Goal: Task Accomplishment & Management: Complete application form

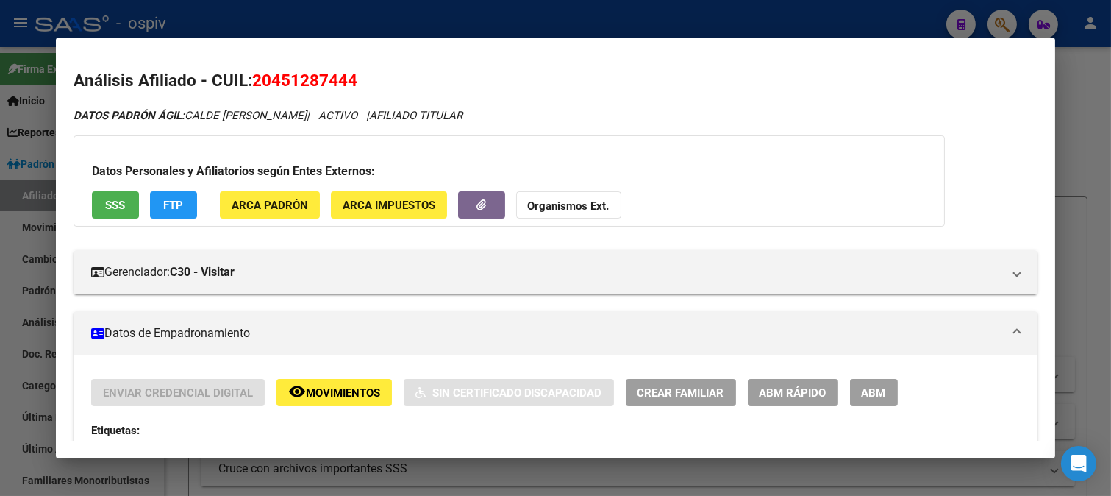
scroll to position [1347, 0]
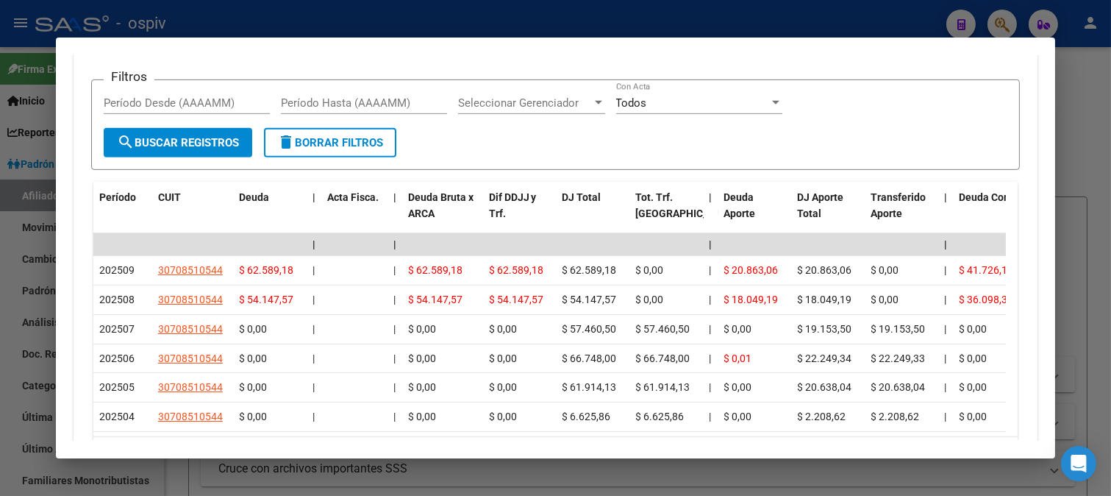
click at [1005, 25] on div at bounding box center [555, 248] width 1111 height 496
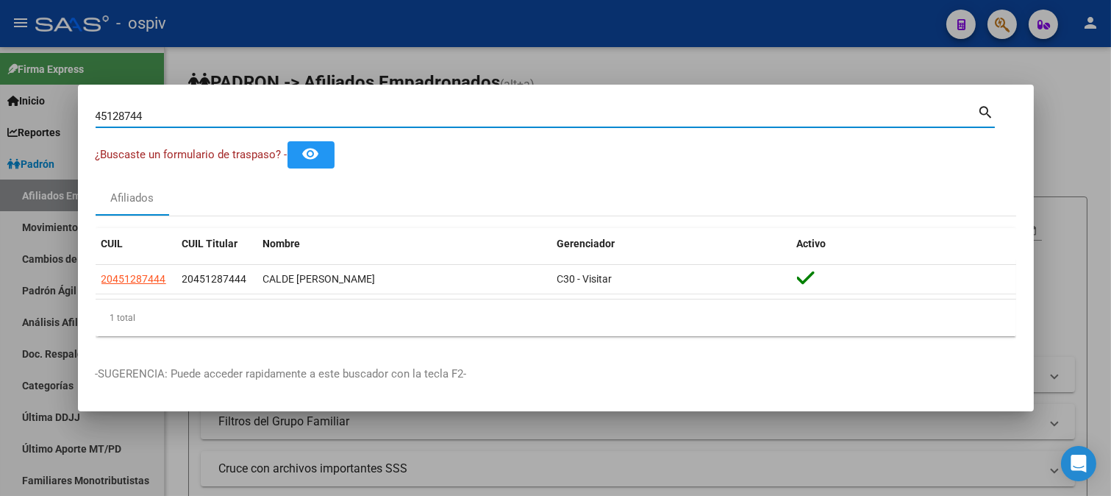
drag, startPoint x: 60, startPoint y: 90, endPoint x: 0, endPoint y: 90, distance: 60.3
click at [0, 90] on div "45128744 Buscar (apellido, dni, cuil, nro traspaso, cuit, obra social) search ¿…" at bounding box center [555, 248] width 1111 height 496
type input "37244112"
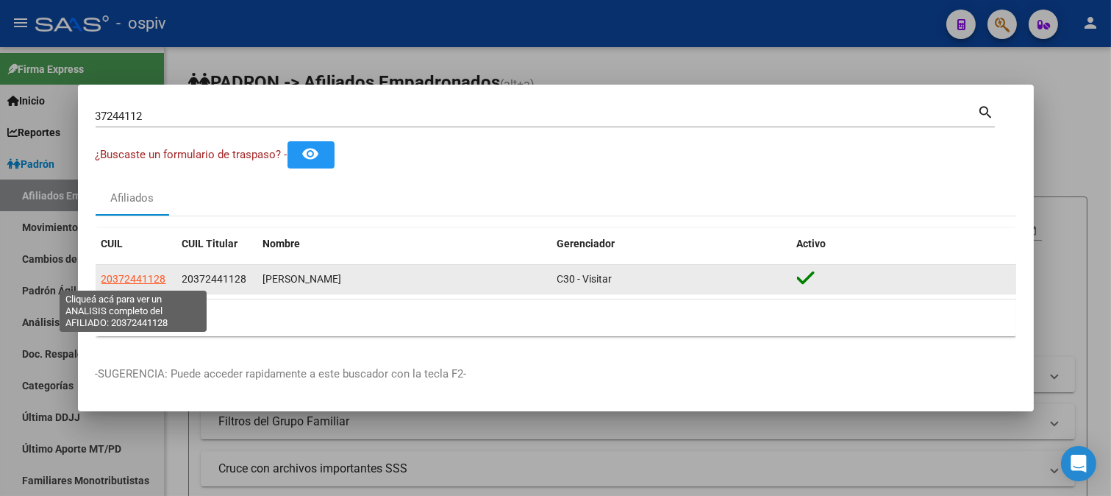
click at [162, 274] on span "20372441128" at bounding box center [134, 279] width 65 height 12
type textarea "20372441128"
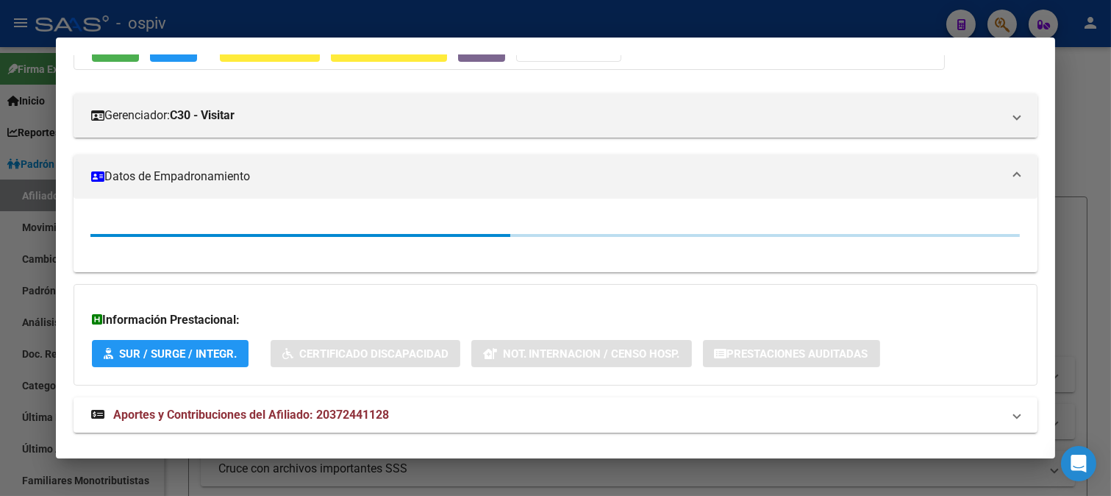
scroll to position [163, 0]
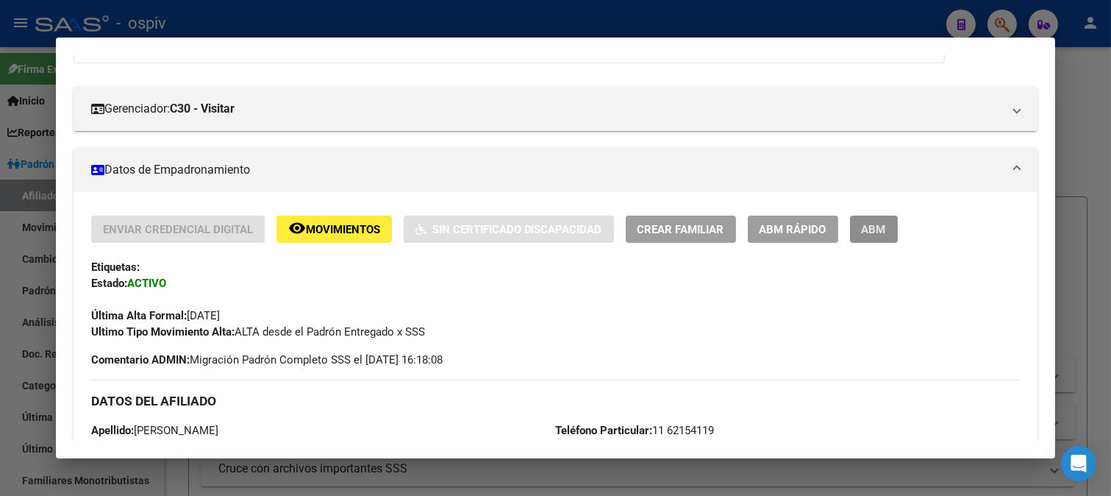
click at [883, 240] on button "ABM" at bounding box center [874, 229] width 48 height 27
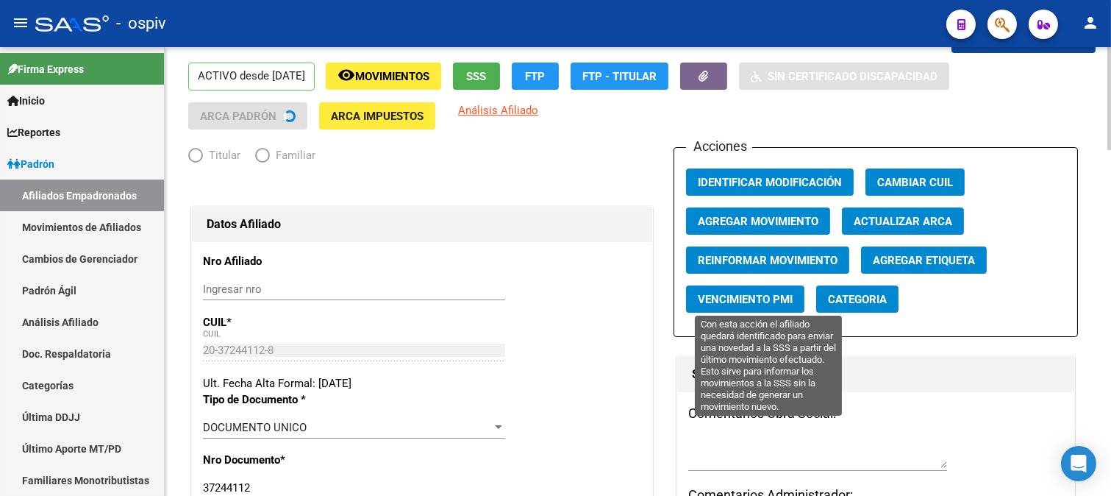
radio input "true"
type input "30-50083408-7"
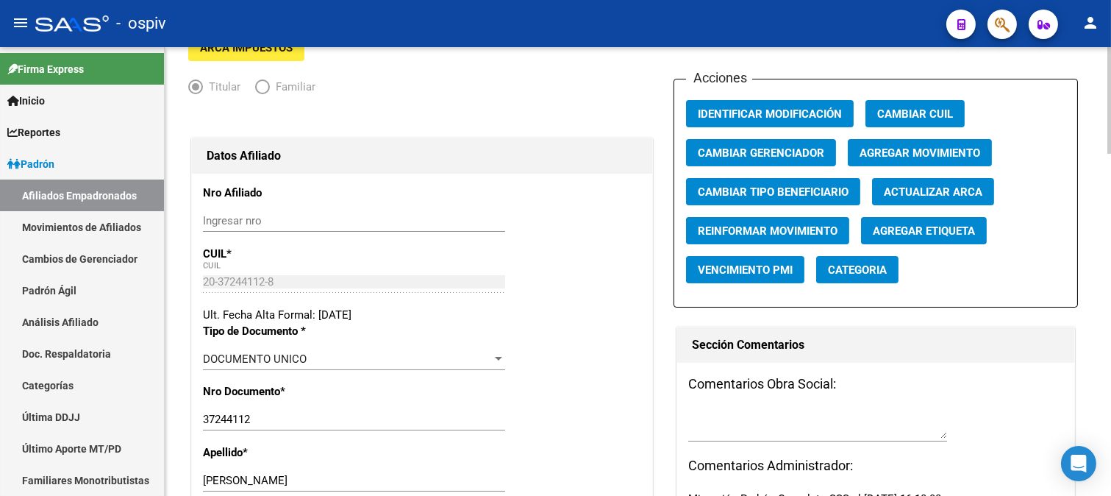
scroll to position [327, 0]
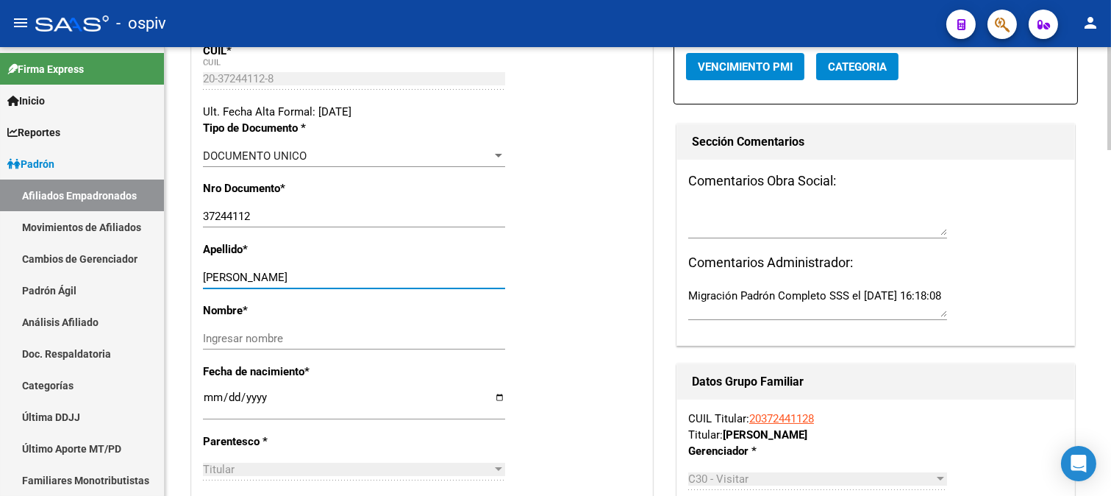
drag, startPoint x: 233, startPoint y: 274, endPoint x: 390, endPoint y: 288, distance: 157.3
click at [390, 288] on div "[PERSON_NAME] apellido" at bounding box center [354, 277] width 302 height 22
type input "LUNA"
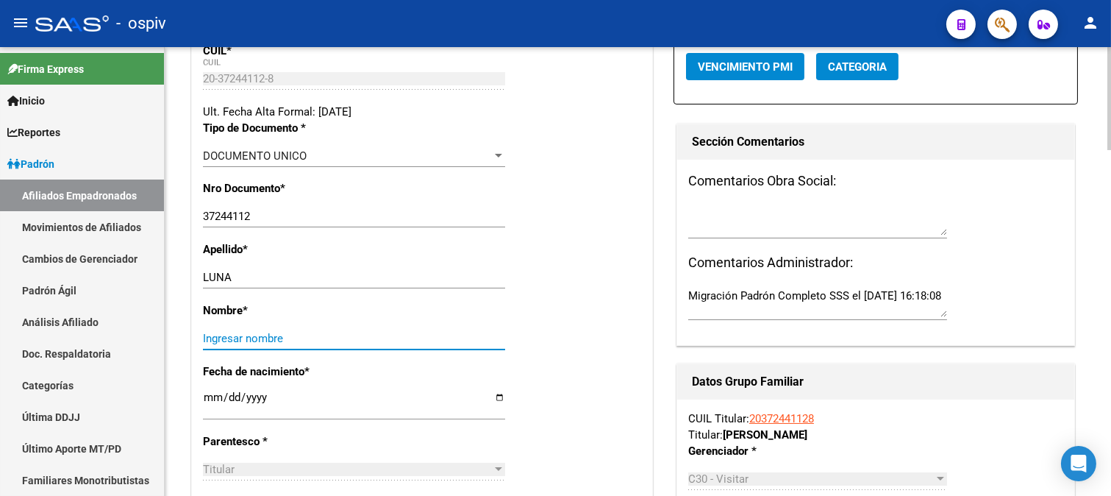
click at [285, 340] on input "Ingresar nombre" at bounding box center [354, 338] width 302 height 13
paste input "[PERSON_NAME]"
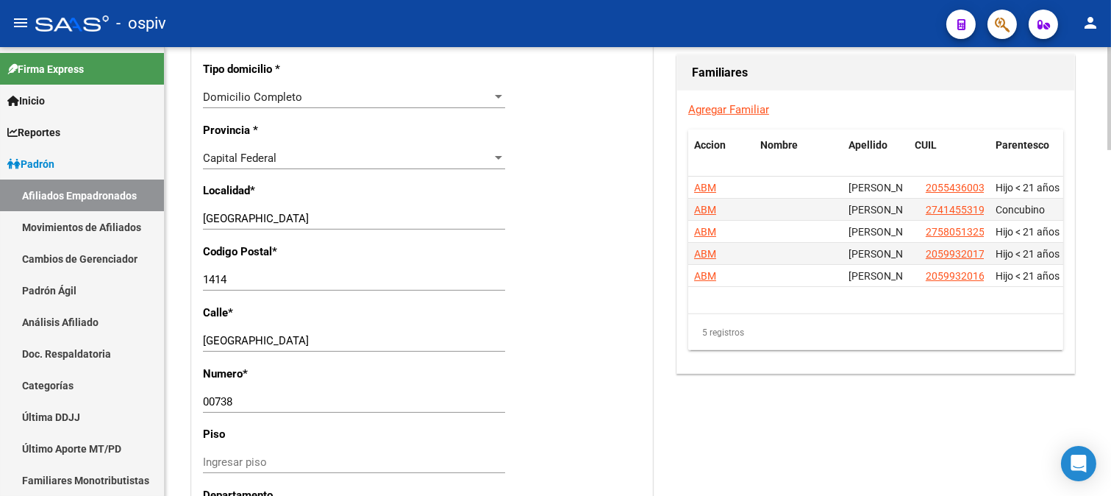
scroll to position [1144, 0]
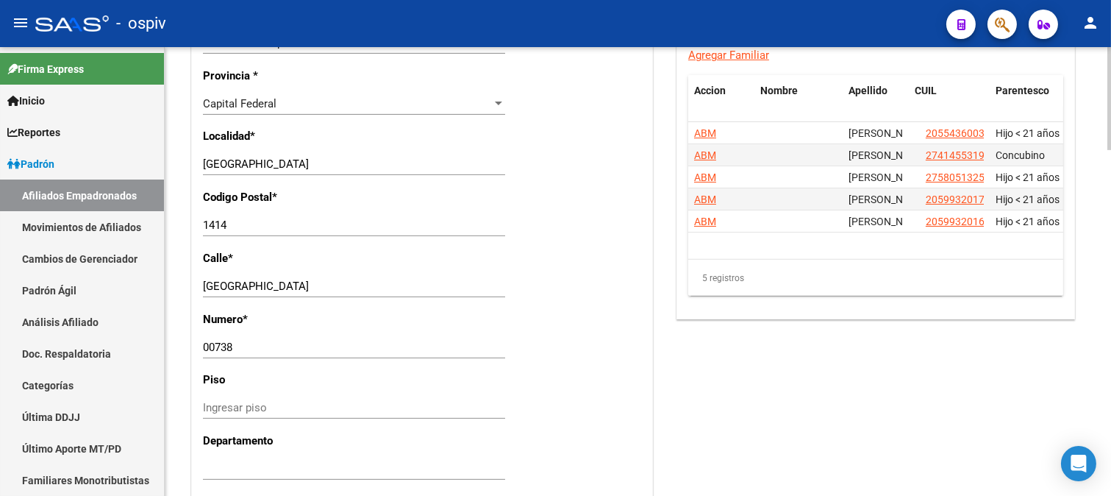
type input "[PERSON_NAME]"
drag, startPoint x: 283, startPoint y: 281, endPoint x: 188, endPoint y: 270, distance: 96.3
type input "[PERSON_NAME]"
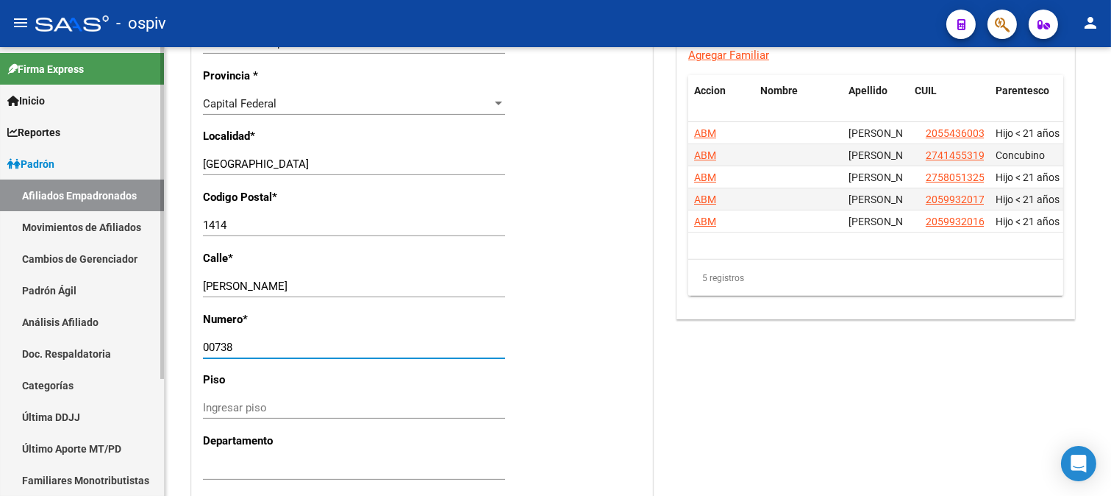
drag, startPoint x: 251, startPoint y: 344, endPoint x: 48, endPoint y: 327, distance: 203.7
click at [48, 327] on mat-sidenav-container "Firma Express Inicio Calendario SSS Instructivos Contacto OS Reportes Padrón Tr…" at bounding box center [555, 271] width 1111 height 449
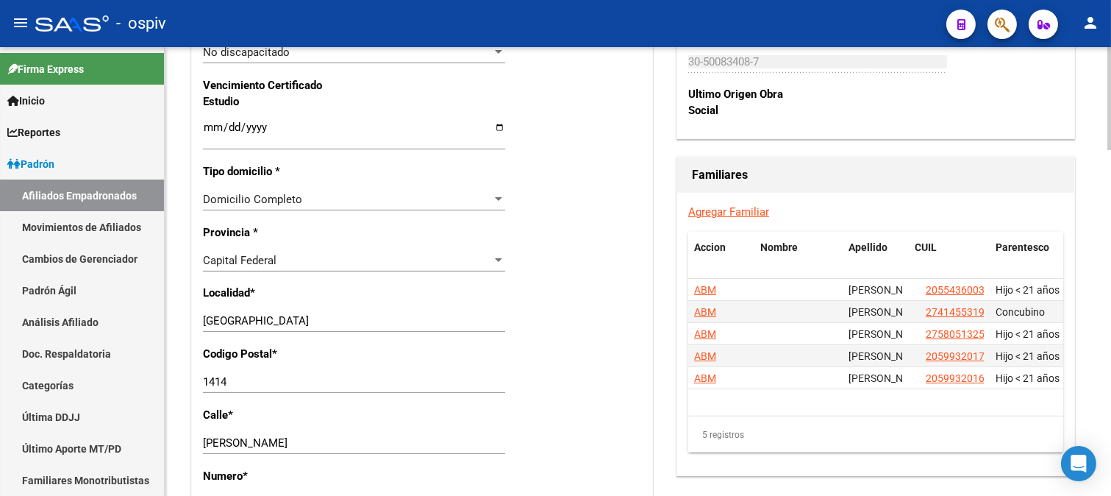
scroll to position [980, 0]
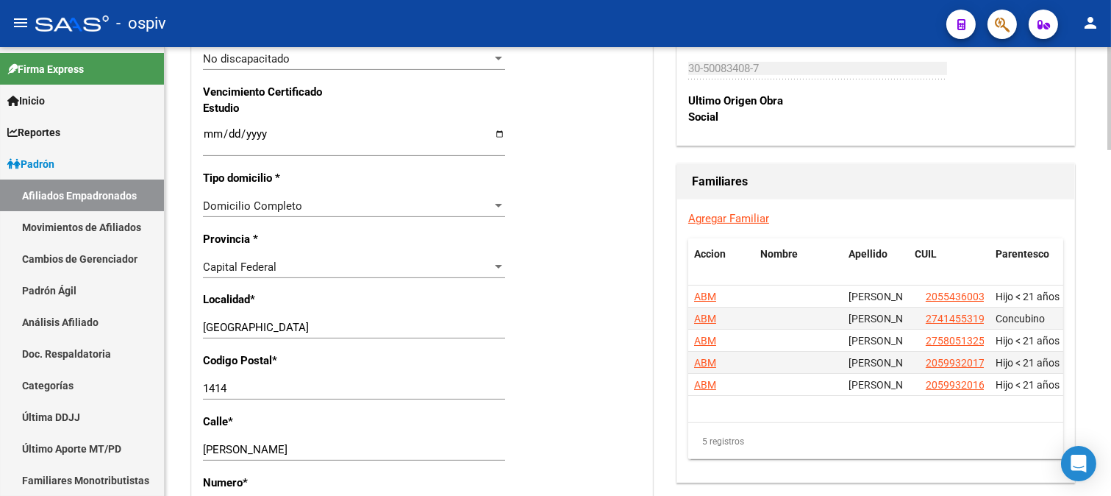
type input "817"
click at [275, 269] on span "Capital Federal" at bounding box center [240, 266] width 74 height 13
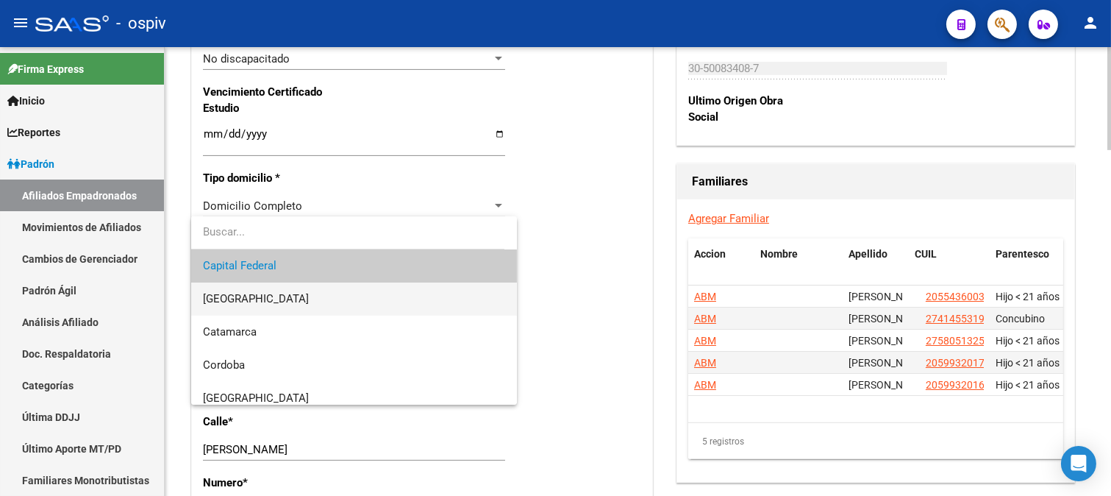
click at [250, 306] on span "[GEOGRAPHIC_DATA]" at bounding box center [354, 298] width 302 height 33
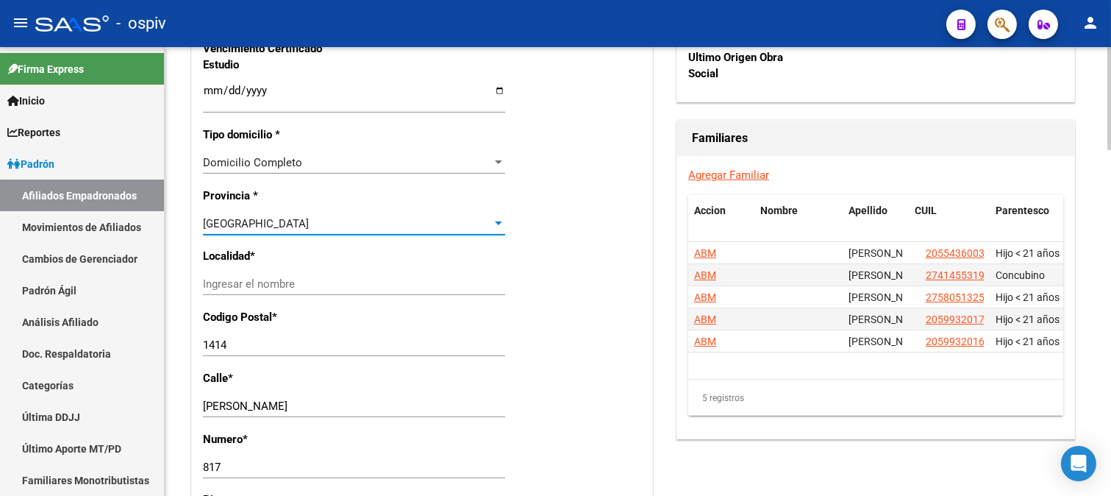
scroll to position [1062, 0]
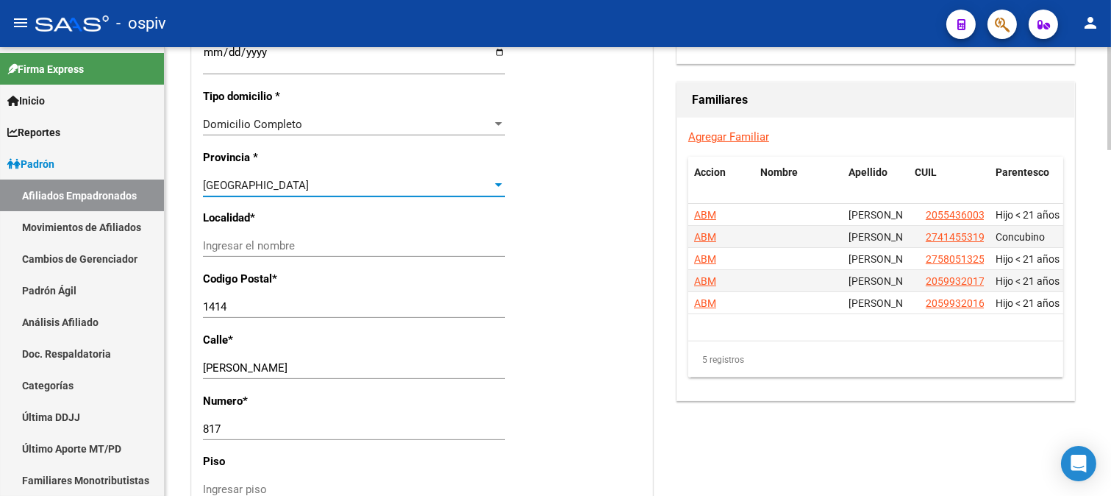
click at [272, 250] on input "Ingresar el nombre" at bounding box center [354, 245] width 302 height 13
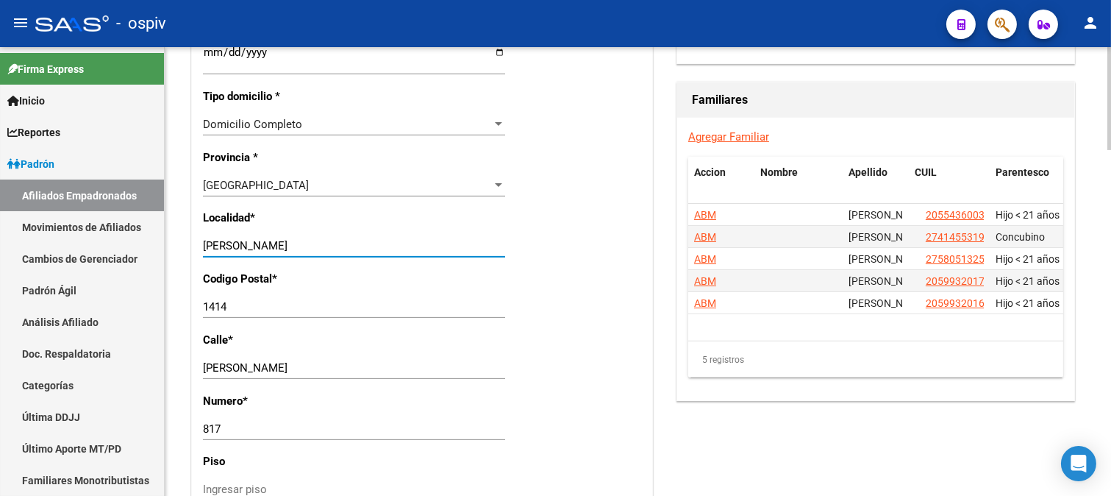
type input "[PERSON_NAME]"
drag, startPoint x: 315, startPoint y: 292, endPoint x: 159, endPoint y: 295, distance: 156.0
click at [159, 295] on mat-sidenav-container "Firma Express Inicio Calendario SSS Instructivos Contacto OS Reportes Padrón Tr…" at bounding box center [555, 271] width 1111 height 449
click at [396, 310] on input "1414" at bounding box center [354, 306] width 302 height 13
drag, startPoint x: 252, startPoint y: 317, endPoint x: 204, endPoint y: 302, distance: 50.7
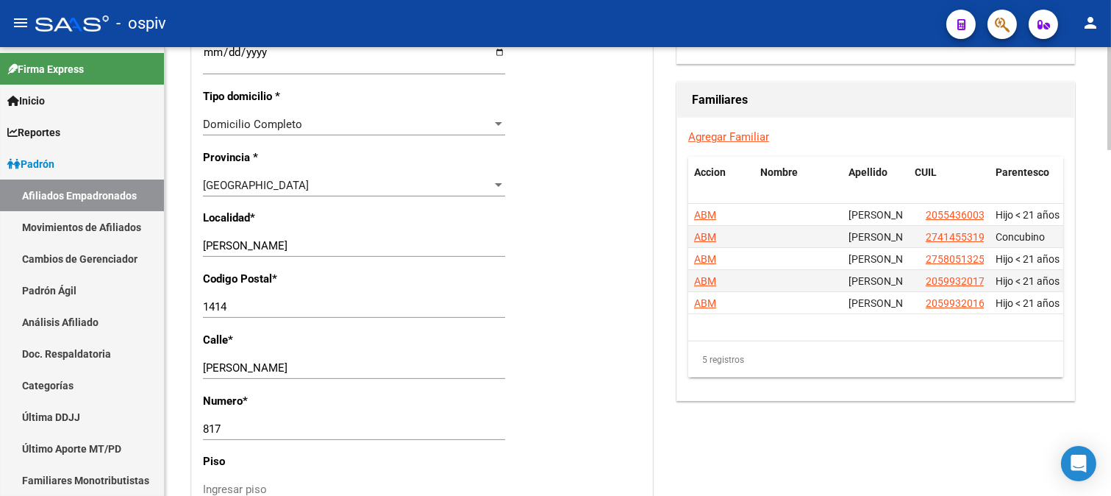
click at [204, 302] on div "1414 Ingresar el codigo" at bounding box center [354, 307] width 302 height 22
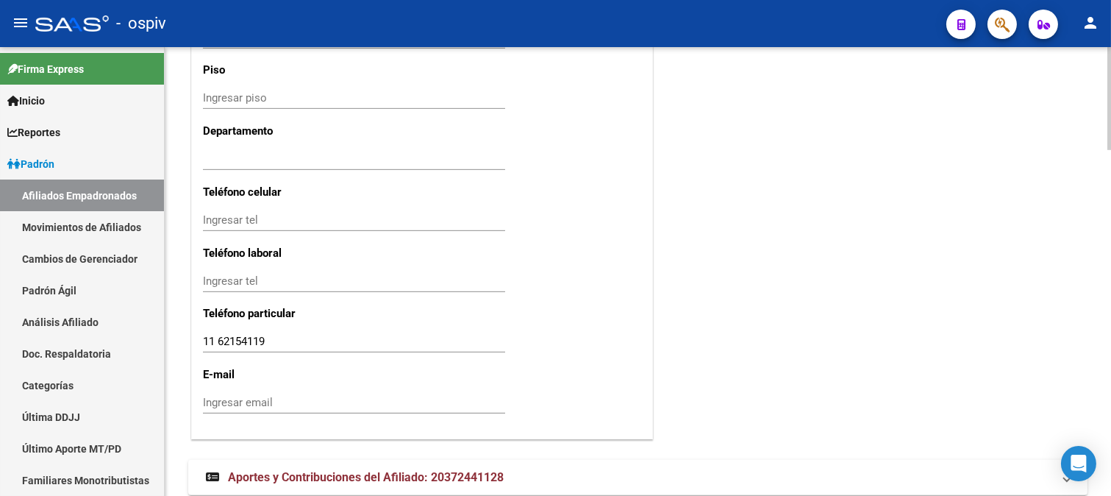
scroll to position [1471, 0]
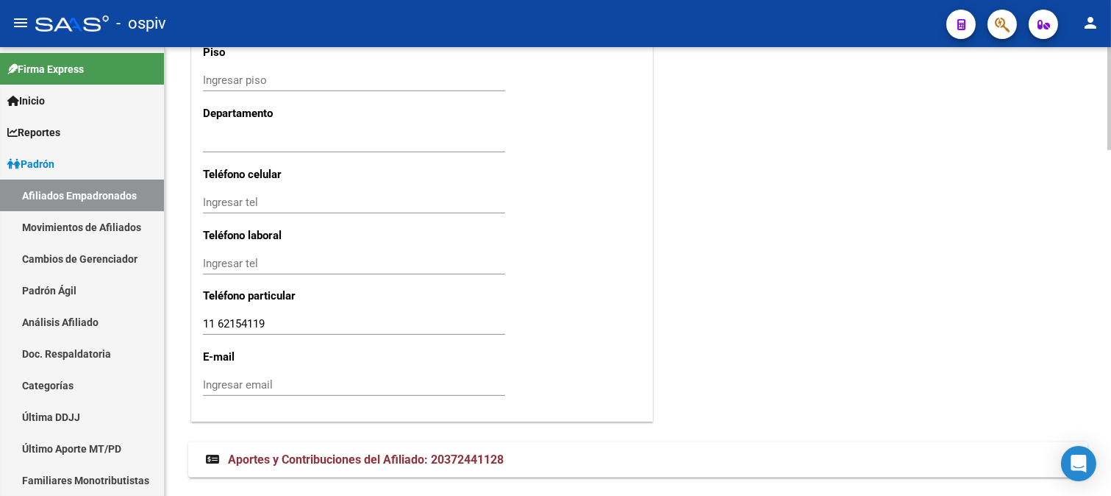
type input "1842"
click at [224, 200] on input "Ingresar tel" at bounding box center [354, 202] width 302 height 13
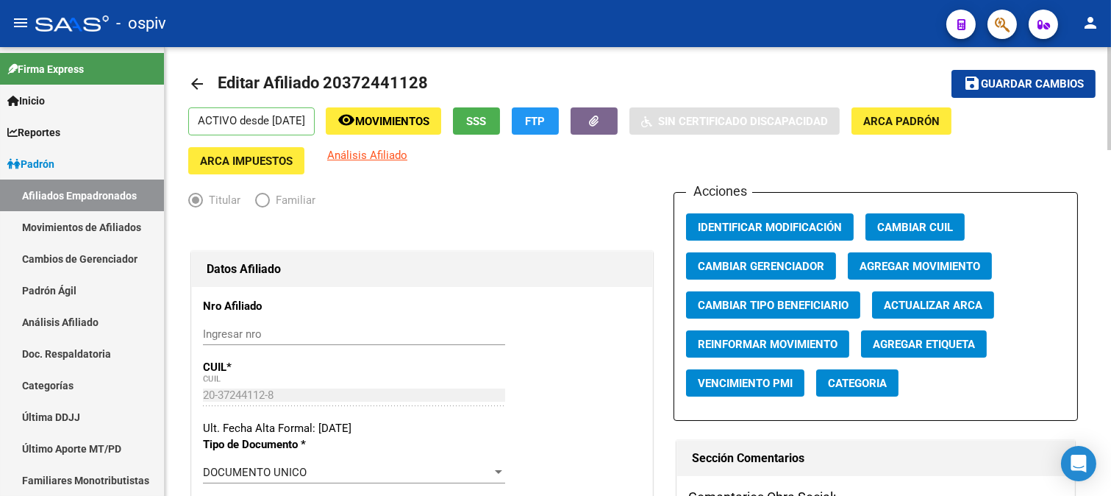
scroll to position [0, 0]
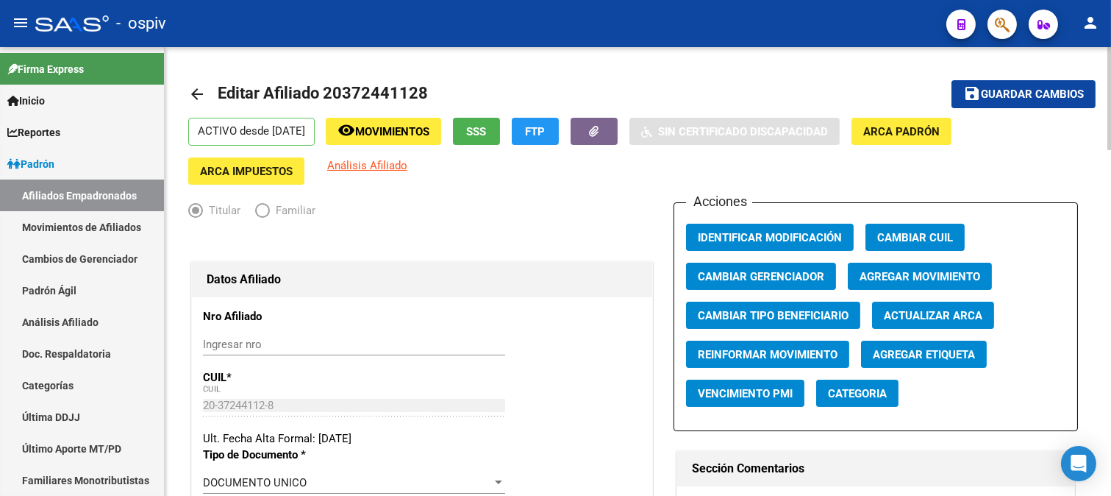
type input "1162254119"
click at [1025, 90] on span "Guardar cambios" at bounding box center [1032, 94] width 103 height 13
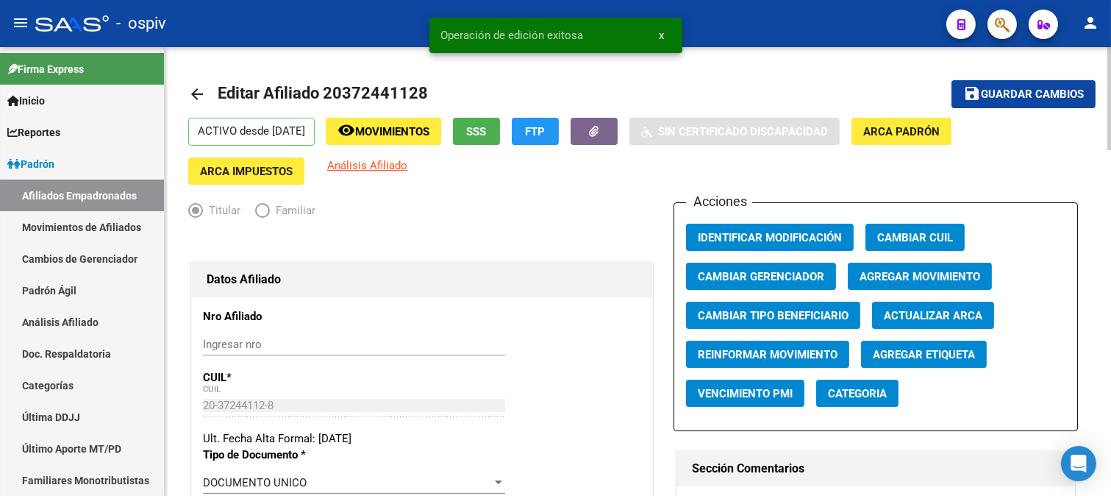
click at [873, 399] on span "Categoria" at bounding box center [857, 393] width 59 height 13
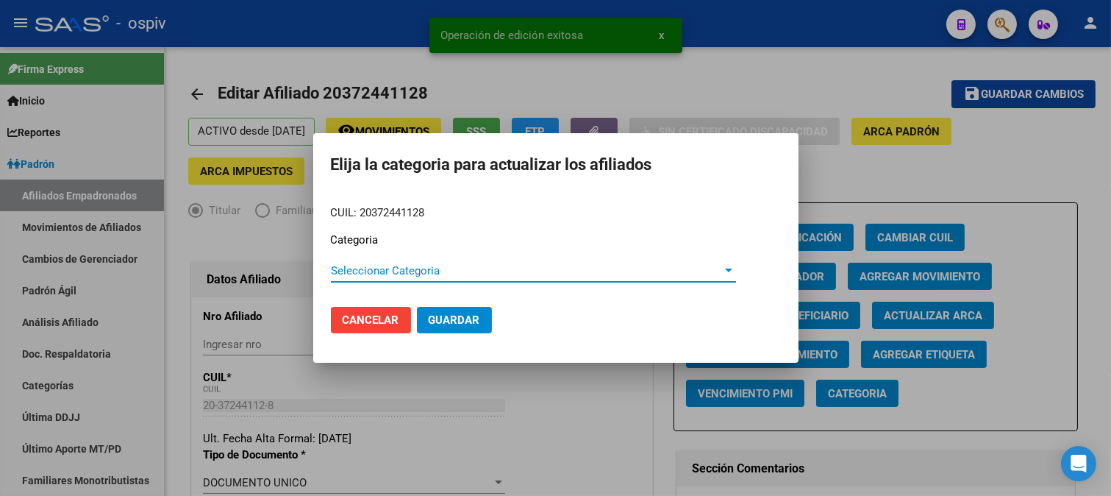
click at [385, 275] on span "Seleccionar Categoria" at bounding box center [527, 270] width 392 height 13
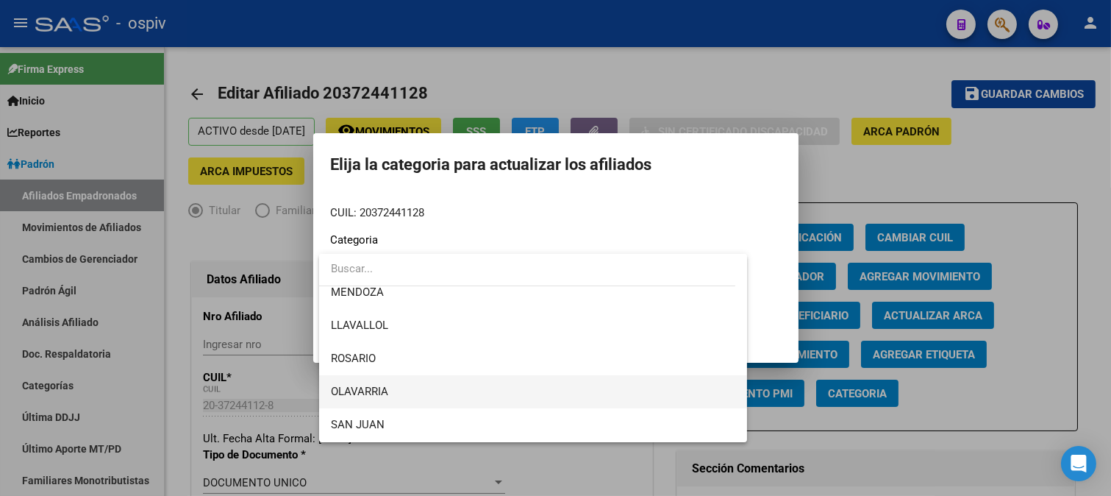
scroll to position [245, 0]
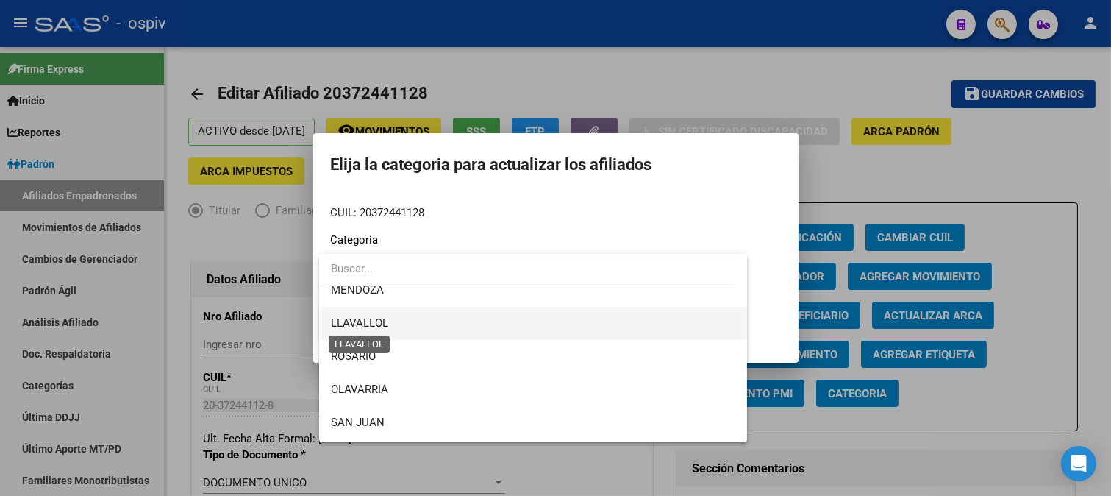
click at [370, 324] on span "LLAVALLOL" at bounding box center [359, 322] width 57 height 13
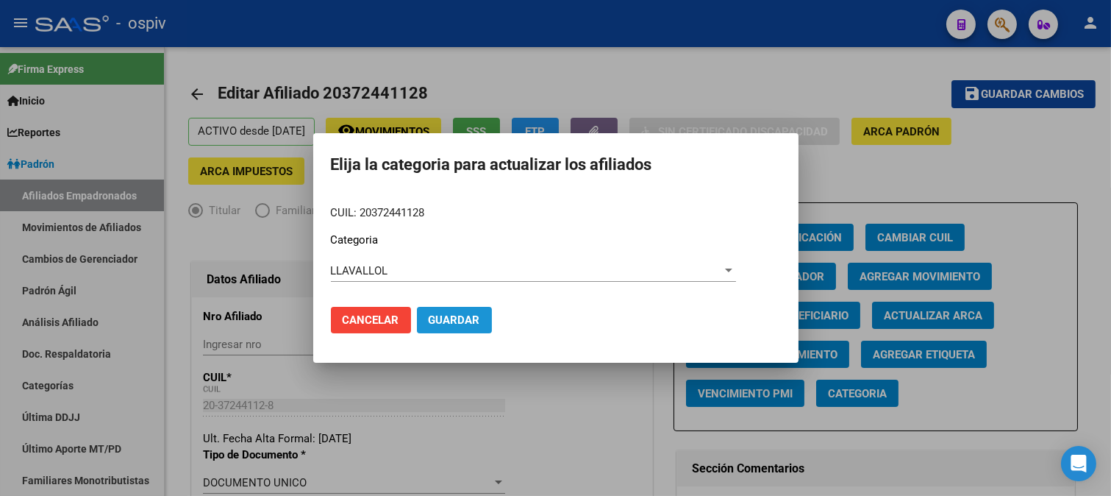
click at [487, 318] on button "Guardar" at bounding box center [454, 320] width 75 height 26
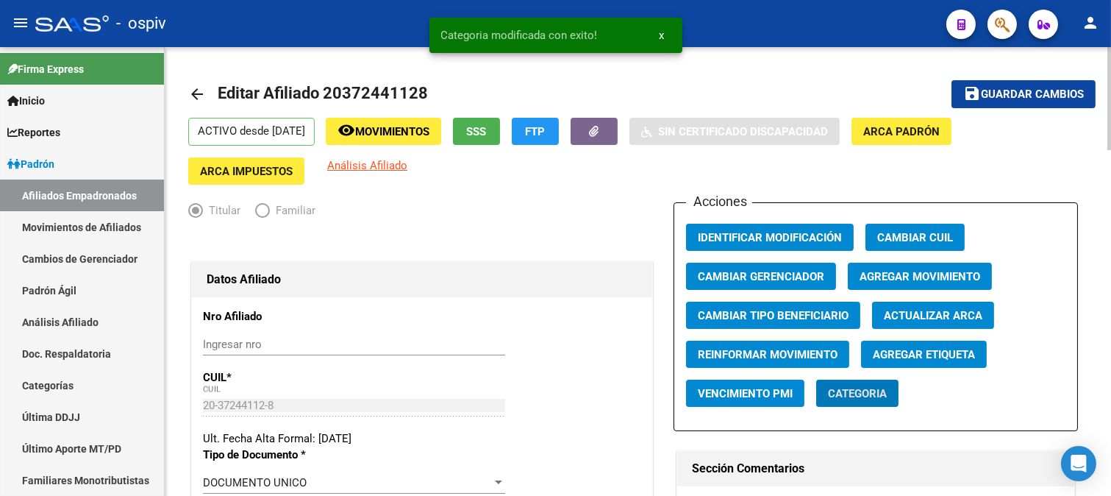
click at [900, 361] on span "Agregar Etiqueta" at bounding box center [924, 354] width 102 height 13
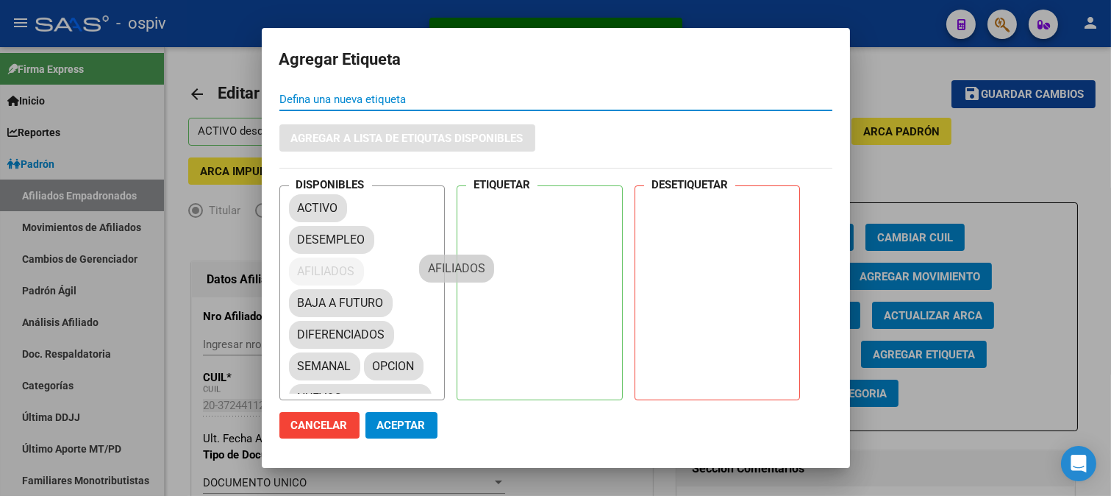
drag, startPoint x: 321, startPoint y: 268, endPoint x: 516, endPoint y: 229, distance: 198.8
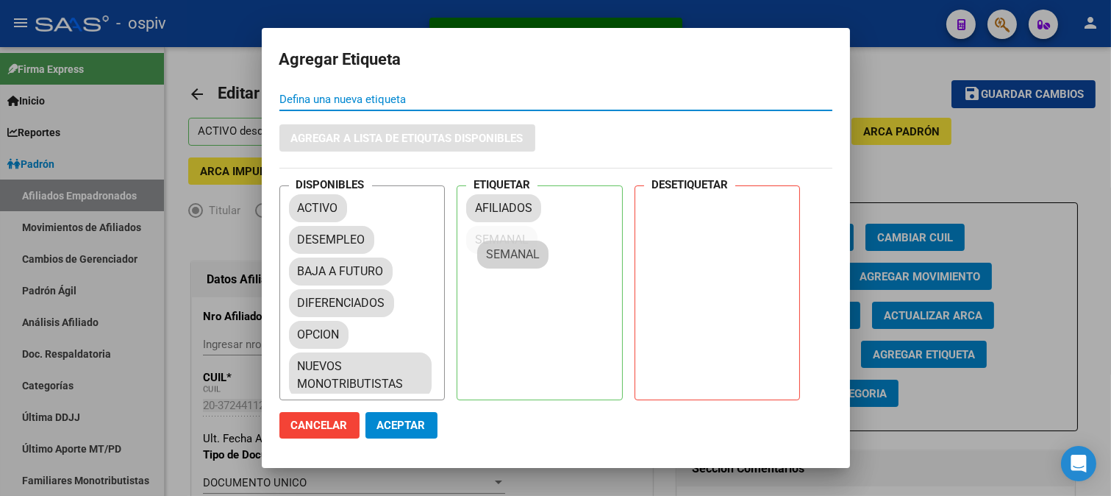
drag, startPoint x: 312, startPoint y: 341, endPoint x: 503, endPoint y: 260, distance: 207.7
click at [420, 420] on span "Aceptar" at bounding box center [401, 425] width 49 height 13
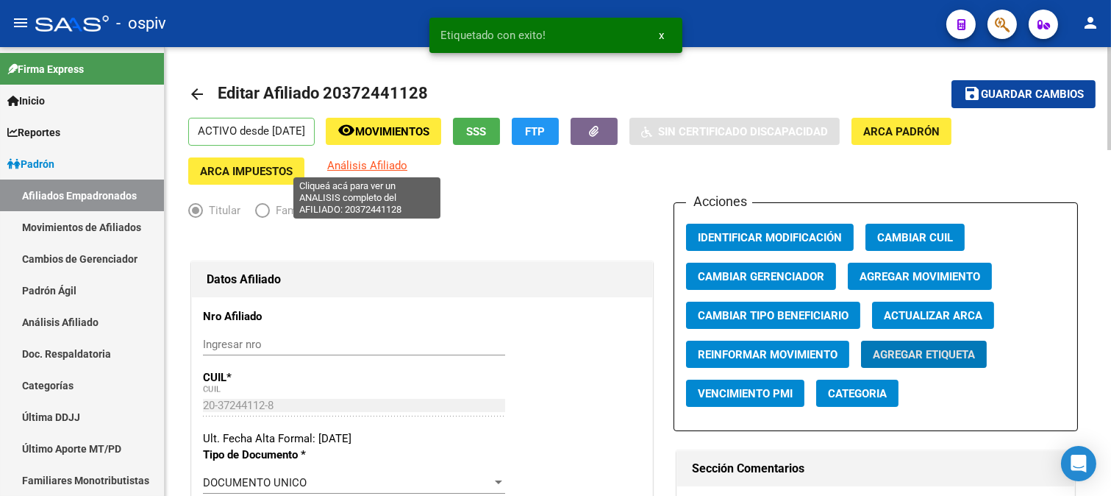
click at [385, 163] on span "Análisis Afiliado" at bounding box center [367, 165] width 80 height 13
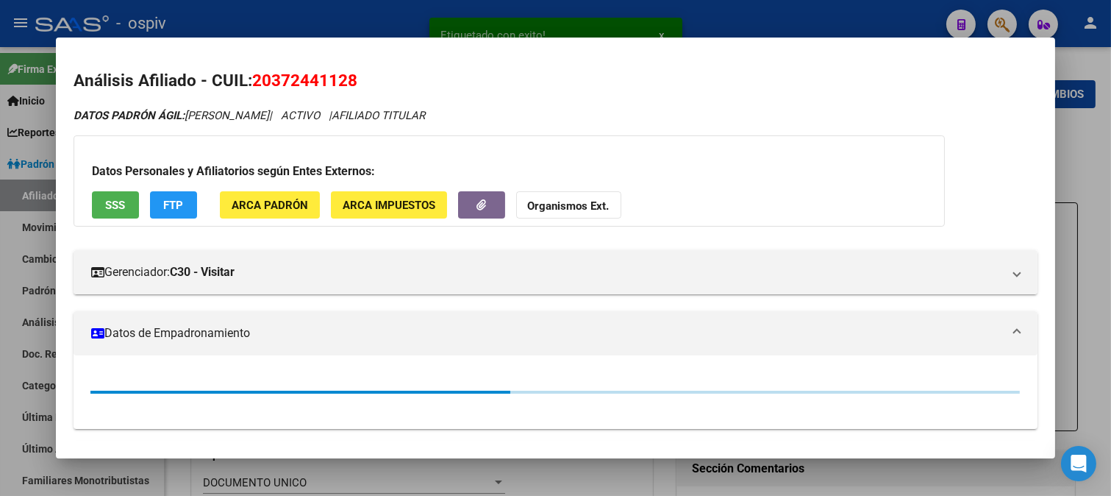
scroll to position [181, 0]
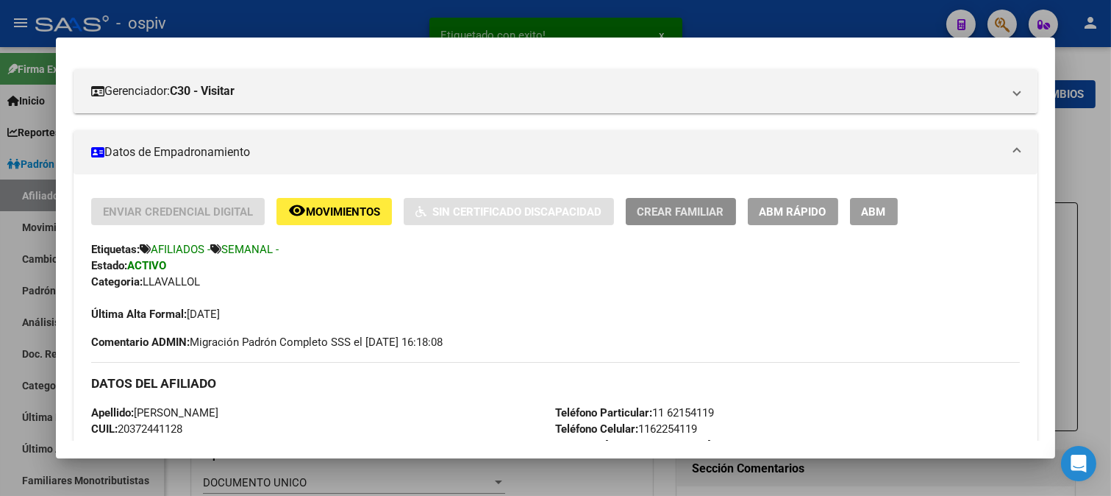
click at [688, 208] on span "Crear Familiar" at bounding box center [681, 211] width 87 height 13
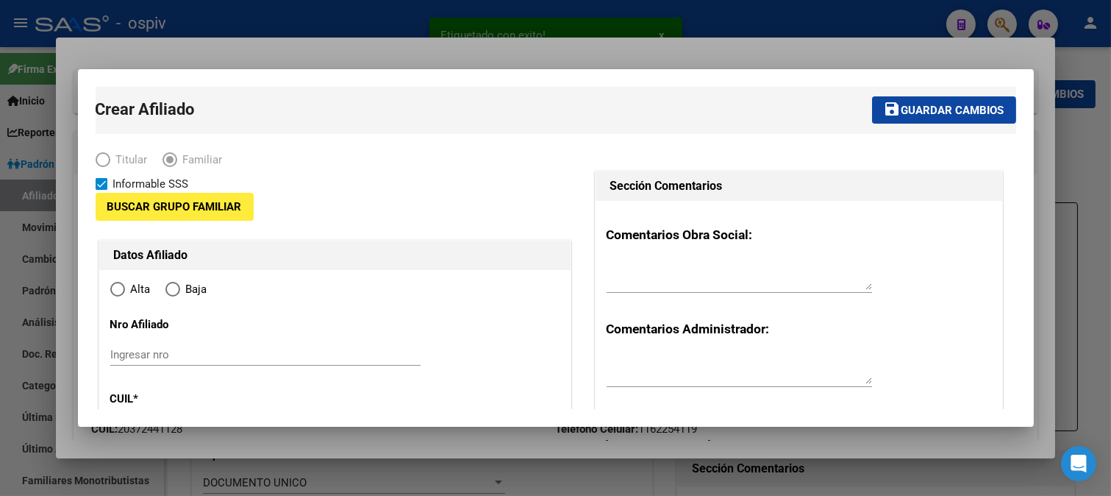
type input "30-50083408-7"
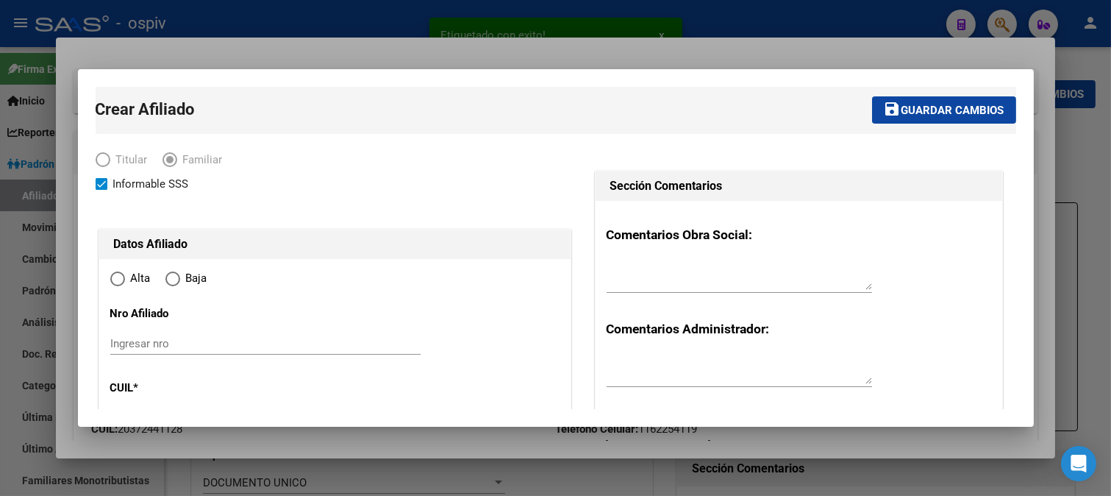
radio input "true"
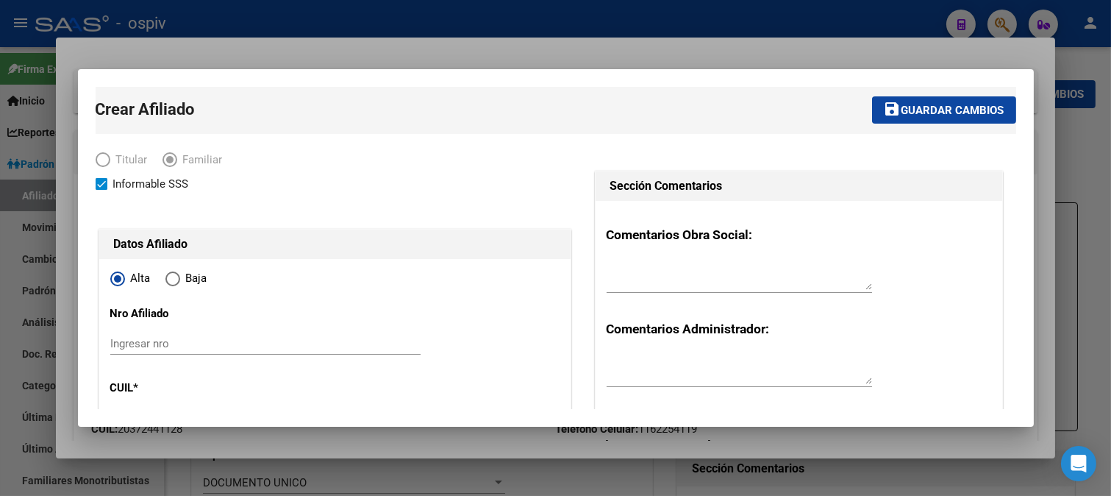
type input "[PERSON_NAME]"
type input "1842"
type input "[PERSON_NAME]"
type input "817"
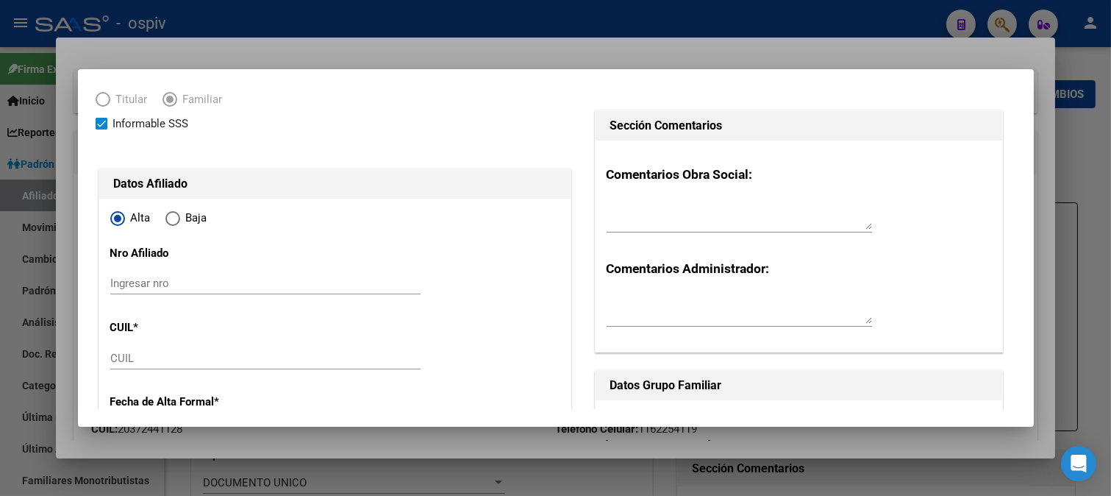
scroll to position [163, 0]
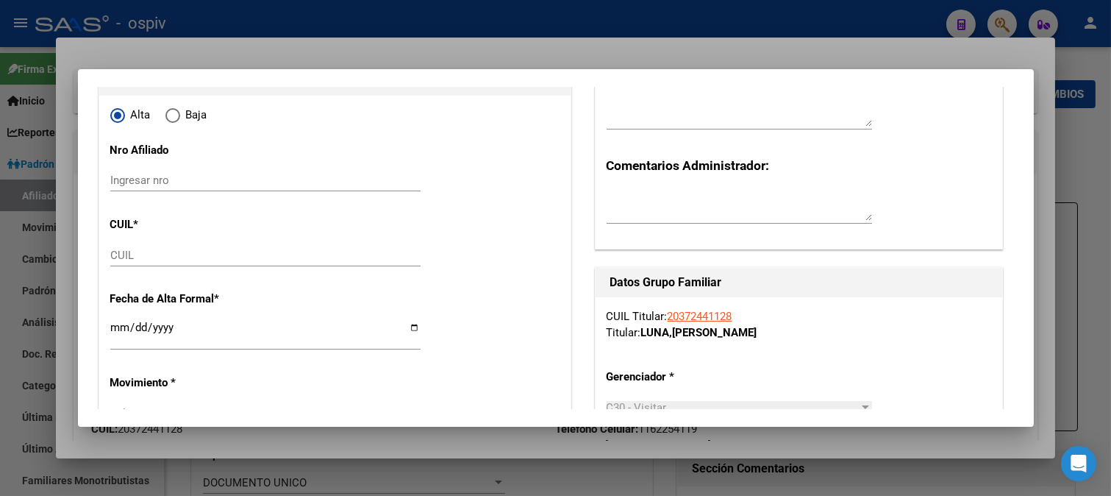
click at [149, 246] on div "CUIL" at bounding box center [265, 255] width 310 height 22
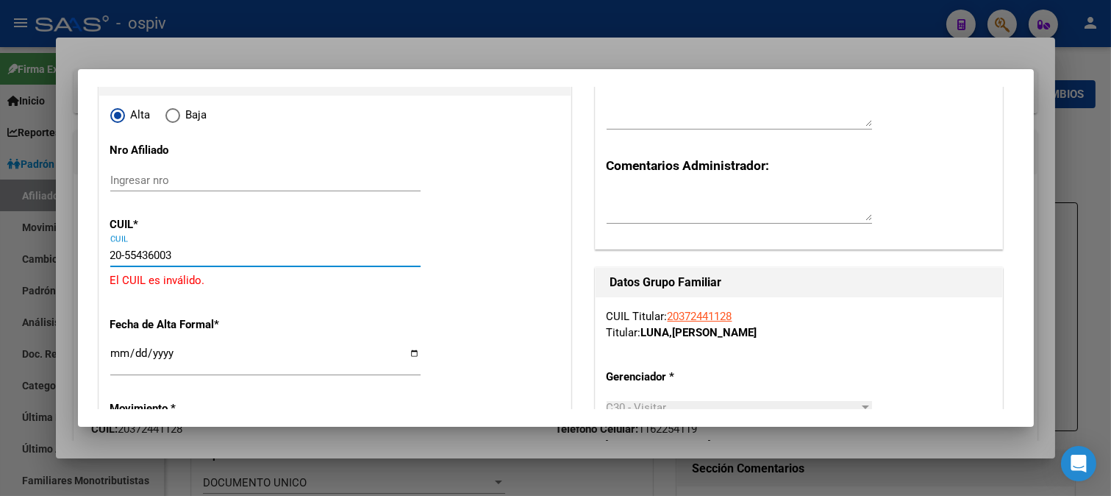
type input "20-55436003-4"
type input "55436003"
type input "LUNA"
type input "[PERSON_NAME]"
type input "[DATE]"
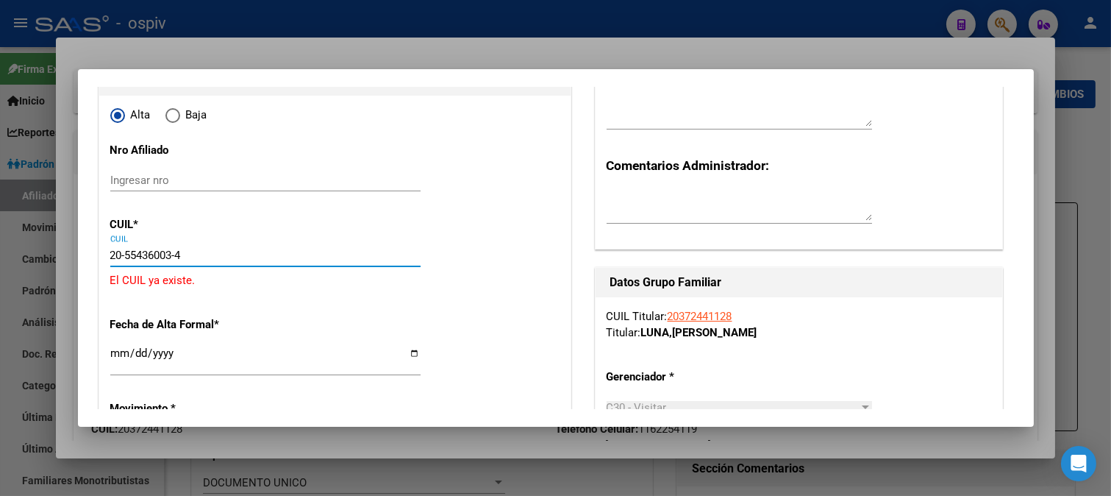
type input "EL JAGðEL"
type input "[PERSON_NAME]"
type input "20-55436003-4"
click at [1025, 50] on div at bounding box center [555, 248] width 1111 height 496
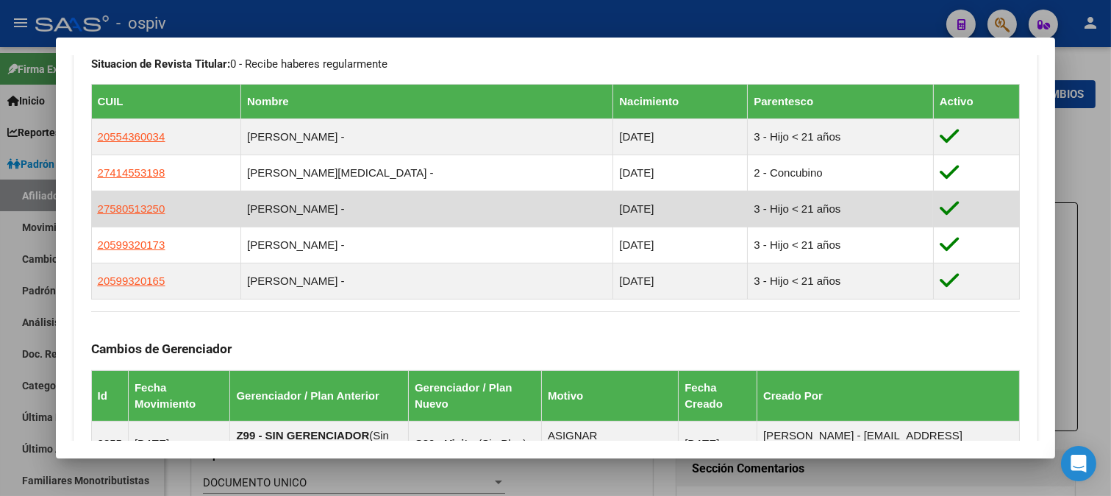
scroll to position [753, 0]
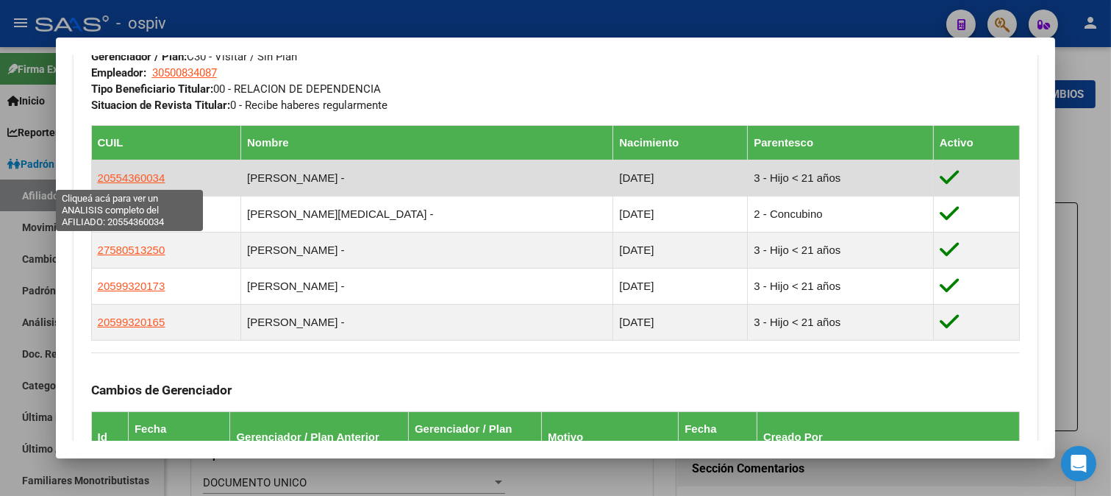
click at [132, 173] on span "20554360034" at bounding box center [132, 177] width 68 height 13
type textarea "20554360034"
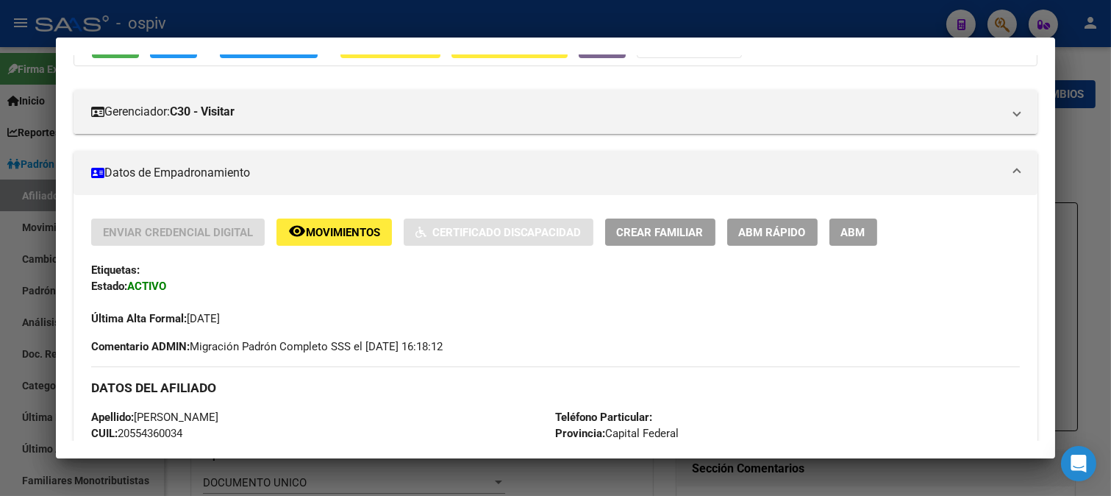
scroll to position [163, 0]
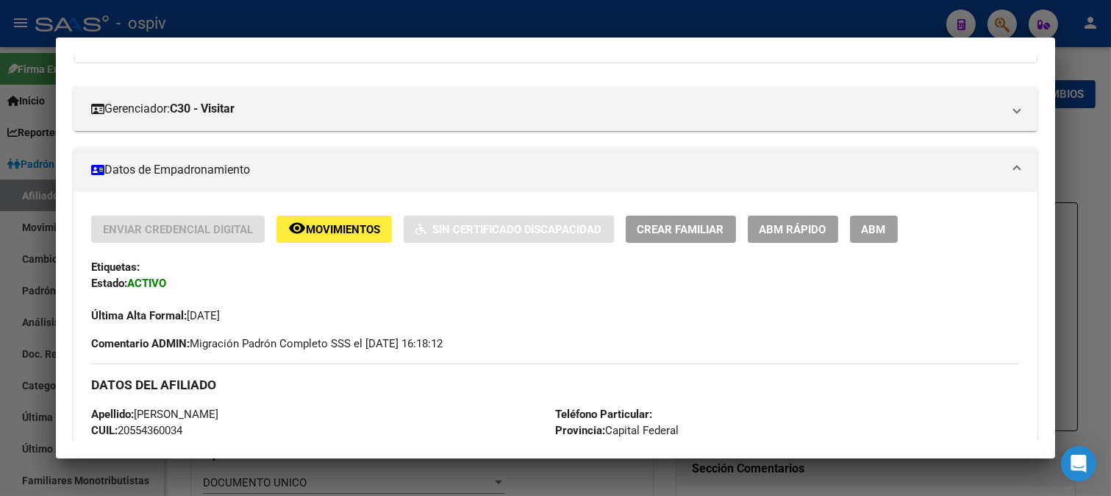
click at [884, 232] on span "ABM" at bounding box center [874, 229] width 24 height 13
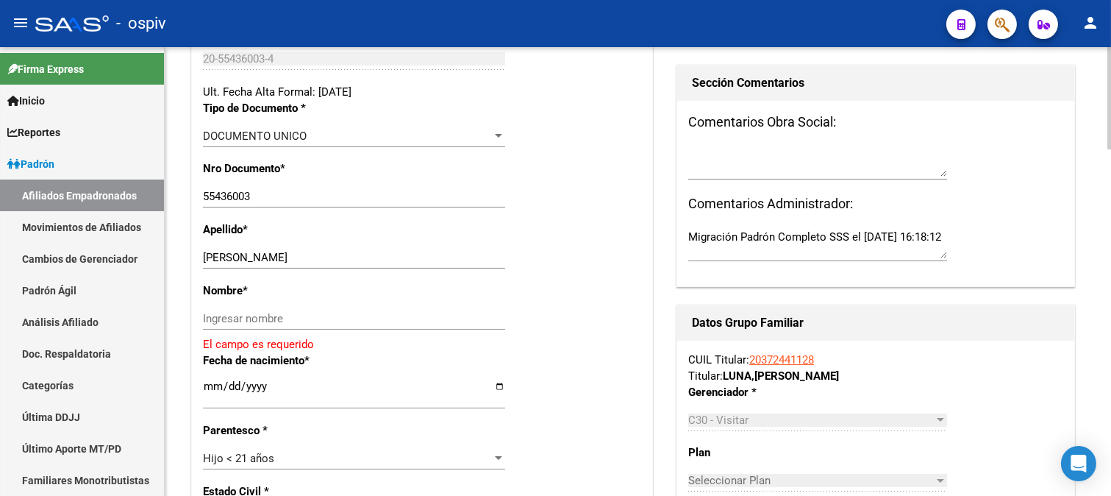
scroll to position [490, 0]
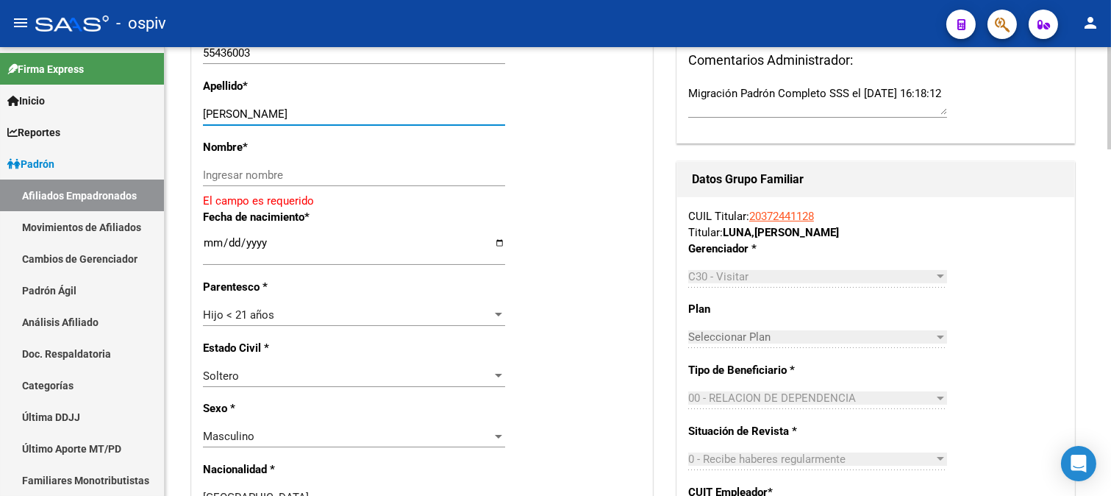
drag, startPoint x: 235, startPoint y: 113, endPoint x: 381, endPoint y: 113, distance: 145.6
click at [381, 113] on input "[PERSON_NAME]" at bounding box center [354, 113] width 302 height 13
type input "LUNA"
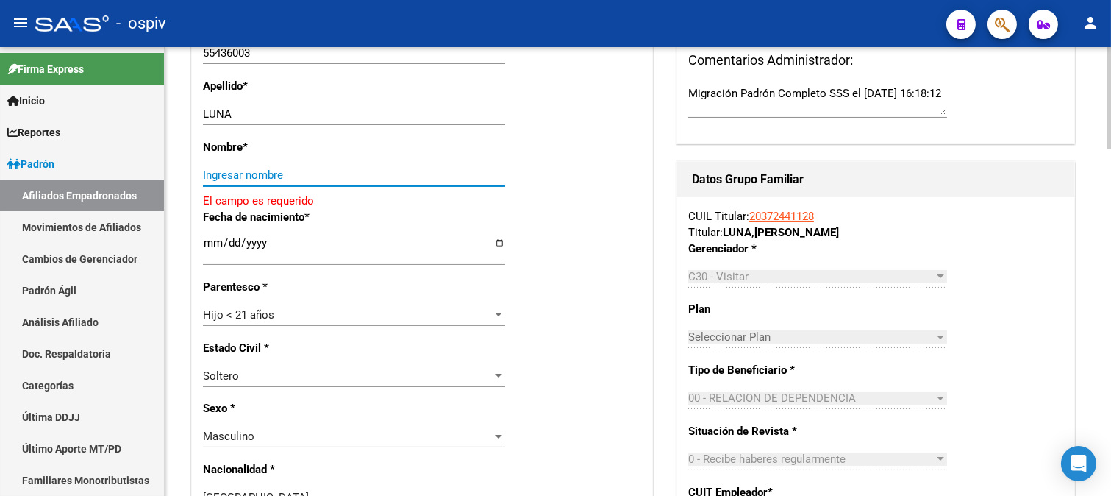
click at [351, 179] on input "Ingresar nombre" at bounding box center [354, 174] width 302 height 13
paste input "[PERSON_NAME]"
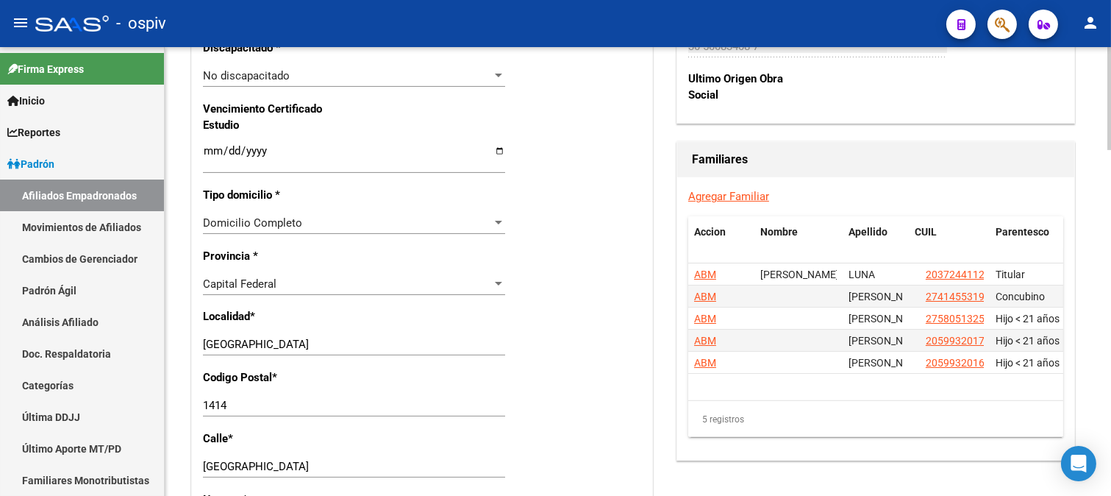
scroll to position [980, 0]
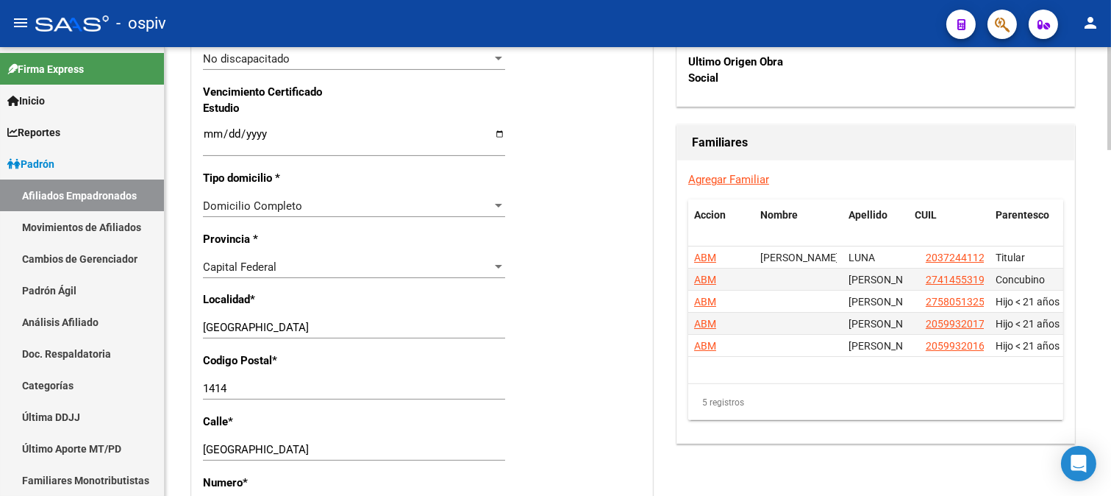
type input "[PERSON_NAME]"
click at [274, 272] on span "Capital Federal" at bounding box center [240, 266] width 74 height 13
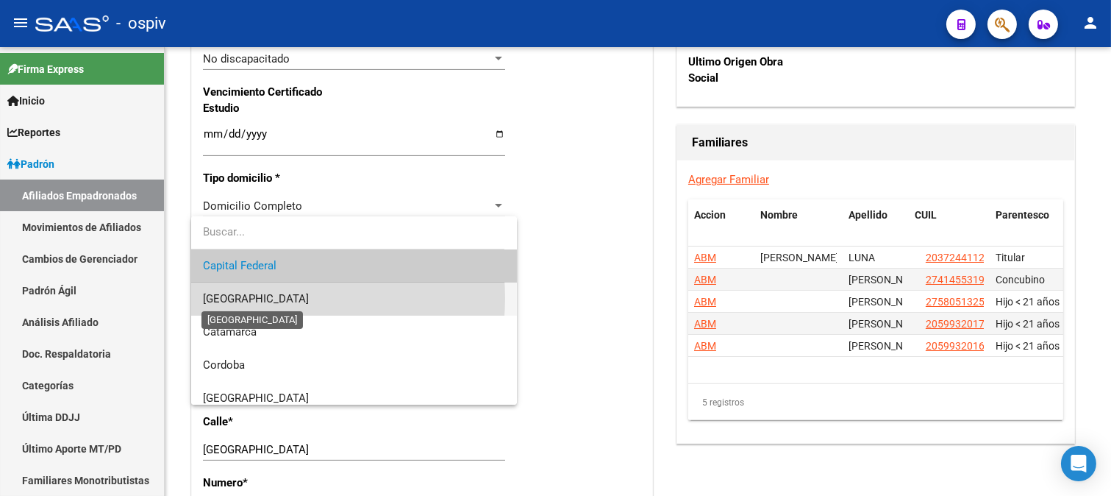
click at [261, 299] on span "[GEOGRAPHIC_DATA]" at bounding box center [256, 298] width 106 height 13
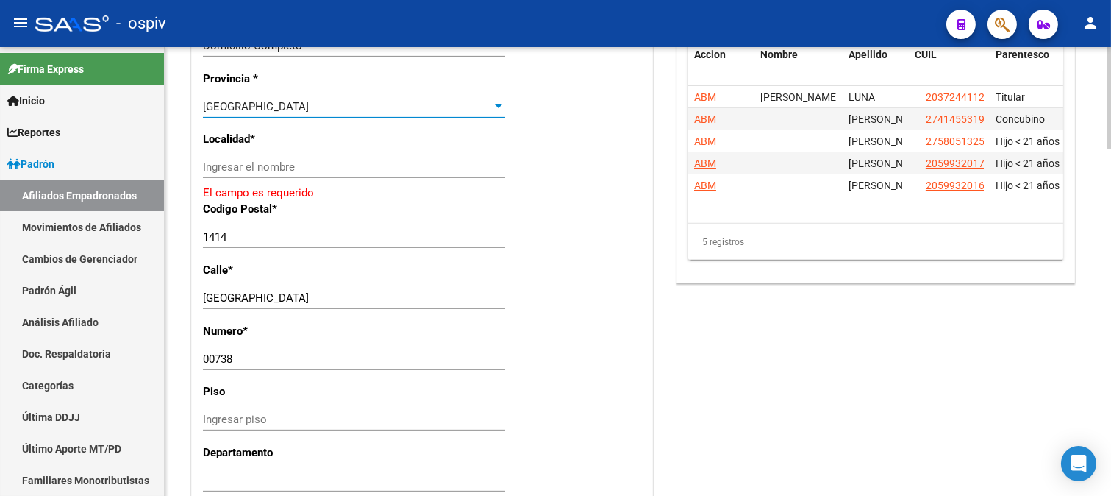
scroll to position [1144, 0]
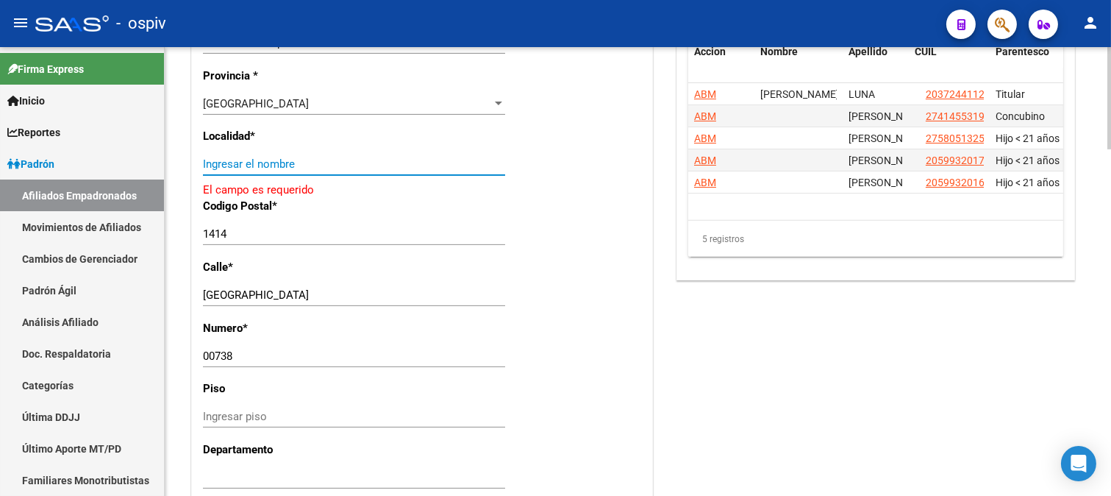
click at [285, 164] on input "Ingresar el nombre" at bounding box center [354, 163] width 302 height 13
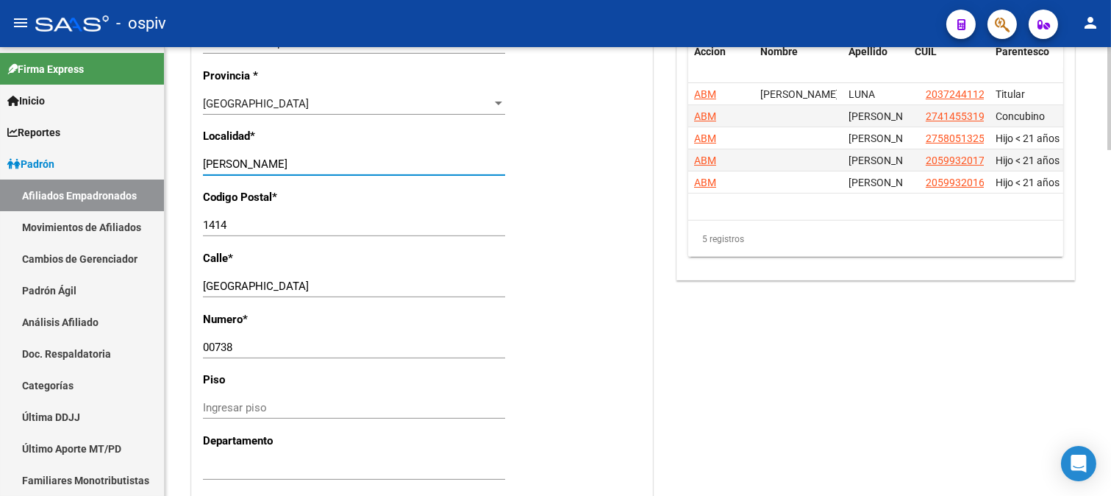
type input "[PERSON_NAME]"
drag, startPoint x: 257, startPoint y: 228, endPoint x: 189, endPoint y: 239, distance: 69.3
type input "1842"
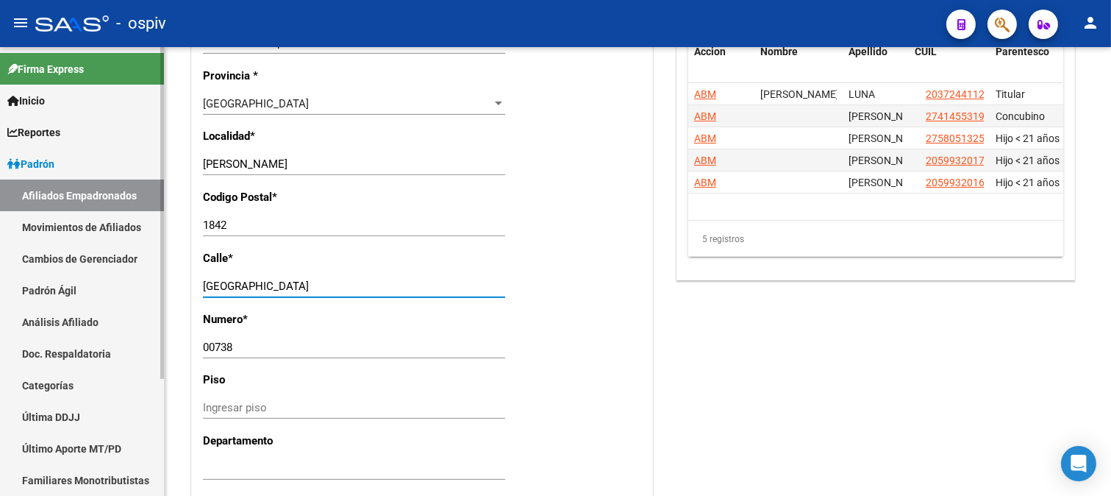
drag, startPoint x: 247, startPoint y: 291, endPoint x: 108, endPoint y: 282, distance: 139.3
click at [108, 282] on mat-sidenav-container "Firma Express Inicio Calendario SSS Instructivos Contacto OS Reportes Padrón Tr…" at bounding box center [555, 271] width 1111 height 449
type input "LEOPOLDOLUGONES"
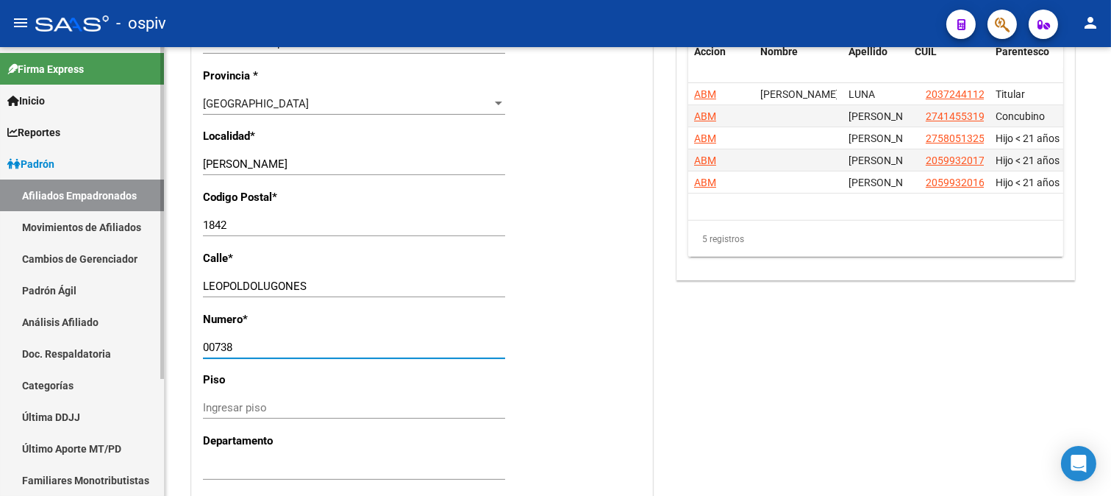
drag, startPoint x: 241, startPoint y: 343, endPoint x: 18, endPoint y: 343, distance: 222.9
click at [18, 343] on mat-sidenav-container "Firma Express Inicio Calendario SSS Instructivos Contacto OS Reportes Padrón Tr…" at bounding box center [555, 271] width 1111 height 449
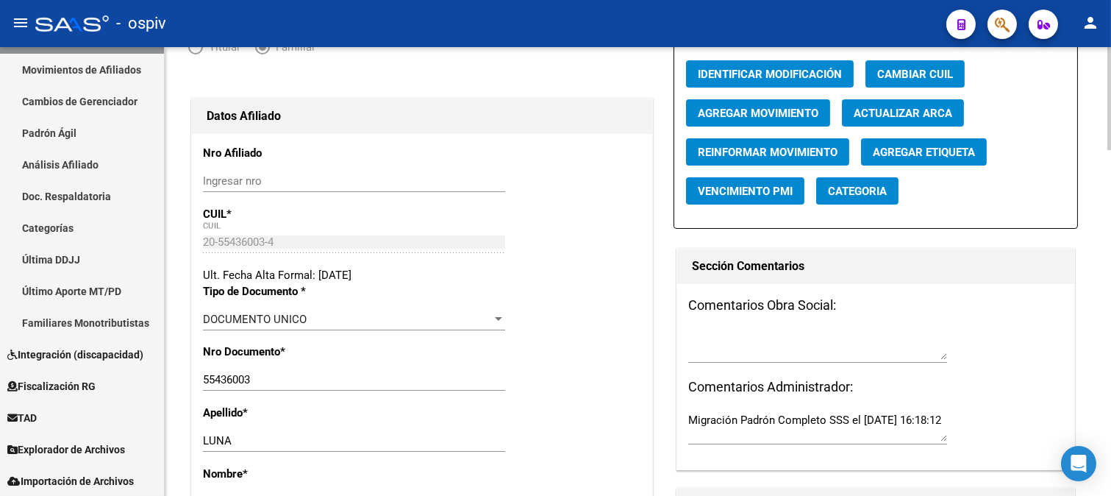
scroll to position [0, 0]
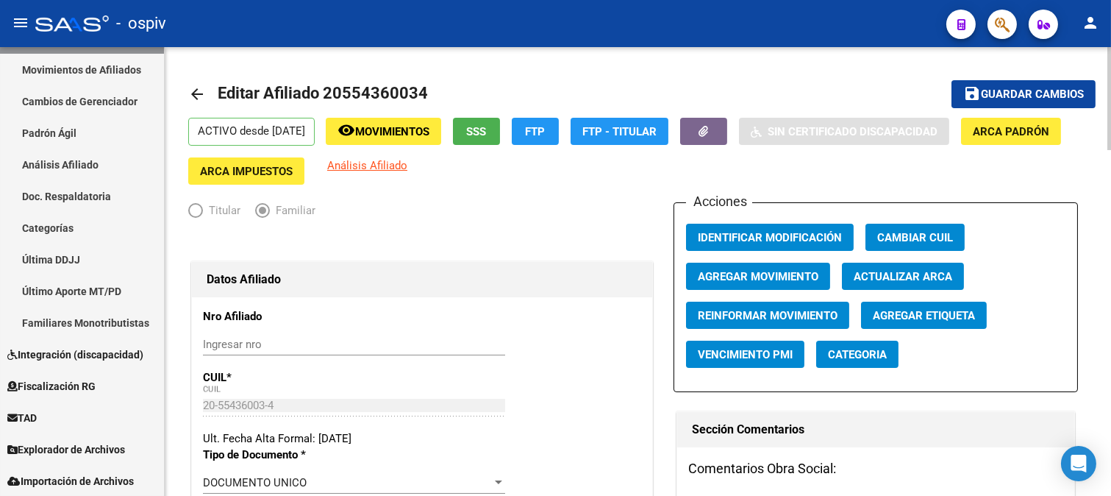
type input "817"
click at [1021, 85] on button "save Guardar cambios" at bounding box center [1024, 93] width 144 height 27
click at [864, 356] on span "Categoria" at bounding box center [857, 354] width 59 height 13
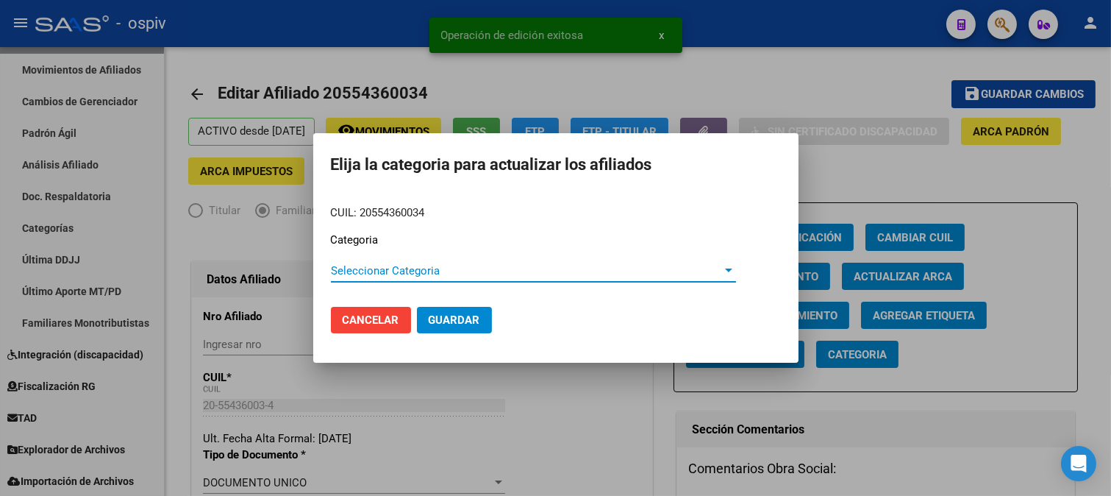
click at [380, 268] on span "Seleccionar Categoria" at bounding box center [527, 270] width 392 height 13
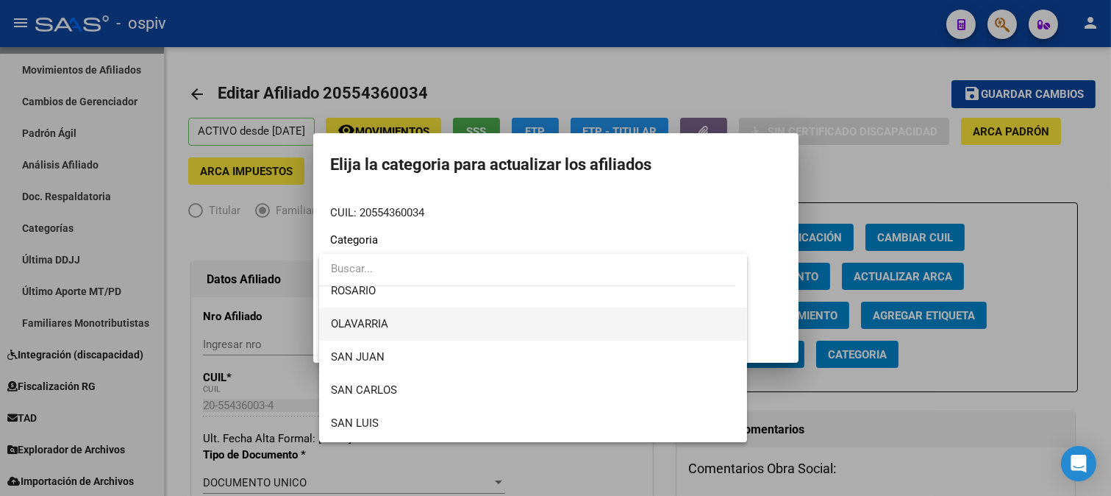
scroll to position [229, 0]
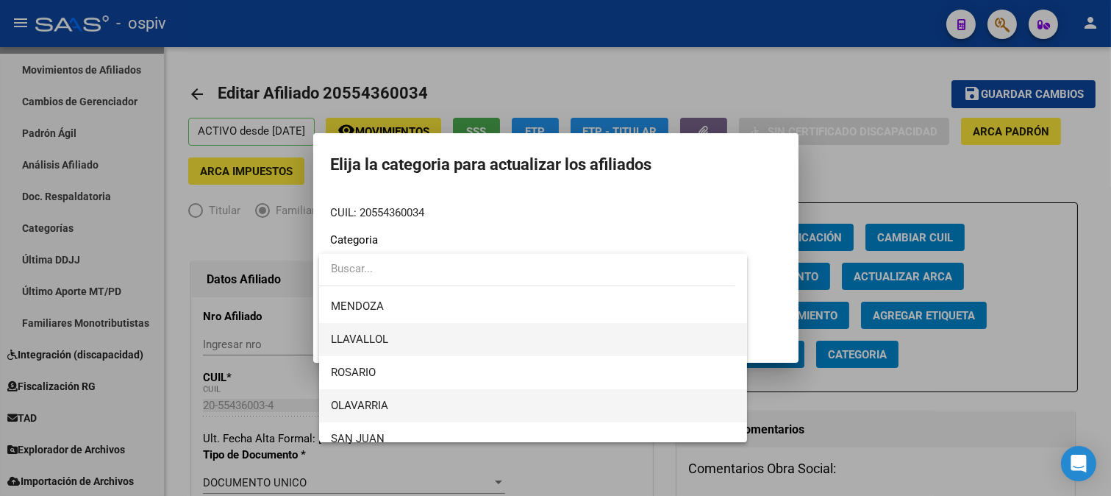
click at [399, 332] on span "LLAVALLOL" at bounding box center [533, 339] width 405 height 33
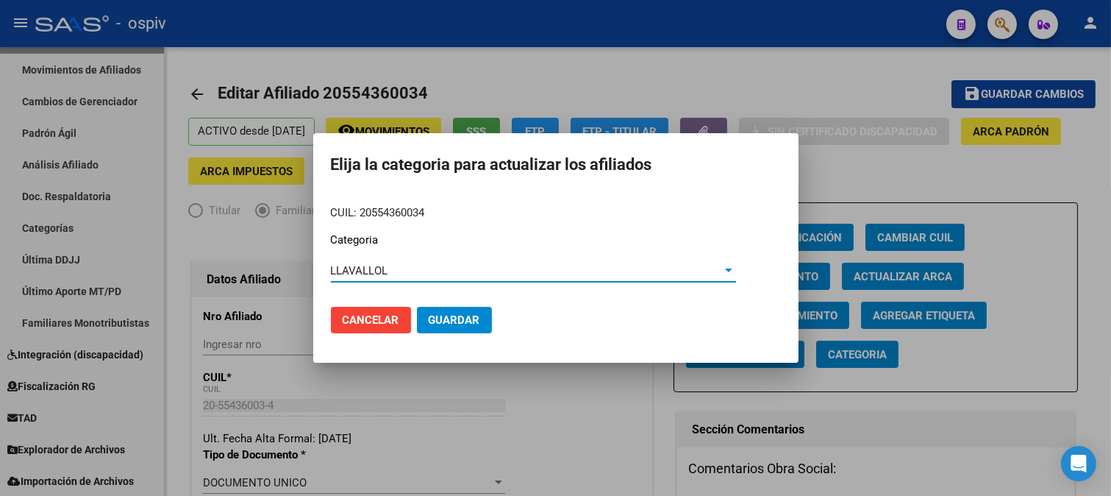
click at [474, 327] on button "Guardar" at bounding box center [454, 320] width 75 height 26
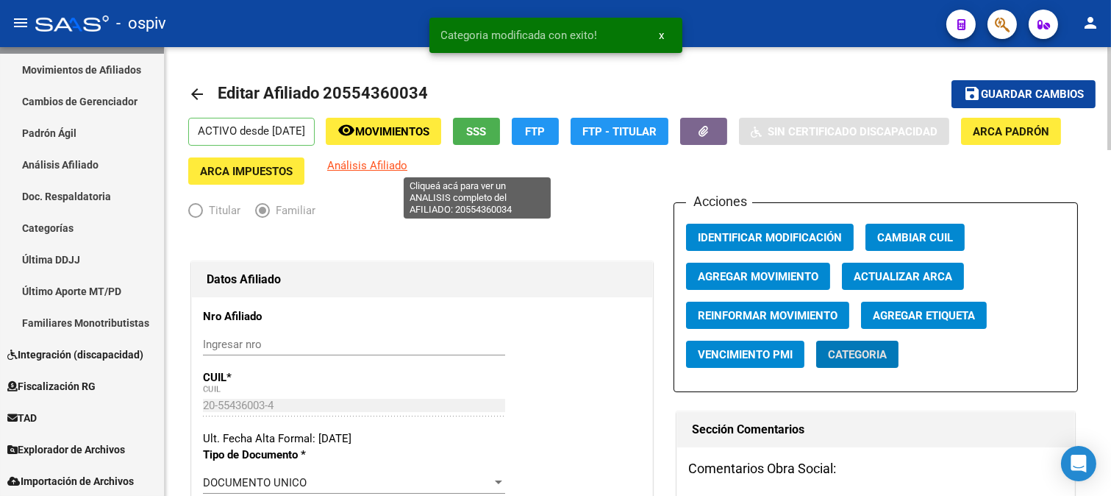
click at [407, 170] on span "Análisis Afiliado" at bounding box center [367, 165] width 80 height 13
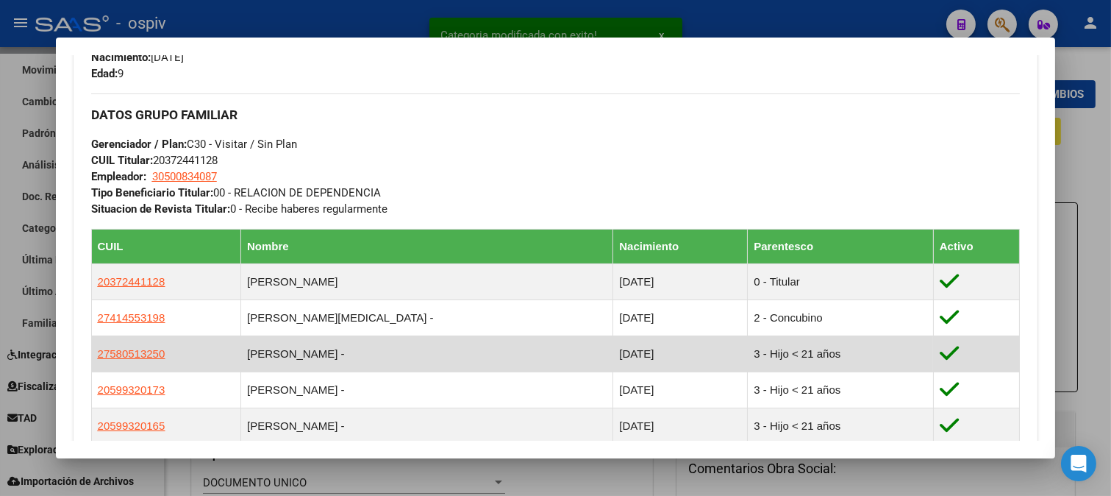
scroll to position [736, 0]
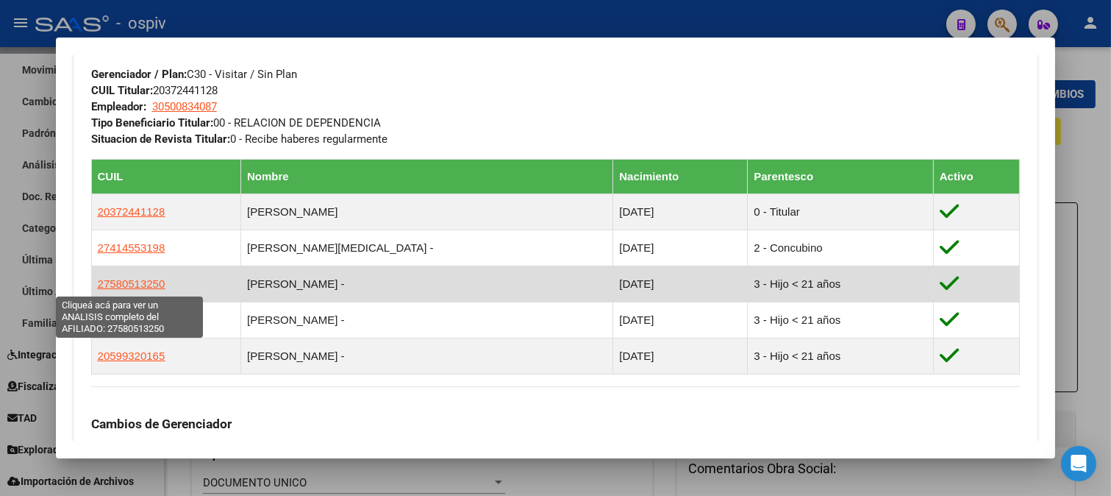
click at [143, 283] on span "27580513250" at bounding box center [132, 283] width 68 height 13
type textarea "27580513250"
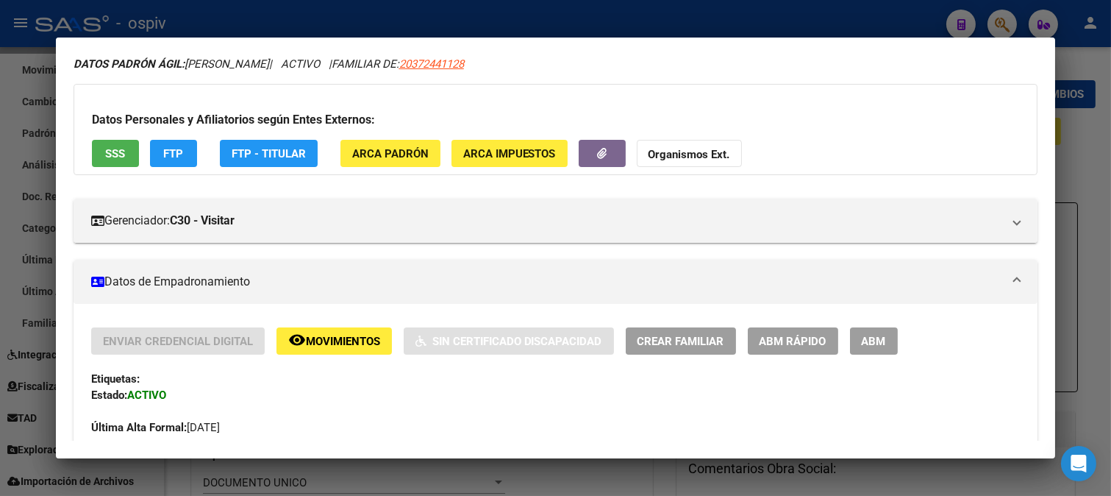
scroll to position [327, 0]
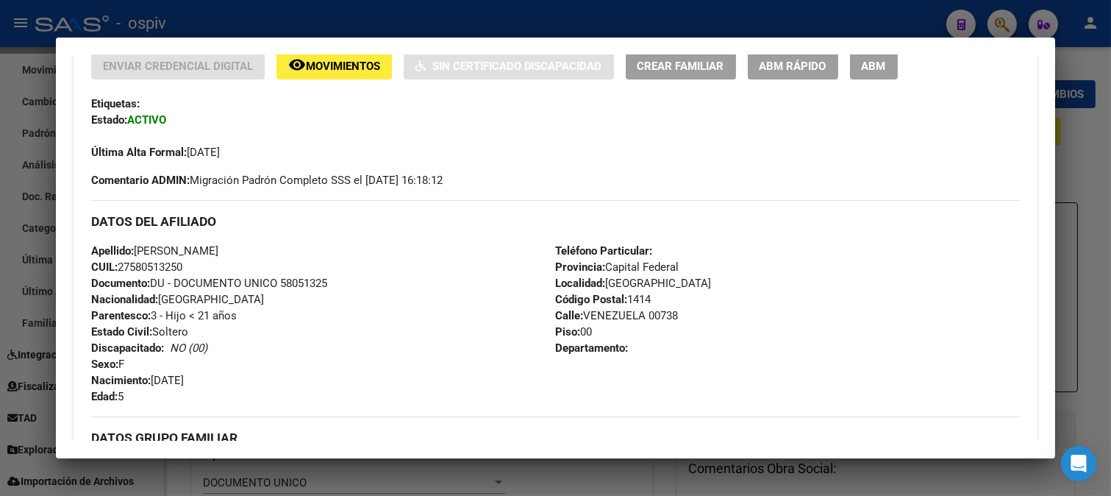
click at [887, 62] on button "ABM" at bounding box center [874, 65] width 48 height 27
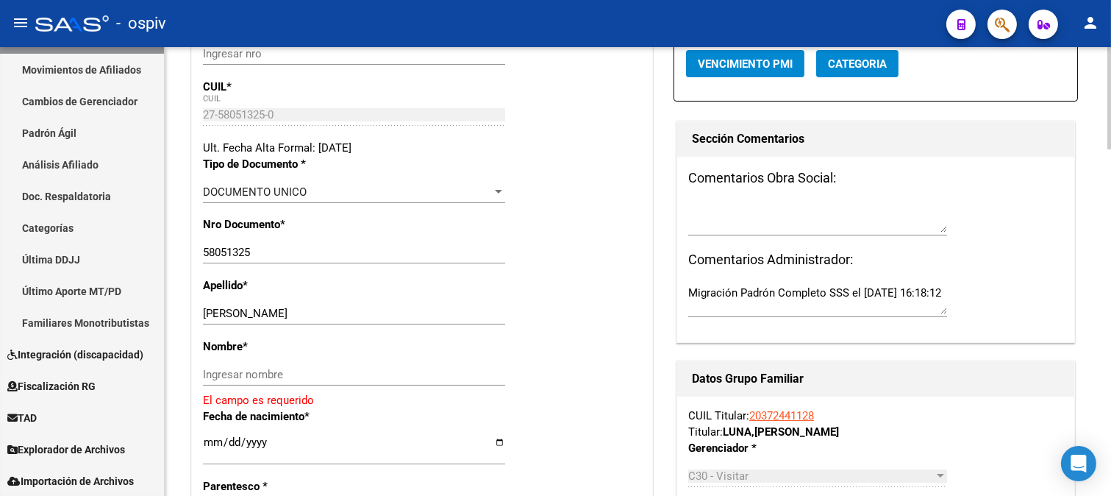
scroll to position [327, 0]
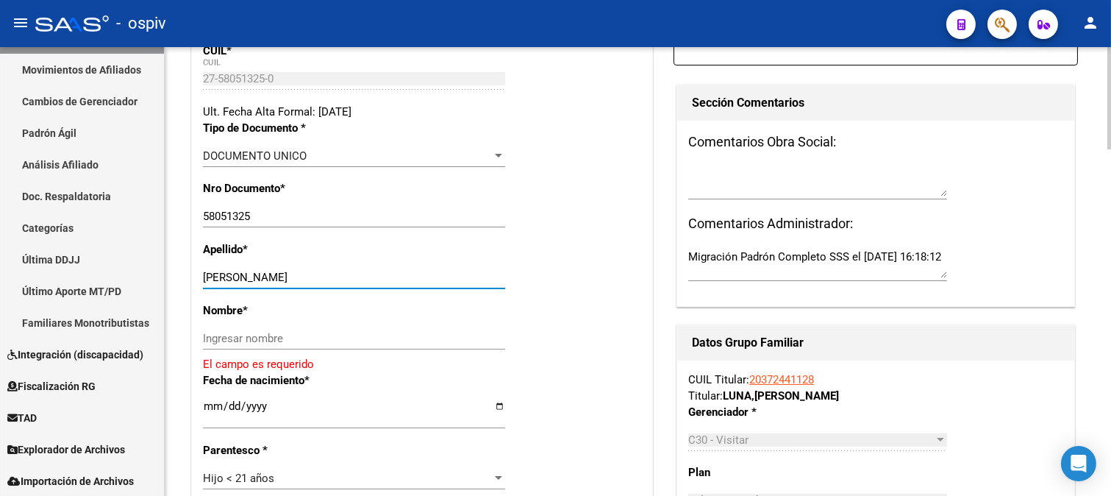
drag, startPoint x: 233, startPoint y: 274, endPoint x: 316, endPoint y: 274, distance: 83.1
click at [313, 263] on div "Apellido * [PERSON_NAME] apellido" at bounding box center [422, 271] width 438 height 61
type input "LUNA"
click at [270, 350] on div "Ingresar nombre" at bounding box center [354, 345] width 302 height 36
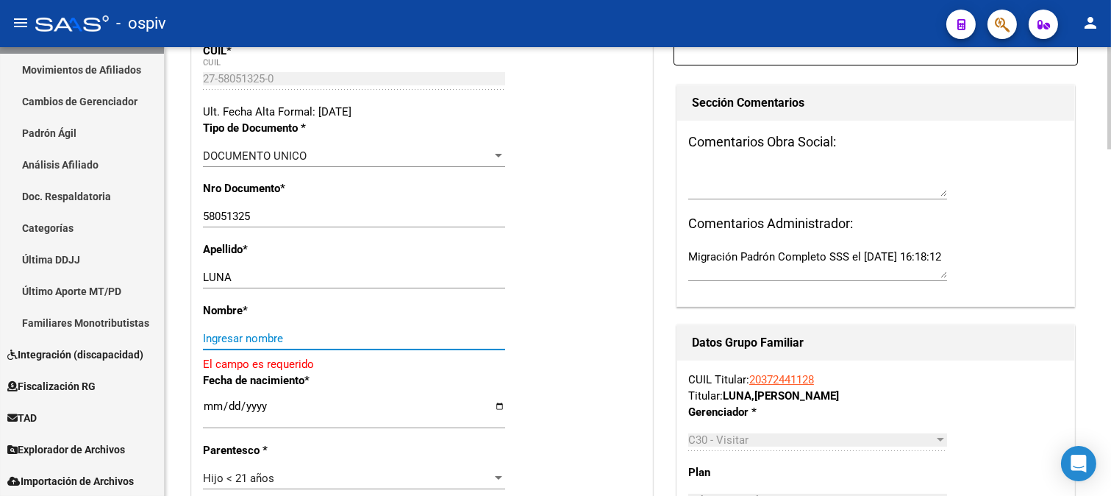
click at [270, 340] on input "Ingresar nombre" at bounding box center [354, 338] width 302 height 13
paste input "[PERSON_NAME]"
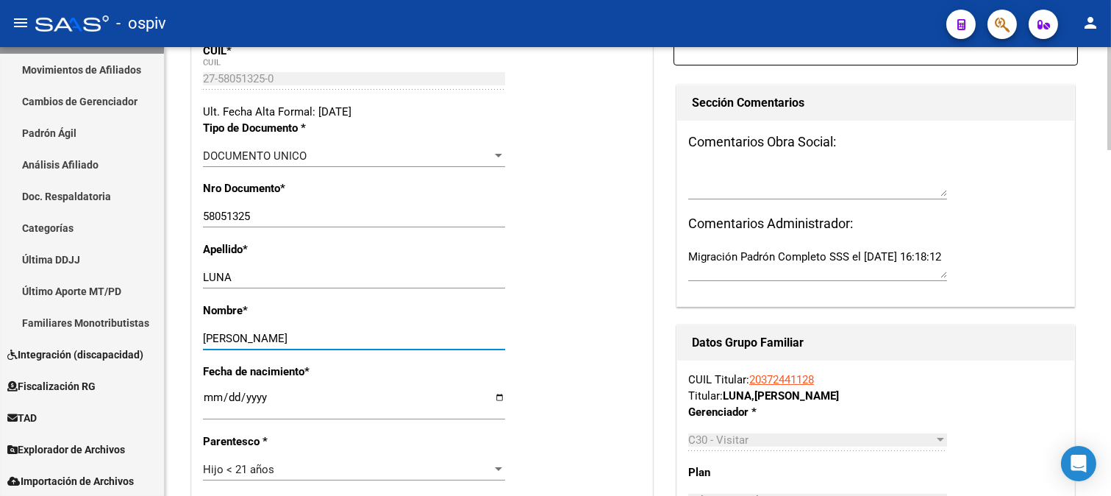
type input "[PERSON_NAME]"
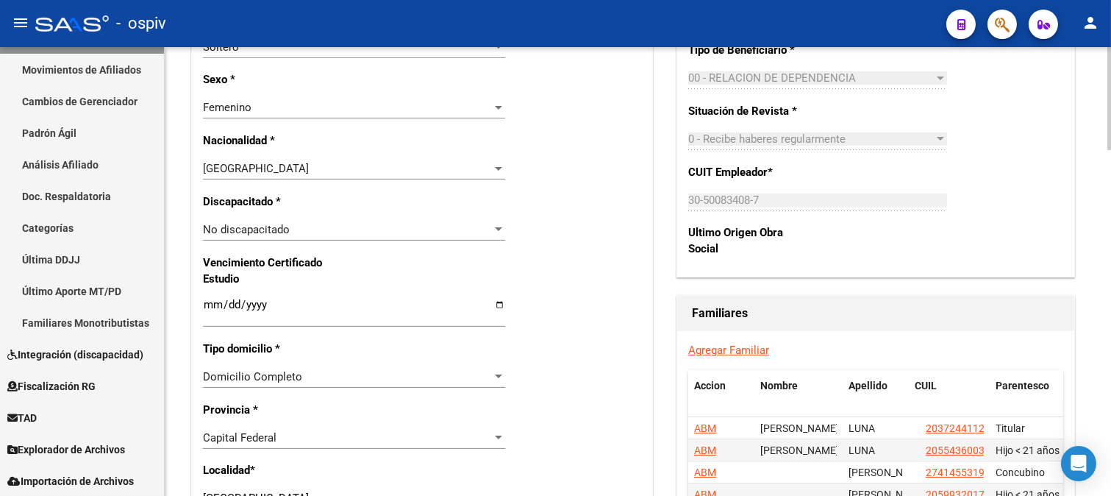
scroll to position [899, 0]
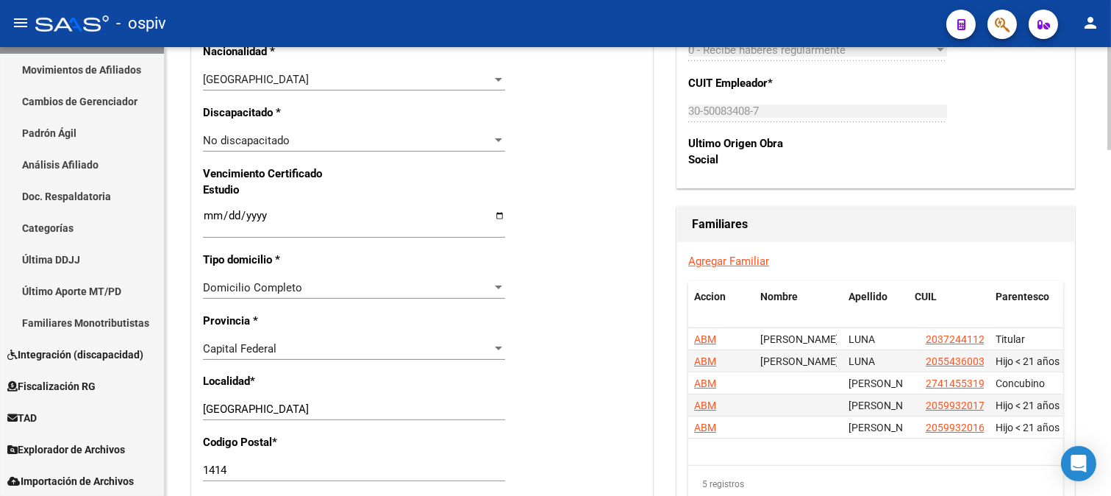
click at [278, 349] on div "Capital Federal" at bounding box center [347, 348] width 289 height 13
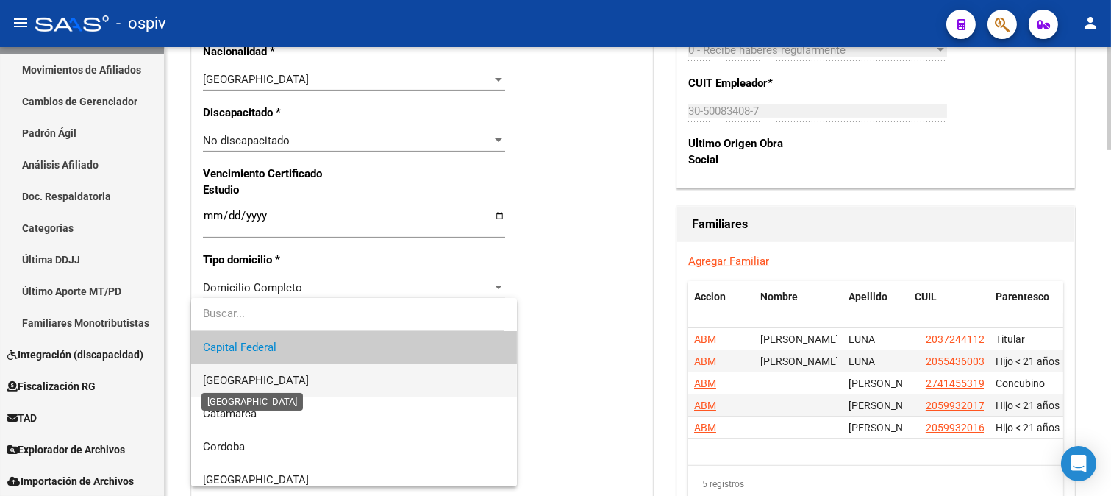
click at [268, 376] on span "[GEOGRAPHIC_DATA]" at bounding box center [256, 380] width 106 height 13
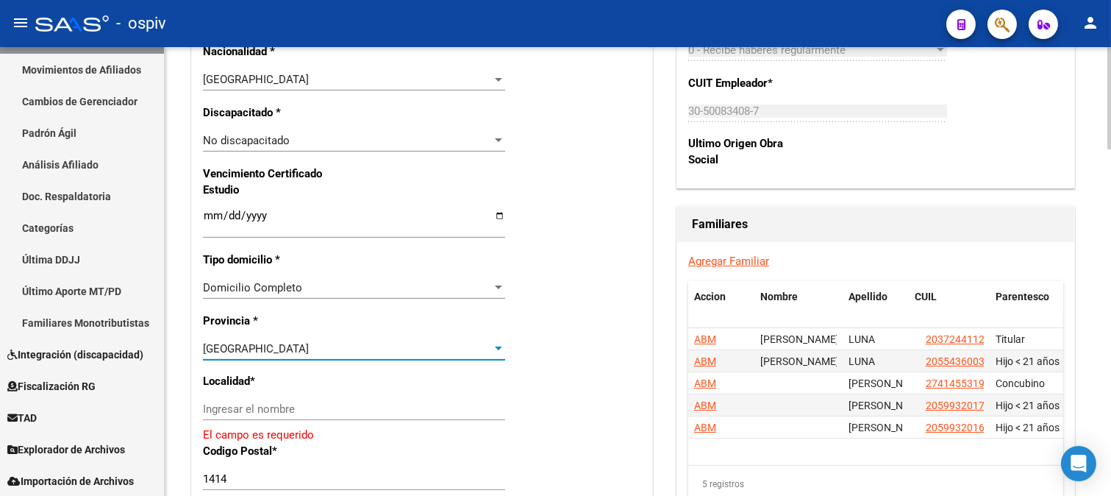
scroll to position [980, 0]
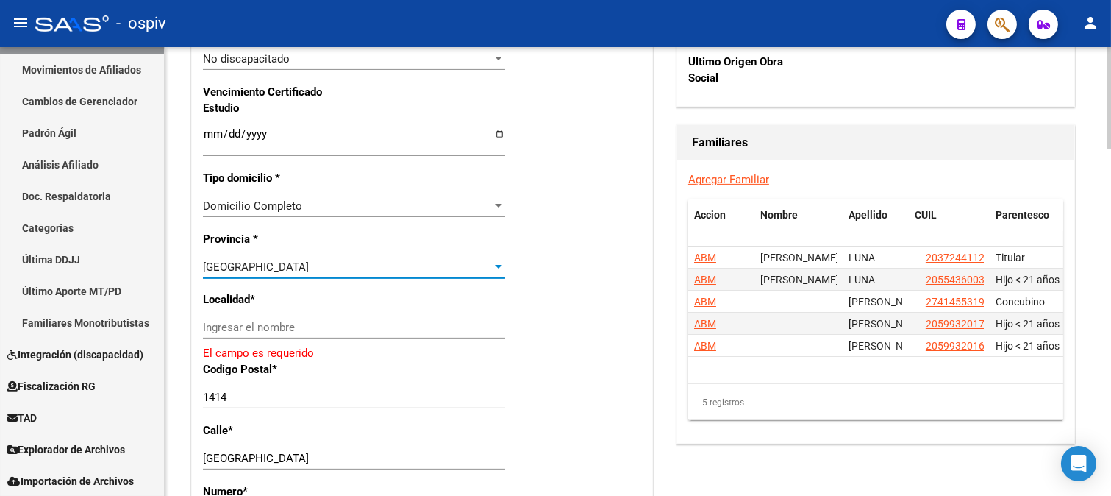
click at [271, 319] on div "Ingresar el nombre" at bounding box center [354, 327] width 302 height 22
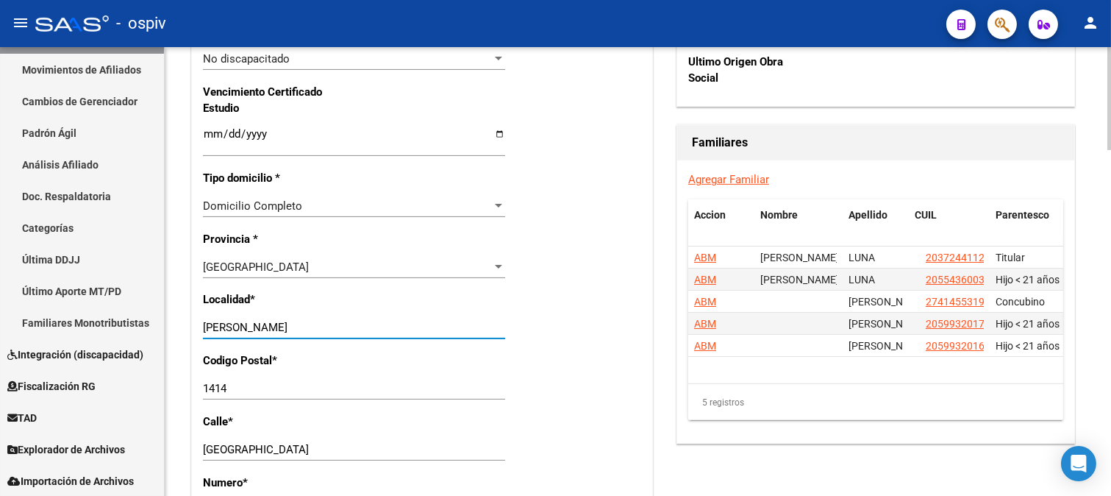
type input "[PERSON_NAME]"
drag, startPoint x: 256, startPoint y: 392, endPoint x: 182, endPoint y: 377, distance: 75.2
click at [182, 377] on div "arrow_back Editar Afiliado 27580513250 save Guardar cambios ACTIVO desde [DATE]…" at bounding box center [638, 44] width 947 height 1954
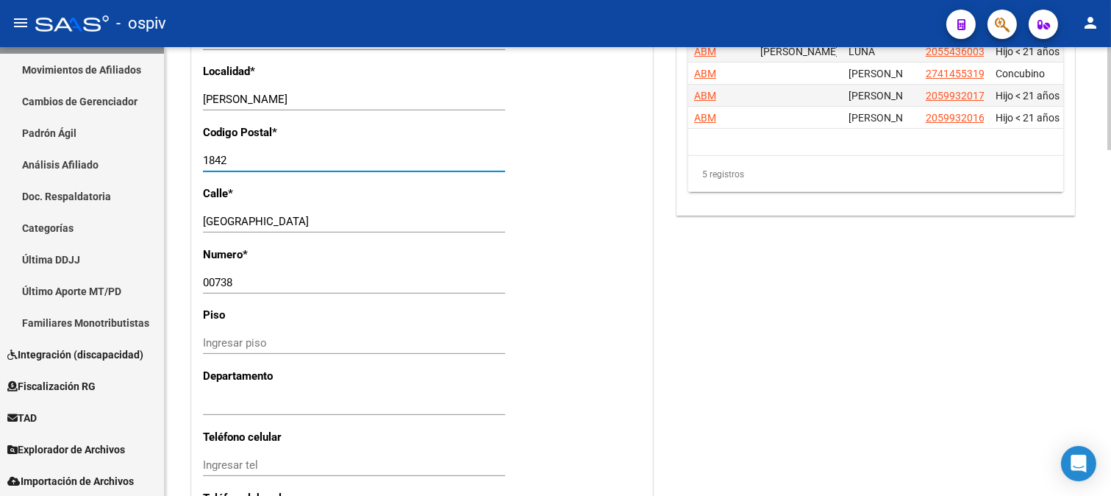
scroll to position [1225, 0]
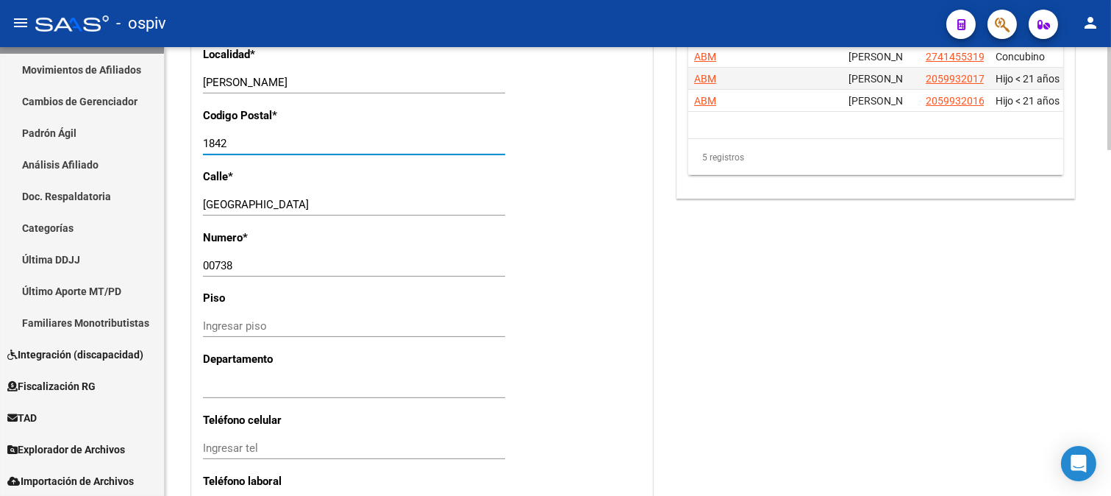
type input "1842"
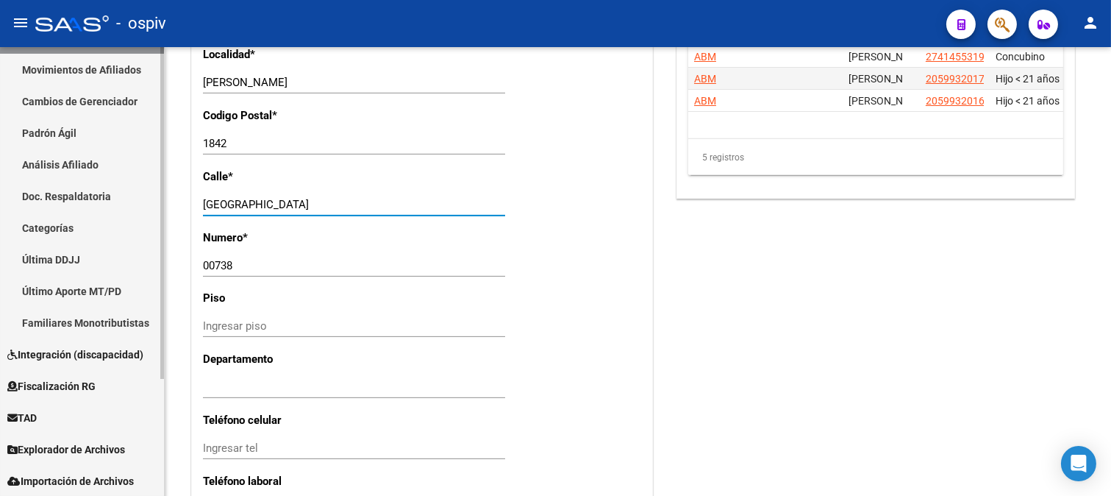
drag, startPoint x: 283, startPoint y: 206, endPoint x: 98, endPoint y: 184, distance: 186.7
click at [112, 186] on mat-sidenav-container "Firma Express Inicio Calendario SSS Instructivos Contacto OS Reportes Padrón Tr…" at bounding box center [555, 271] width 1111 height 449
type input "[PERSON_NAME]"
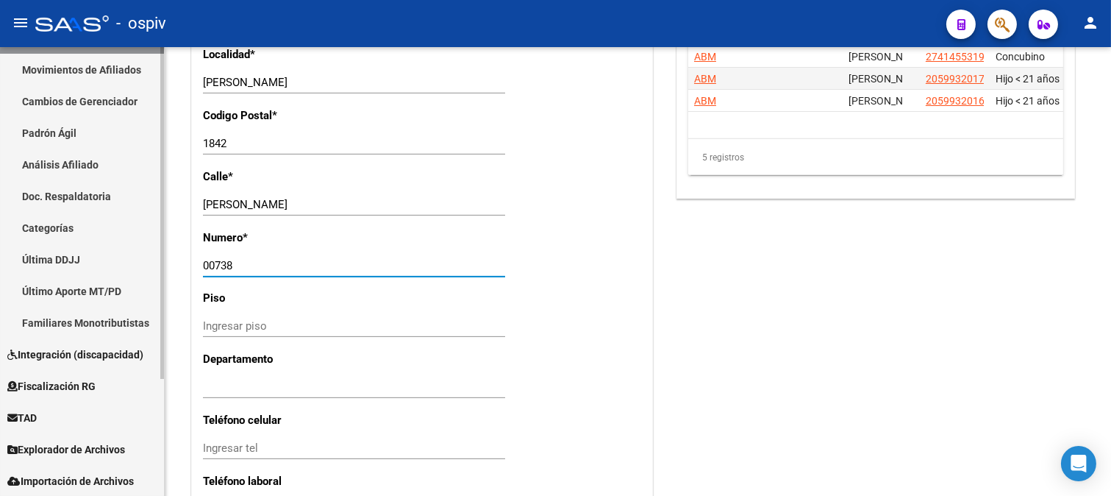
drag, startPoint x: 235, startPoint y: 263, endPoint x: 127, endPoint y: 251, distance: 109.6
click at [127, 251] on mat-sidenav-container "Firma Express Inicio Calendario SSS Instructivos Contacto OS Reportes Padrón Tr…" at bounding box center [555, 271] width 1111 height 449
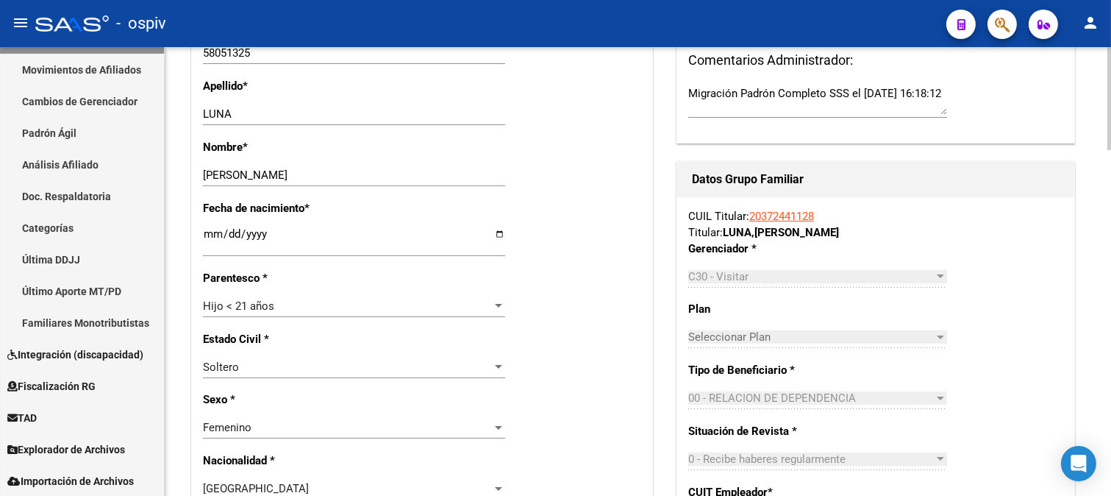
scroll to position [0, 0]
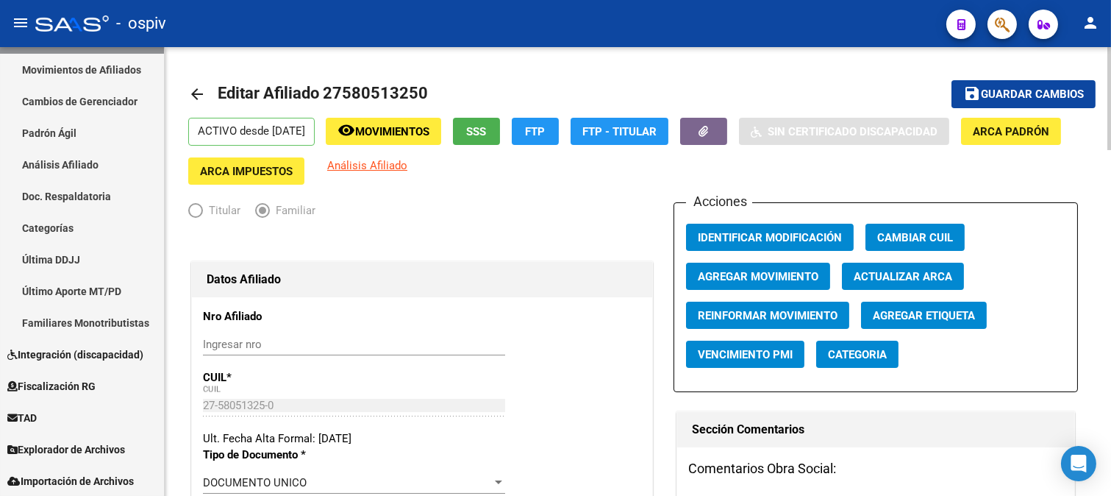
type input "1842"
click at [1050, 97] on span "Guardar cambios" at bounding box center [1032, 94] width 103 height 13
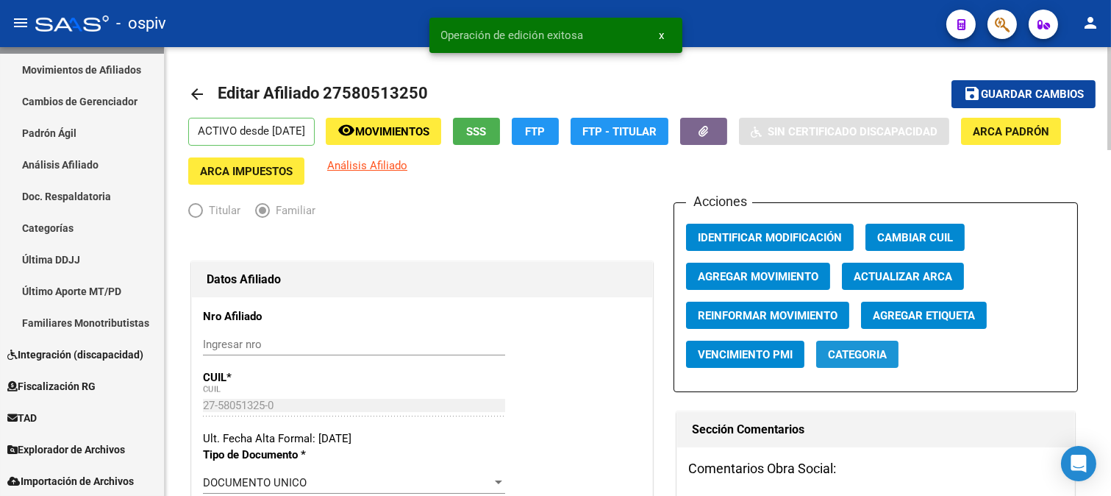
click at [852, 363] on button "Categoria" at bounding box center [857, 354] width 82 height 27
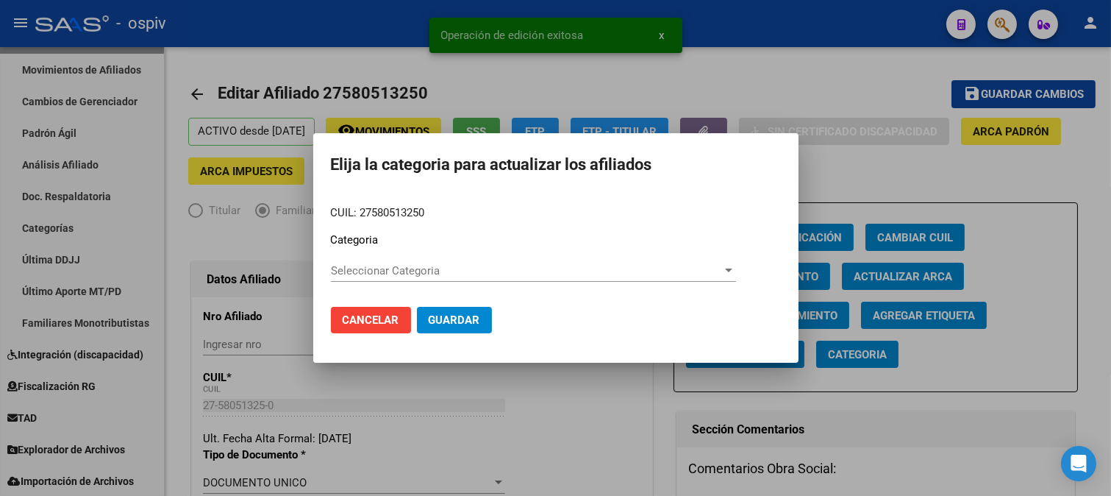
click at [383, 262] on div "Seleccionar Categoria Seleccionar Categoria" at bounding box center [533, 271] width 405 height 22
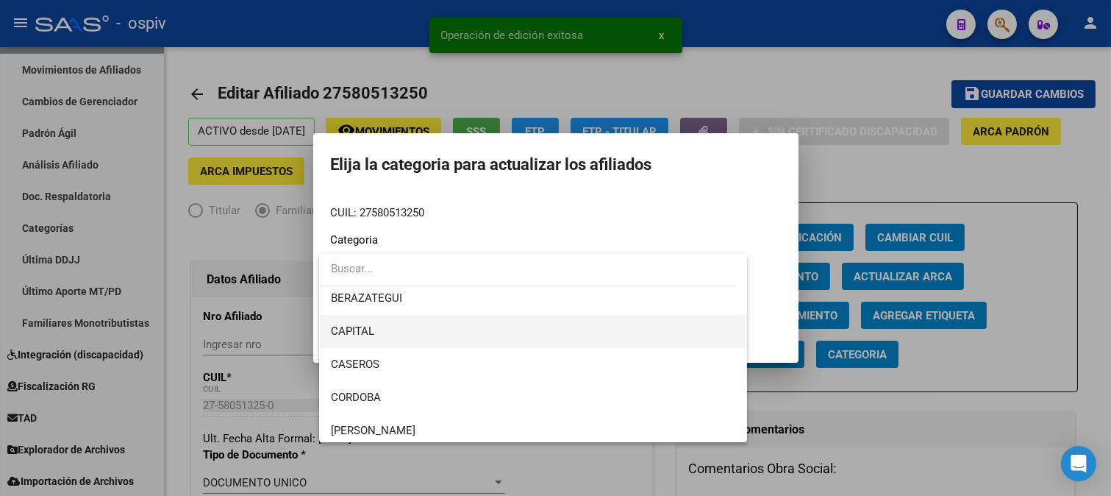
scroll to position [163, 0]
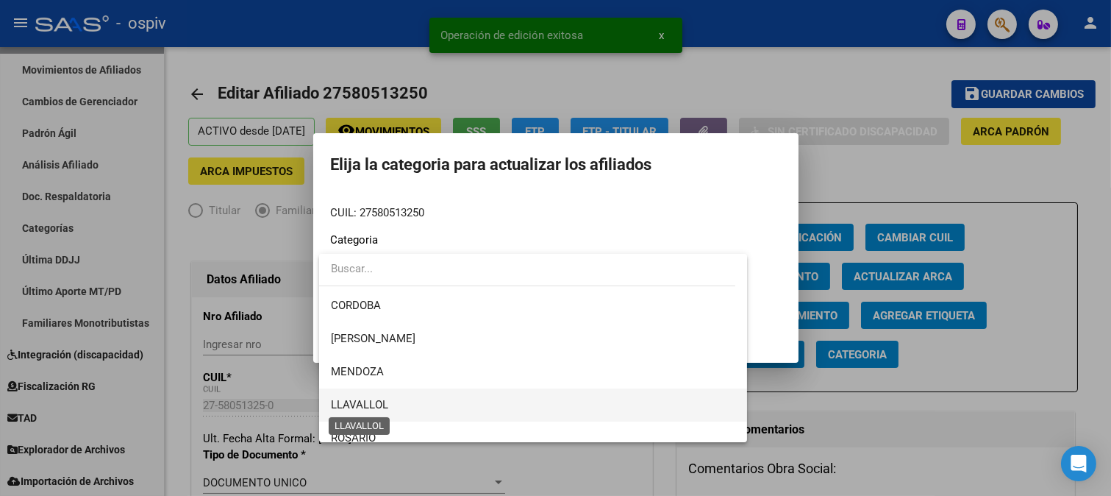
click at [386, 398] on span "LLAVALLOL" at bounding box center [359, 404] width 57 height 13
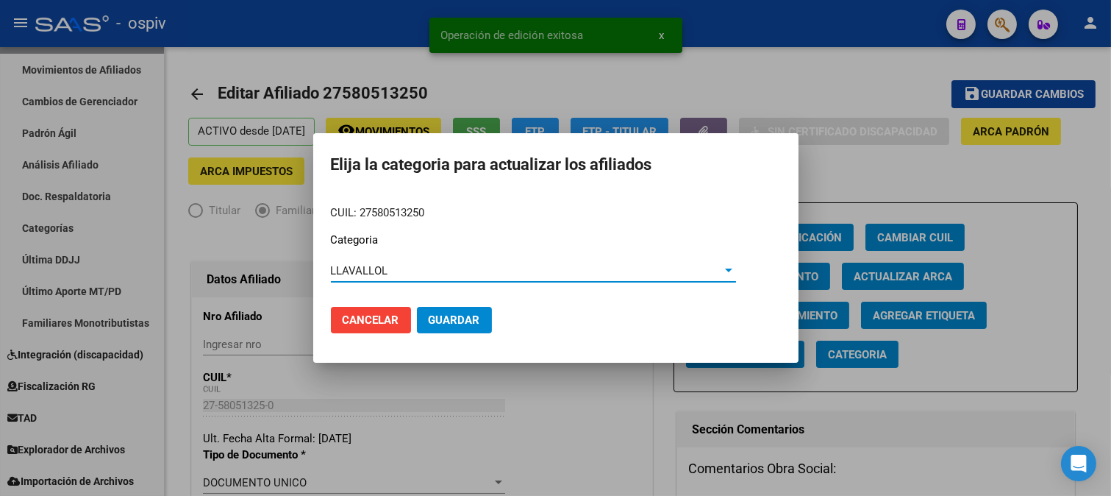
click at [464, 318] on span "Guardar" at bounding box center [454, 319] width 51 height 13
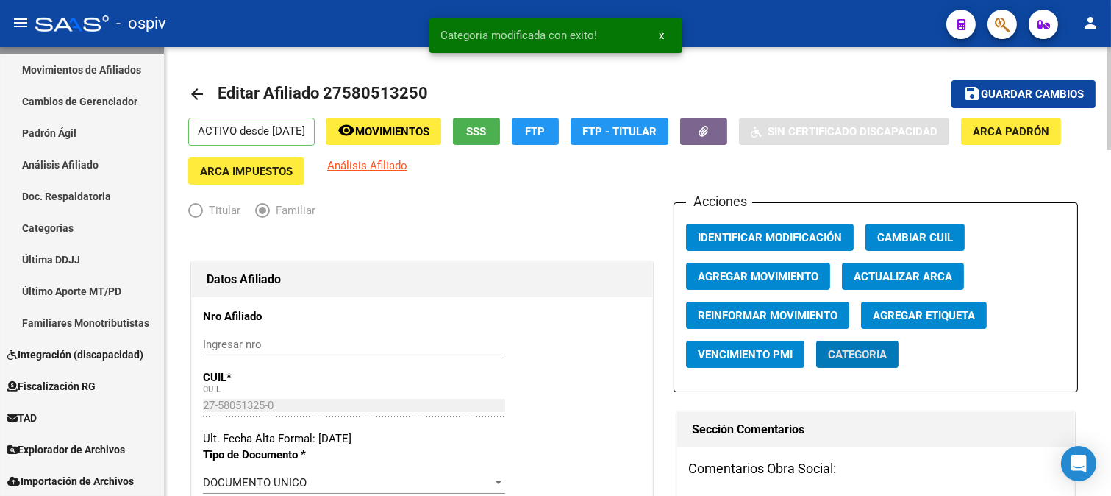
click at [922, 322] on span "Agregar Etiqueta" at bounding box center [924, 315] width 102 height 13
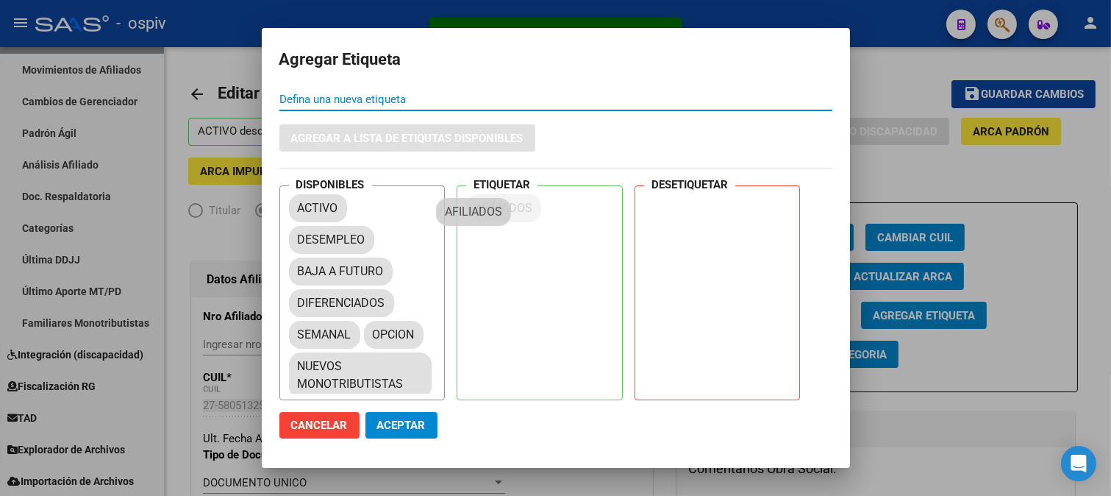
drag, startPoint x: 364, startPoint y: 270, endPoint x: 488, endPoint y: 206, distance: 139.8
drag, startPoint x: 316, startPoint y: 333, endPoint x: 509, endPoint y: 239, distance: 214.5
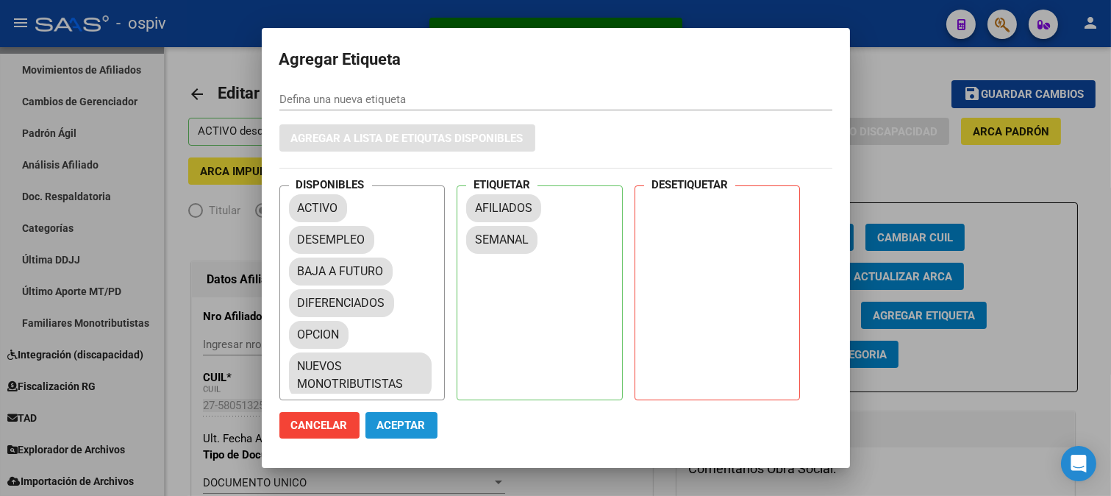
drag, startPoint x: 394, startPoint y: 435, endPoint x: 533, endPoint y: 245, distance: 234.8
click at [394, 434] on button "Aceptar" at bounding box center [402, 425] width 72 height 26
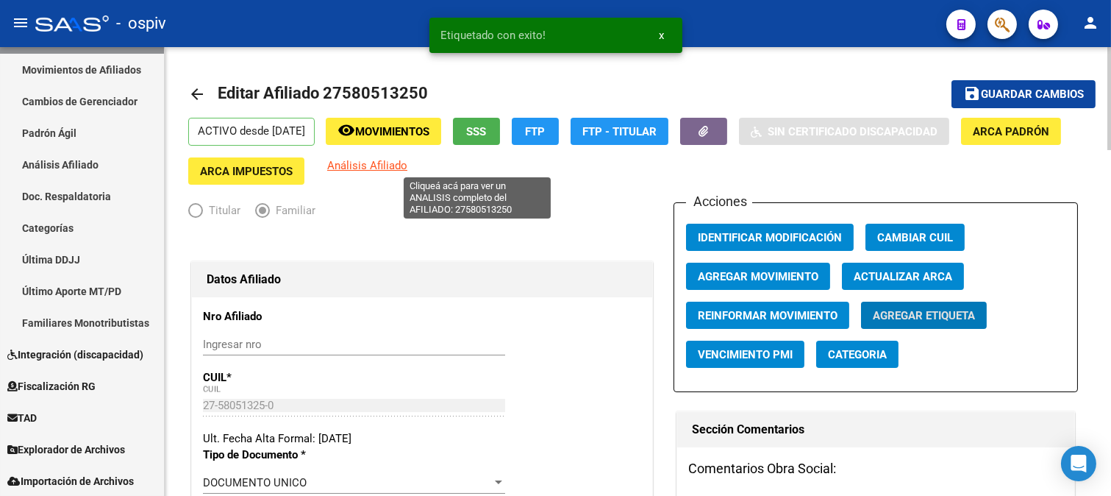
click at [407, 163] on span "Análisis Afiliado" at bounding box center [367, 165] width 80 height 13
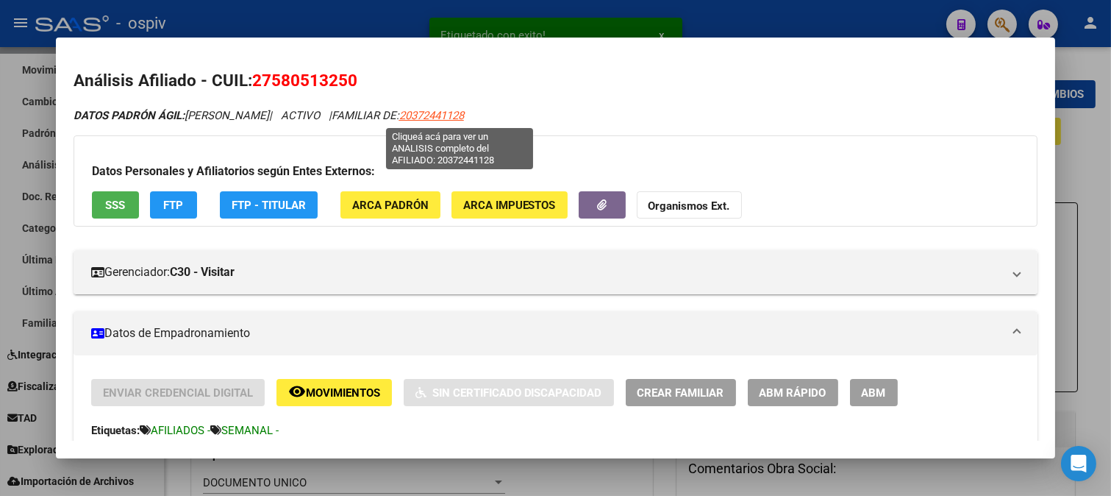
click at [464, 115] on span "20372441128" at bounding box center [431, 115] width 65 height 13
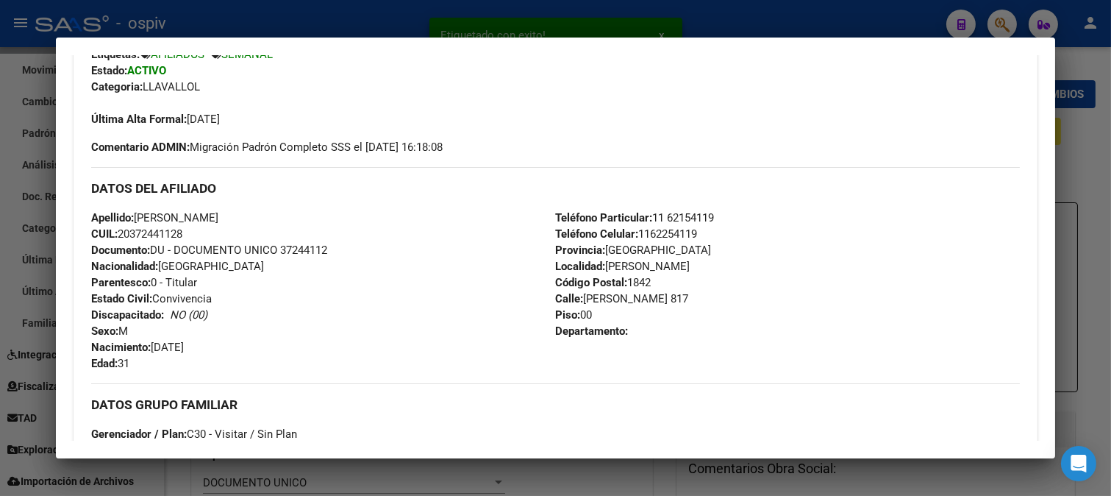
scroll to position [672, 0]
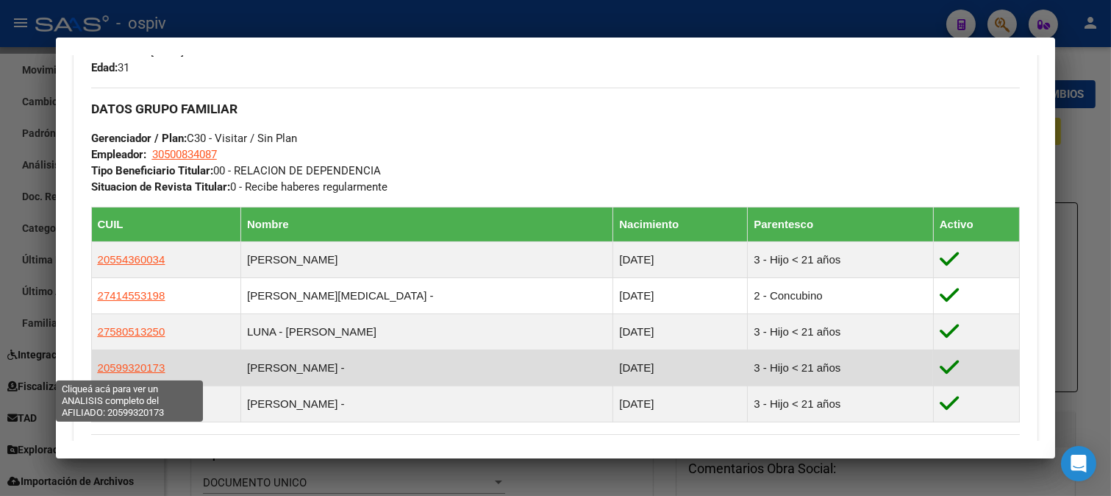
click at [147, 373] on span "20599320173" at bounding box center [132, 367] width 68 height 13
type textarea "20599320173"
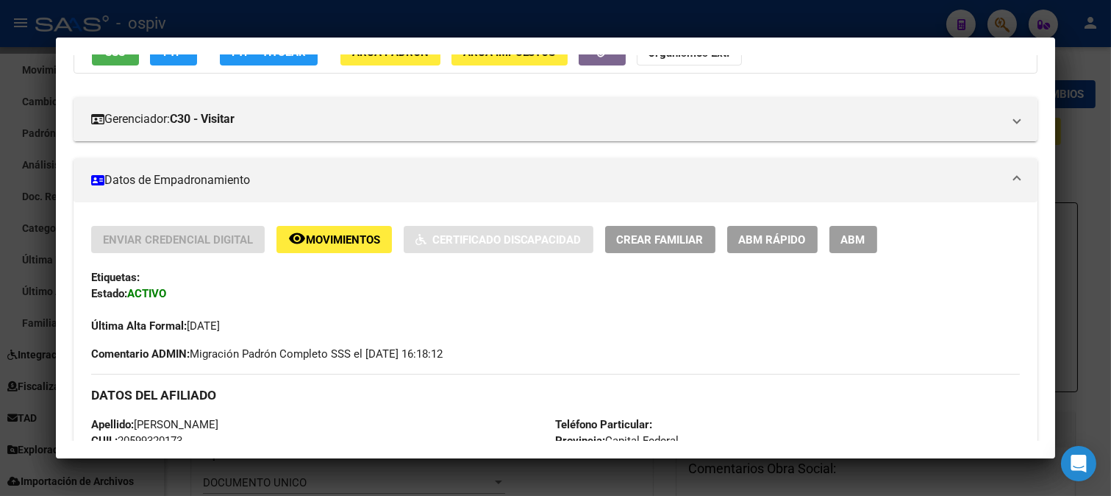
scroll to position [216, 0]
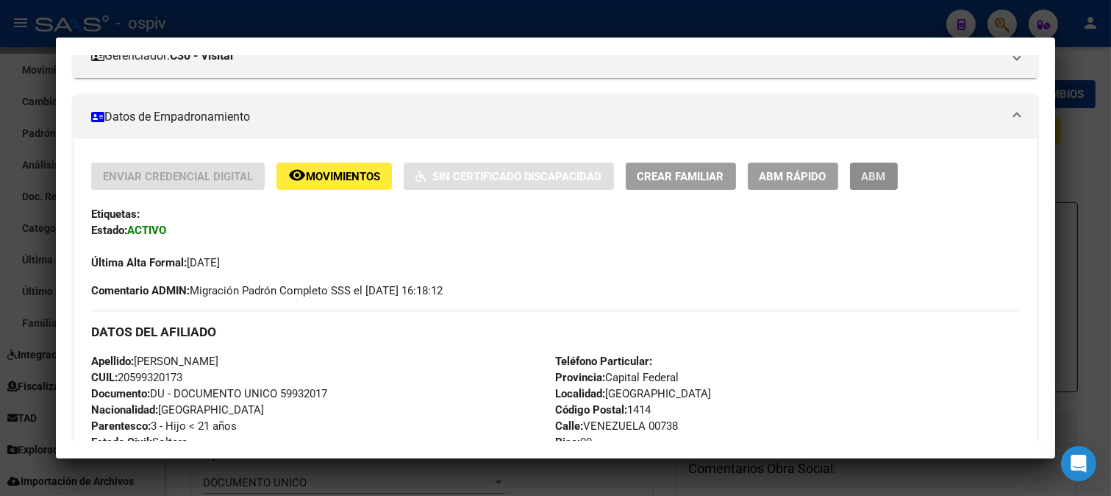
click at [880, 177] on span "ABM" at bounding box center [874, 176] width 24 height 13
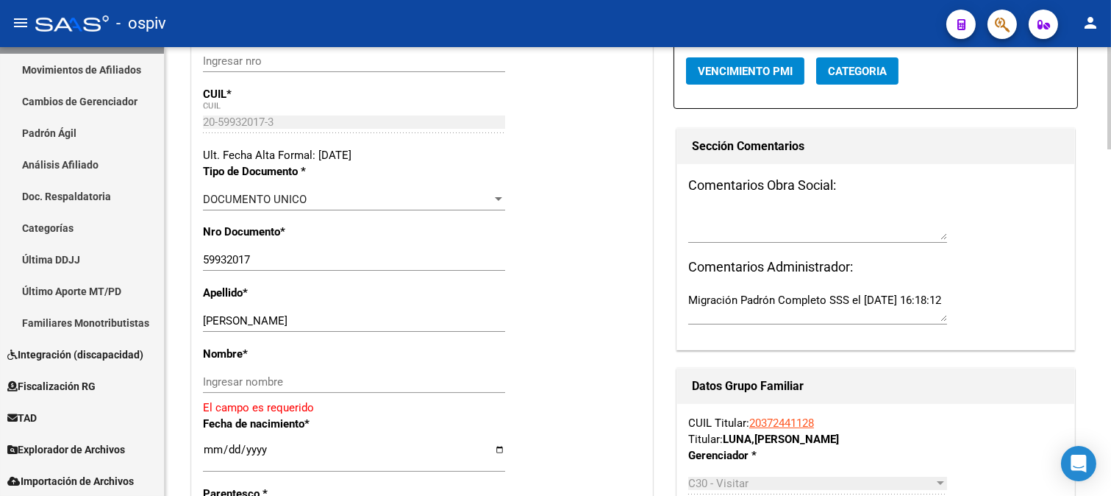
scroll to position [327, 0]
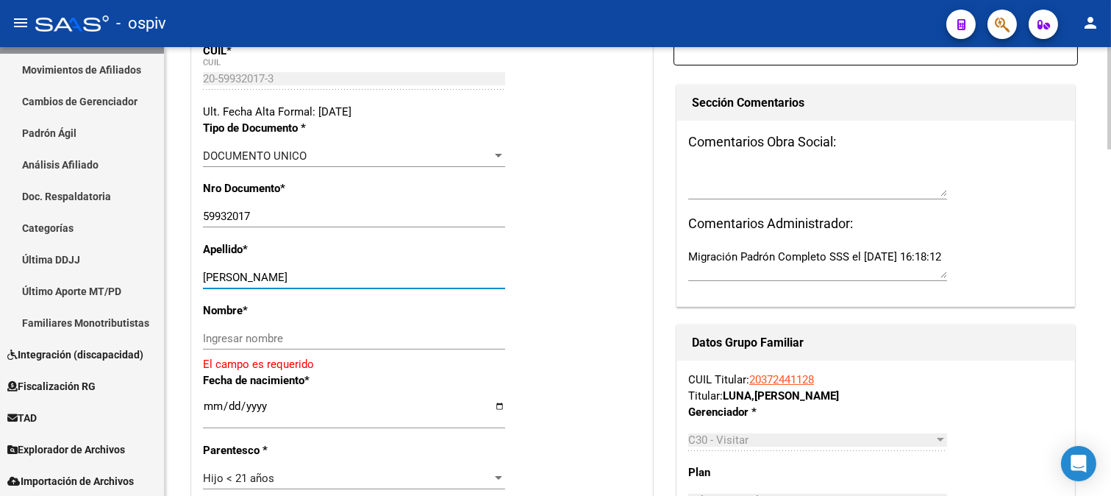
drag, startPoint x: 234, startPoint y: 278, endPoint x: 320, endPoint y: 272, distance: 86.3
click at [320, 272] on input "[PERSON_NAME]" at bounding box center [354, 277] width 302 height 13
type input "LUNA"
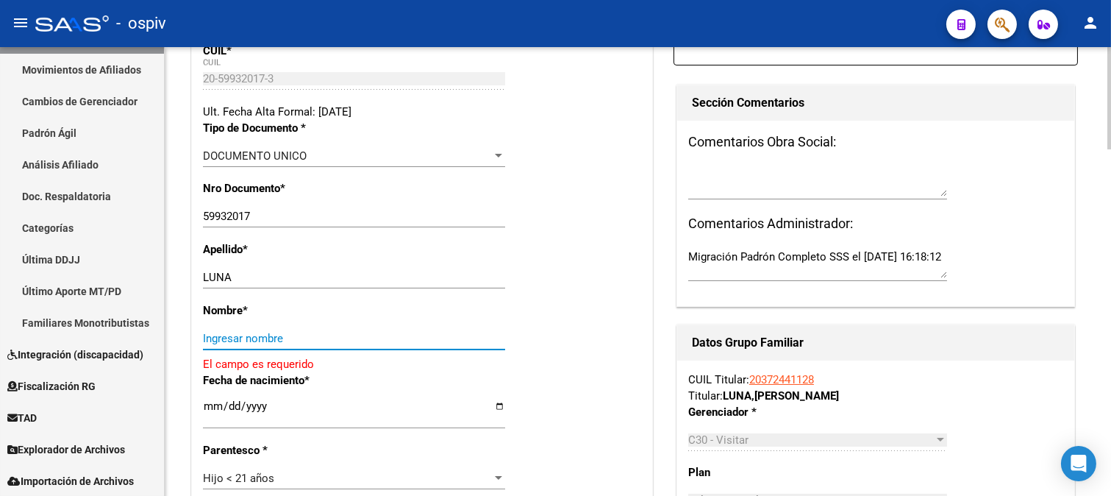
click at [312, 348] on div "Ingresar nombre" at bounding box center [354, 338] width 302 height 22
paste input "[PERSON_NAME]"
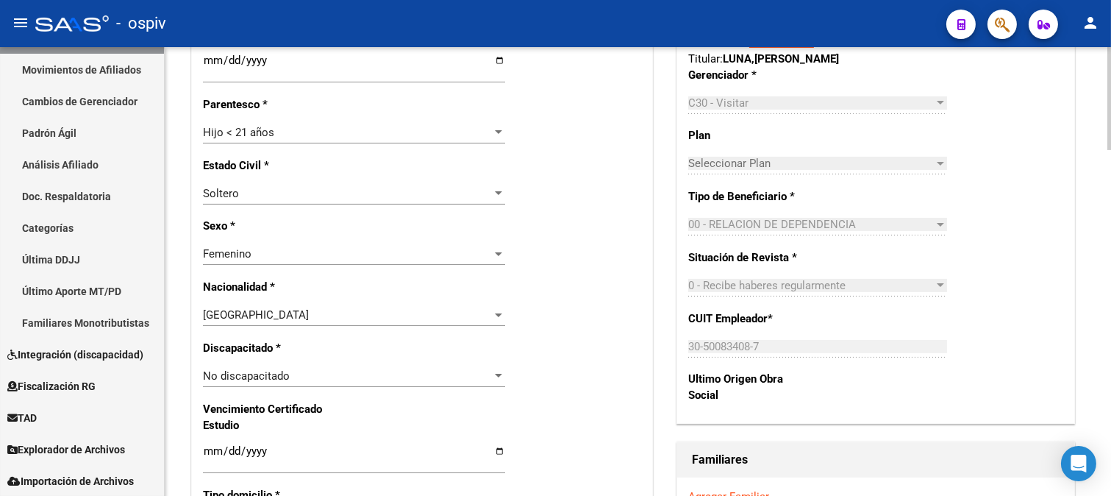
scroll to position [980, 0]
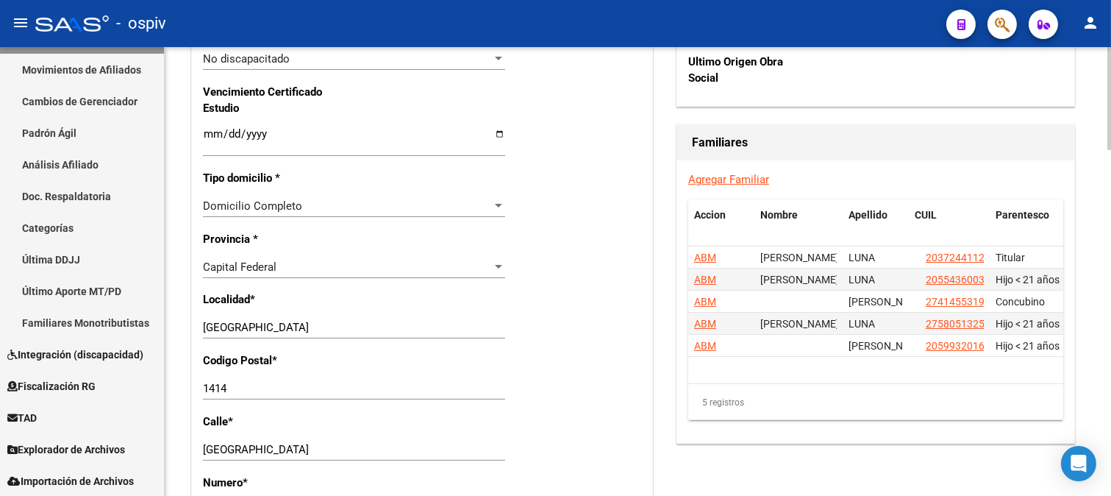
type input "[PERSON_NAME]"
click at [267, 257] on div "Capital Federal Seleccionar provincia" at bounding box center [354, 267] width 302 height 22
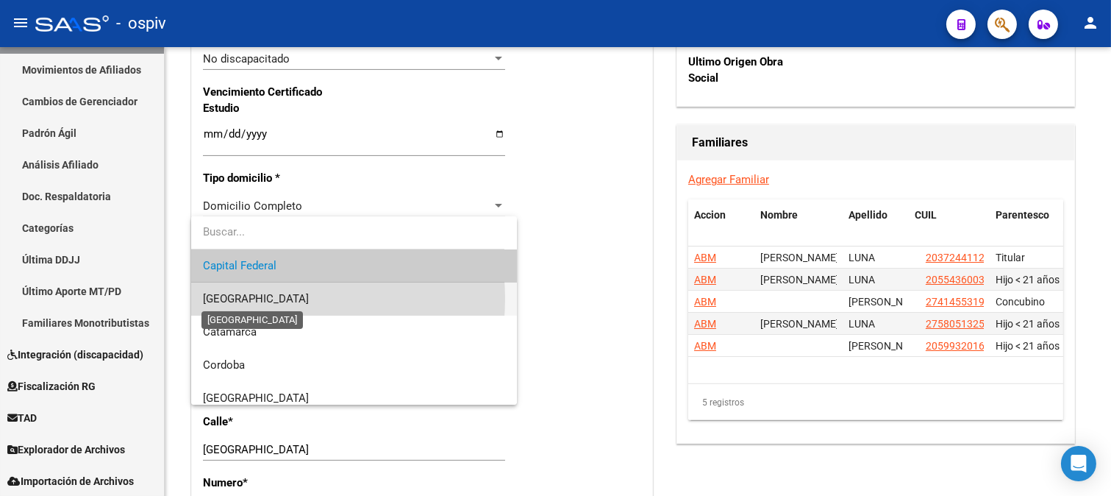
click at [266, 299] on span "[GEOGRAPHIC_DATA]" at bounding box center [256, 298] width 106 height 13
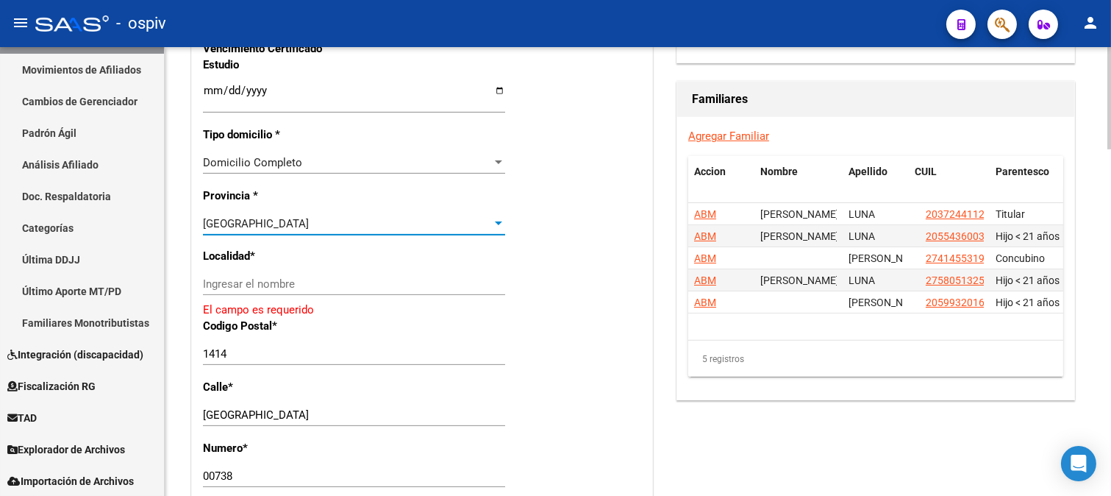
scroll to position [1062, 0]
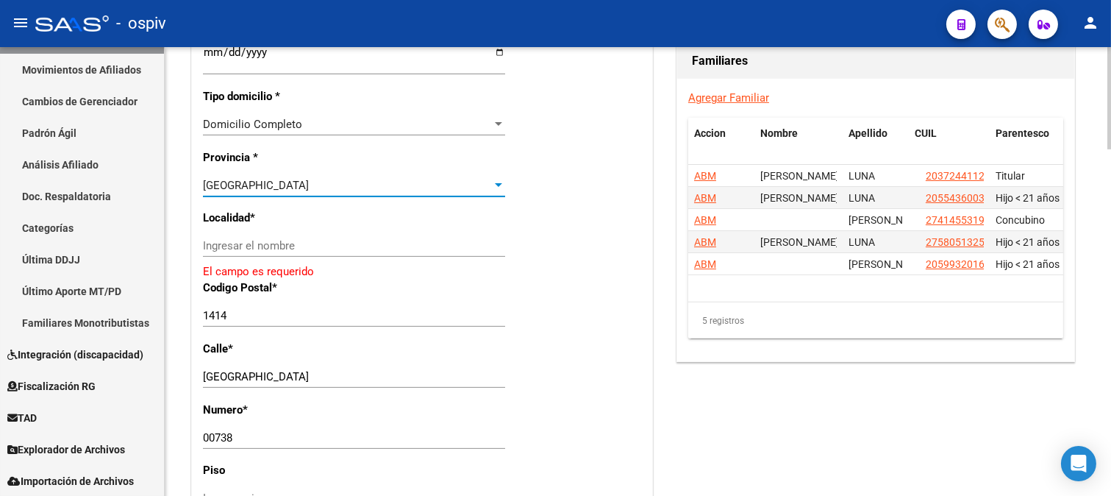
click at [263, 235] on div "Ingresar el nombre" at bounding box center [354, 246] width 302 height 22
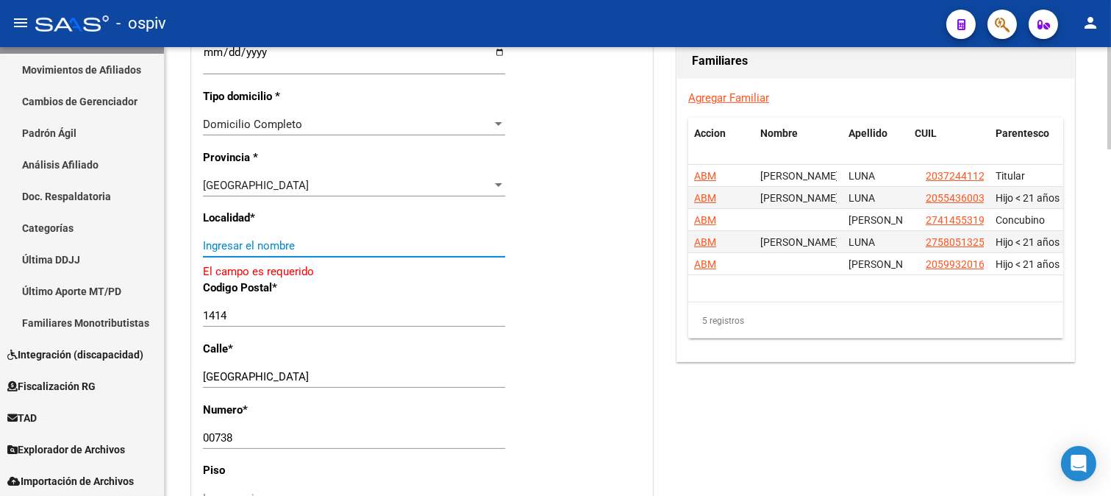
type input "R"
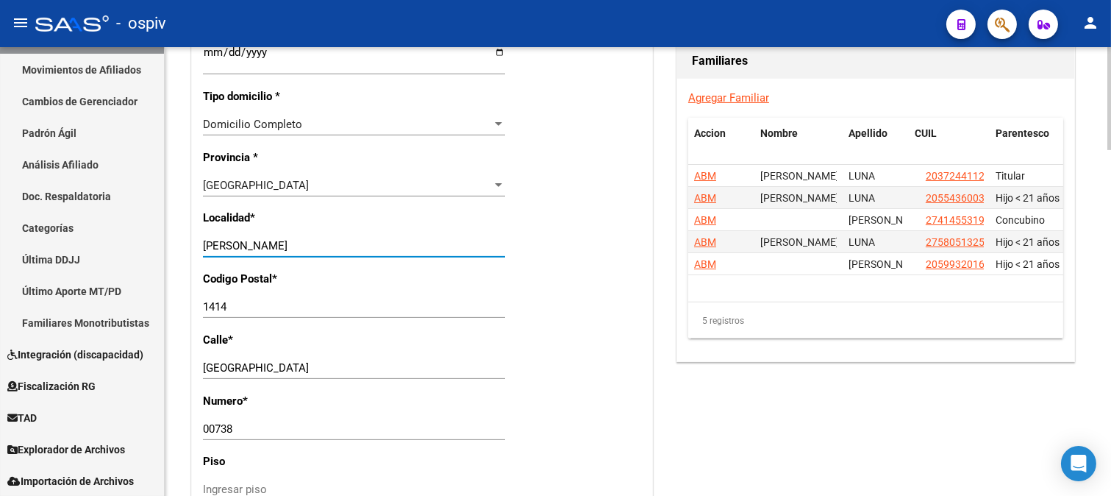
type input "[PERSON_NAME]"
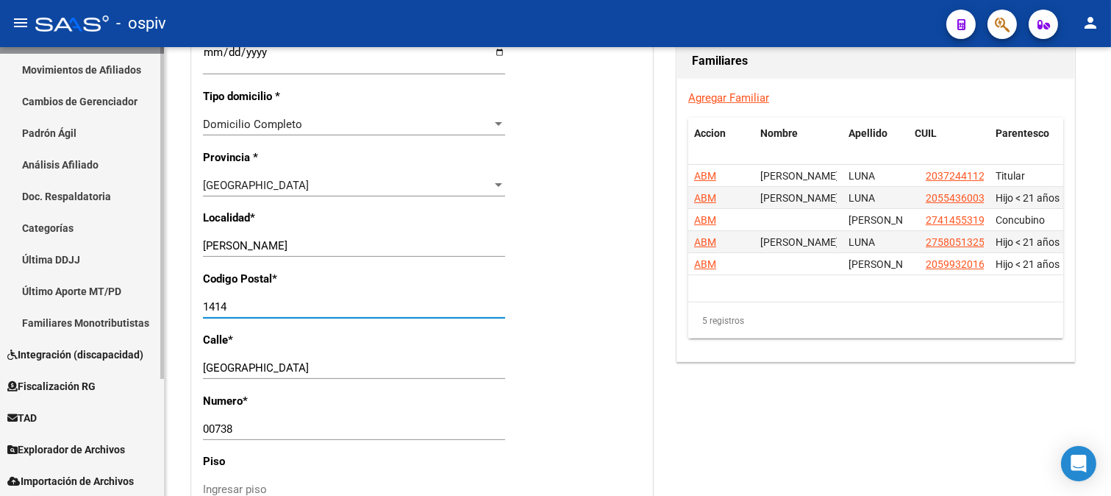
drag, startPoint x: 232, startPoint y: 306, endPoint x: 157, endPoint y: 321, distance: 75.7
click at [157, 321] on mat-sidenav-container "Firma Express Inicio Calendario SSS Instructivos Contacto OS Reportes Padrón Tr…" at bounding box center [555, 271] width 1111 height 449
type input "1842"
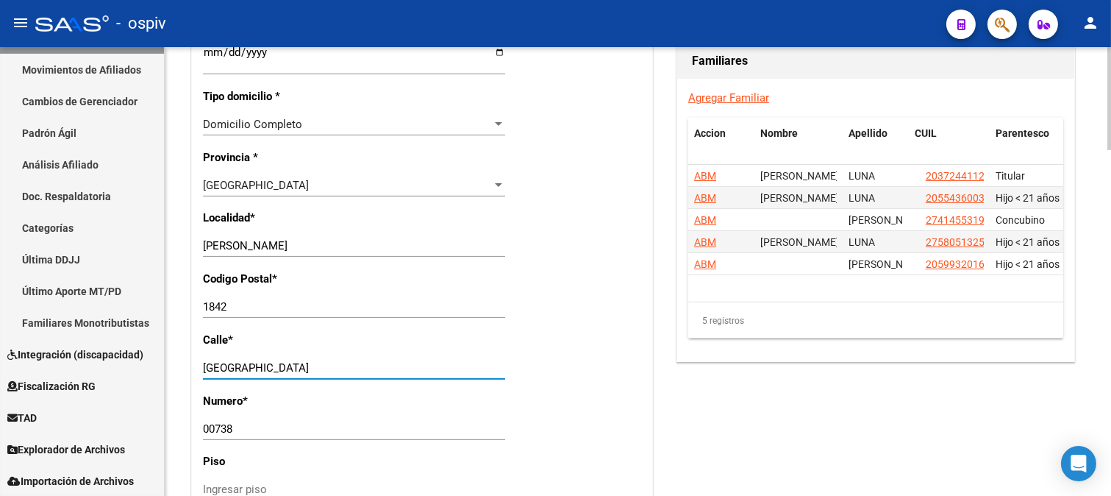
drag, startPoint x: 268, startPoint y: 370, endPoint x: 185, endPoint y: 373, distance: 83.2
type input "[PERSON_NAME]"
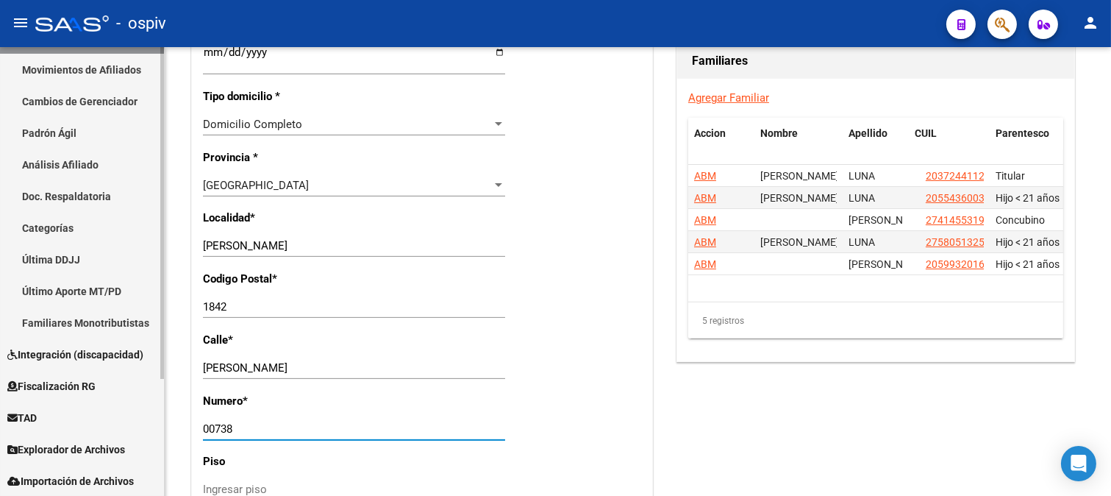
drag, startPoint x: 258, startPoint y: 430, endPoint x: 149, endPoint y: 431, distance: 108.9
click at [149, 431] on mat-sidenav-container "Firma Express Inicio Calendario SSS Instructivos Contacto OS Reportes Padrón Tr…" at bounding box center [555, 271] width 1111 height 449
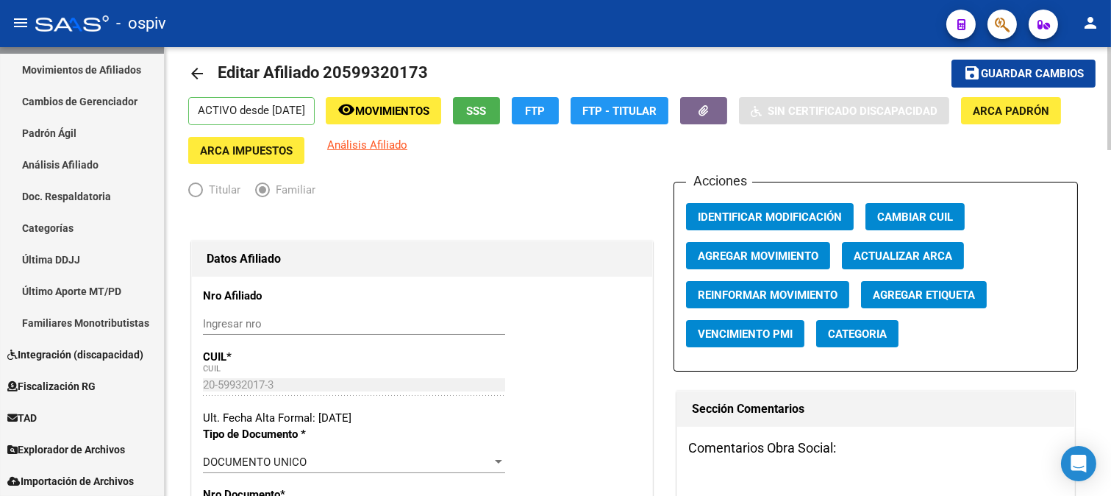
scroll to position [0, 0]
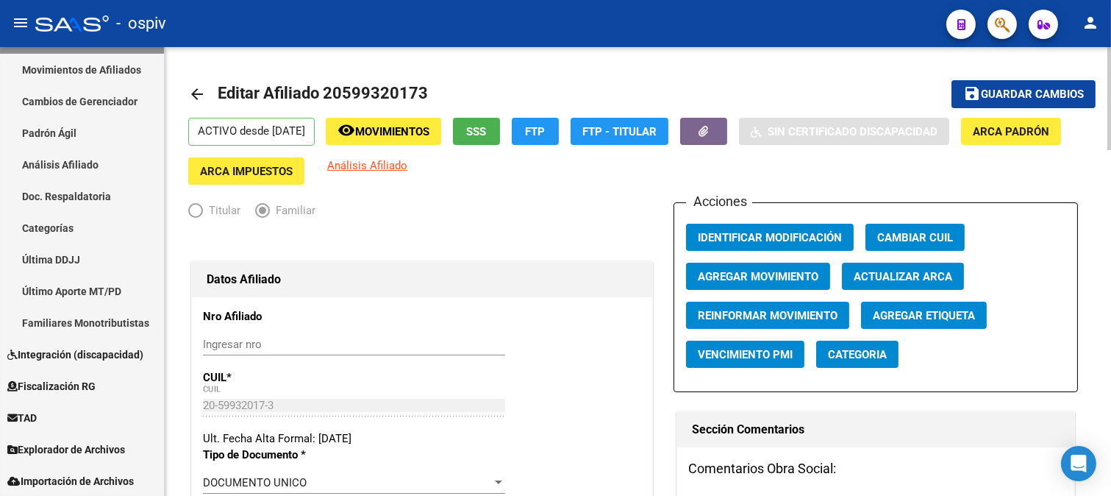
type input "817"
click at [988, 93] on span "Guardar cambios" at bounding box center [1032, 94] width 103 height 13
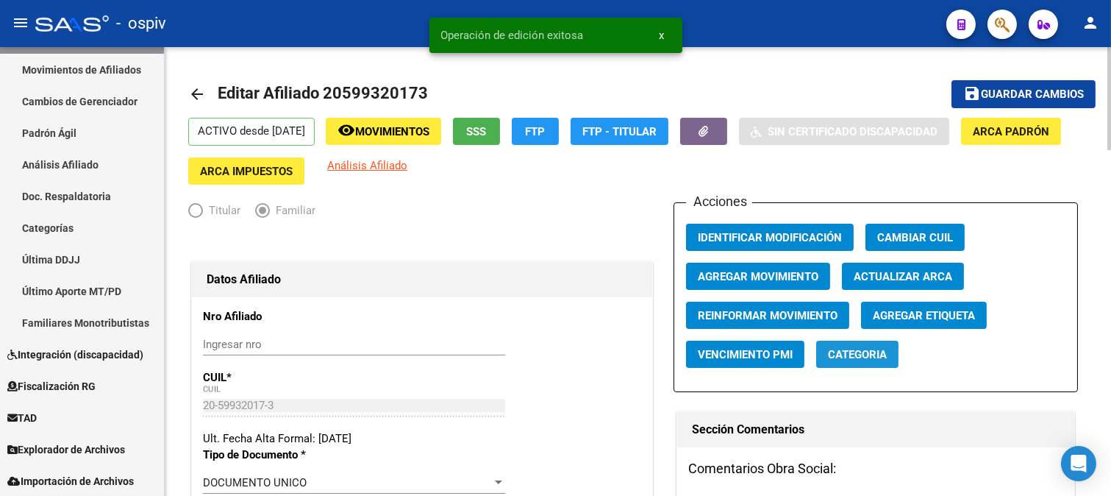
click at [869, 353] on span "Categoria" at bounding box center [857, 354] width 59 height 13
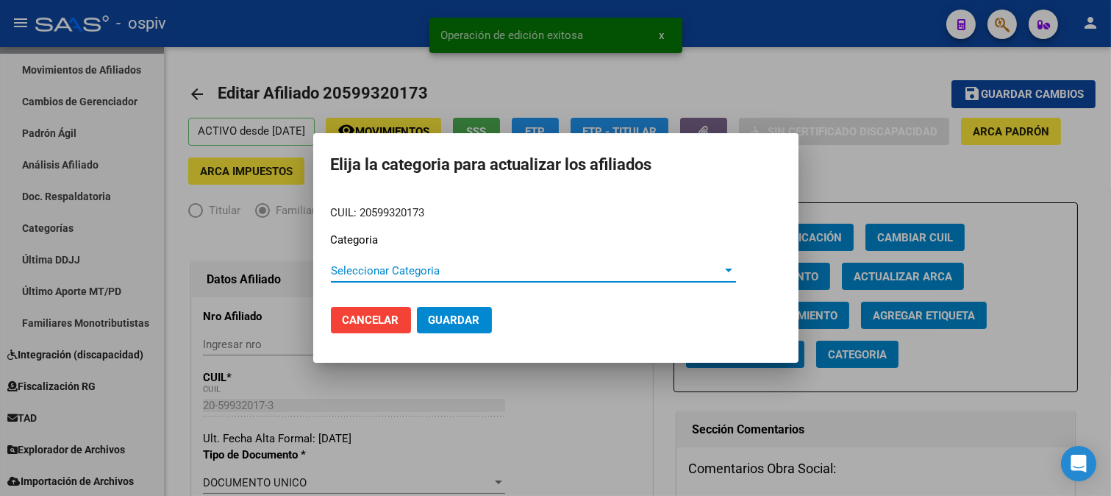
click at [383, 277] on div "Seleccionar Categoria Seleccionar Categoria" at bounding box center [533, 271] width 405 height 22
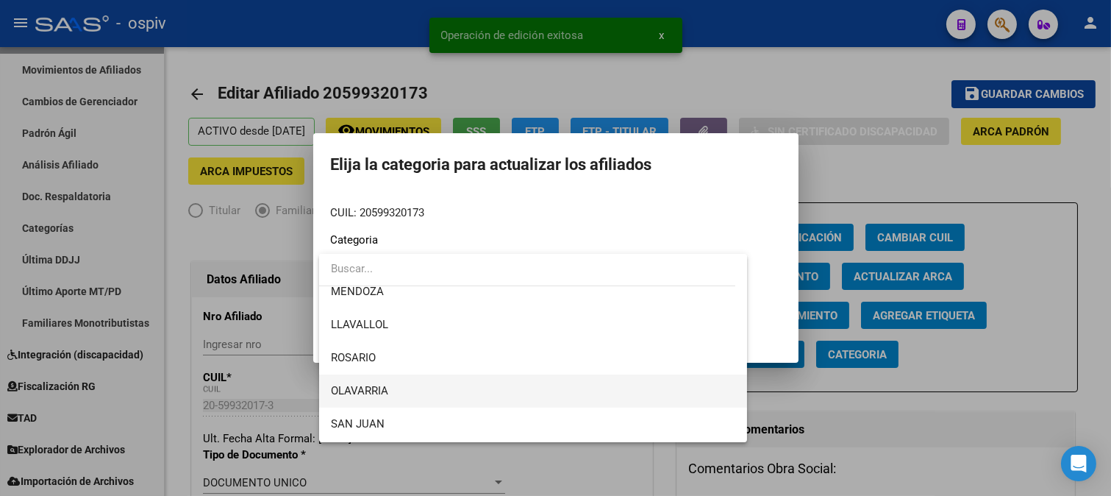
scroll to position [245, 0]
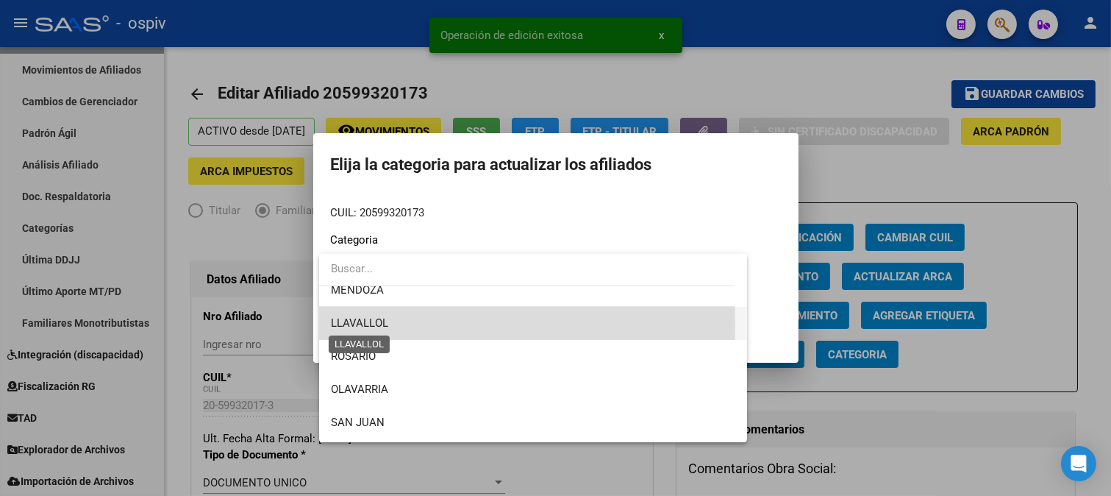
click at [382, 324] on span "LLAVALLOL" at bounding box center [359, 322] width 57 height 13
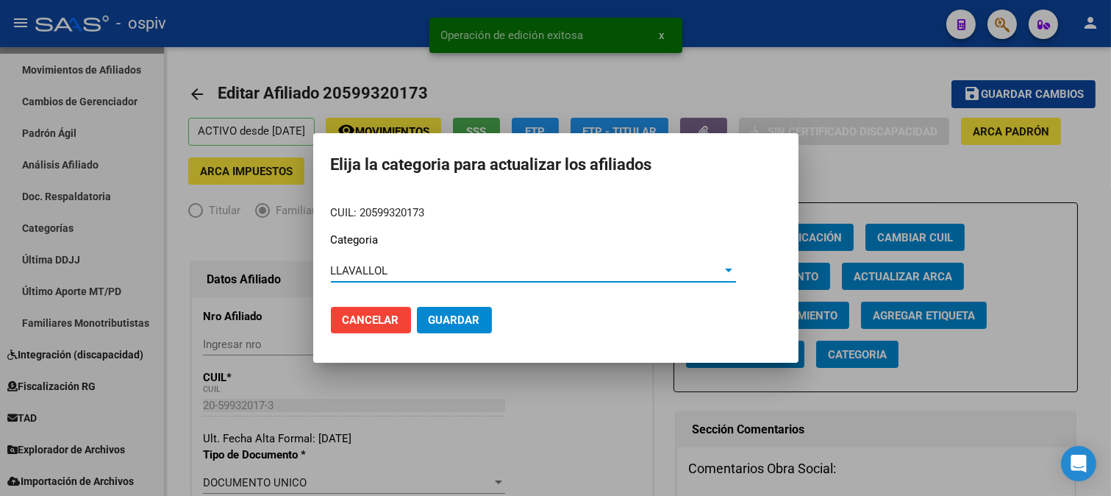
click at [458, 322] on span "Guardar" at bounding box center [454, 319] width 51 height 13
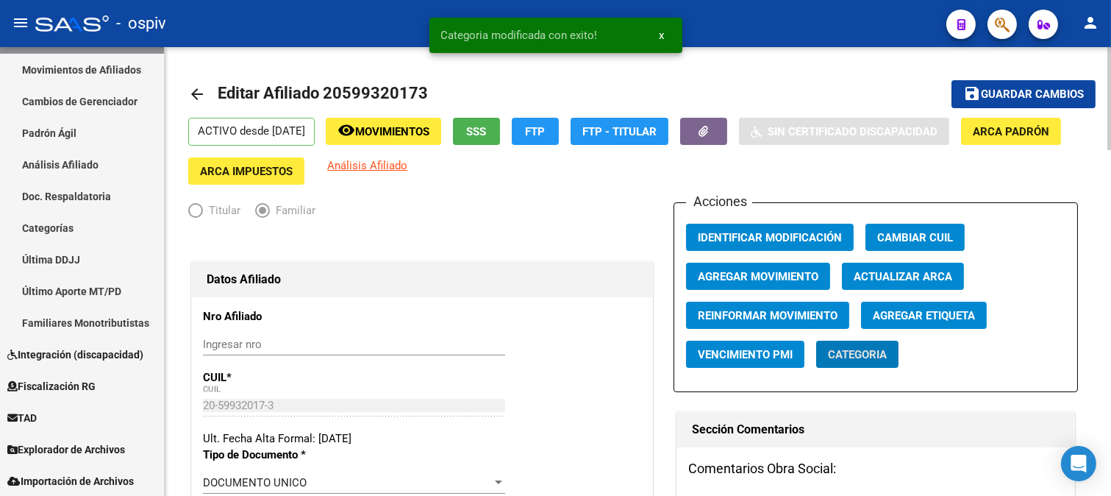
click at [890, 318] on span "Agregar Etiqueta" at bounding box center [924, 315] width 102 height 13
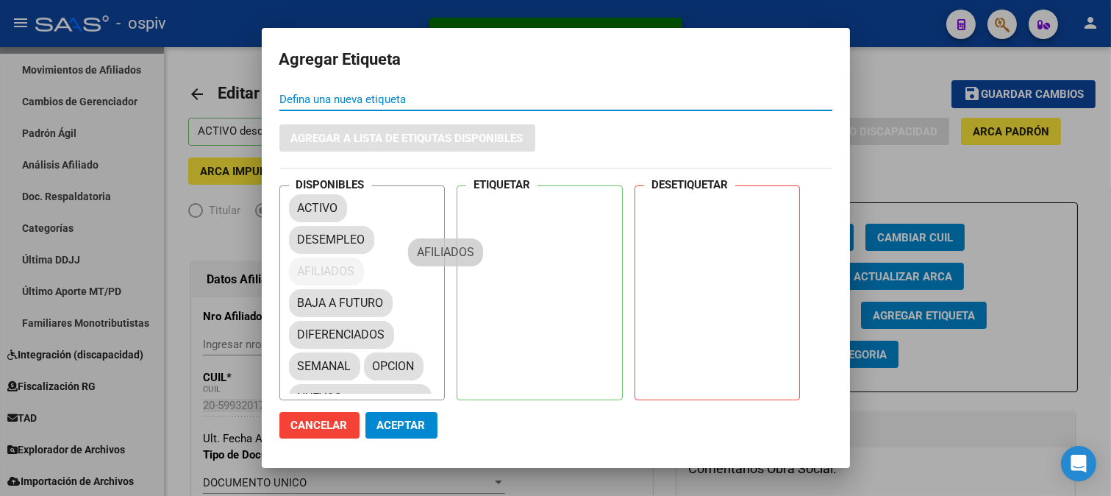
drag, startPoint x: 325, startPoint y: 274, endPoint x: 512, endPoint y: 193, distance: 203.3
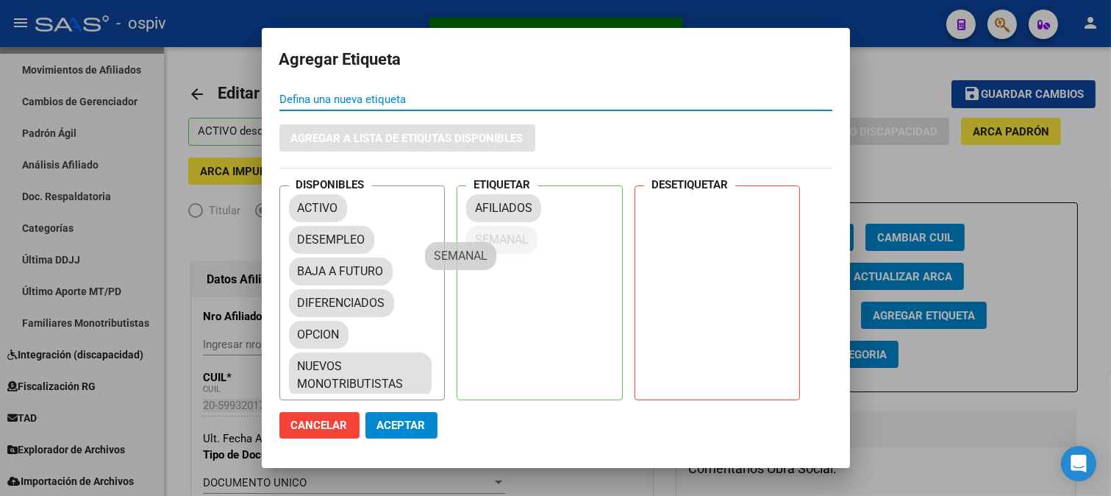
drag, startPoint x: 382, startPoint y: 324, endPoint x: 505, endPoint y: 238, distance: 150.0
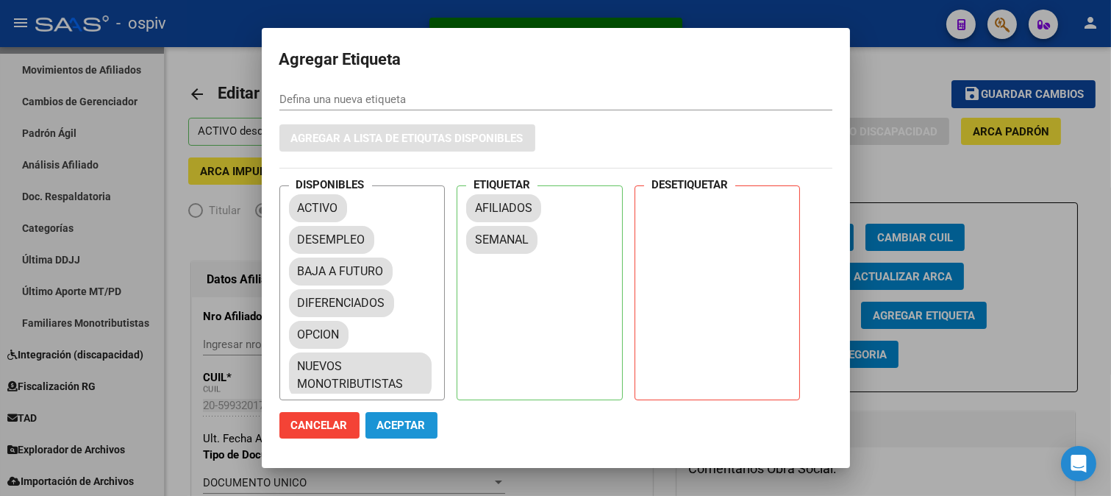
click at [394, 424] on span "Aceptar" at bounding box center [401, 425] width 49 height 13
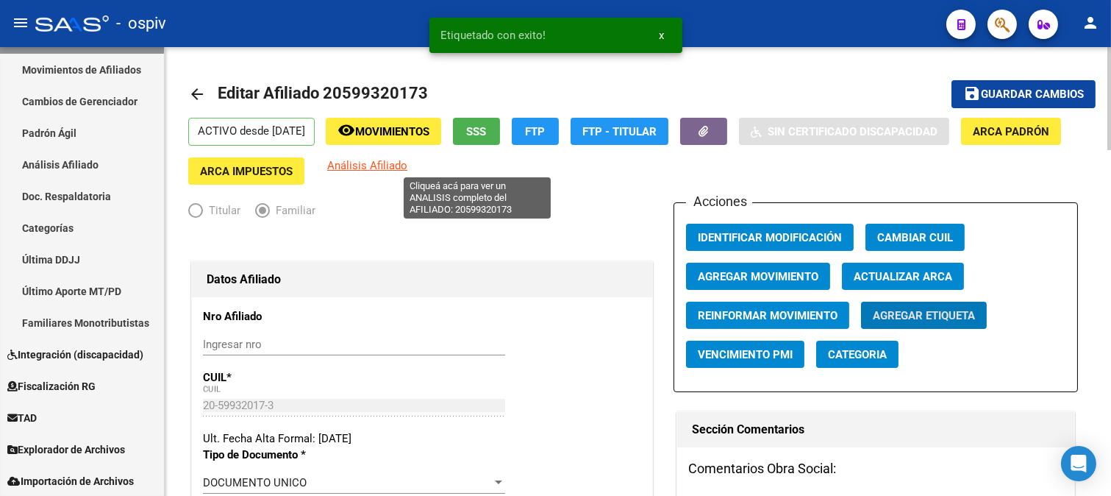
click at [407, 164] on span "Análisis Afiliado" at bounding box center [367, 165] width 80 height 13
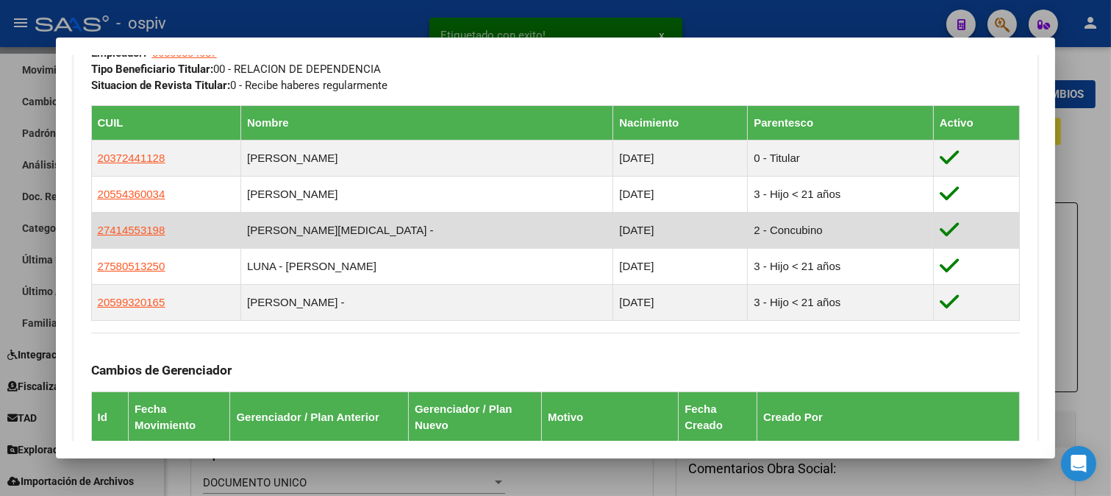
scroll to position [817, 0]
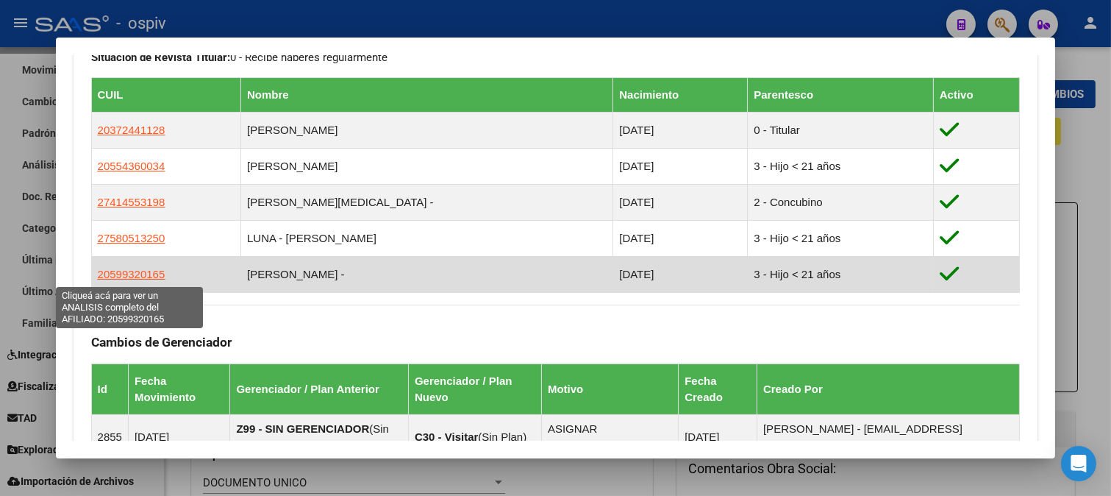
click at [147, 275] on span "20599320165" at bounding box center [132, 274] width 68 height 13
type textarea "20599320165"
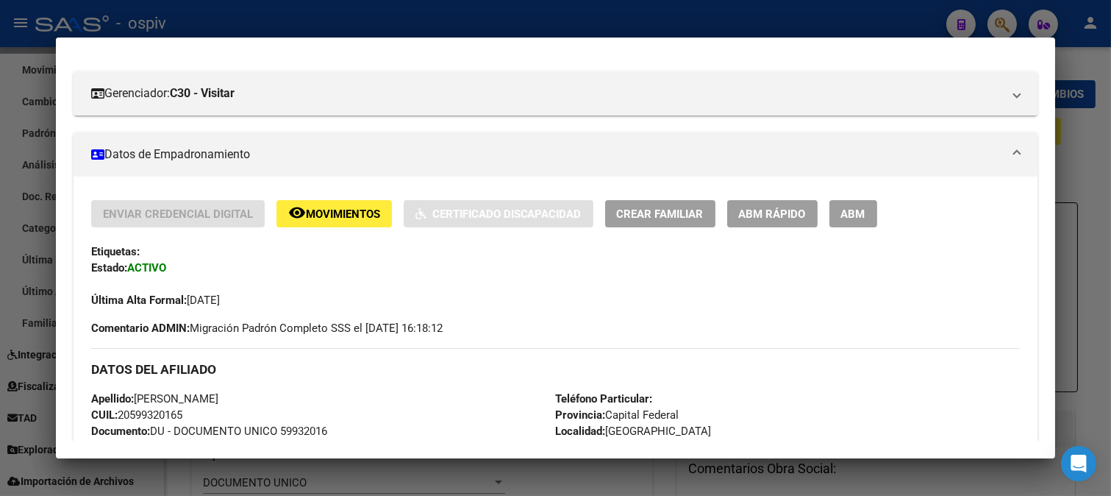
scroll to position [216, 0]
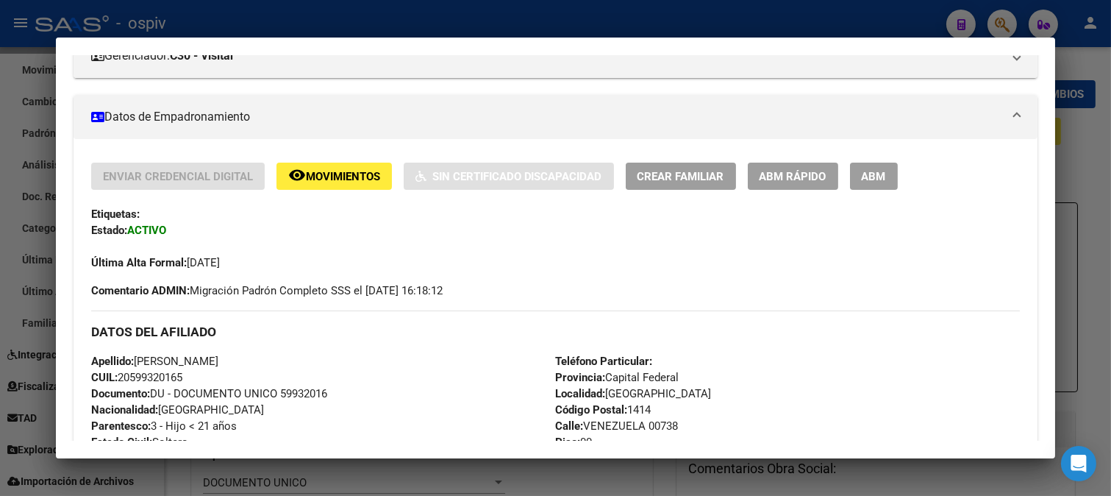
click at [875, 170] on span "ABM" at bounding box center [874, 176] width 24 height 13
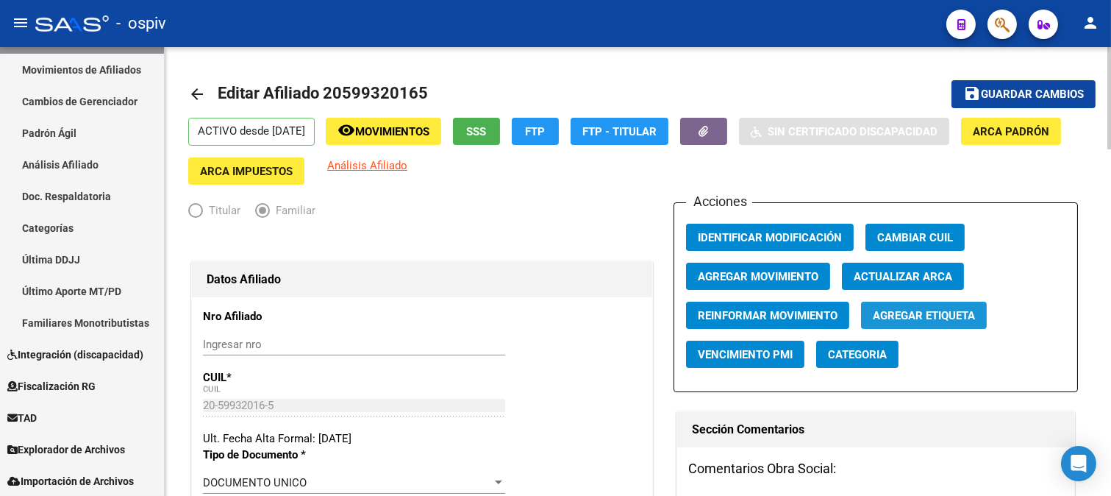
click at [917, 320] on span "Agregar Etiqueta" at bounding box center [924, 315] width 102 height 13
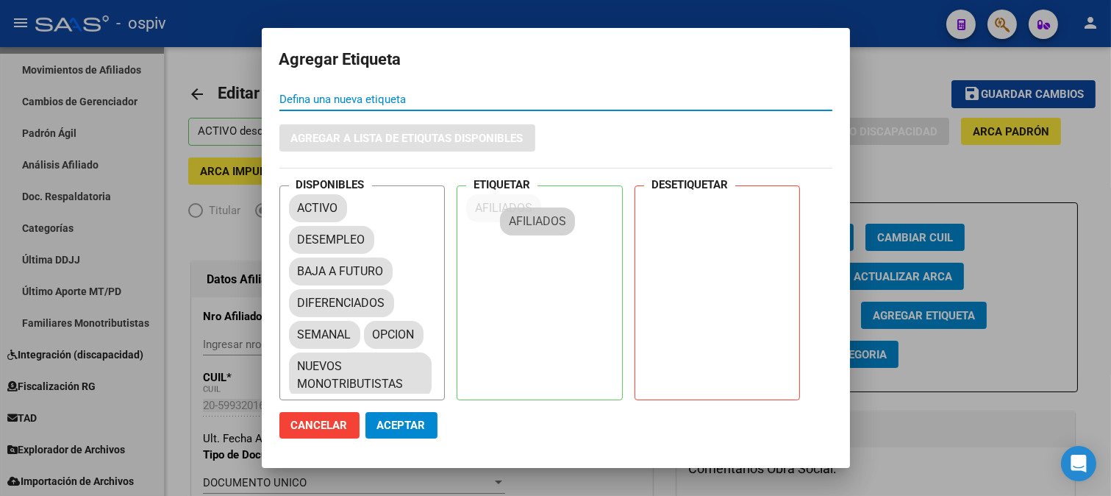
drag, startPoint x: 375, startPoint y: 263, endPoint x: 541, endPoint y: 222, distance: 170.5
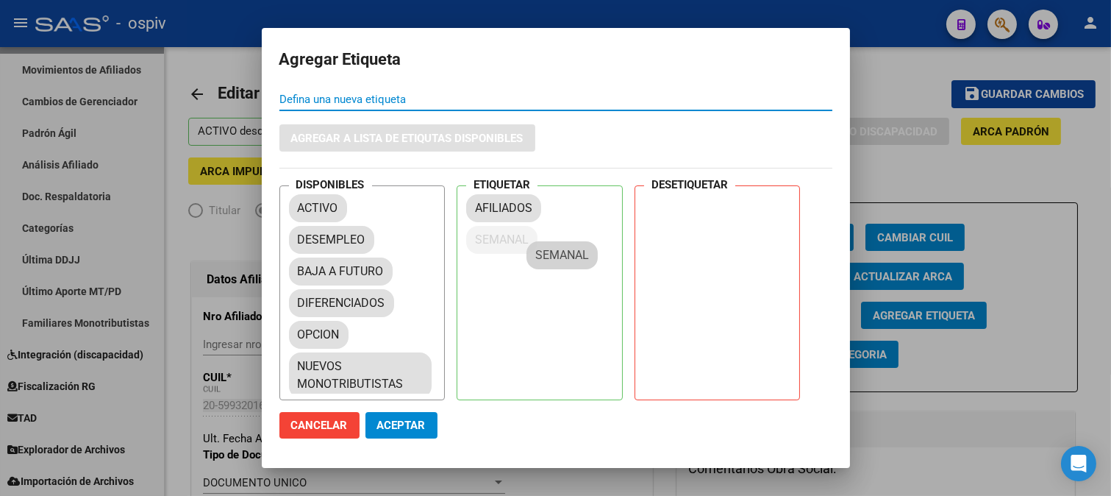
drag, startPoint x: 336, startPoint y: 330, endPoint x: 510, endPoint y: 236, distance: 197.8
drag, startPoint x: 381, startPoint y: 424, endPoint x: 419, endPoint y: 420, distance: 38.4
click at [388, 424] on span "Aceptar" at bounding box center [401, 425] width 49 height 13
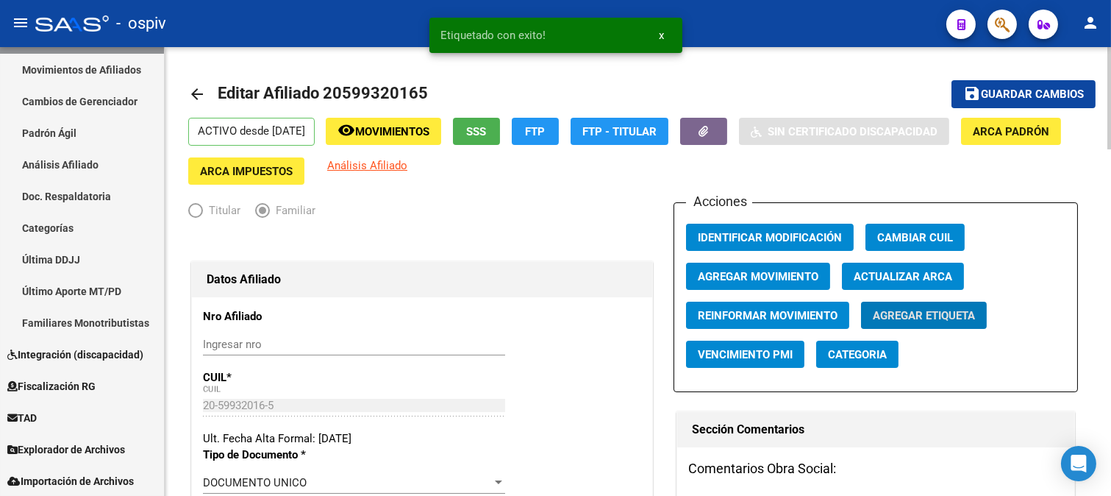
click at [853, 358] on span "Categoria" at bounding box center [857, 354] width 59 height 13
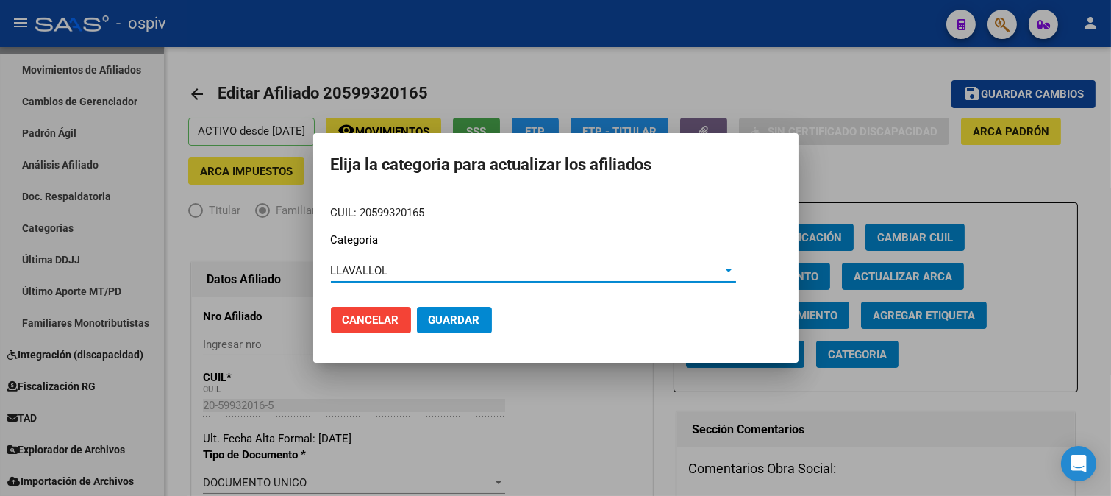
click at [391, 273] on div "LLAVALLOL" at bounding box center [527, 270] width 392 height 13
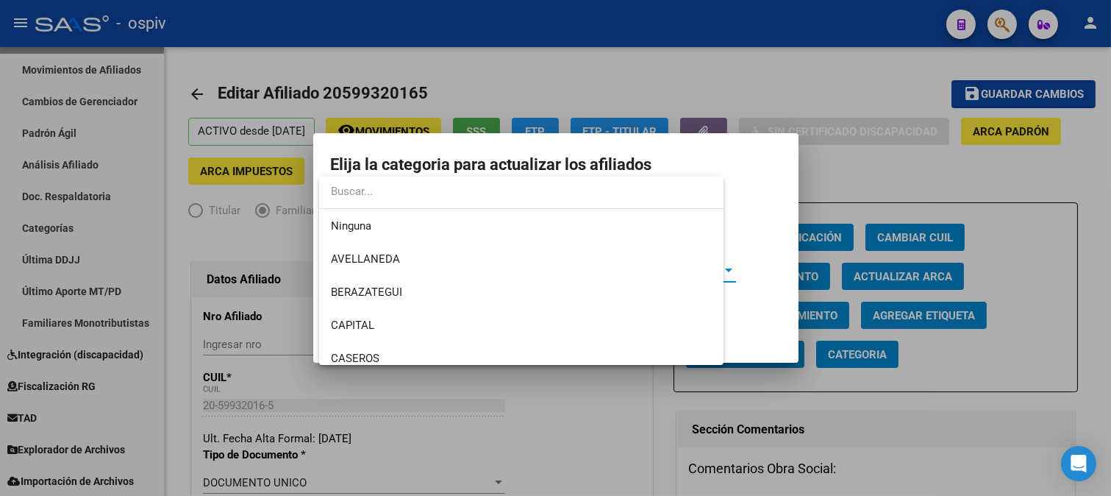
scroll to position [221, 0]
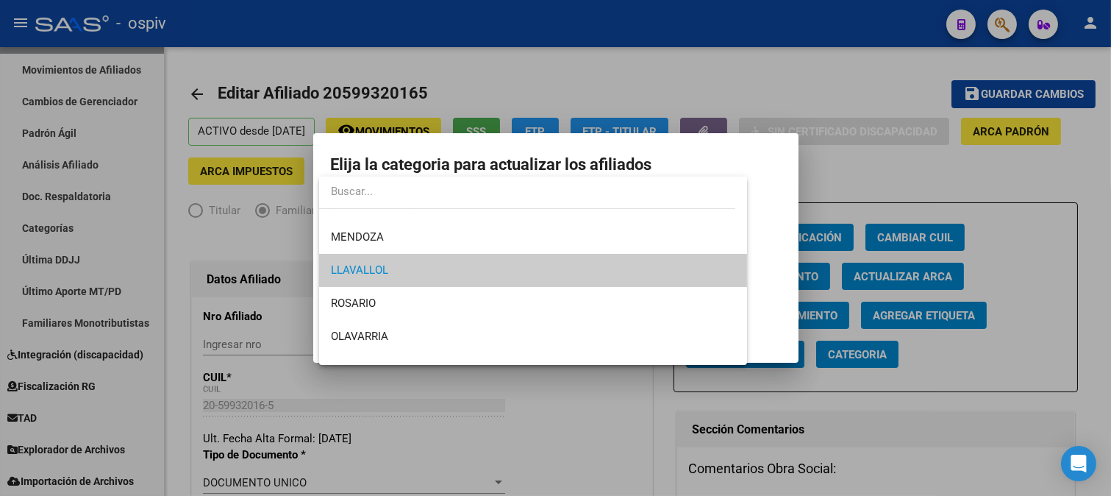
click at [432, 280] on span "LLAVALLOL" at bounding box center [533, 270] width 405 height 33
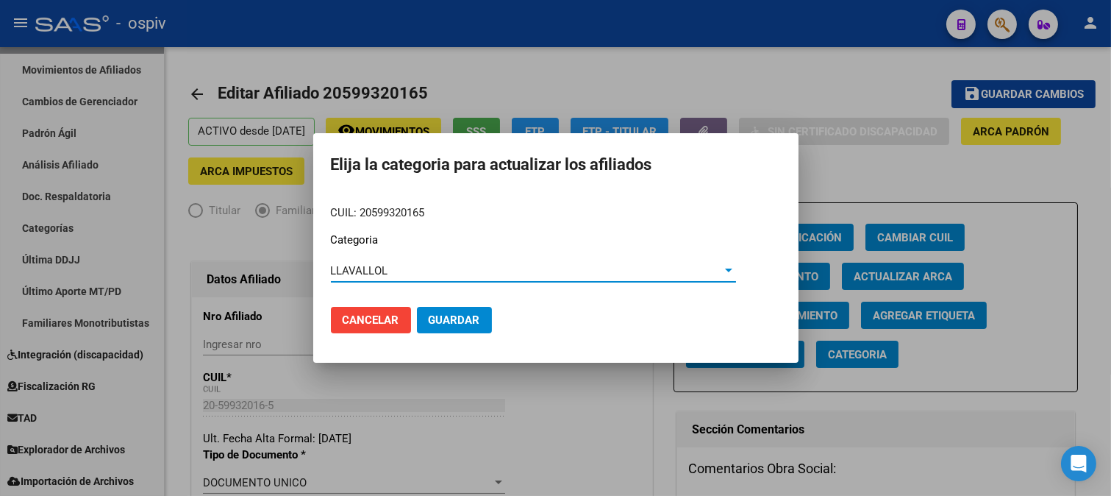
click at [480, 322] on button "Guardar" at bounding box center [454, 320] width 75 height 26
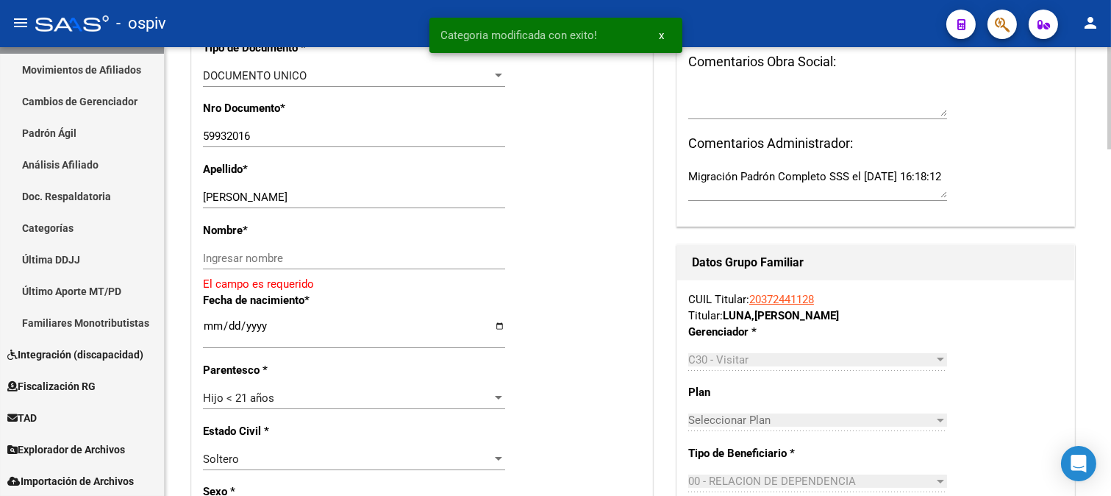
scroll to position [408, 0]
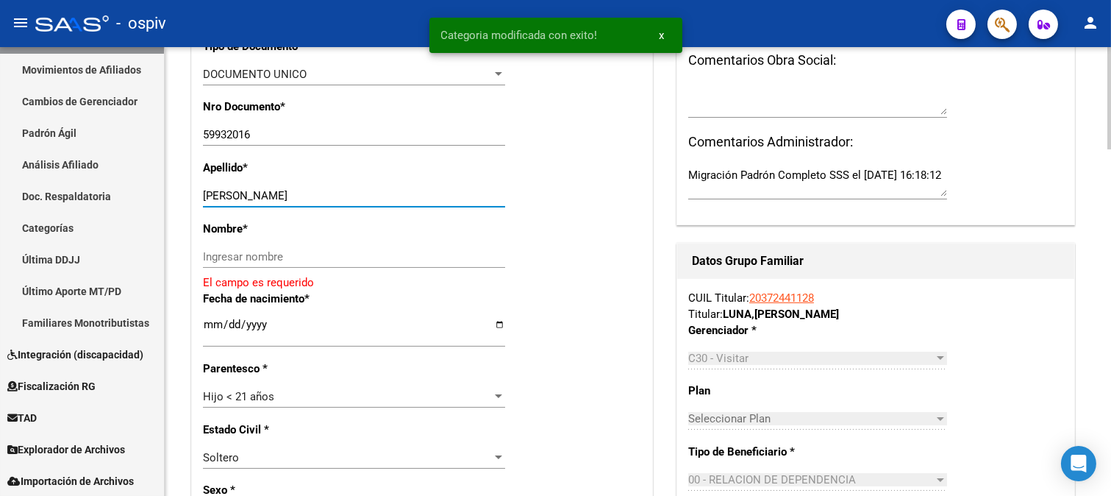
drag, startPoint x: 234, startPoint y: 189, endPoint x: 366, endPoint y: 192, distance: 131.7
click at [366, 192] on input "[PERSON_NAME]" at bounding box center [354, 195] width 302 height 13
type input "LUNA"
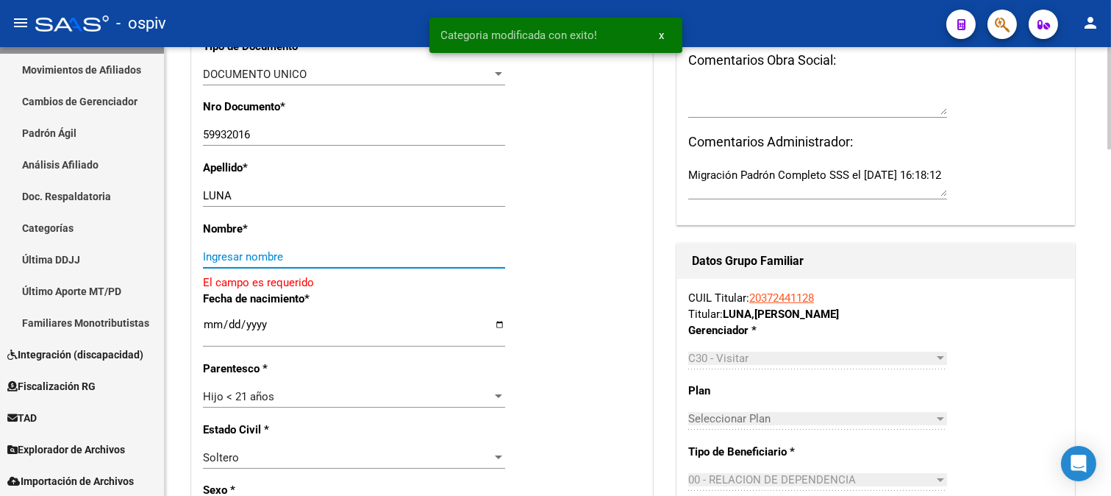
click at [310, 253] on input "Ingresar nombre" at bounding box center [354, 256] width 302 height 13
paste input "[PERSON_NAME]"
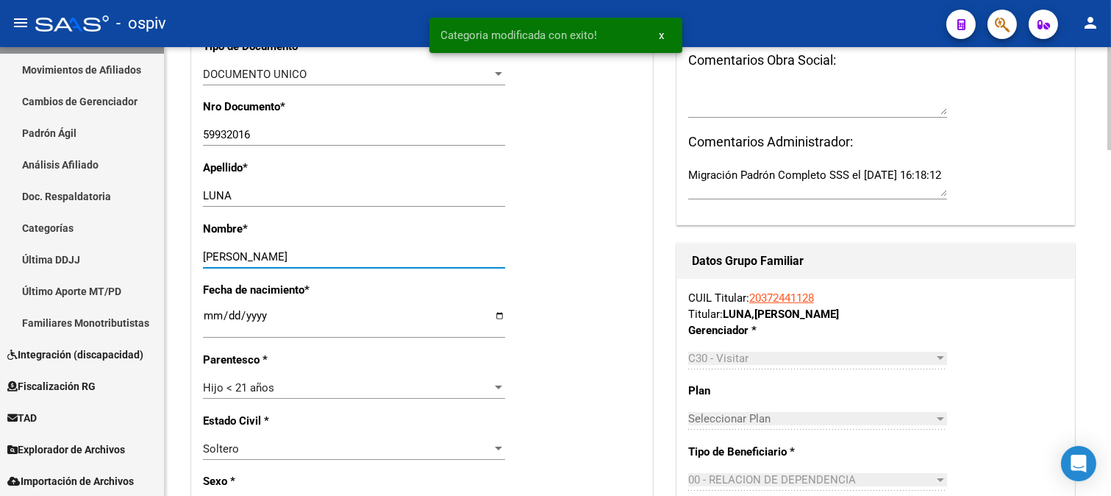
type input "[PERSON_NAME]"
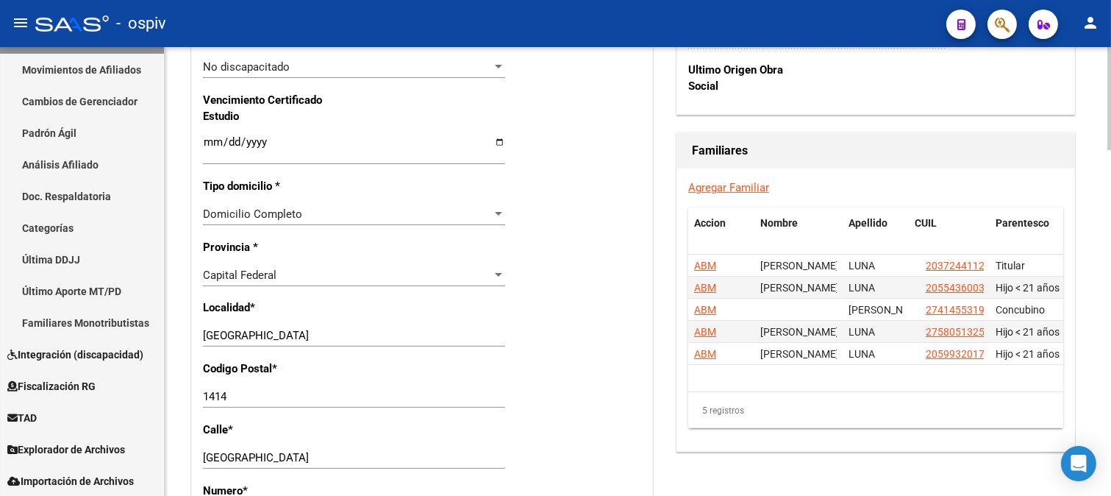
scroll to position [1144, 0]
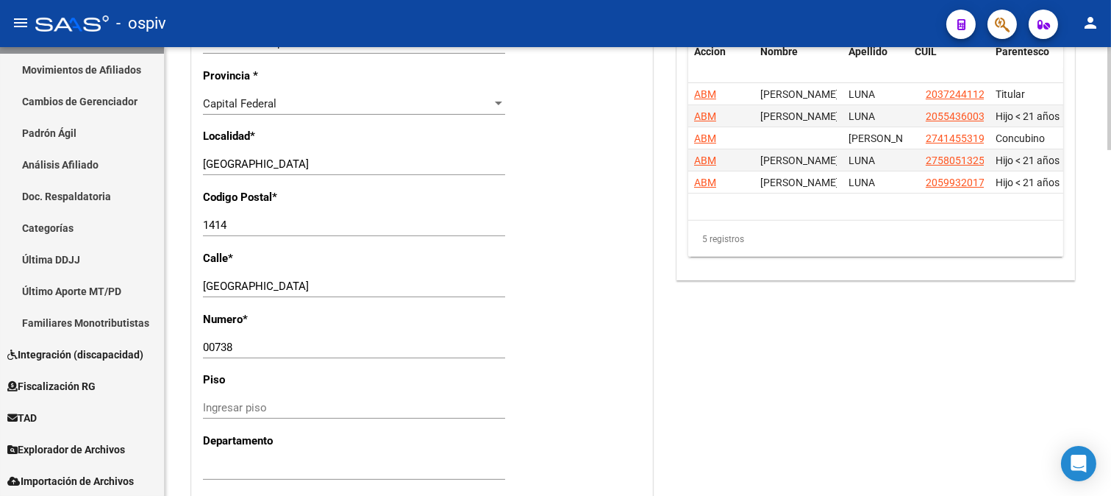
click at [270, 114] on div "Capital Federal Seleccionar provincia" at bounding box center [354, 111] width 302 height 36
click at [270, 106] on span "Capital Federal" at bounding box center [240, 103] width 74 height 13
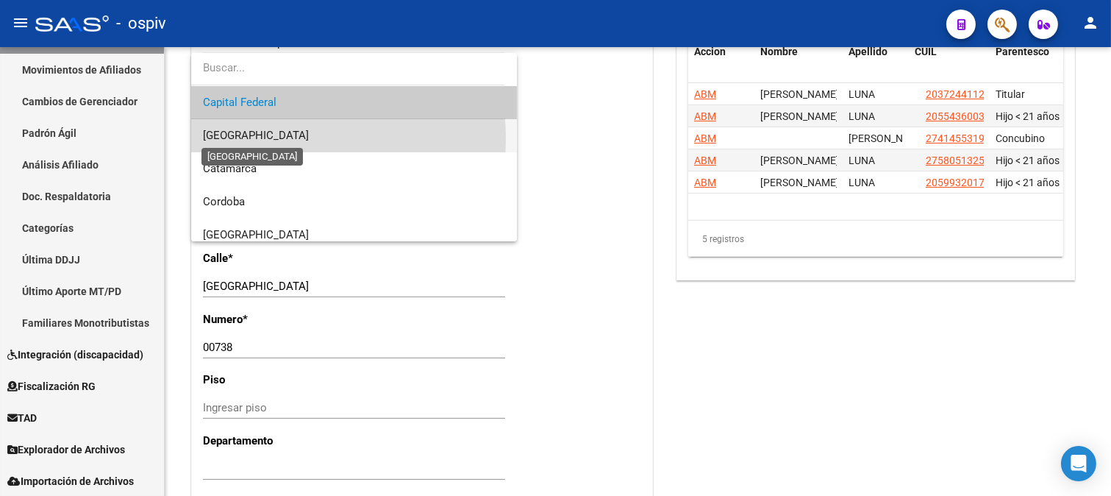
click at [260, 138] on span "[GEOGRAPHIC_DATA]" at bounding box center [256, 135] width 106 height 13
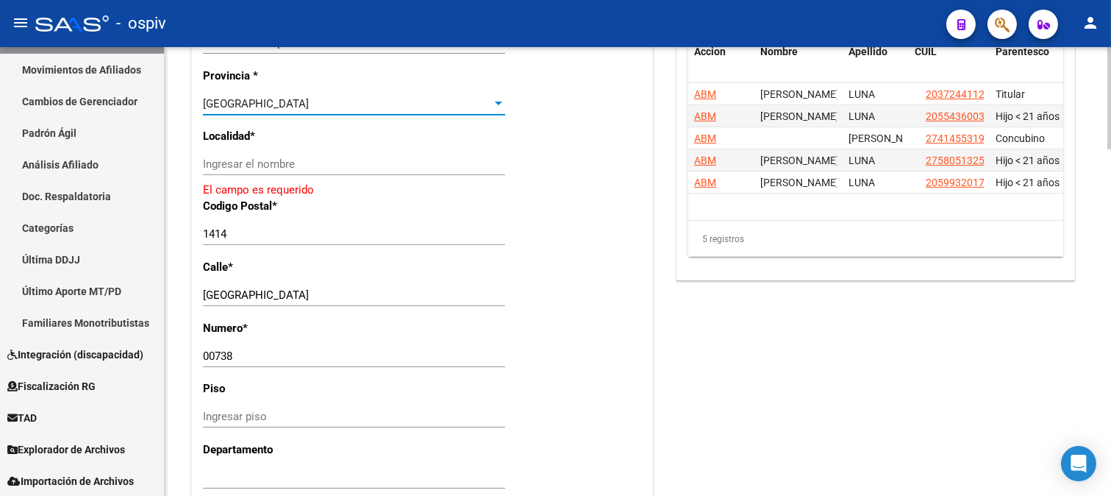
click at [258, 164] on input "Ingresar el nombre" at bounding box center [354, 163] width 302 height 13
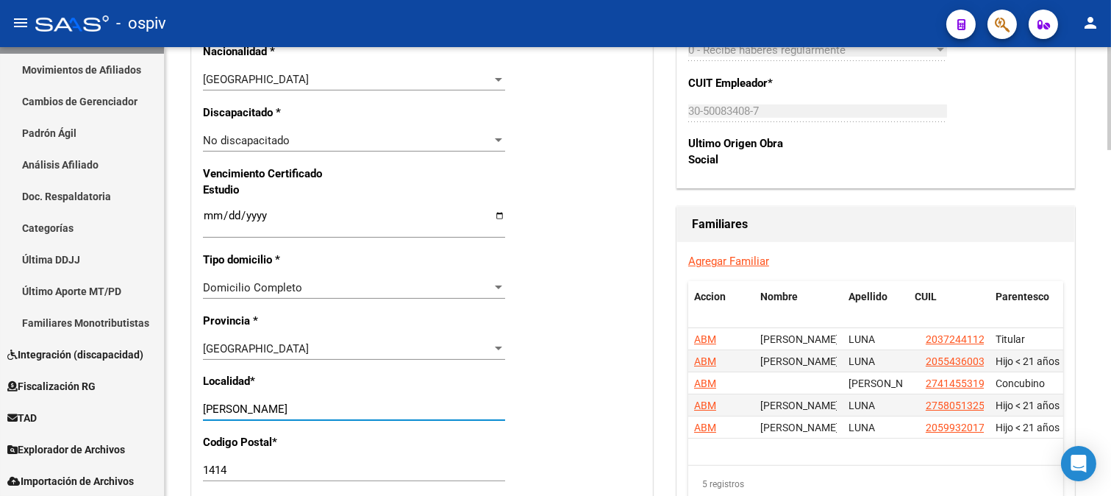
scroll to position [1062, 0]
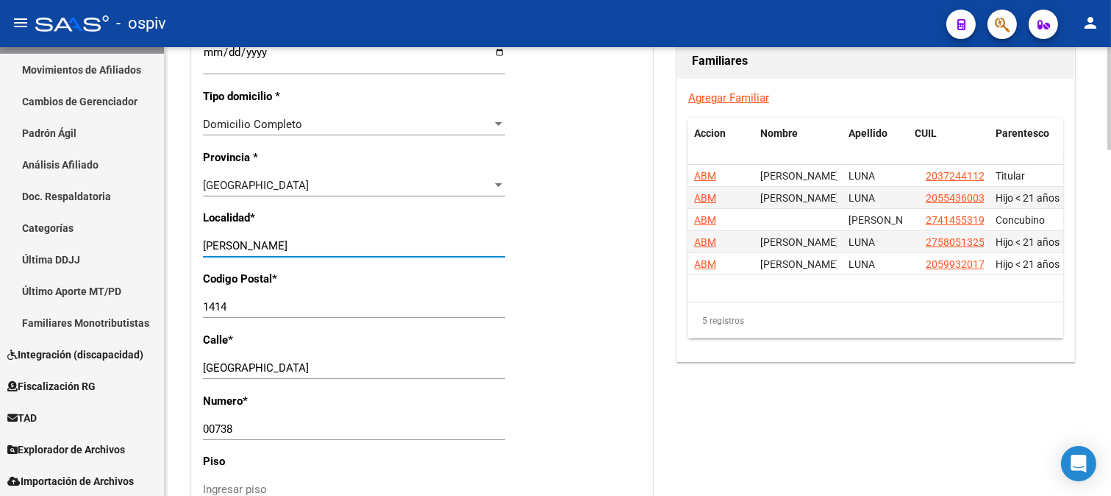
type input "[PERSON_NAME]"
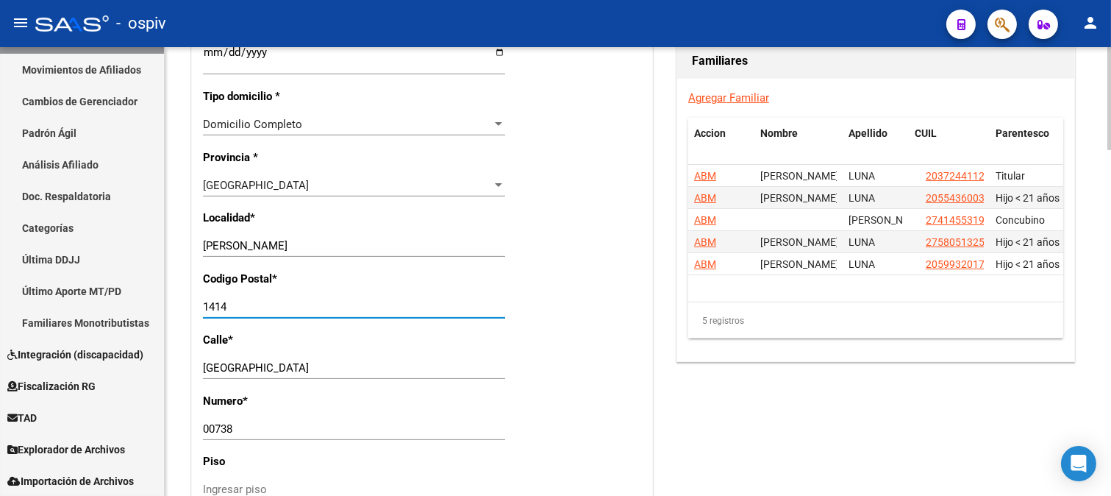
drag, startPoint x: 238, startPoint y: 300, endPoint x: 185, endPoint y: 294, distance: 53.3
type input "1842"
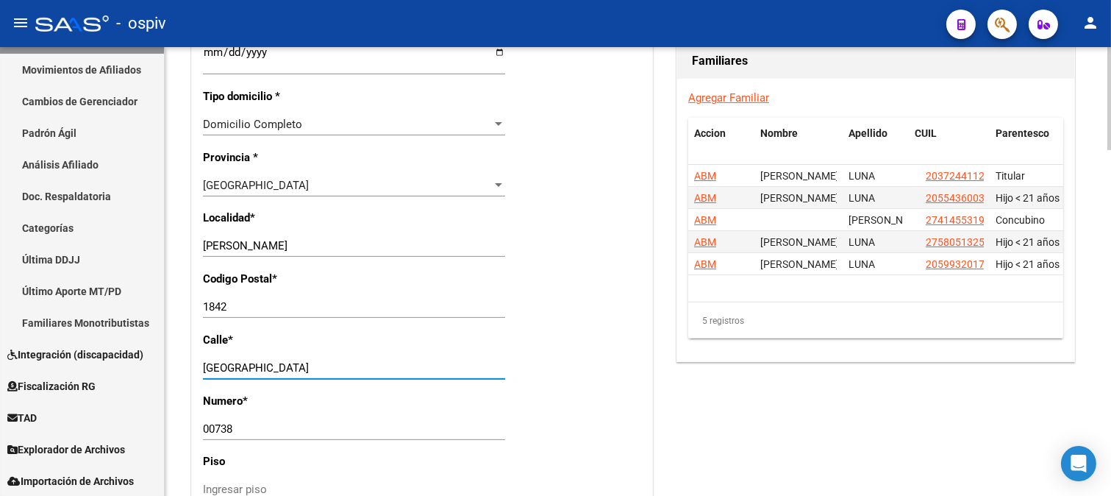
drag, startPoint x: 219, startPoint y: 362, endPoint x: 165, endPoint y: 357, distance: 53.9
drag, startPoint x: 270, startPoint y: 369, endPoint x: 173, endPoint y: 349, distance: 99.1
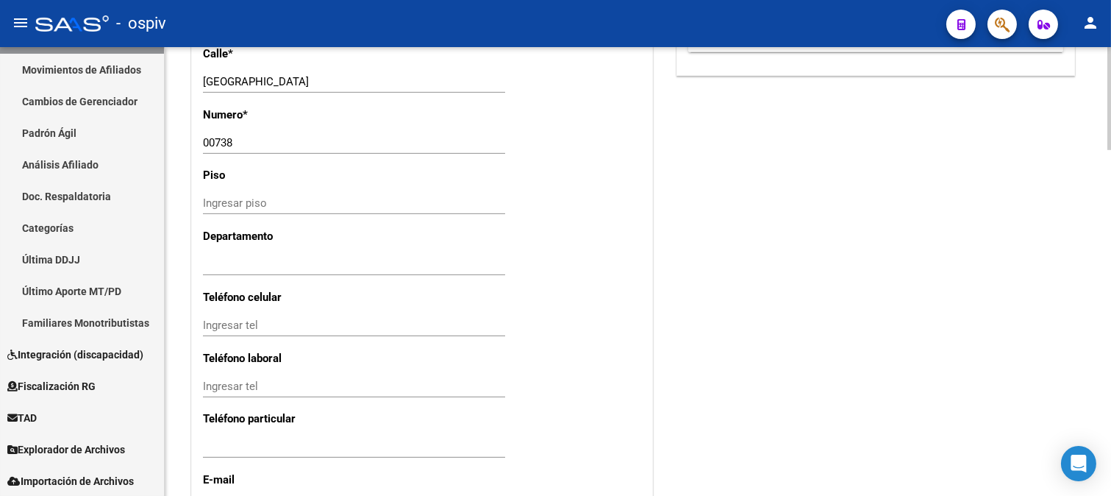
scroll to position [1046, 0]
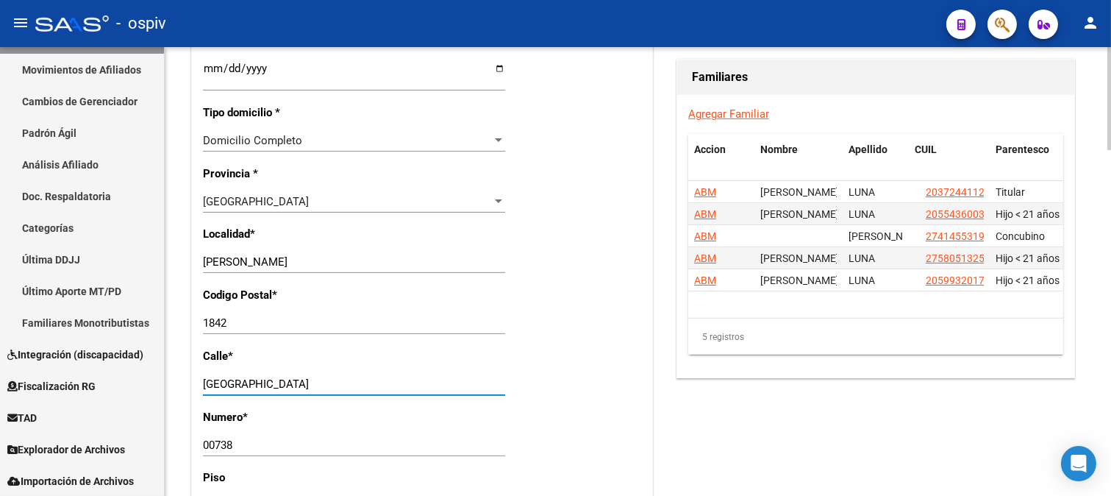
drag, startPoint x: 292, startPoint y: 383, endPoint x: 229, endPoint y: 417, distance: 71.7
type input "[PERSON_NAME]"
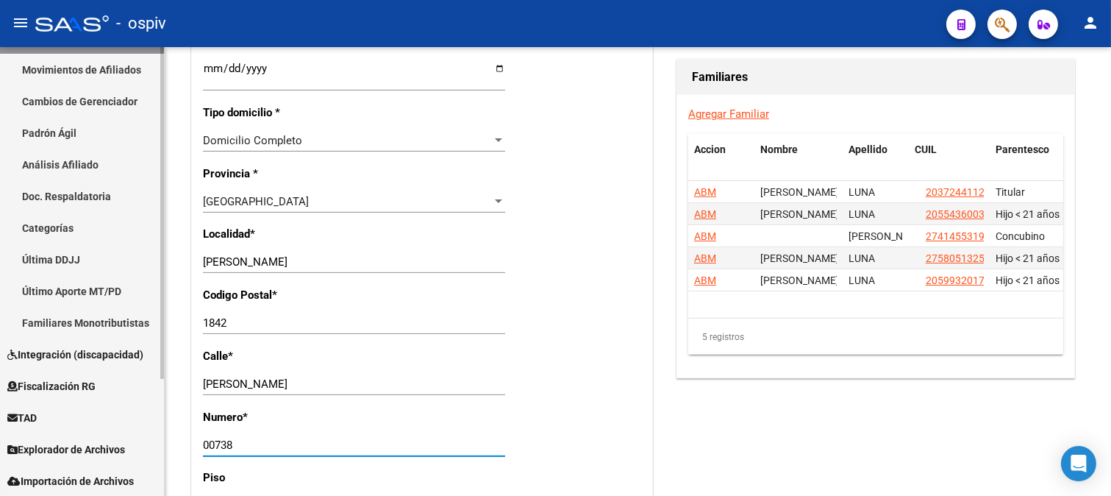
drag, startPoint x: 259, startPoint y: 446, endPoint x: 113, endPoint y: 419, distance: 148.9
click at [113, 419] on mat-sidenav-container "Firma Express Inicio Calendario SSS Instructivos Contacto OS Reportes Padrón Tr…" at bounding box center [555, 271] width 1111 height 449
drag, startPoint x: 232, startPoint y: 444, endPoint x: 171, endPoint y: 427, distance: 63.4
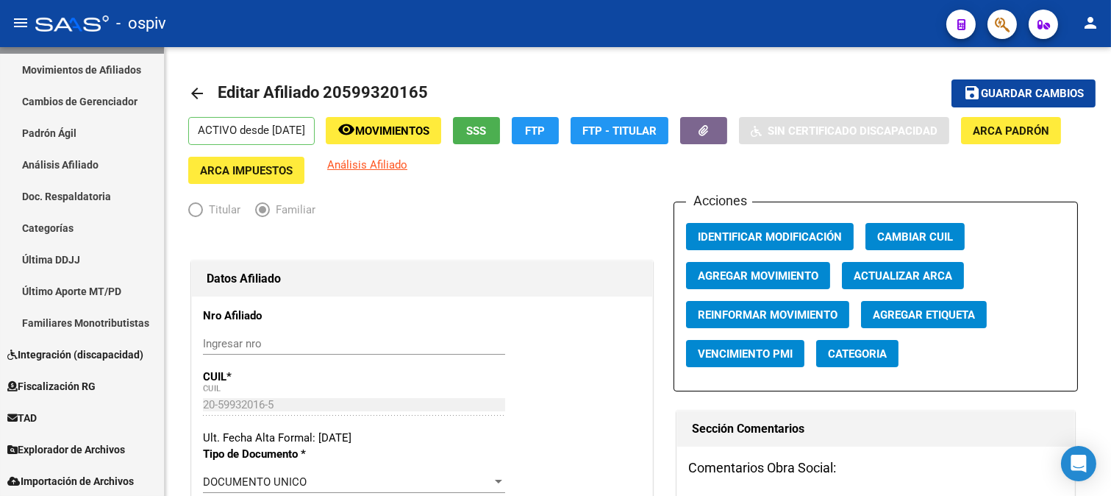
scroll to position [0, 0]
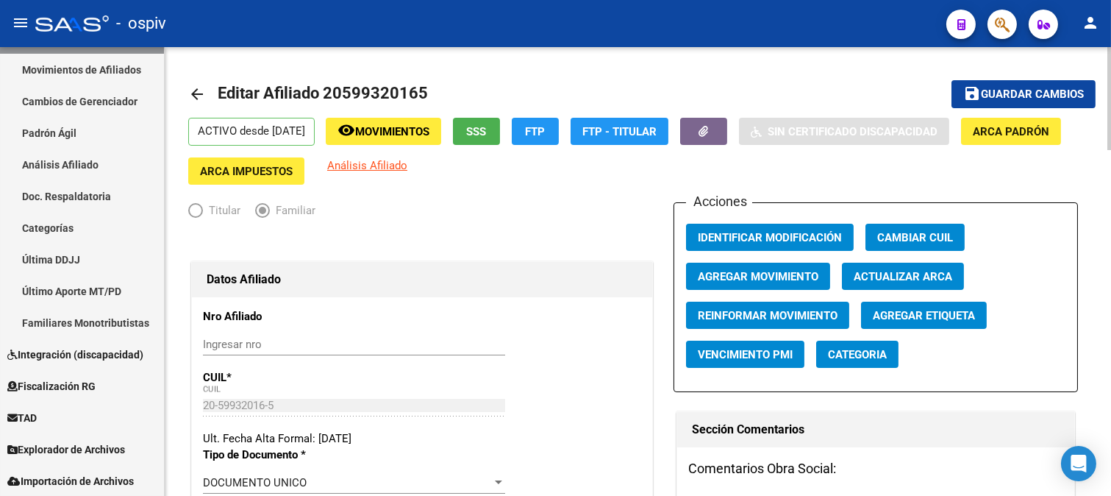
type input "817"
click at [1039, 101] on button "save Guardar cambios" at bounding box center [1024, 93] width 144 height 27
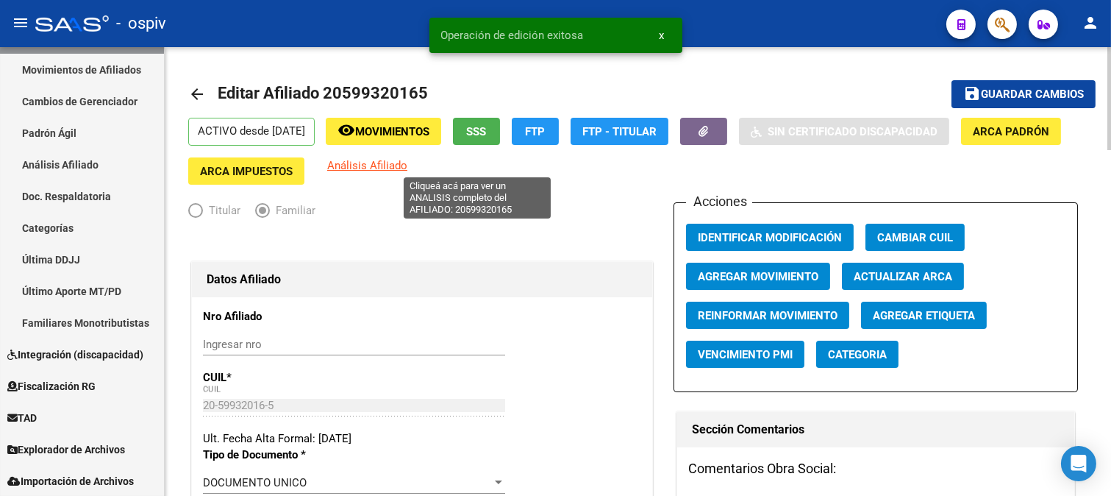
click at [407, 167] on span "Análisis Afiliado" at bounding box center [367, 165] width 80 height 13
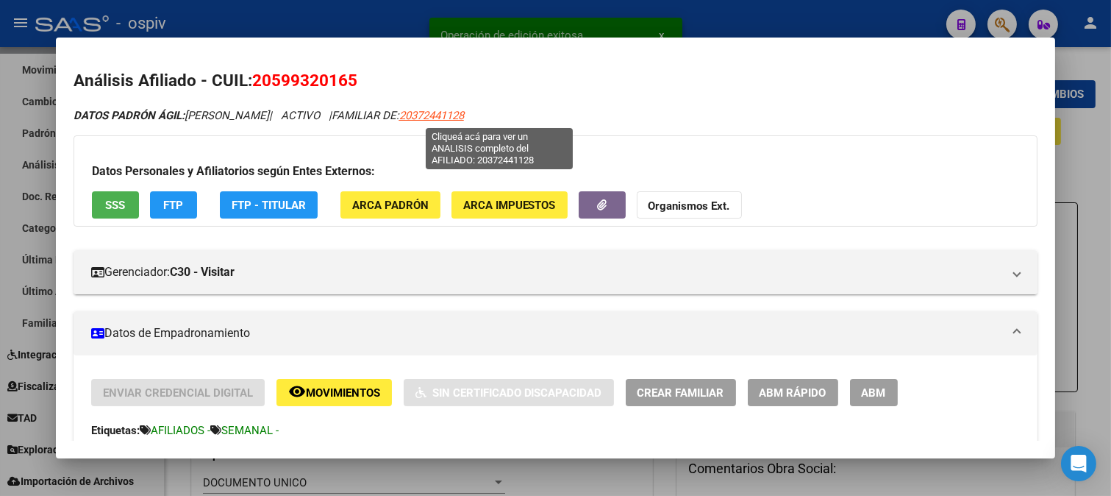
click at [464, 118] on span "20372441128" at bounding box center [431, 115] width 65 height 13
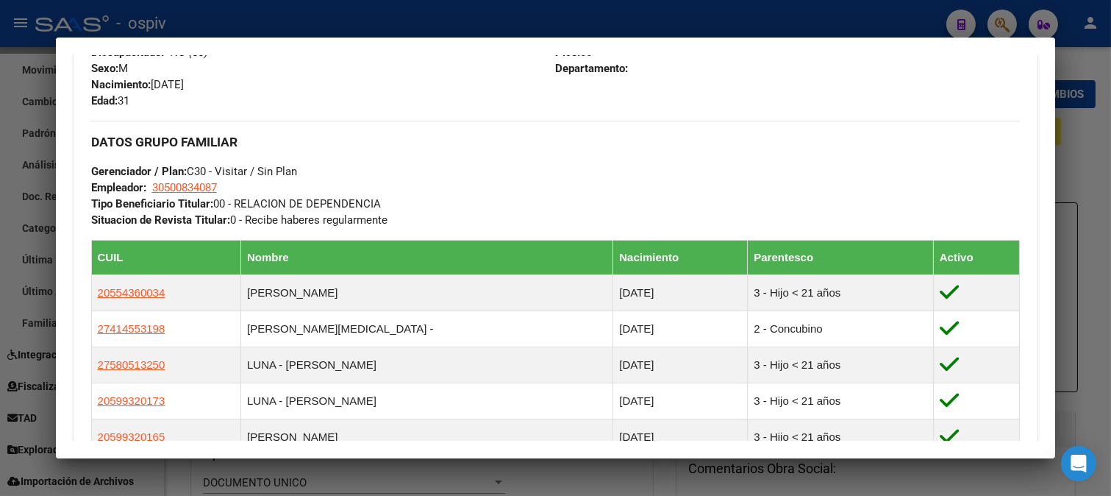
scroll to position [653, 0]
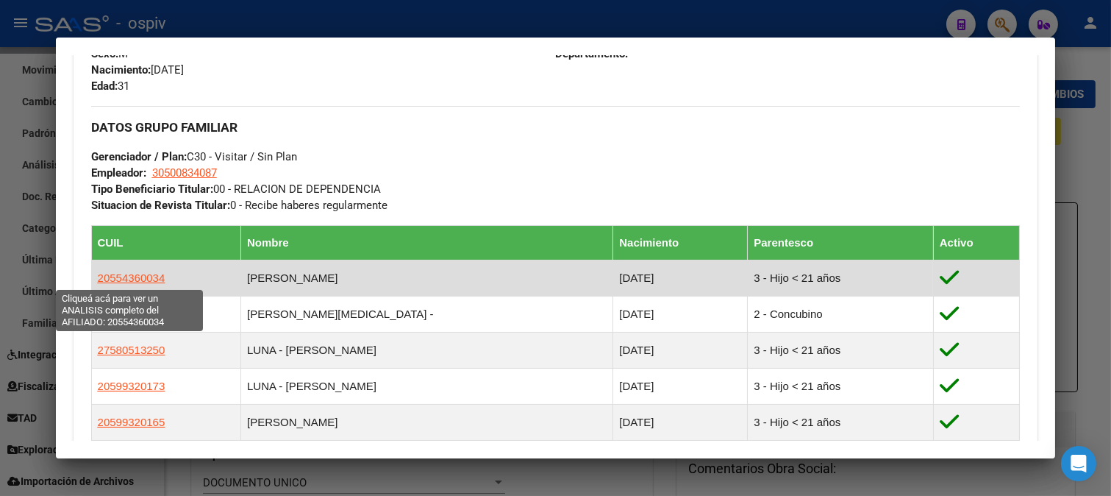
click at [119, 278] on span "20554360034" at bounding box center [132, 277] width 68 height 13
type textarea "20554360034"
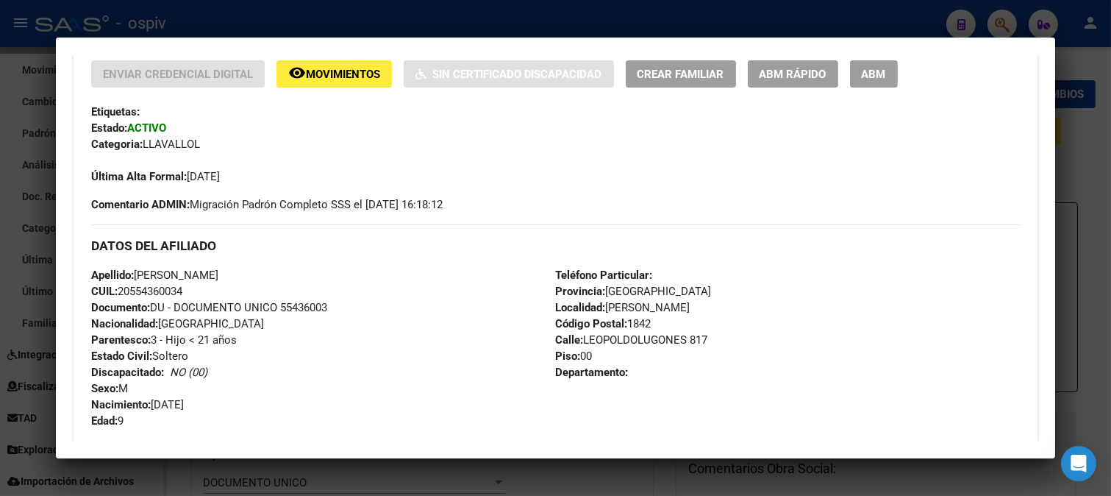
scroll to position [327, 0]
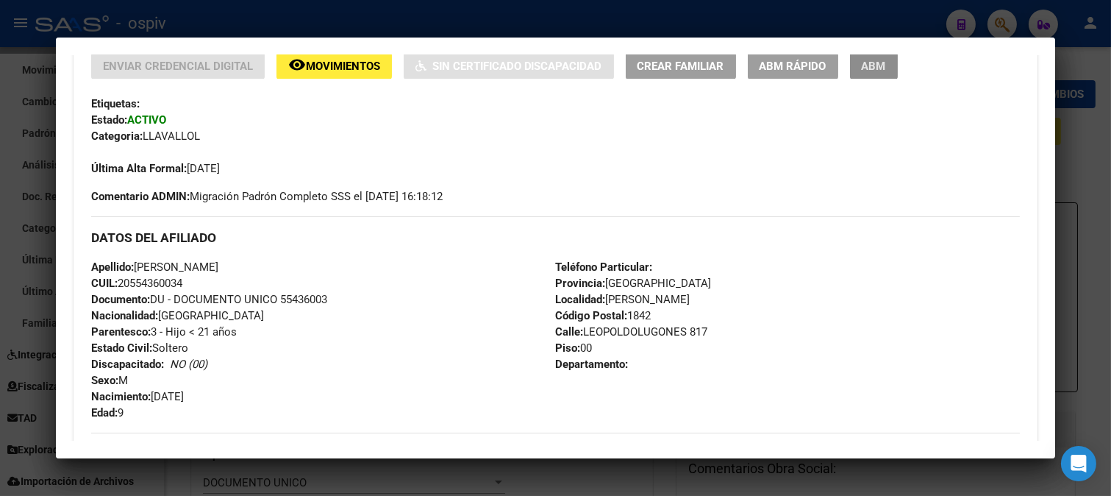
click at [874, 76] on button "ABM" at bounding box center [874, 65] width 48 height 27
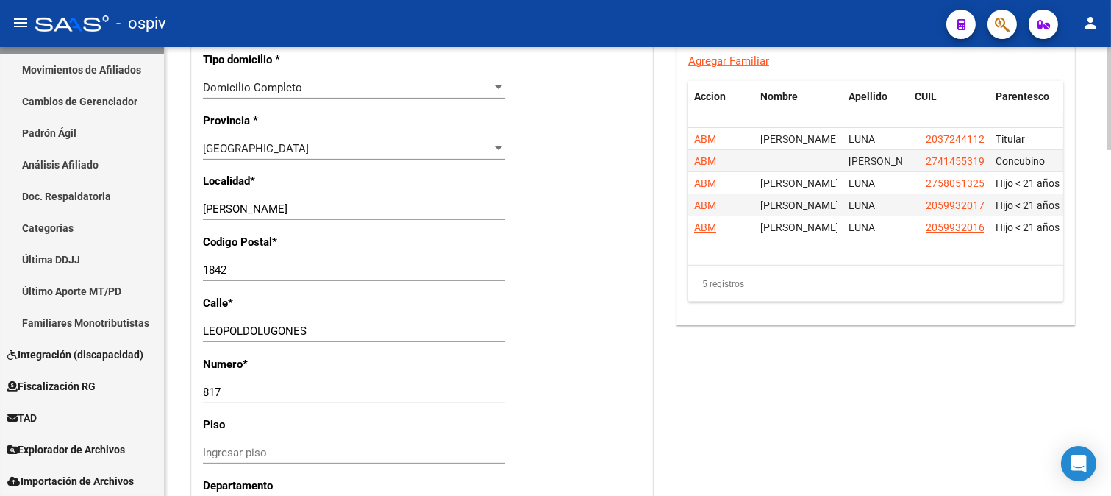
scroll to position [1144, 0]
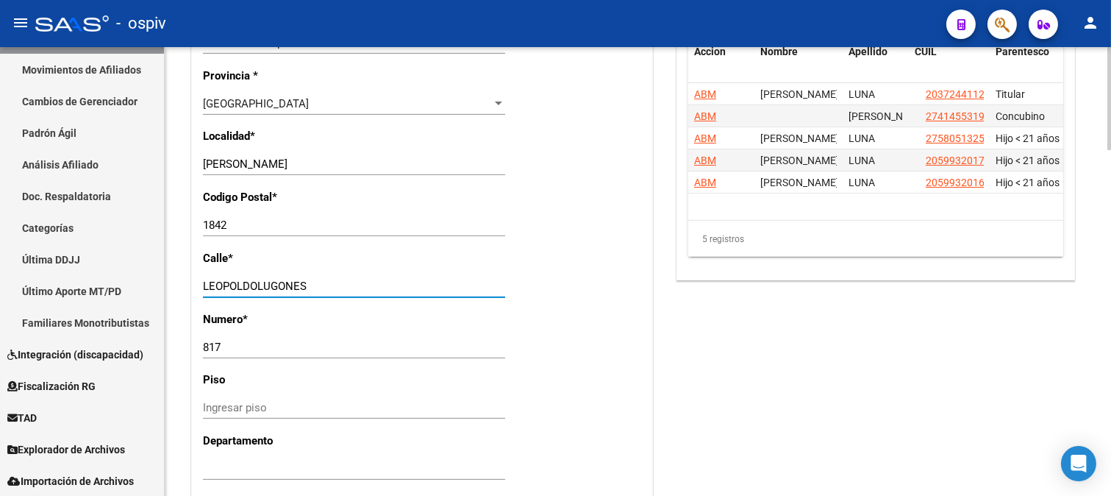
click at [258, 281] on input "LEOPOLDOLUGONES" at bounding box center [354, 286] width 302 height 13
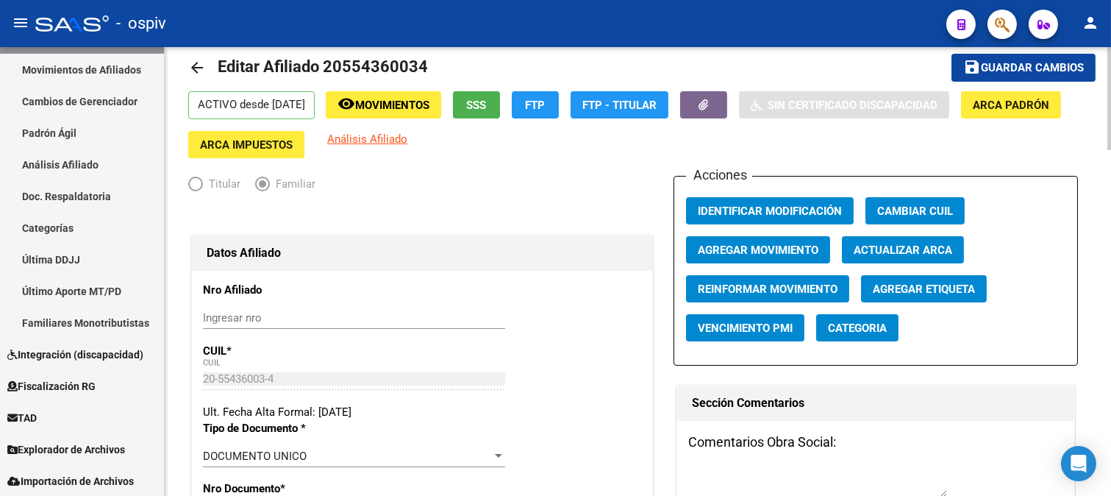
scroll to position [0, 0]
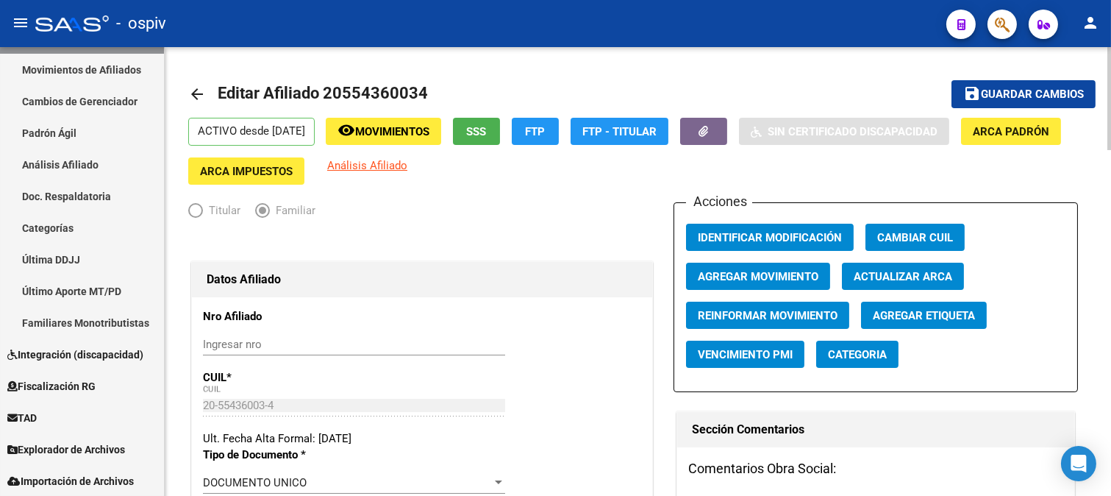
type input "[PERSON_NAME]"
click at [1068, 91] on span "Guardar cambios" at bounding box center [1032, 94] width 103 height 13
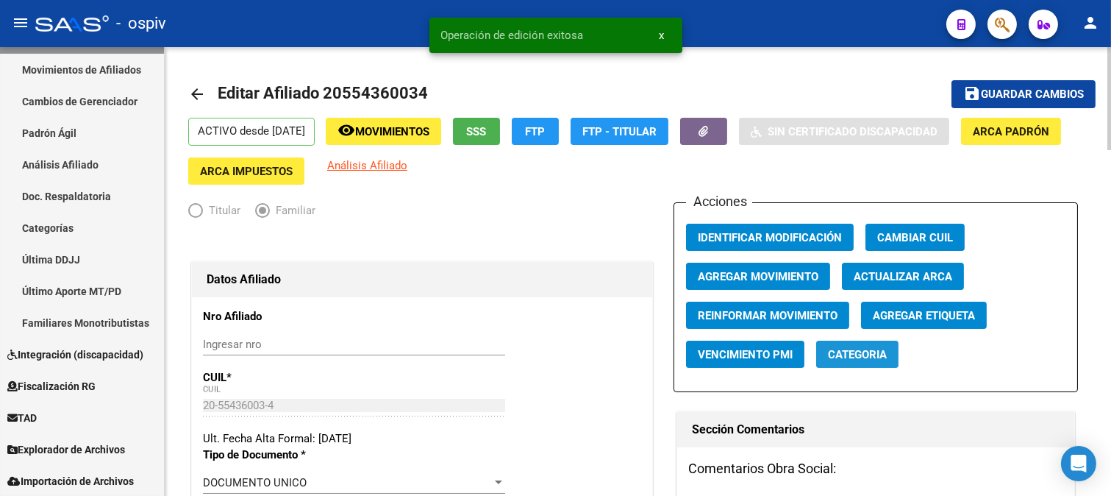
click at [870, 359] on span "Categoria" at bounding box center [857, 354] width 59 height 13
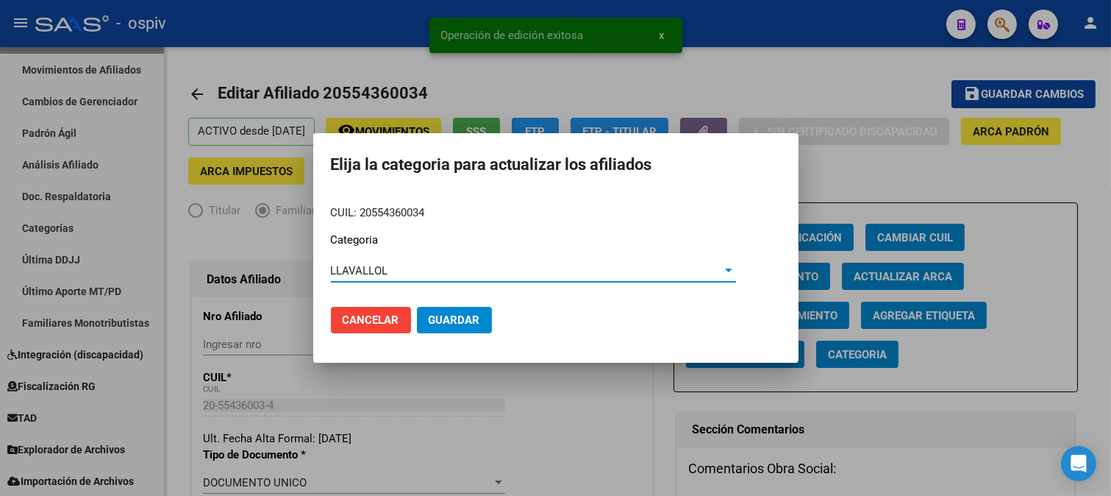
drag, startPoint x: 457, startPoint y: 324, endPoint x: 516, endPoint y: 324, distance: 58.8
click at [458, 324] on span "Guardar" at bounding box center [454, 319] width 51 height 13
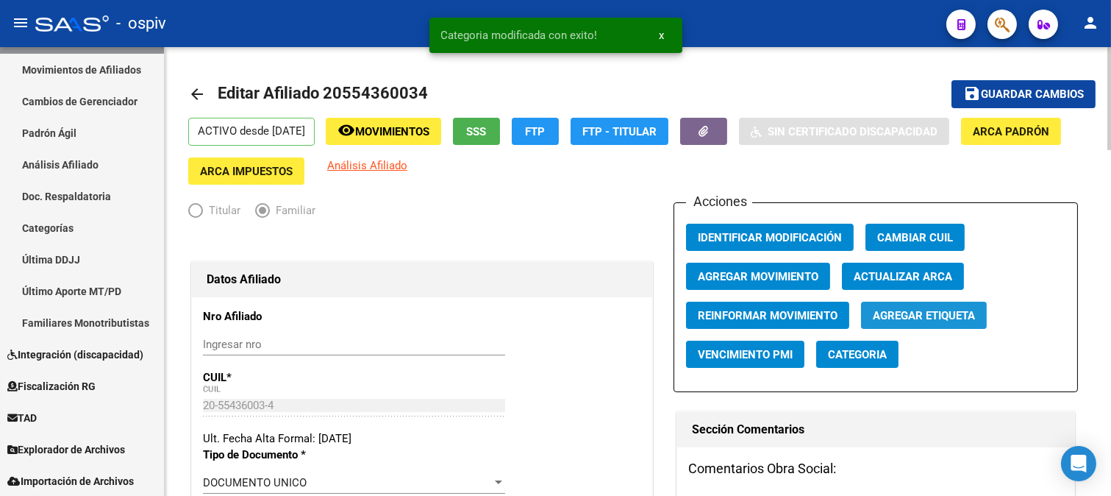
click at [928, 319] on span "Agregar Etiqueta" at bounding box center [924, 315] width 102 height 13
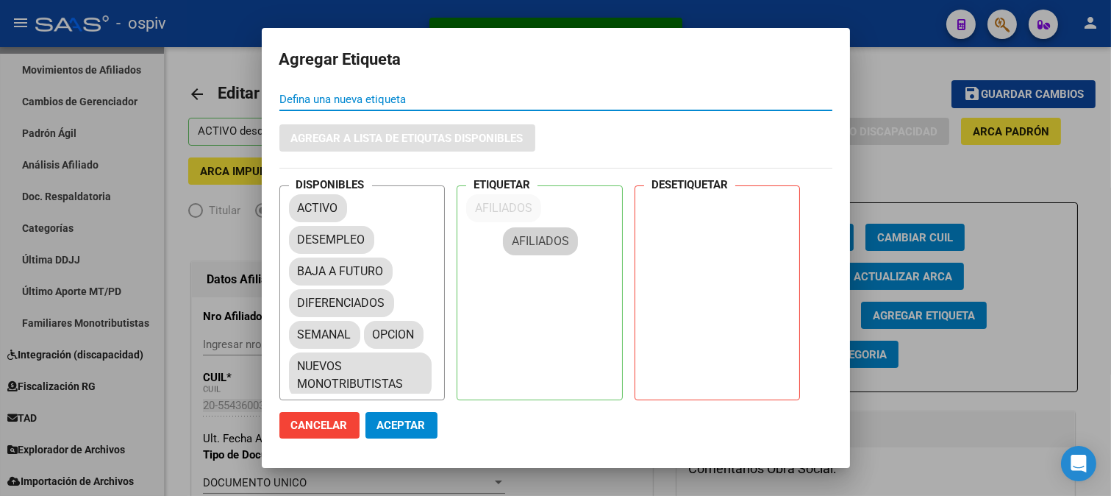
drag, startPoint x: 327, startPoint y: 275, endPoint x: 539, endPoint y: 224, distance: 218.0
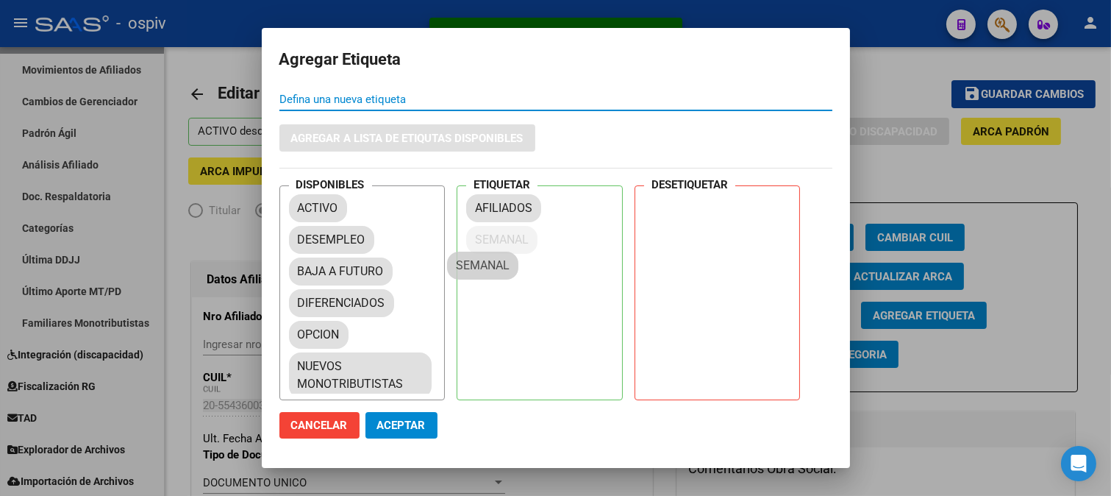
drag, startPoint x: 326, startPoint y: 328, endPoint x: 500, endPoint y: 228, distance: 201.0
click at [416, 430] on span "Aceptar" at bounding box center [401, 425] width 49 height 13
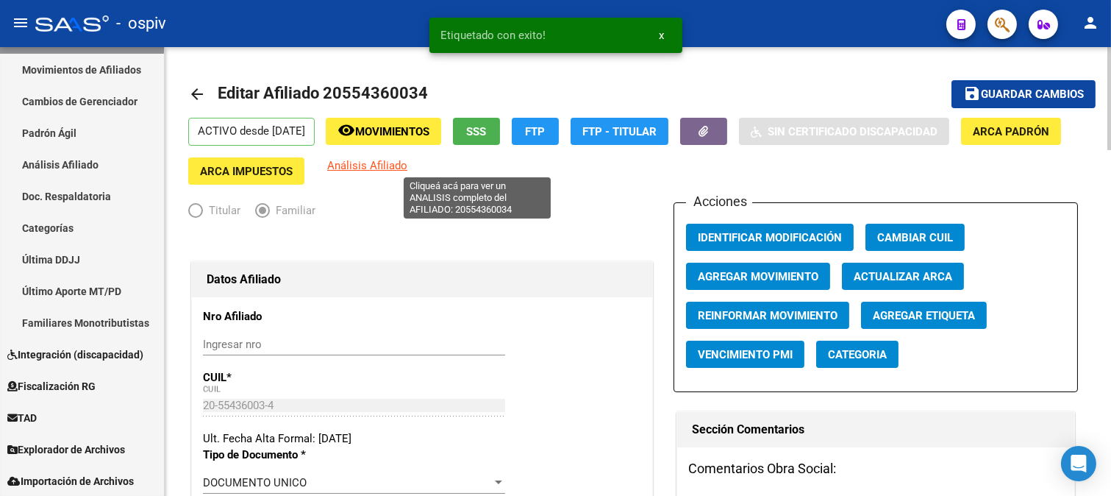
click at [407, 160] on span "Análisis Afiliado" at bounding box center [367, 165] width 80 height 13
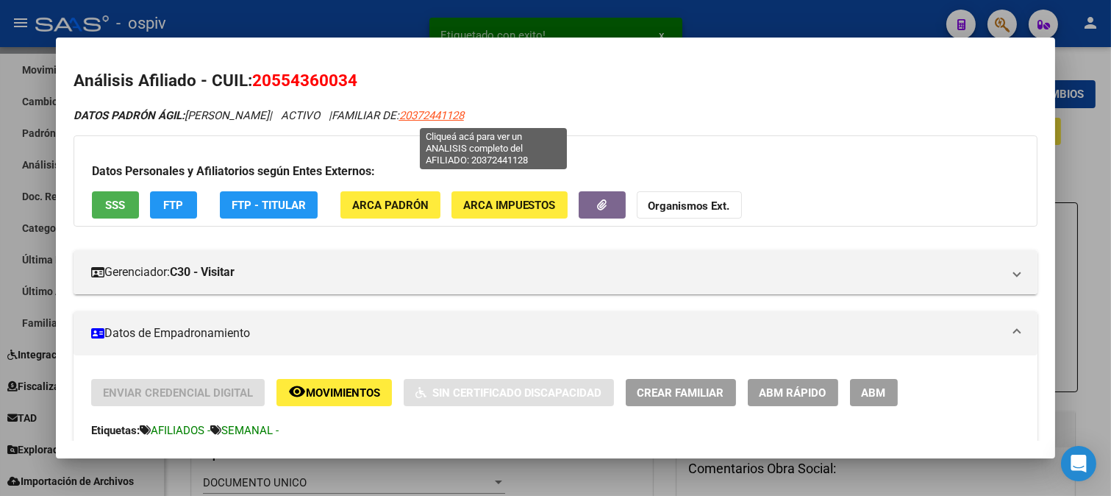
click at [464, 113] on span "20372441128" at bounding box center [431, 115] width 65 height 13
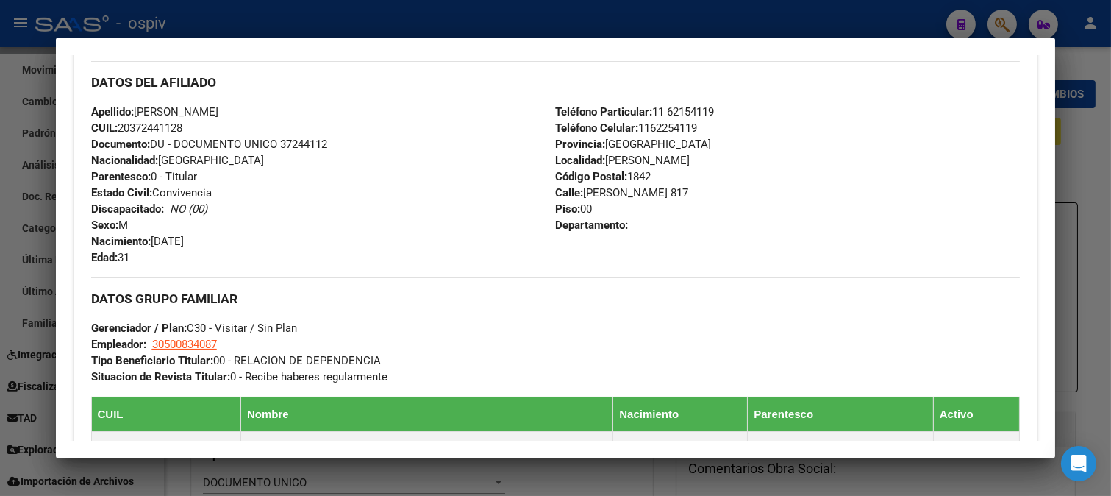
scroll to position [653, 0]
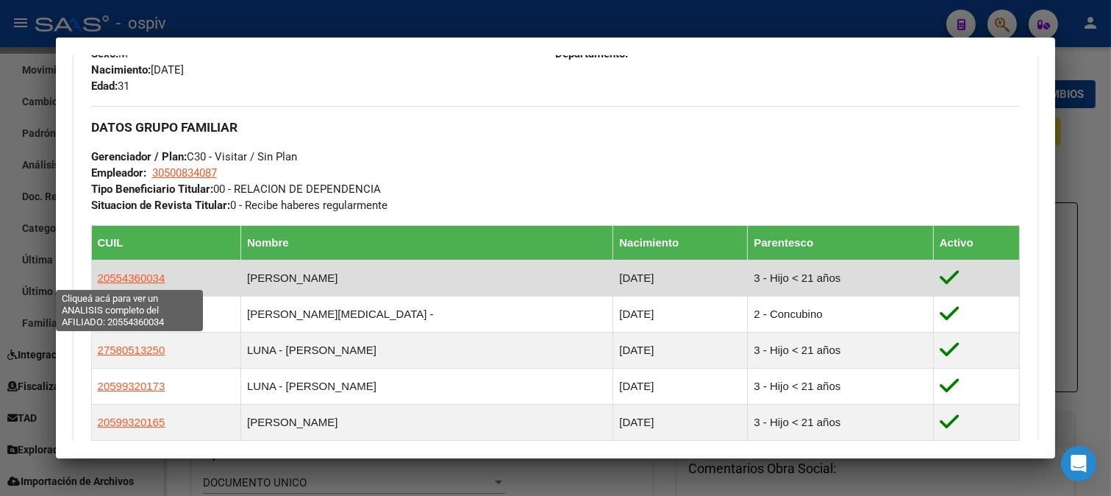
click at [127, 277] on span "20554360034" at bounding box center [132, 277] width 68 height 13
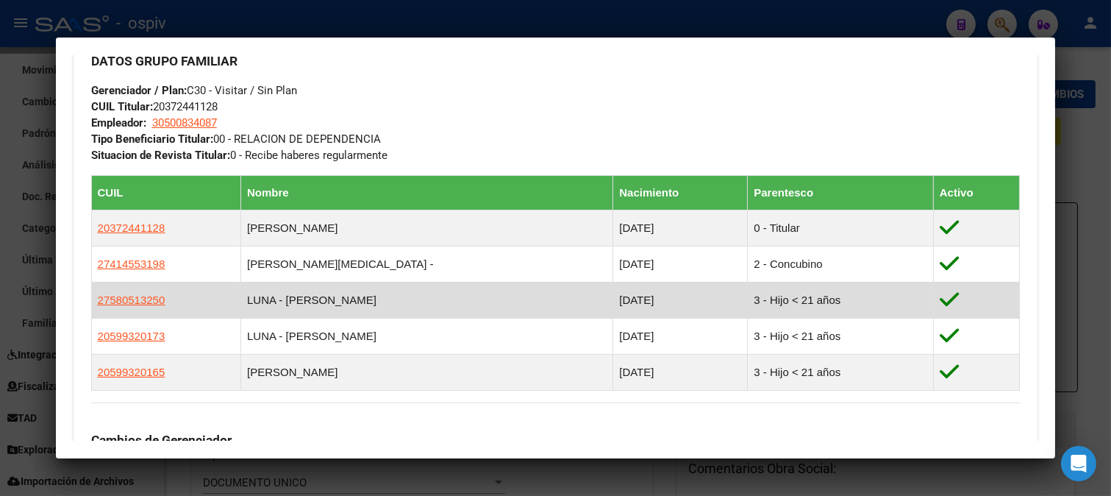
scroll to position [736, 0]
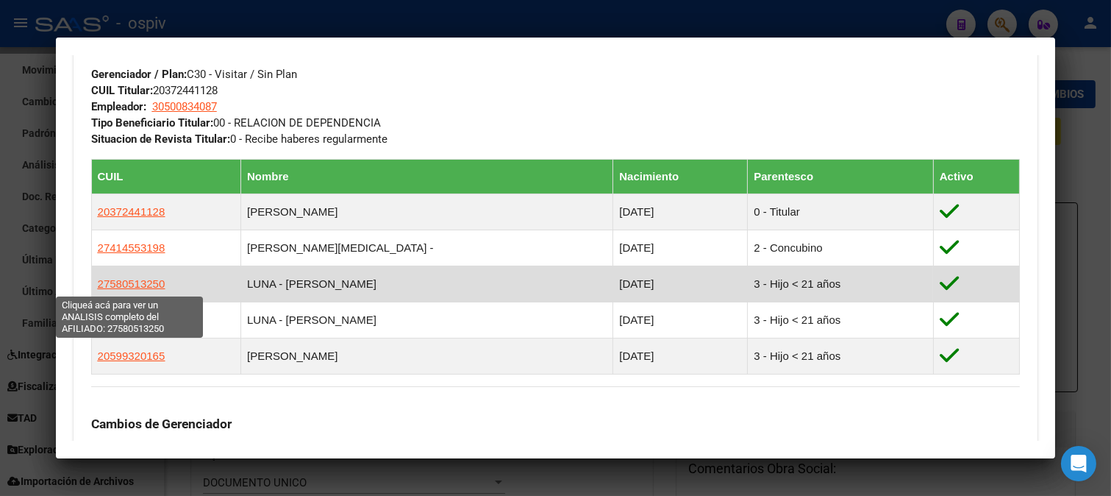
click at [136, 282] on span "27580513250" at bounding box center [132, 283] width 68 height 13
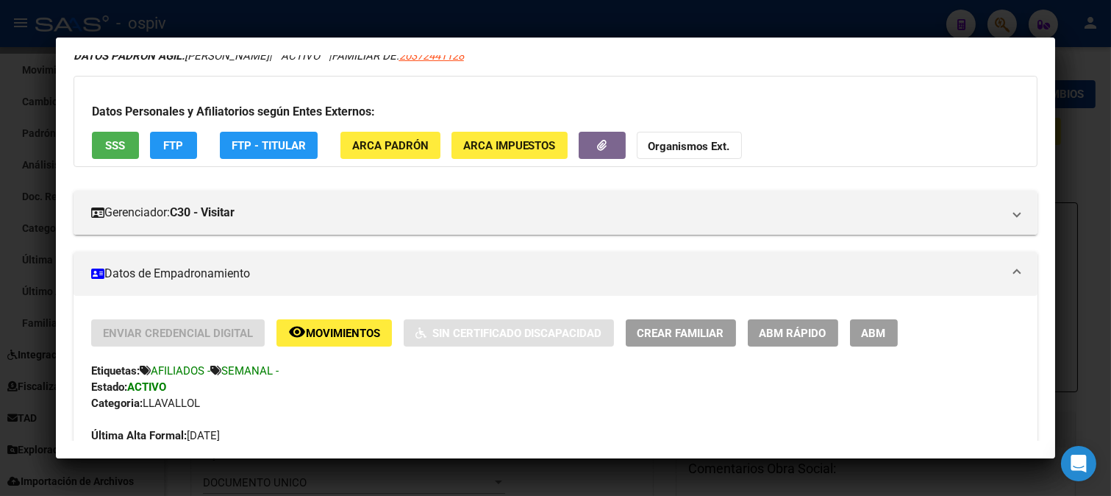
scroll to position [0, 0]
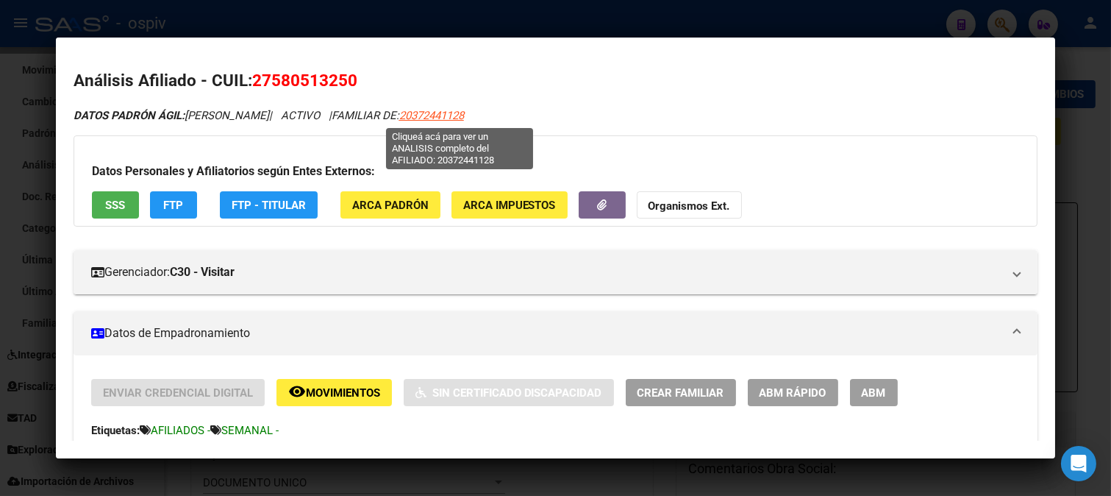
click at [464, 113] on span "20372441128" at bounding box center [431, 115] width 65 height 13
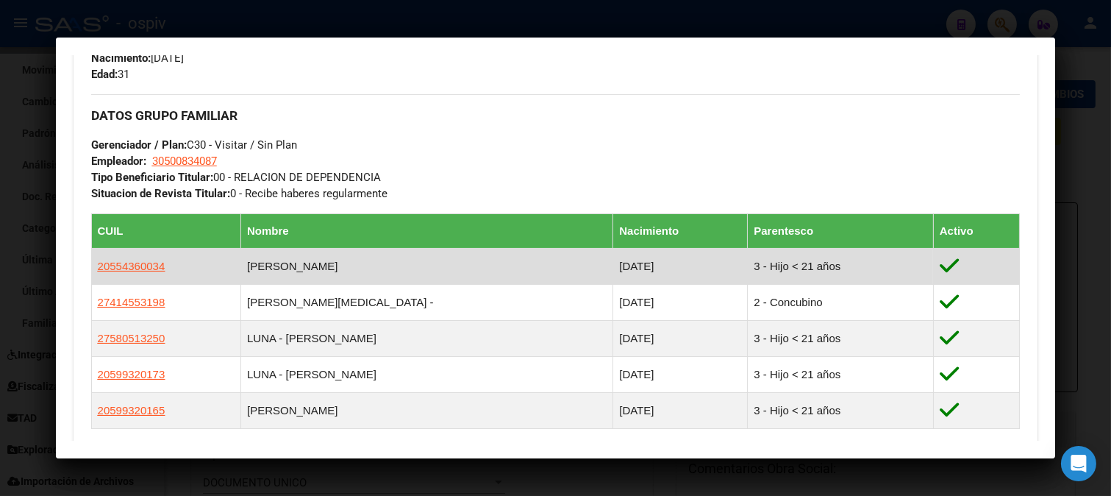
scroll to position [672, 0]
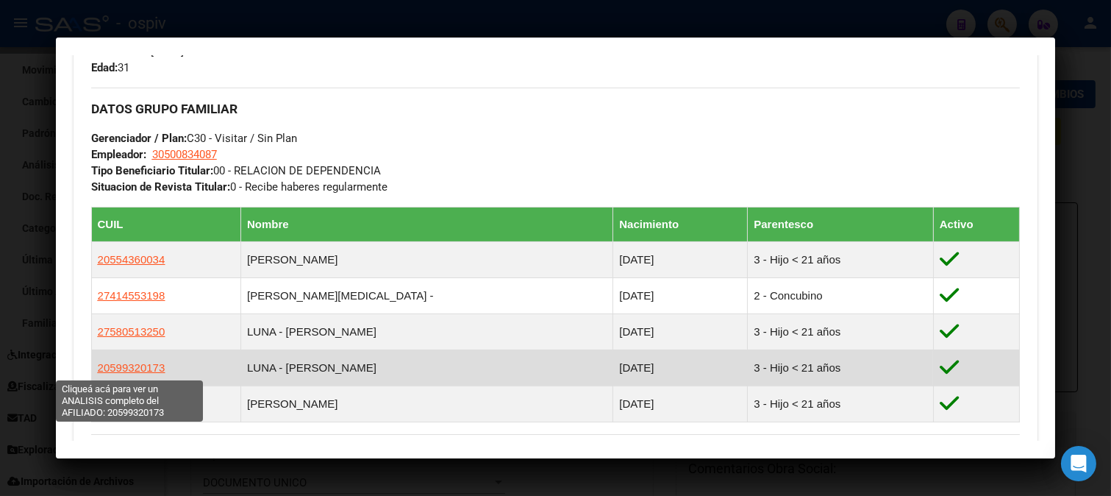
click at [136, 368] on span "20599320173" at bounding box center [132, 367] width 68 height 13
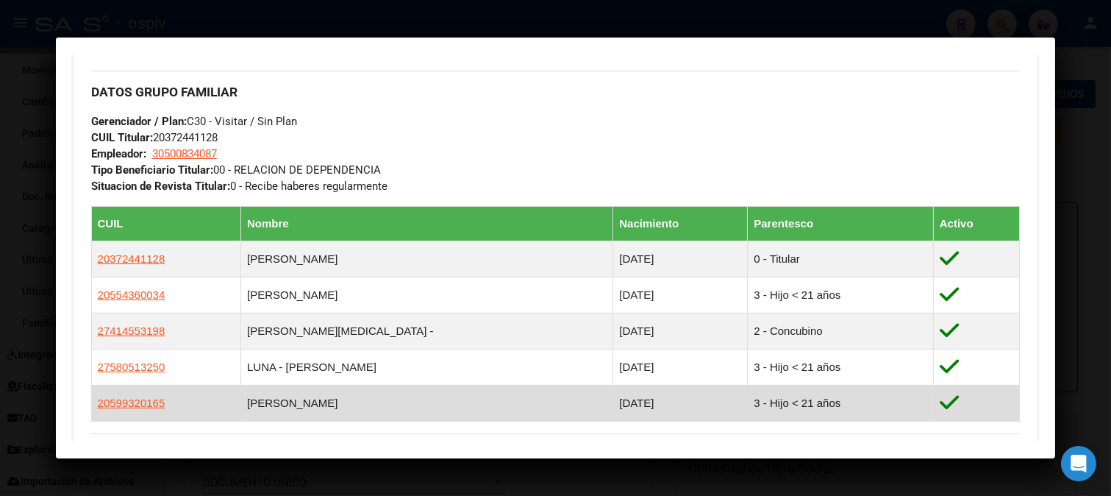
scroll to position [736, 0]
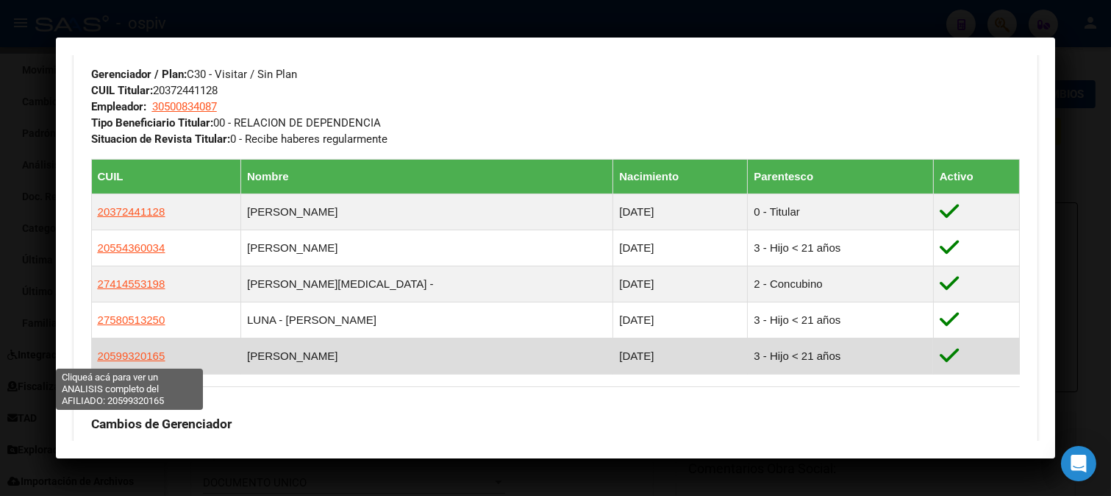
click at [145, 358] on span "20599320165" at bounding box center [132, 355] width 68 height 13
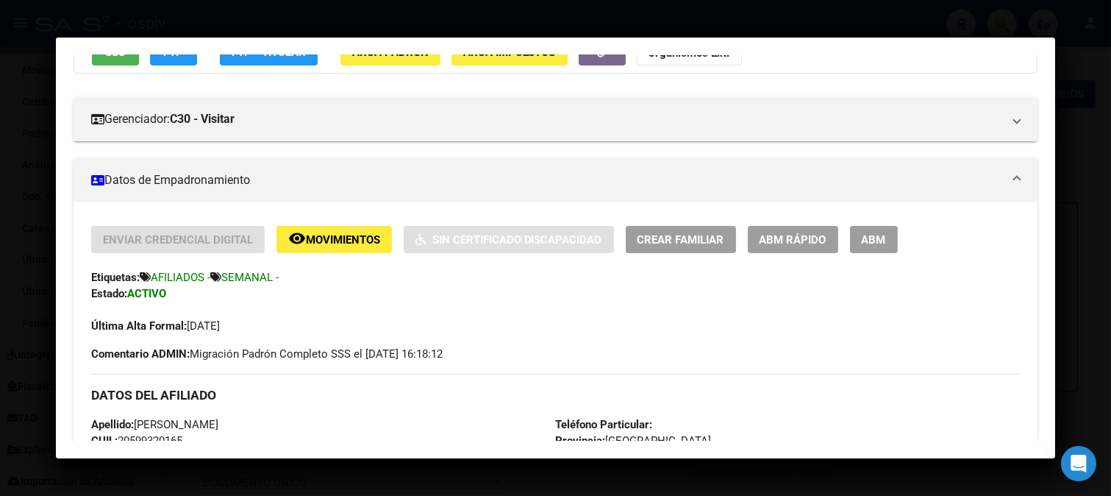
scroll to position [163, 0]
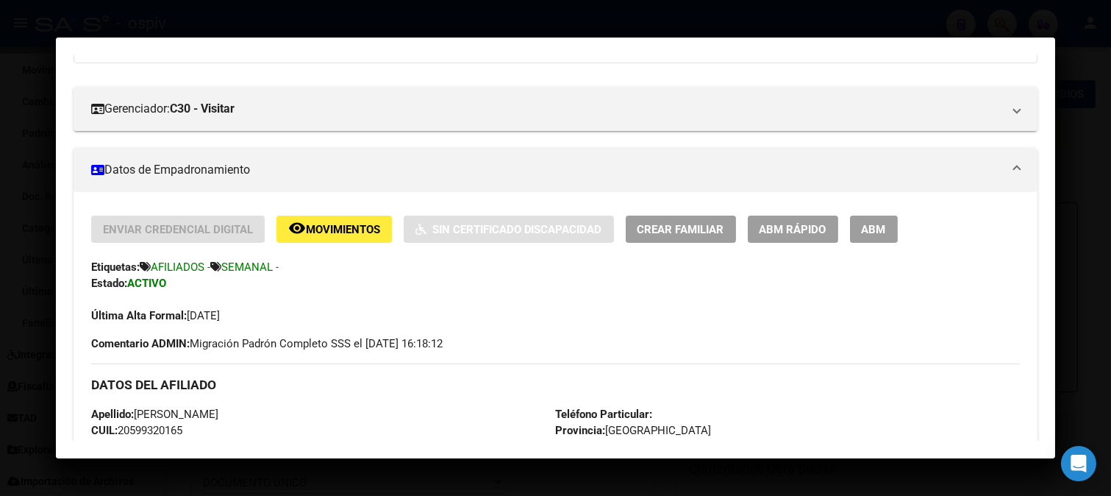
click at [874, 226] on span "ABM" at bounding box center [874, 229] width 24 height 13
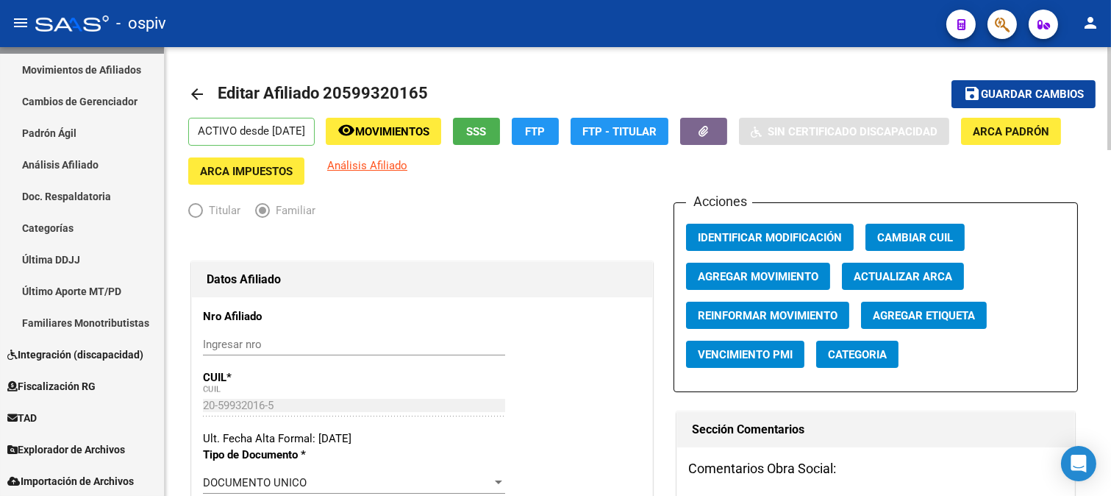
click at [861, 351] on span "Categoria" at bounding box center [857, 354] width 59 height 13
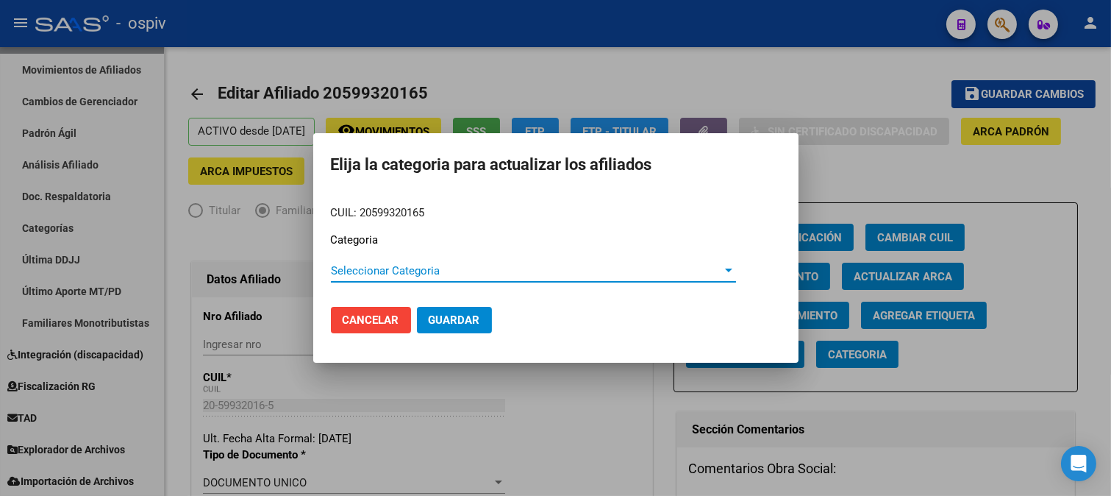
click at [392, 273] on span "Seleccionar Categoria" at bounding box center [527, 270] width 392 height 13
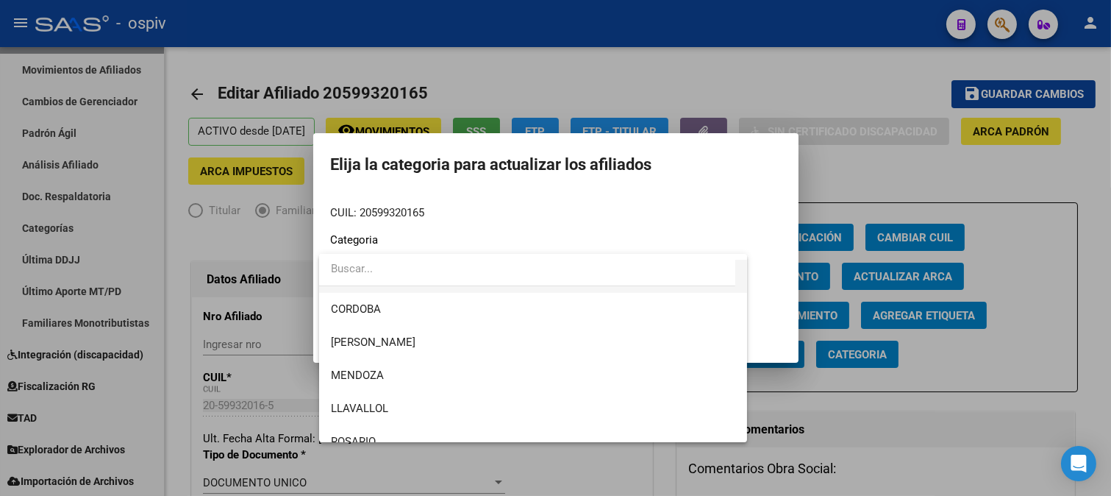
scroll to position [163, 0]
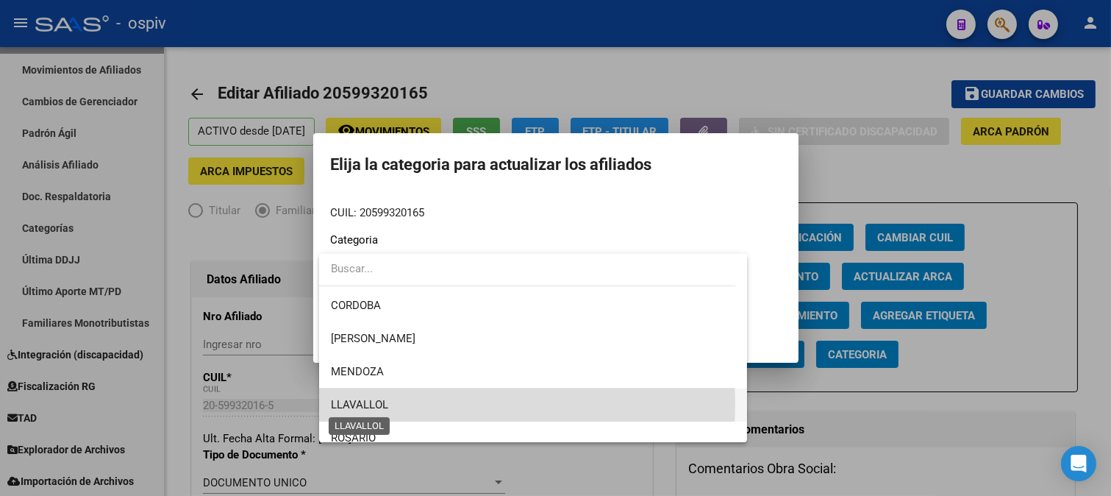
click at [364, 402] on span "LLAVALLOL" at bounding box center [359, 404] width 57 height 13
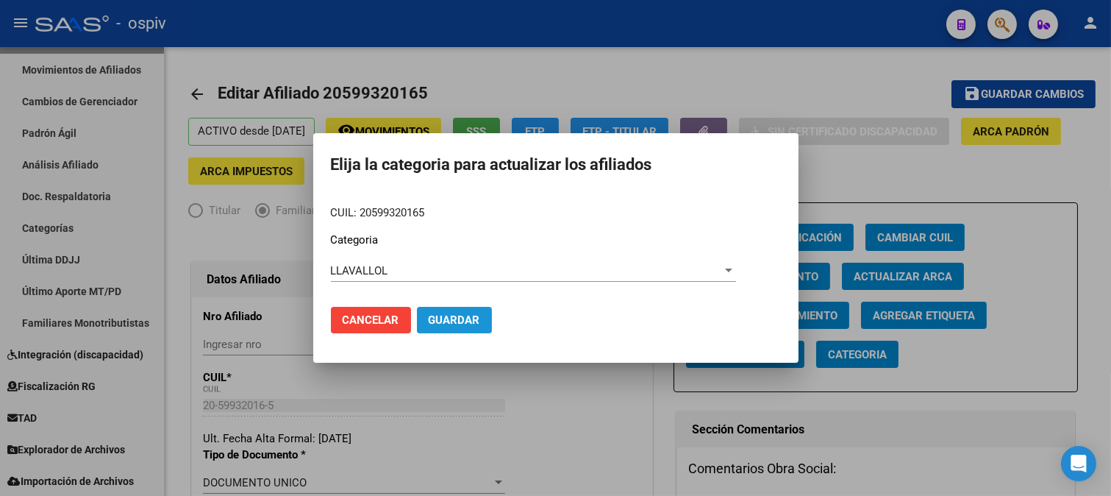
click at [456, 313] on span "Guardar" at bounding box center [454, 319] width 51 height 13
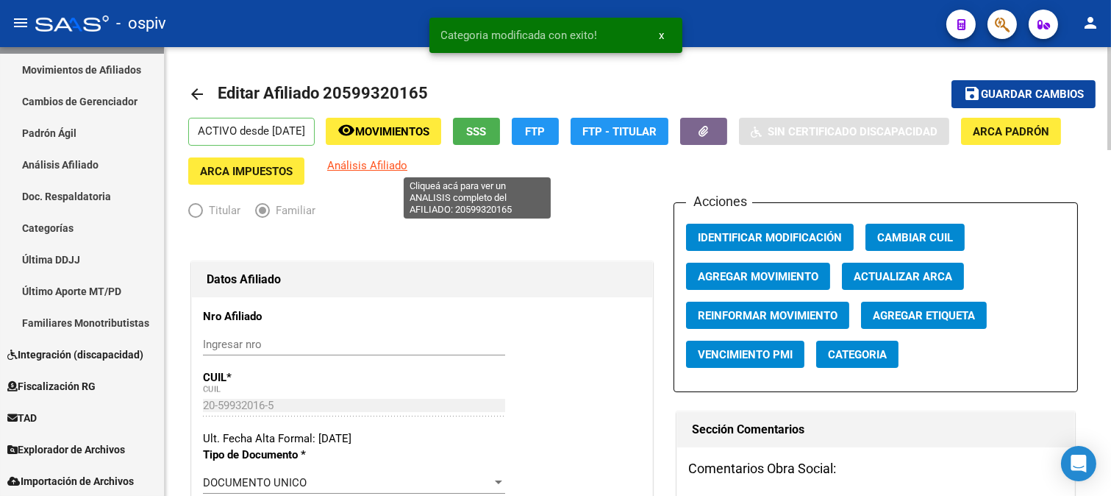
click at [407, 171] on span "Análisis Afiliado" at bounding box center [367, 165] width 80 height 13
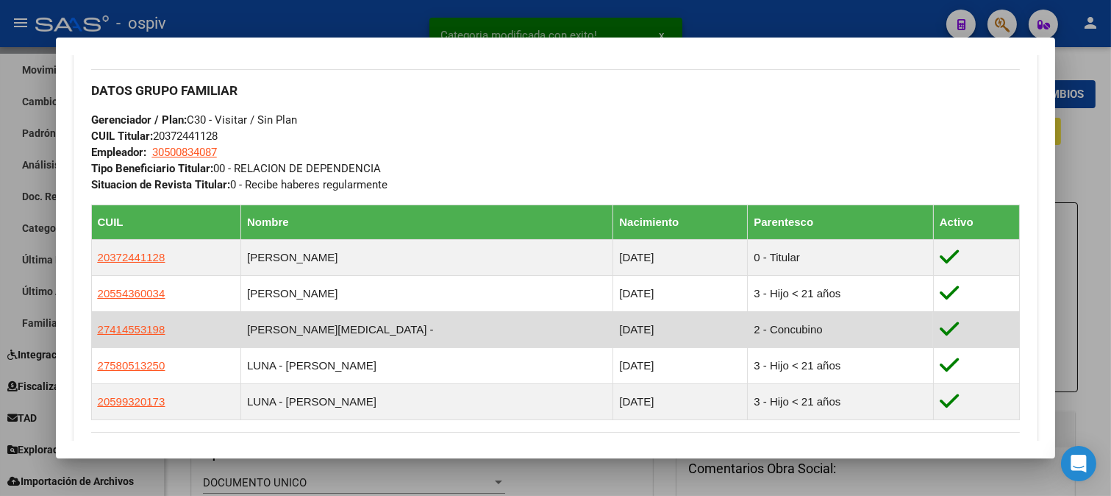
scroll to position [707, 0]
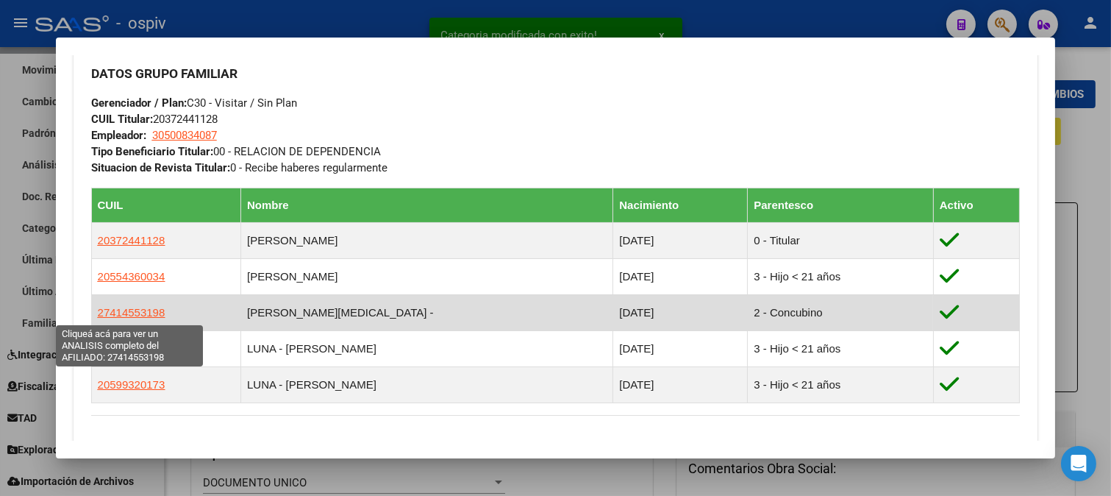
click at [113, 314] on span "27414553198" at bounding box center [132, 312] width 68 height 13
type textarea "27414553198"
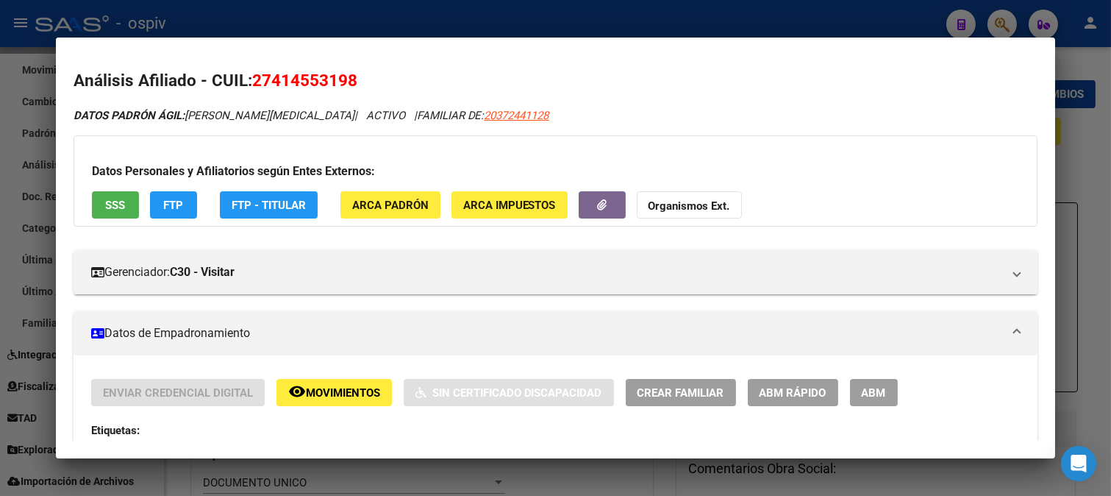
click at [874, 391] on span "ABM" at bounding box center [874, 392] width 24 height 13
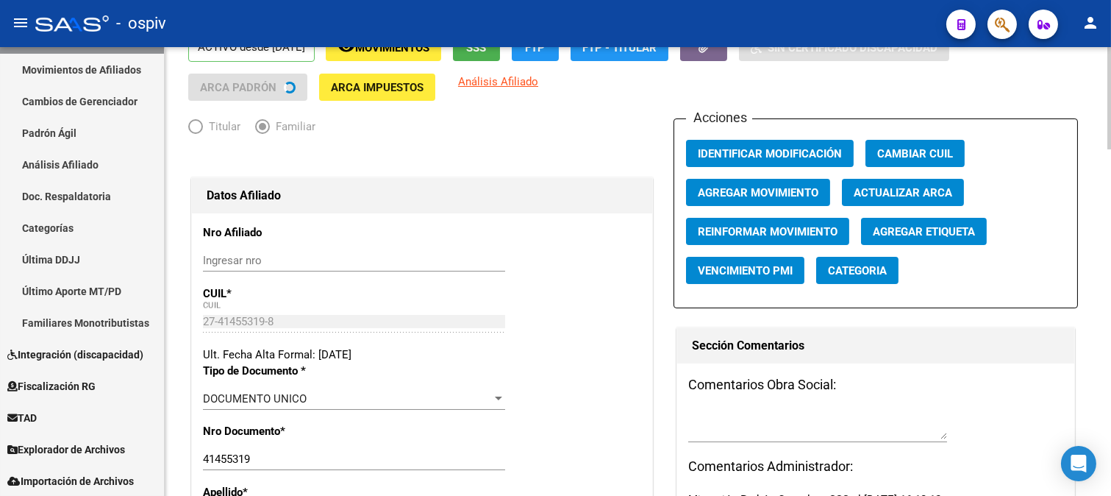
scroll to position [245, 0]
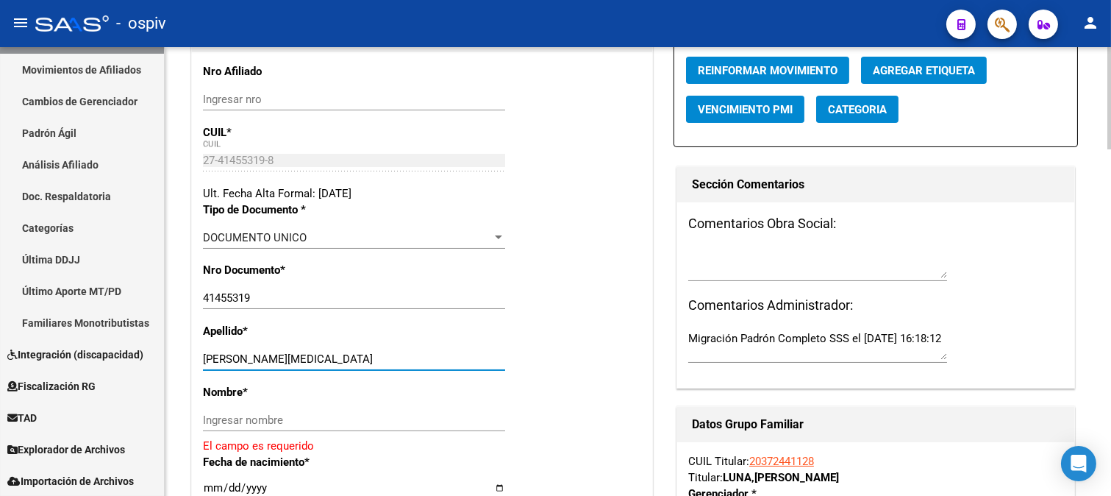
drag, startPoint x: 274, startPoint y: 358, endPoint x: 364, endPoint y: 355, distance: 89.8
click at [364, 355] on input "[PERSON_NAME][MEDICAL_DATA]" at bounding box center [354, 358] width 302 height 13
type input "[PERSON_NAME]"
click at [327, 414] on input "Ingresar nombre" at bounding box center [354, 419] width 302 height 13
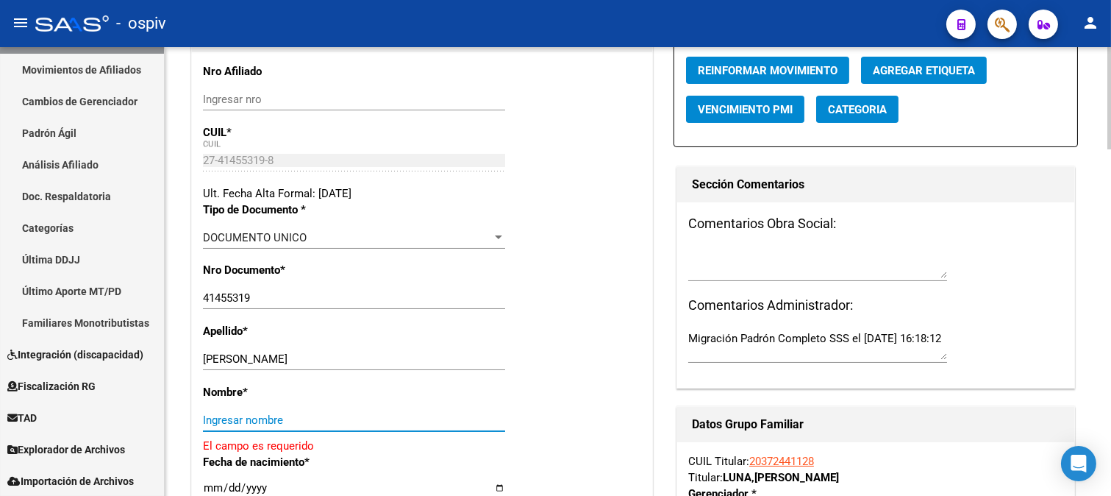
paste input "[PERSON_NAME][MEDICAL_DATA]"
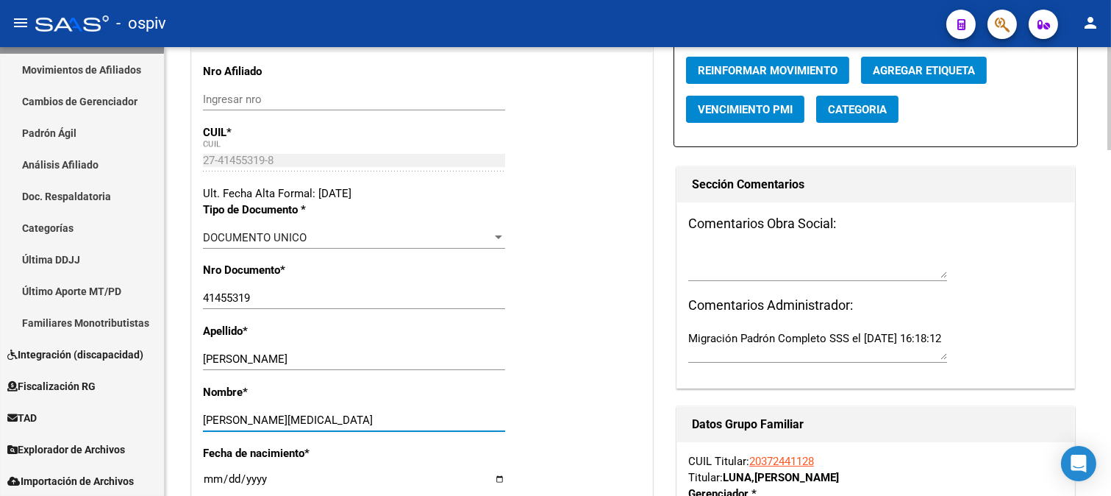
scroll to position [0, 0]
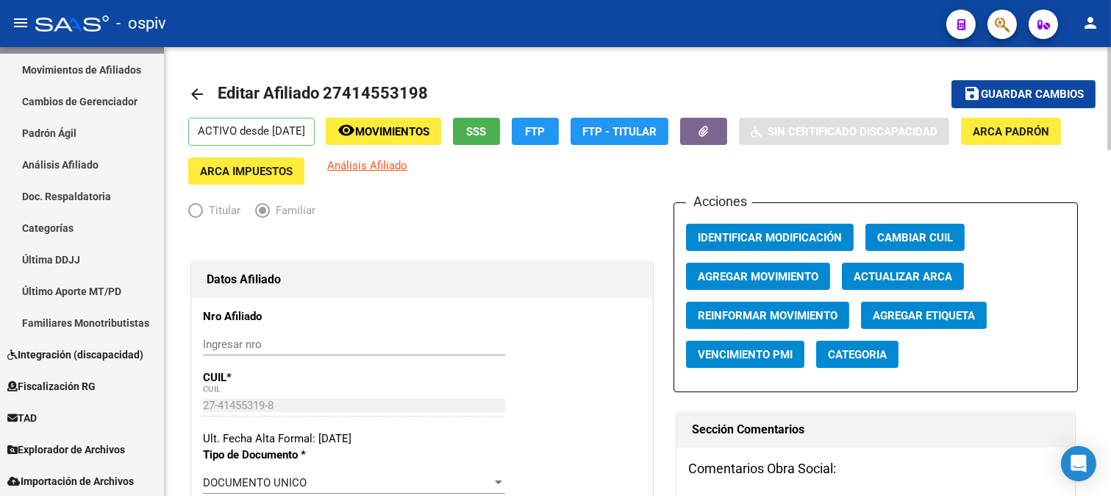
type input "[PERSON_NAME][MEDICAL_DATA]"
click at [754, 280] on span "Agregar Movimiento" at bounding box center [758, 276] width 121 height 13
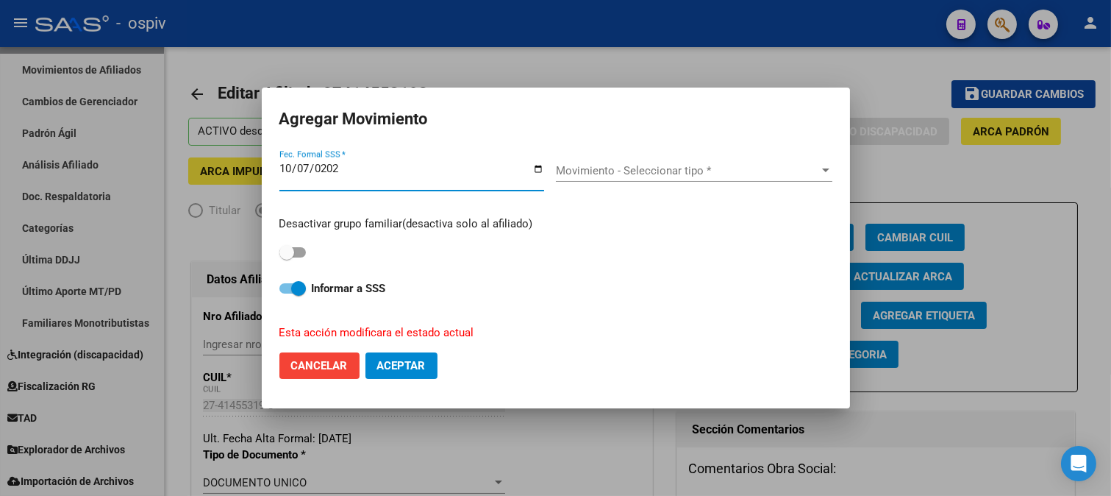
type input "[DATE]"
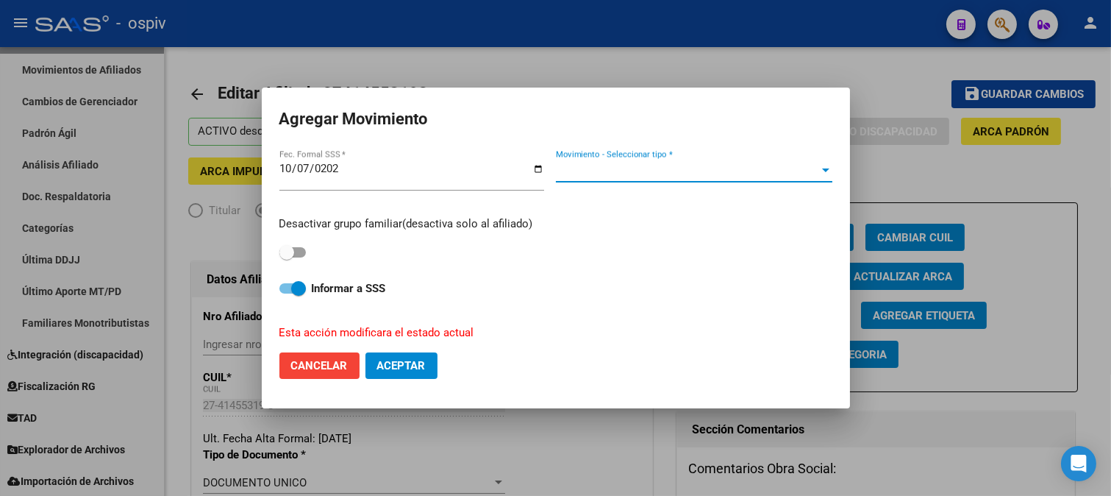
click at [655, 174] on span "Movimiento - Seleccionar tipo *" at bounding box center [687, 170] width 263 height 13
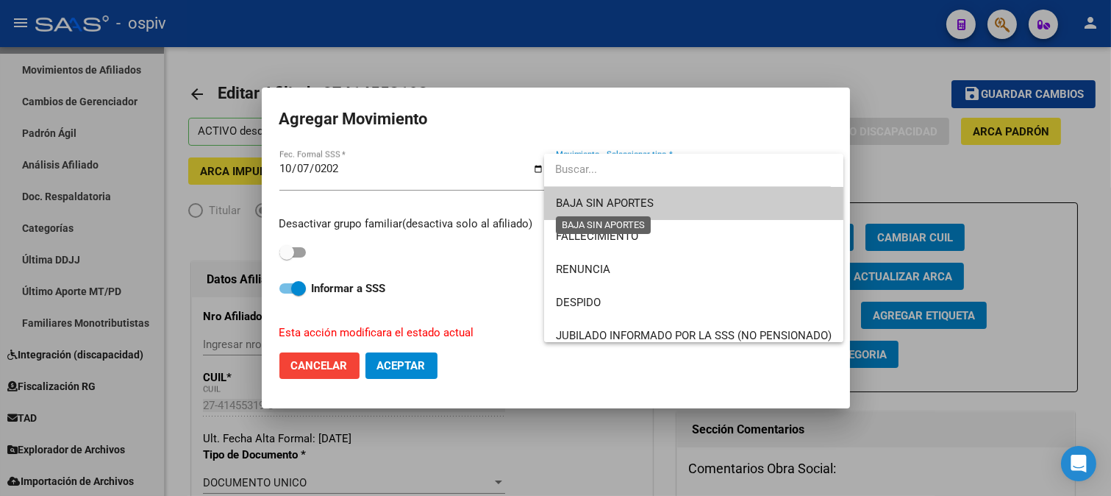
click at [578, 196] on span "BAJA SIN APORTES" at bounding box center [605, 202] width 98 height 13
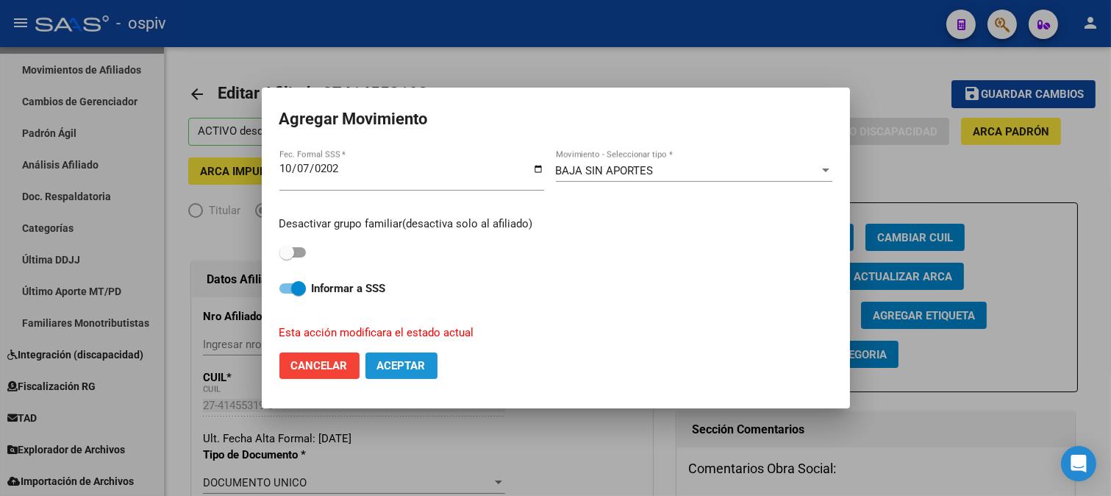
click at [409, 360] on span "Aceptar" at bounding box center [401, 365] width 49 height 13
checkbox input "false"
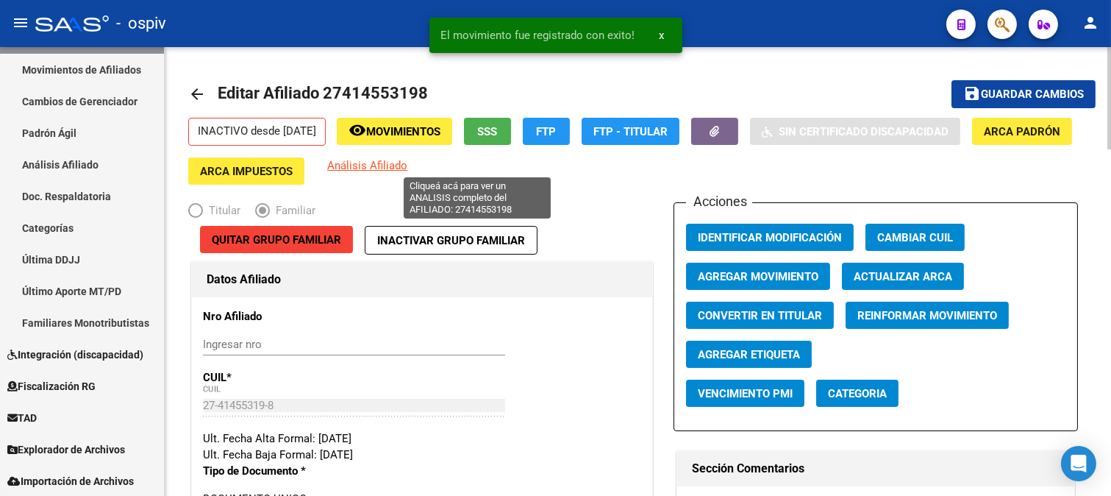
click at [407, 160] on span "Análisis Afiliado" at bounding box center [367, 165] width 80 height 13
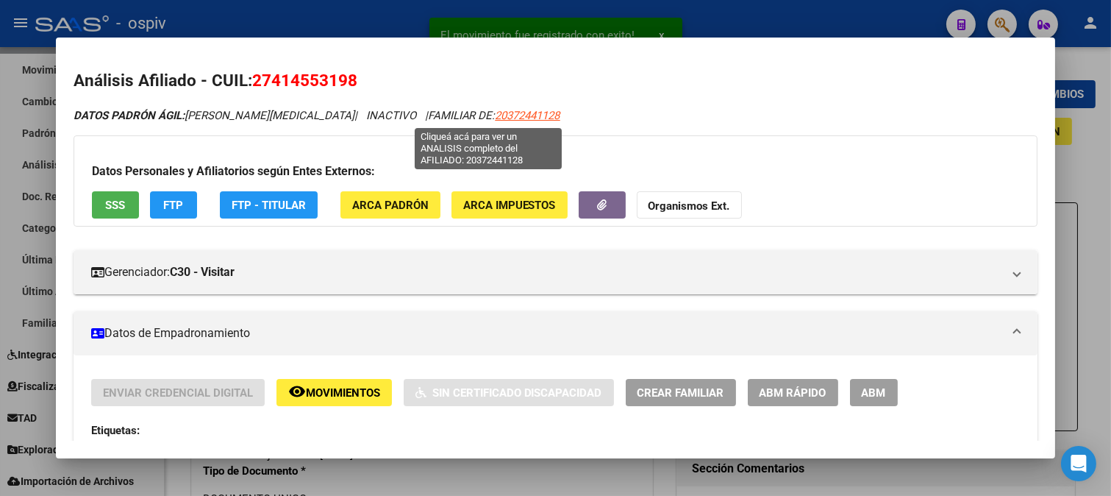
click at [496, 109] on span "20372441128" at bounding box center [528, 115] width 65 height 13
type textarea "20372441128"
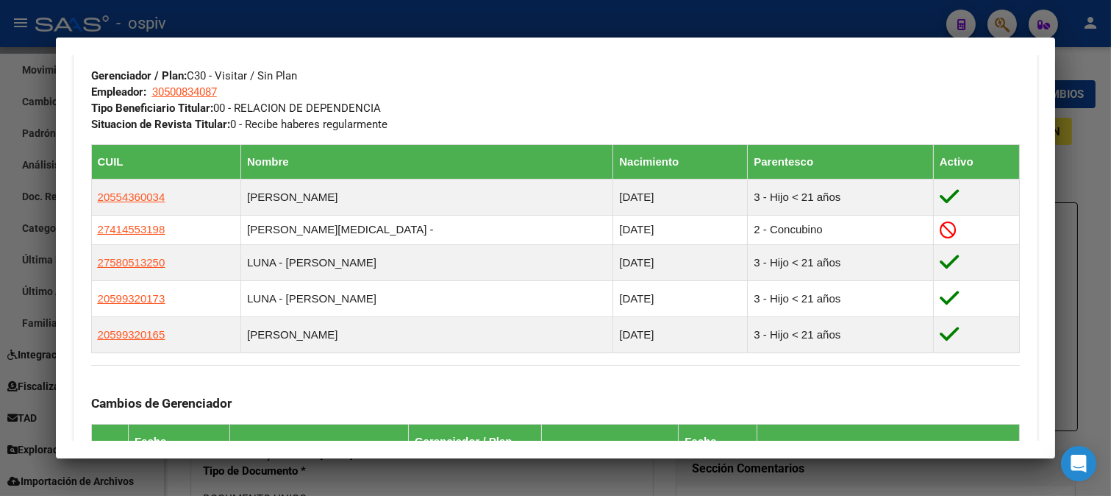
scroll to position [753, 0]
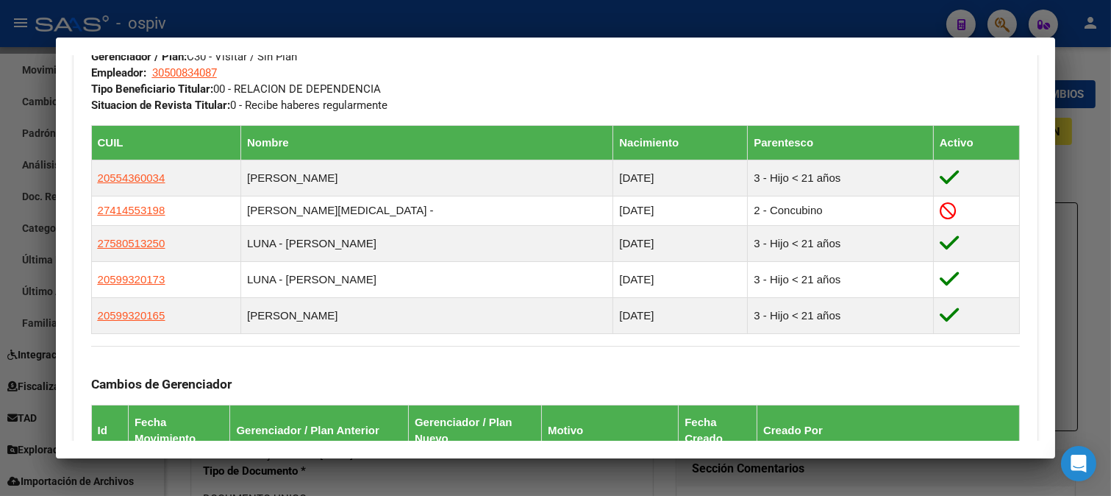
click at [1011, 26] on div at bounding box center [555, 248] width 1111 height 496
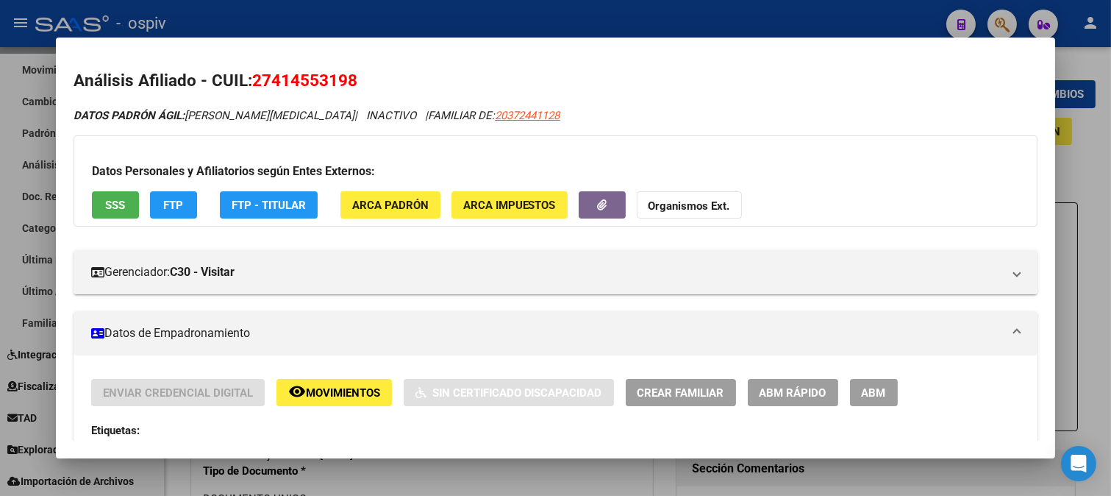
click at [1003, 25] on div at bounding box center [555, 248] width 1111 height 496
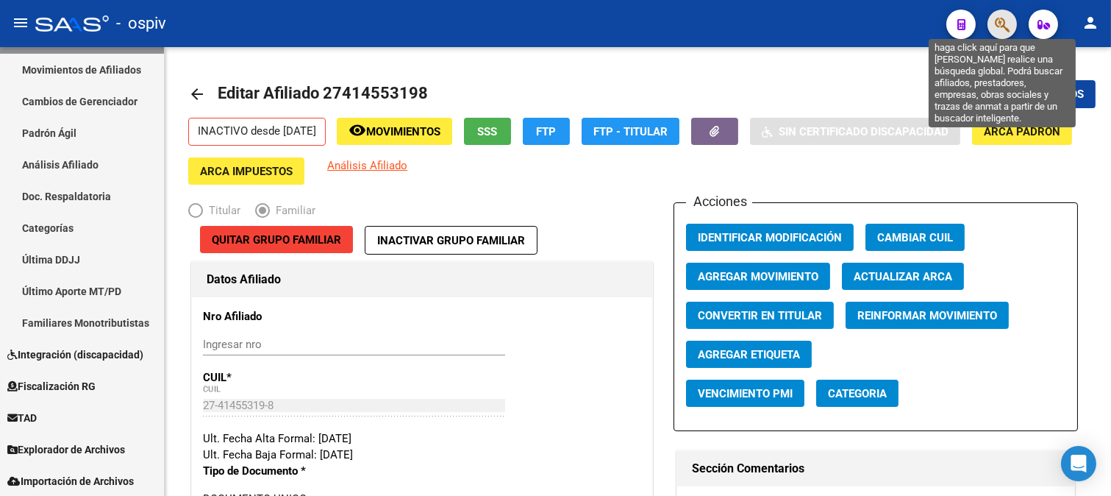
click at [998, 27] on icon "button" at bounding box center [1002, 24] width 15 height 17
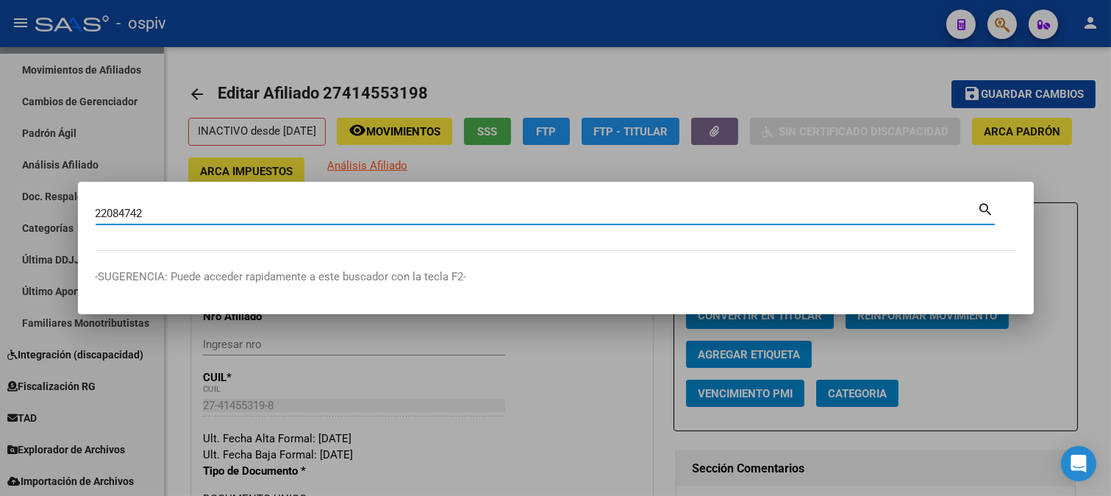
type input "22084742"
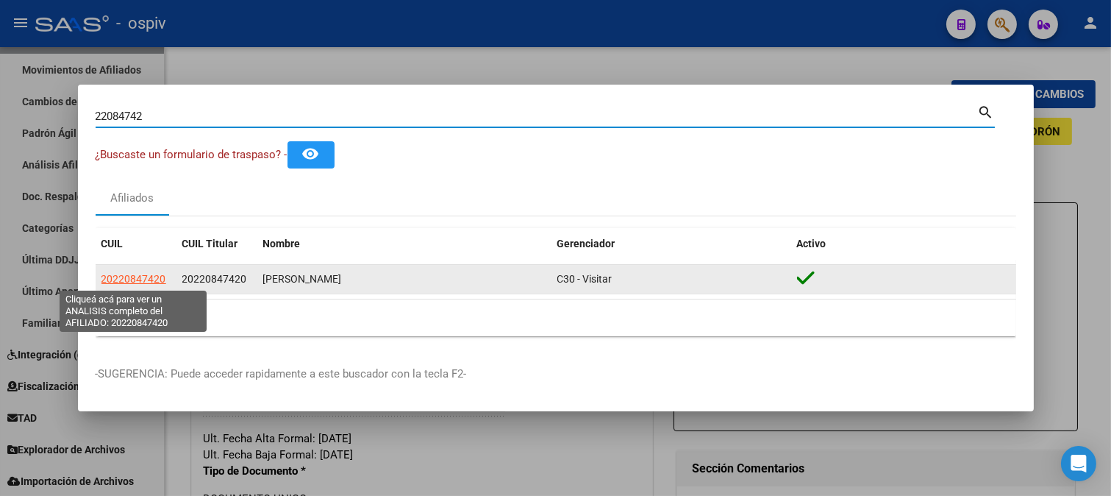
click at [124, 275] on span "20220847420" at bounding box center [134, 279] width 65 height 12
type textarea "20220847420"
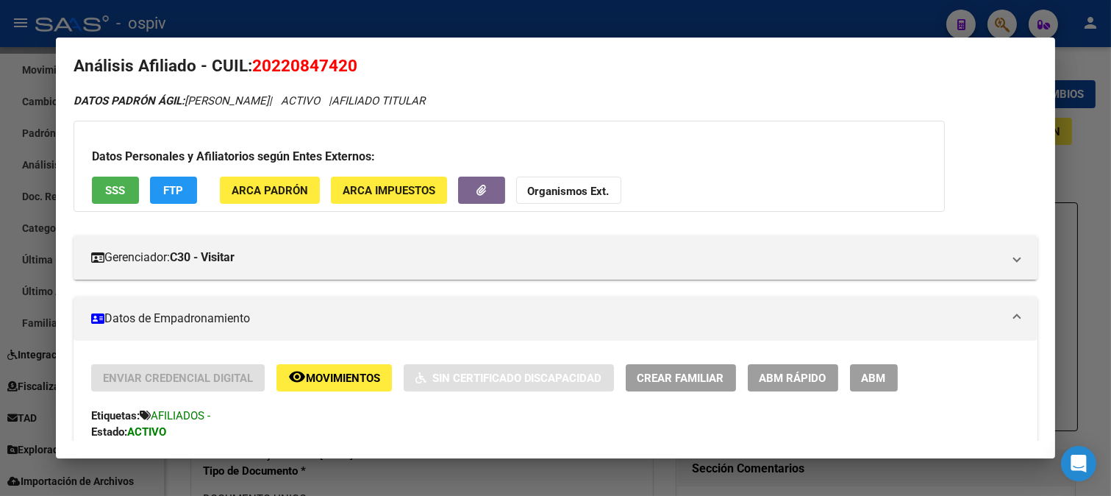
scroll to position [0, 0]
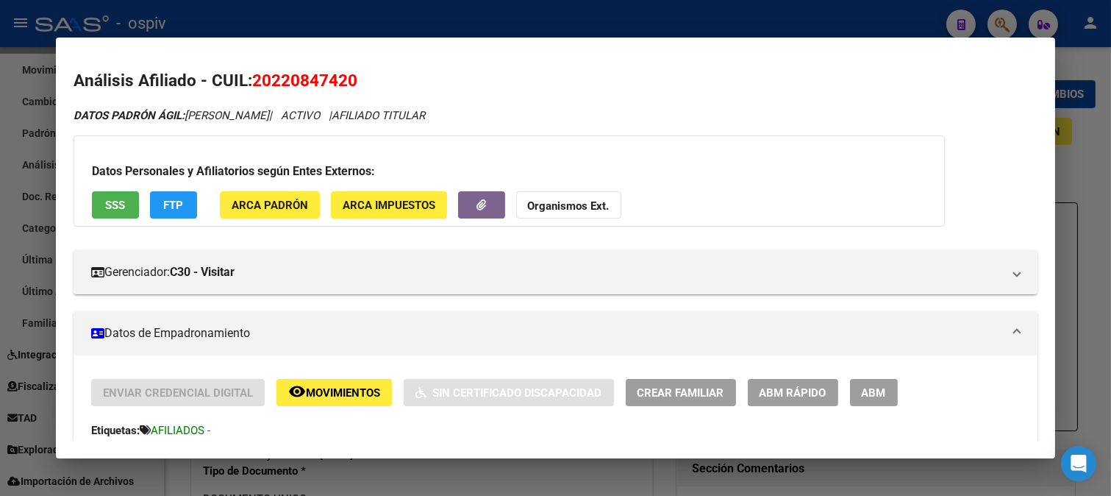
drag, startPoint x: 339, startPoint y: 377, endPoint x: 351, endPoint y: 398, distance: 23.7
click at [365, 403] on button "remove_red_eye Movimientos" at bounding box center [334, 392] width 115 height 27
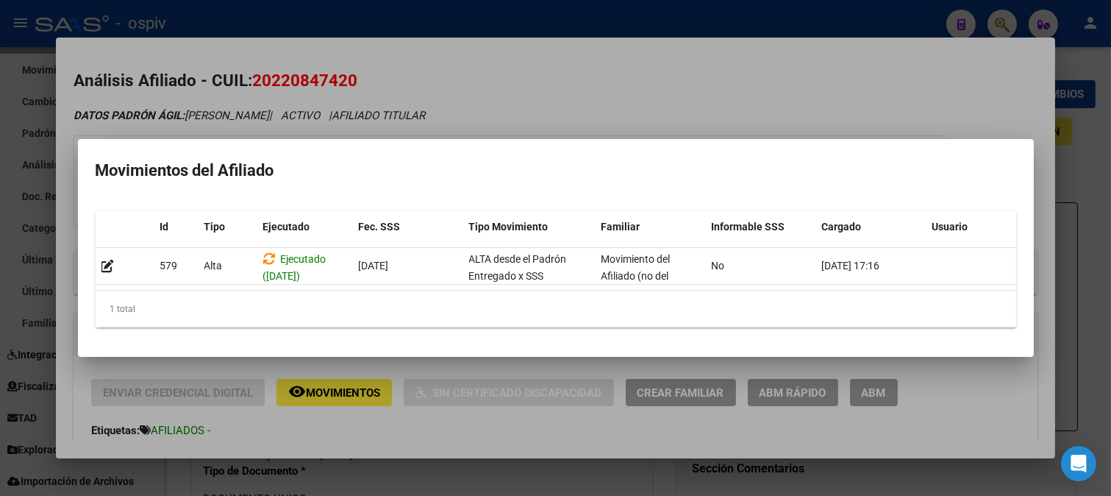
click at [622, 113] on div at bounding box center [555, 248] width 1111 height 496
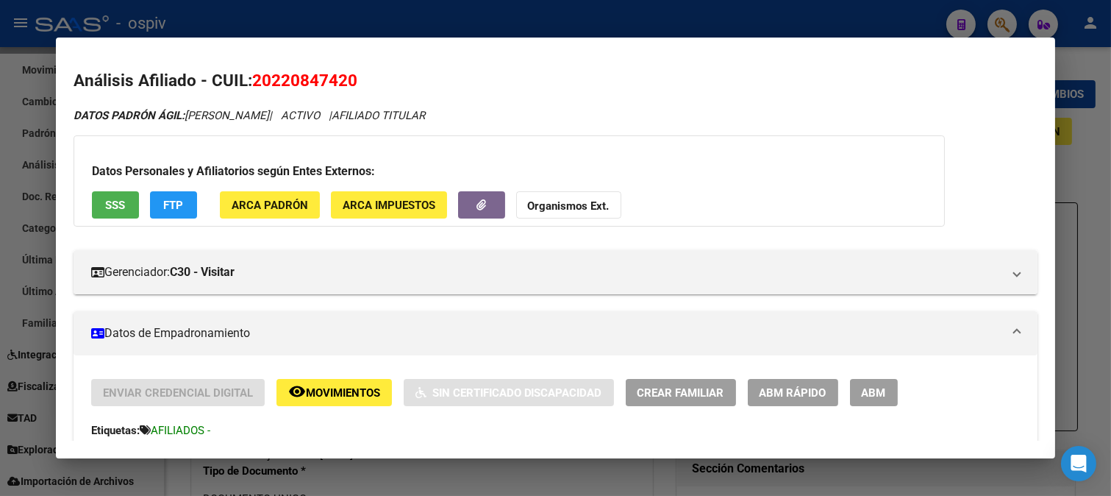
drag, startPoint x: 255, startPoint y: 79, endPoint x: 358, endPoint y: 74, distance: 103.1
click at [358, 74] on h2 "Análisis Afiliado - CUIL: 20220847420" at bounding box center [556, 80] width 965 height 25
copy span "20220847420"
click at [999, 19] on div at bounding box center [555, 248] width 1111 height 496
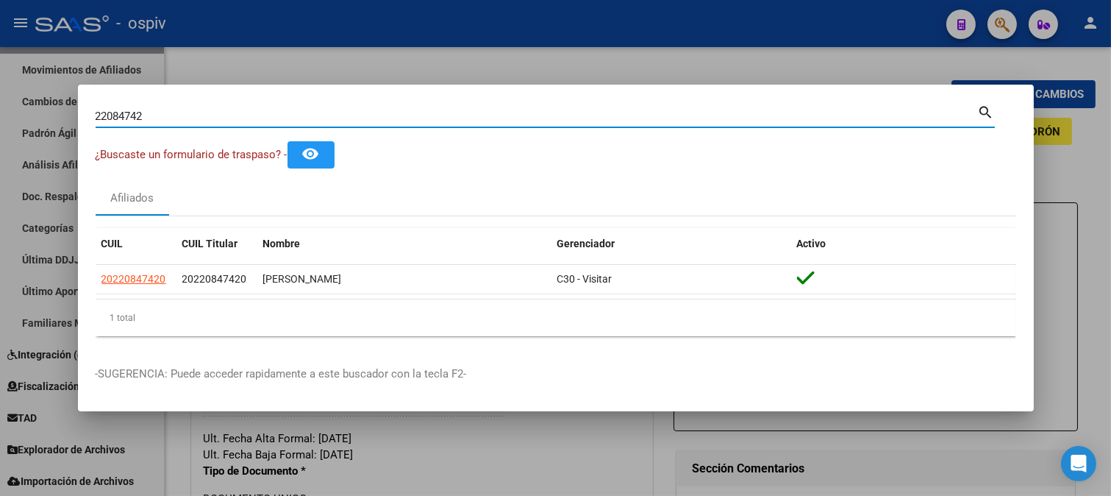
drag, startPoint x: 150, startPoint y: 121, endPoint x: 10, endPoint y: 119, distance: 139.8
click at [10, 119] on div "22084742 Buscar (apellido, dni, cuil, nro traspaso, cuit, obra social) search ¿…" at bounding box center [555, 248] width 1111 height 496
click at [1008, 23] on div at bounding box center [555, 248] width 1111 height 496
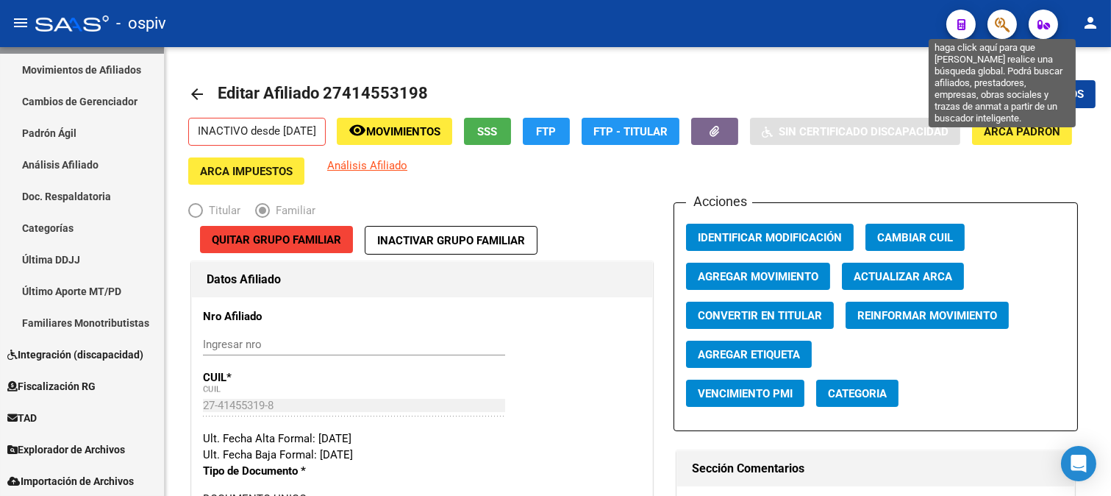
click at [1002, 26] on icon "button" at bounding box center [1002, 24] width 15 height 17
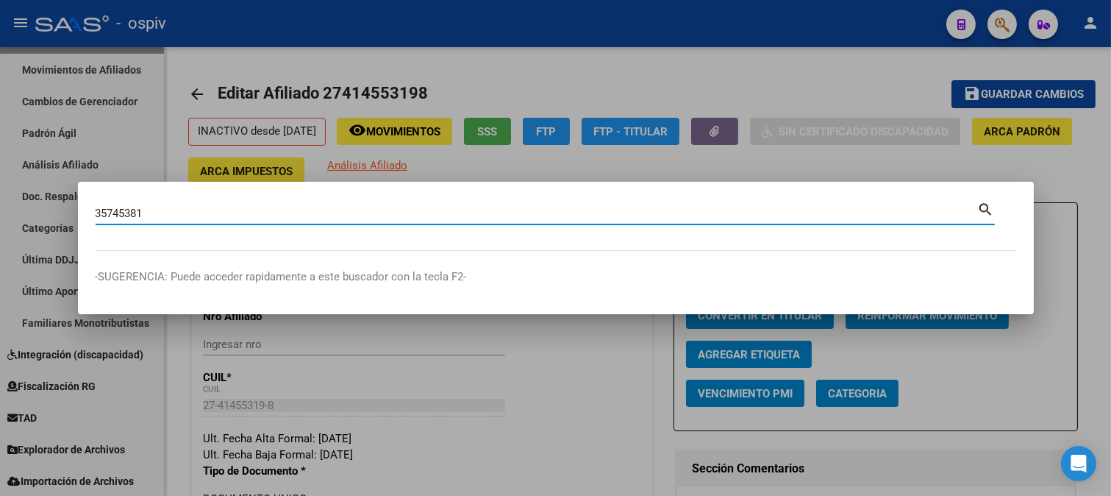
type input "35745381"
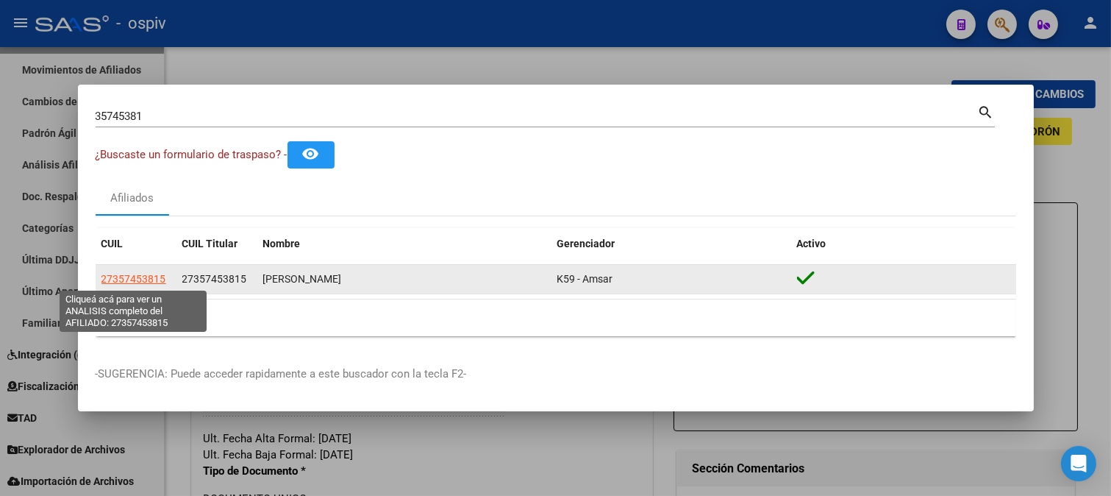
click at [130, 282] on span "27357453815" at bounding box center [134, 279] width 65 height 12
type textarea "27357453815"
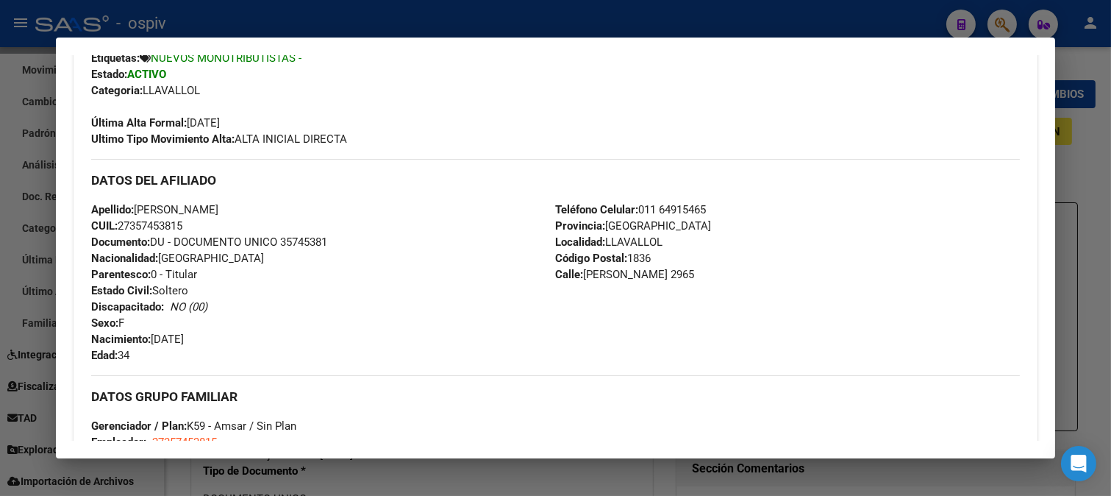
scroll to position [408, 0]
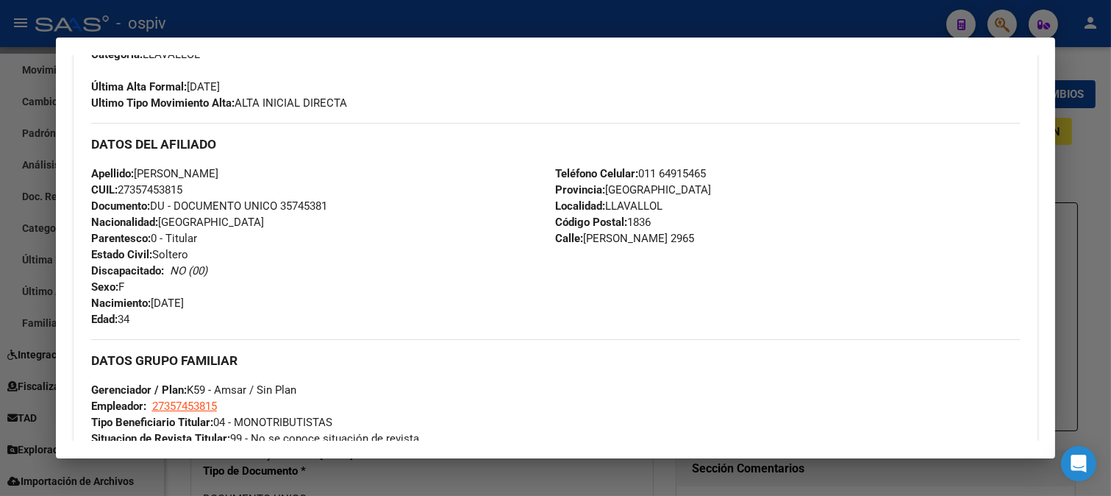
click at [1003, 18] on div at bounding box center [555, 248] width 1111 height 496
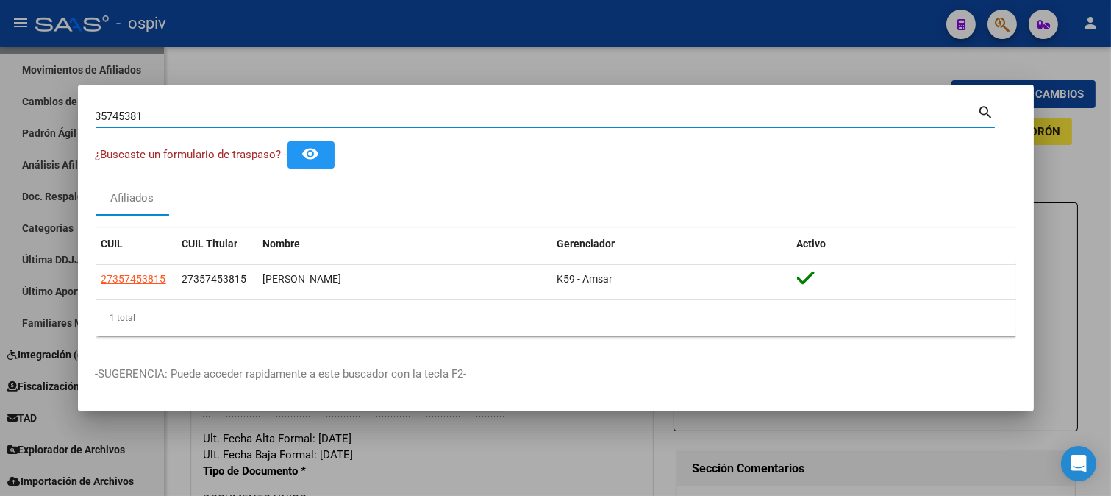
drag, startPoint x: 249, startPoint y: 119, endPoint x: 0, endPoint y: 118, distance: 248.6
click at [0, 118] on div "35745381 Buscar (apellido, dni, cuil, nro traspaso, cuit, obra social) search ¿…" at bounding box center [555, 248] width 1111 height 496
click at [357, 94] on mat-dialog-container "35745381 Buscar (apellido, dni, cuil, nro traspaso, cuit, obra social) search ¿…" at bounding box center [556, 248] width 956 height 327
drag, startPoint x: 166, startPoint y: 118, endPoint x: 40, endPoint y: 118, distance: 125.8
click at [40, 118] on div "35745381 Buscar (apellido, dni, cuil, nro traspaso, cuit, obra social) search ¿…" at bounding box center [555, 248] width 1111 height 496
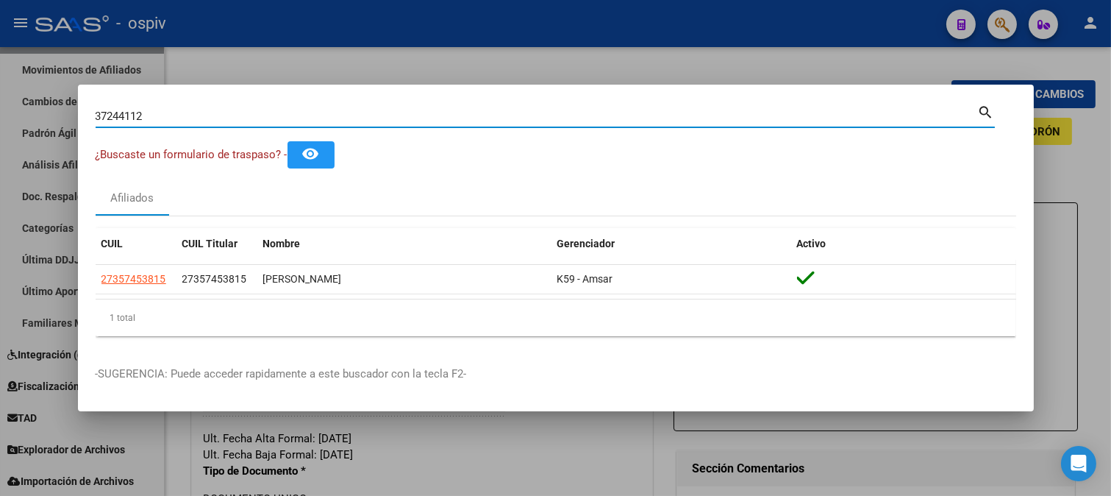
type input "37244112"
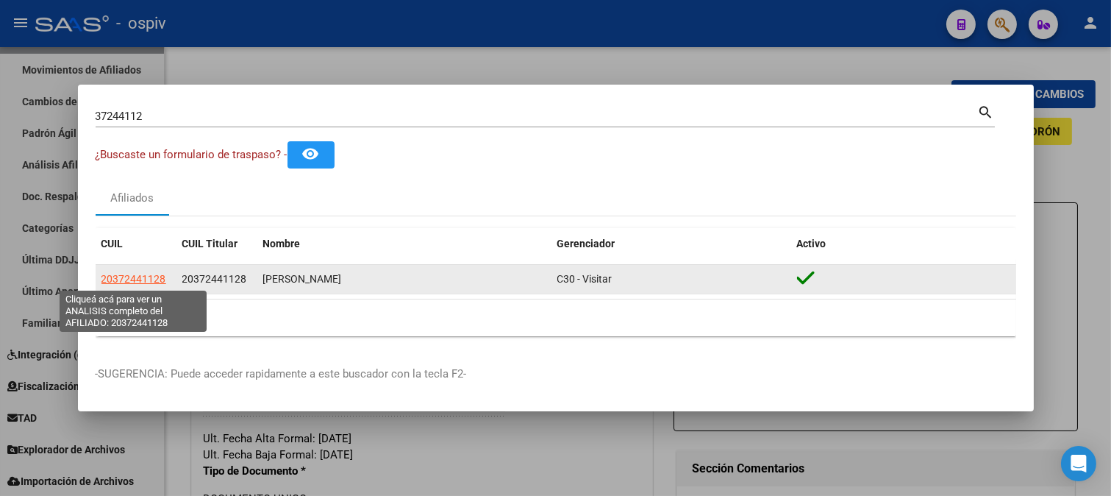
drag, startPoint x: 113, startPoint y: 280, endPoint x: 122, endPoint y: 282, distance: 8.9
click at [122, 282] on span "20372441128" at bounding box center [134, 279] width 65 height 12
type textarea "20372441128"
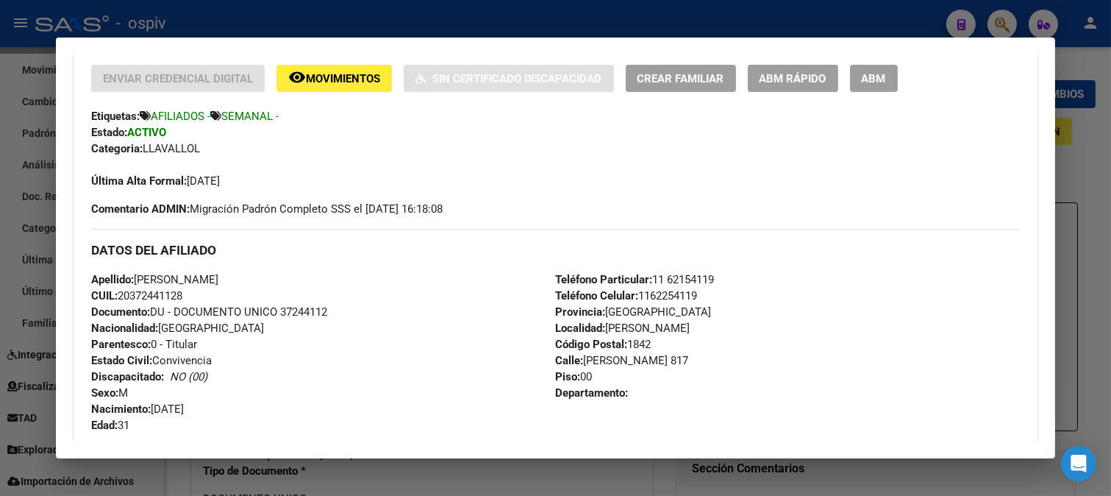
scroll to position [327, 0]
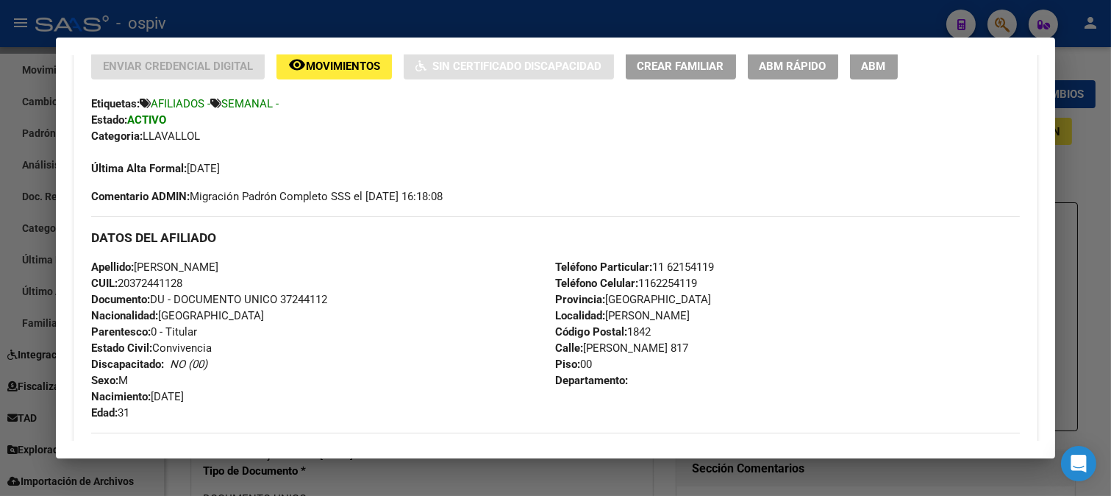
drag, startPoint x: 138, startPoint y: 265, endPoint x: 295, endPoint y: 267, distance: 157.4
click at [295, 267] on div "Apellido: [PERSON_NAME]: 20372441128 Documento: DU - DOCUMENTO UNICO 37244112 N…" at bounding box center [323, 340] width 465 height 162
copy span "[PERSON_NAME]"
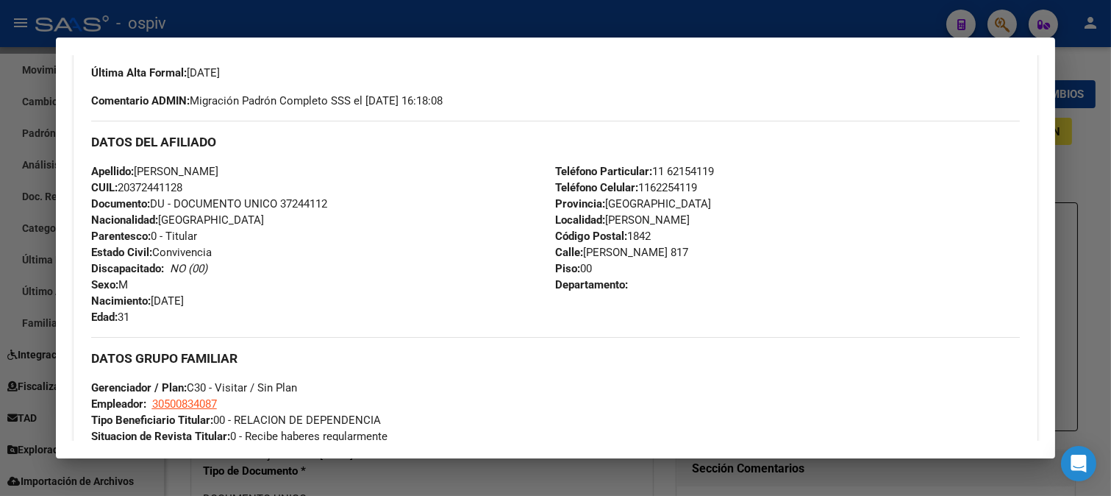
scroll to position [653, 0]
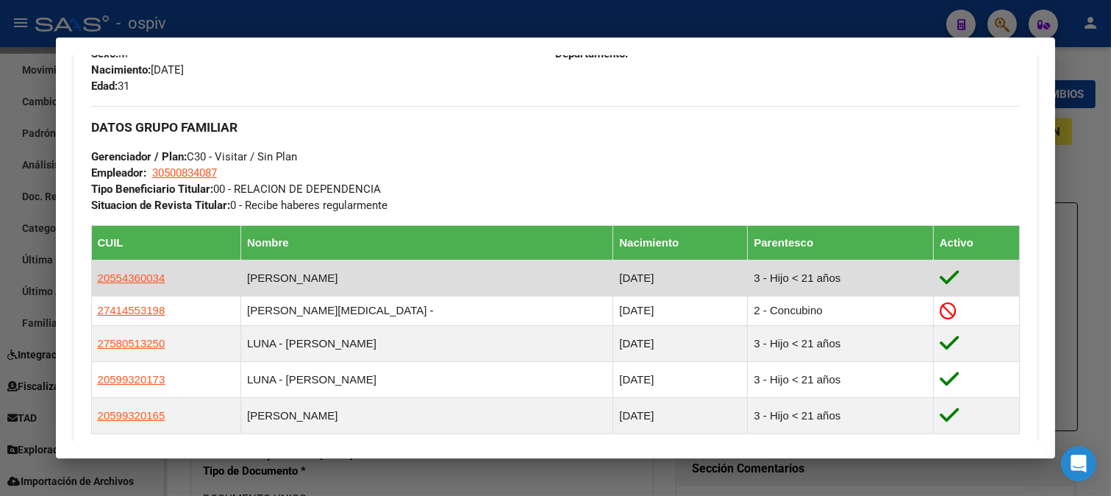
drag, startPoint x: 252, startPoint y: 273, endPoint x: 395, endPoint y: 277, distance: 143.5
click at [395, 277] on td "[PERSON_NAME]" at bounding box center [427, 278] width 372 height 36
copy td "[PERSON_NAME]"
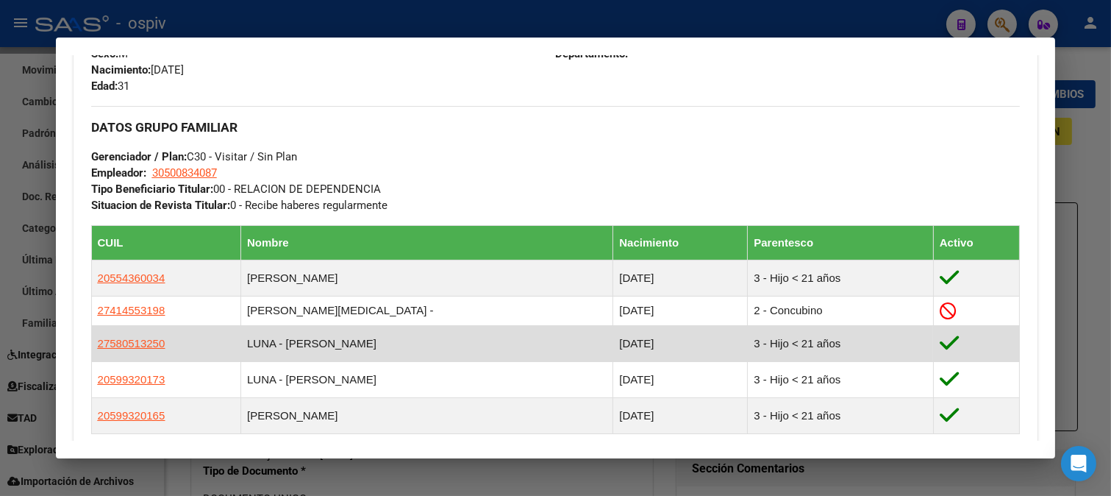
drag, startPoint x: 254, startPoint y: 340, endPoint x: 370, endPoint y: 340, distance: 115.5
click at [370, 340] on td "LUNA - [PERSON_NAME]" at bounding box center [427, 344] width 372 height 36
copy td "LUNA - [PERSON_NAME]"
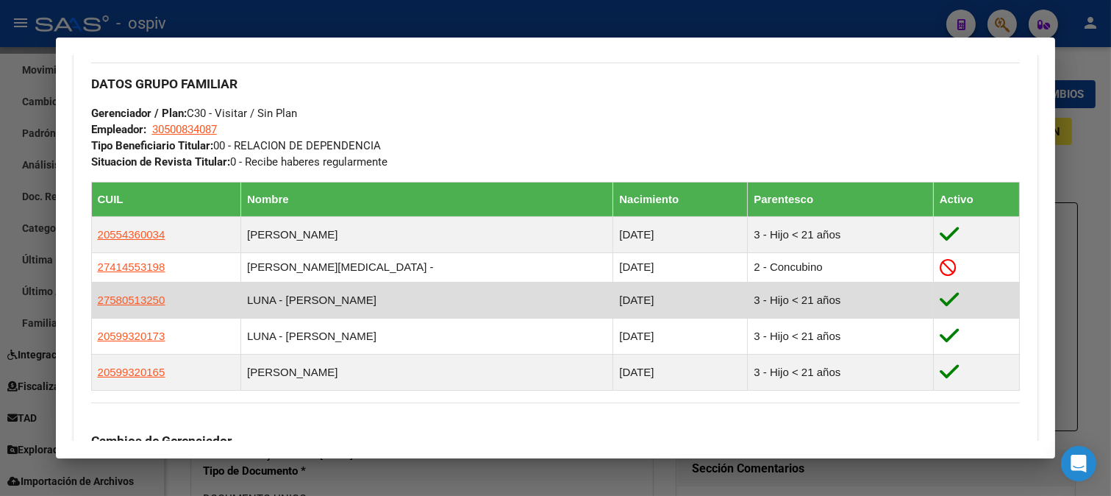
scroll to position [736, 0]
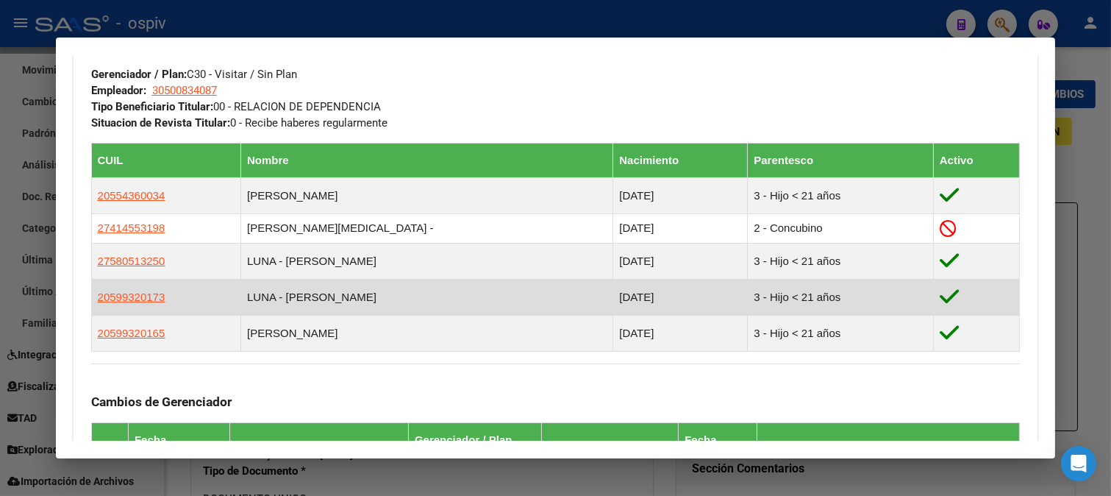
drag, startPoint x: 256, startPoint y: 293, endPoint x: 382, endPoint y: 297, distance: 126.6
click at [382, 297] on td "LUNA - [PERSON_NAME]" at bounding box center [427, 298] width 372 height 36
copy td "LUNA - [PERSON_NAME]"
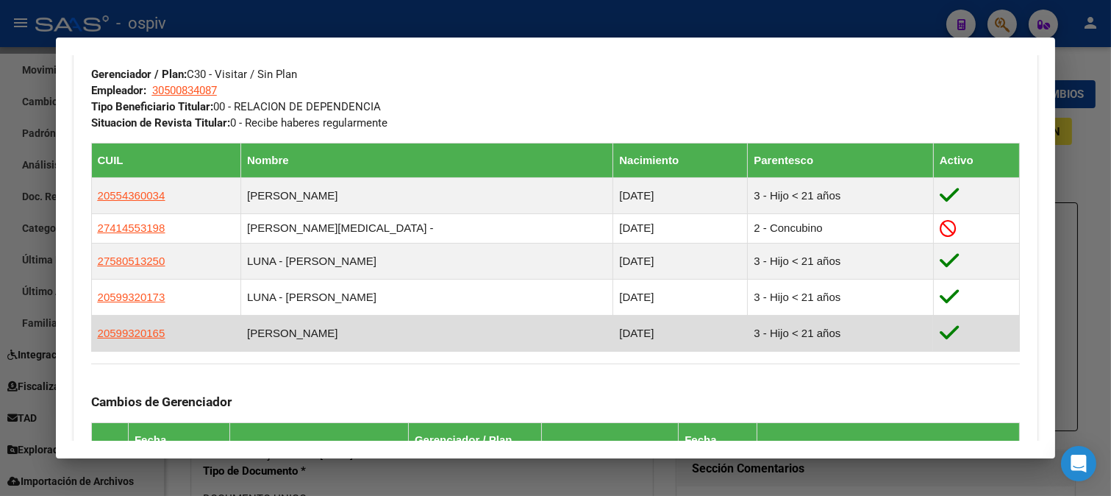
drag, startPoint x: 257, startPoint y: 334, endPoint x: 394, endPoint y: 327, distance: 136.3
click at [394, 327] on td "[PERSON_NAME]" at bounding box center [427, 334] width 372 height 36
copy td "[PERSON_NAME]"
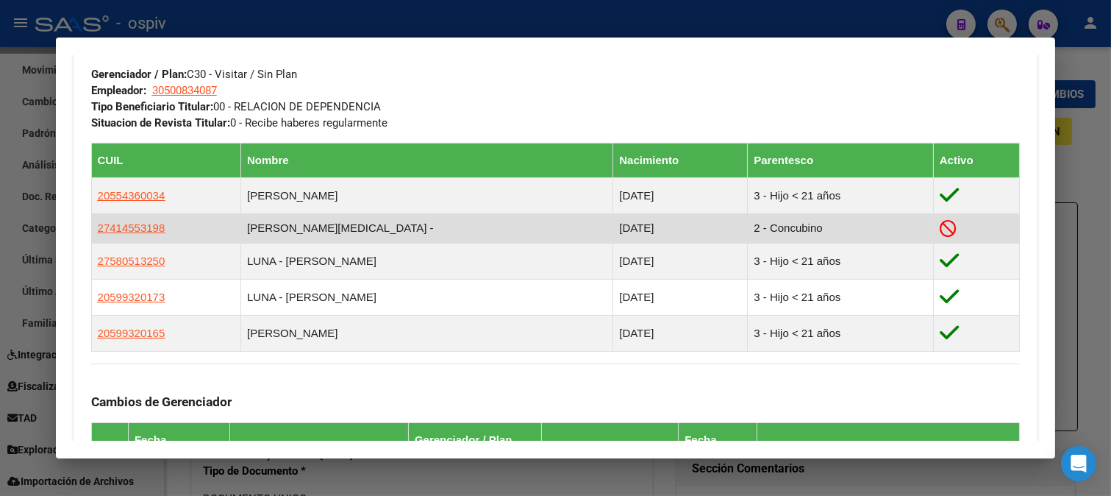
drag, startPoint x: 487, startPoint y: 249, endPoint x: 479, endPoint y: 236, distance: 14.9
click at [483, 243] on table "CUIL Nombre Nacimiento Parentesco Activo 20554360034 [PERSON_NAME] [DATE] 3 - H…" at bounding box center [556, 247] width 930 height 209
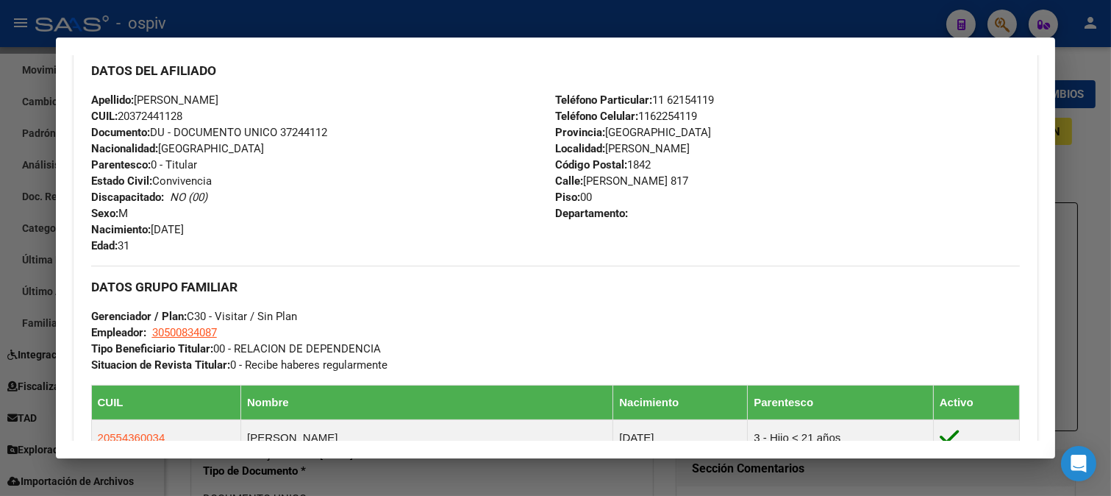
scroll to position [490, 0]
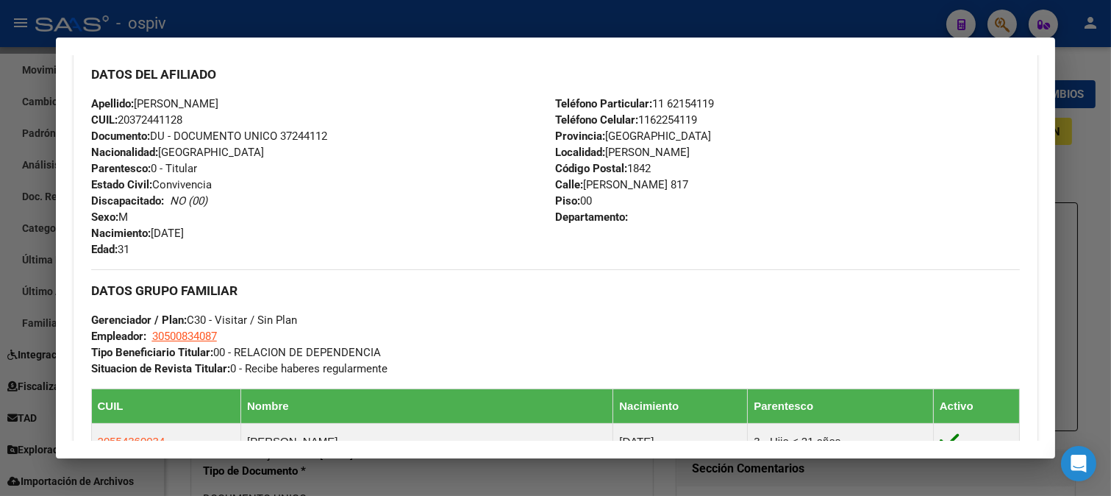
drag, startPoint x: 135, startPoint y: 115, endPoint x: 179, endPoint y: 116, distance: 44.9
click at [179, 116] on span "CUIL: 20372441128" at bounding box center [136, 119] width 91 height 13
copy span "37244112"
drag, startPoint x: 116, startPoint y: 122, endPoint x: 193, endPoint y: 119, distance: 77.3
click at [193, 119] on div "Apellido: [PERSON_NAME]: 20372441128 Documento: DU - DOCUMENTO UNICO 37244112 N…" at bounding box center [323, 177] width 465 height 162
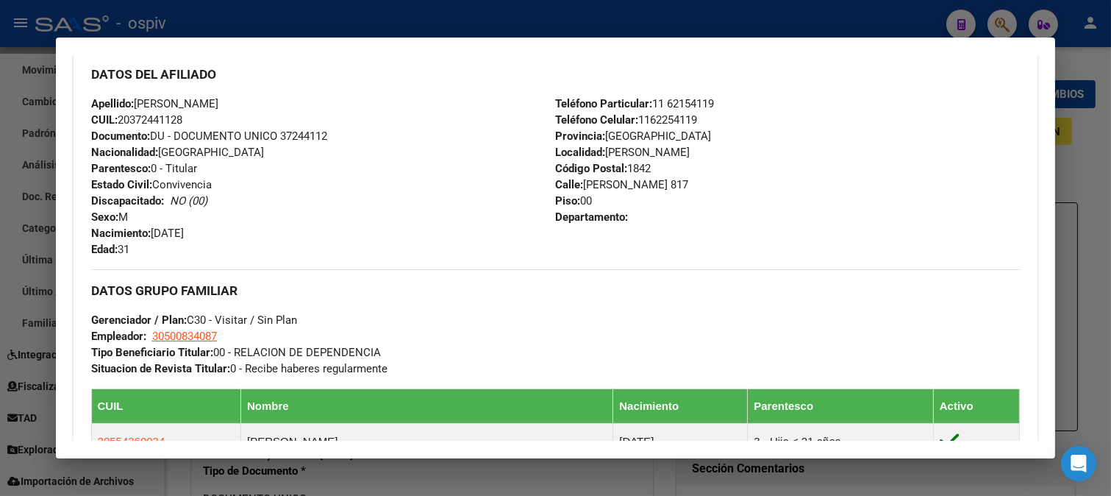
copy span "20372441128"
click at [1002, 22] on div at bounding box center [555, 248] width 1111 height 496
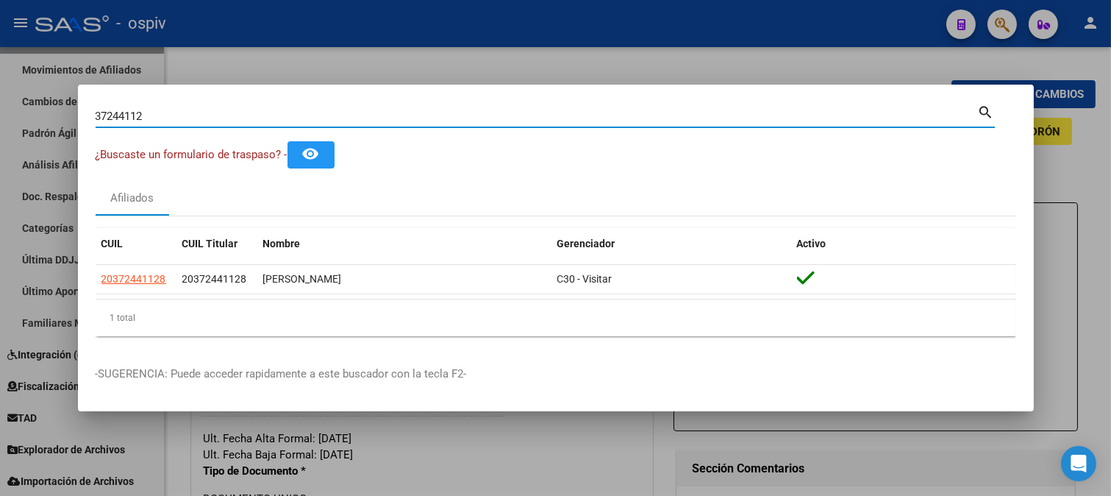
drag, startPoint x: 170, startPoint y: 114, endPoint x: 0, endPoint y: 96, distance: 170.8
click at [0, 96] on div "37244112 Buscar (apellido, dni, cuil, nro traspaso, cuit, obra social) search ¿…" at bounding box center [555, 248] width 1111 height 496
type input "22084742"
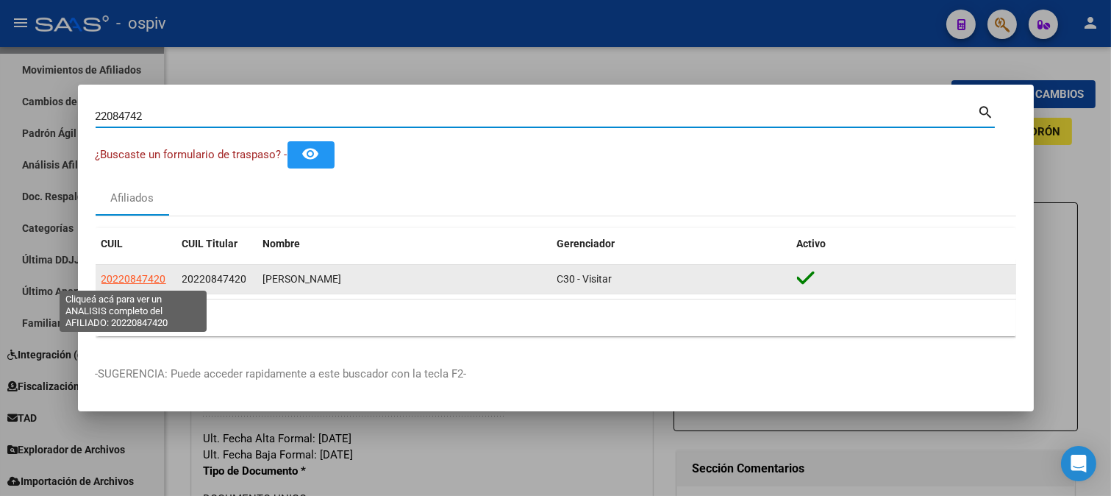
click at [151, 277] on span "20220847420" at bounding box center [134, 279] width 65 height 12
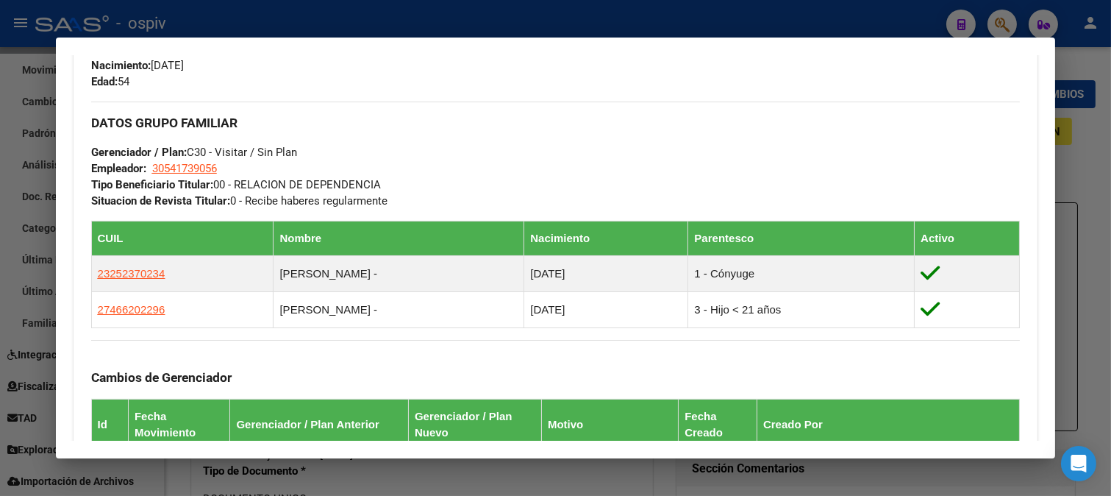
scroll to position [736, 0]
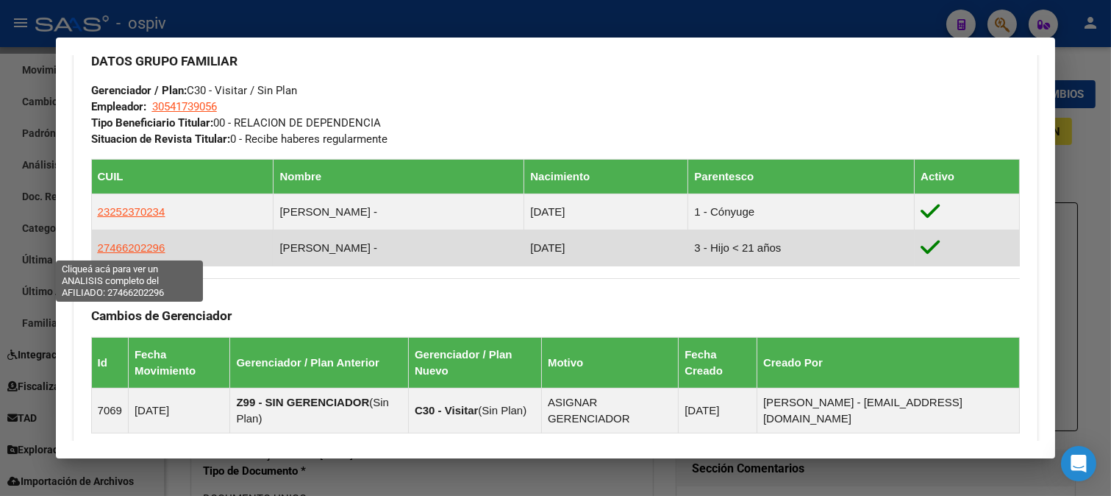
click at [127, 251] on span "27466202296" at bounding box center [132, 247] width 68 height 13
type textarea "27466202296"
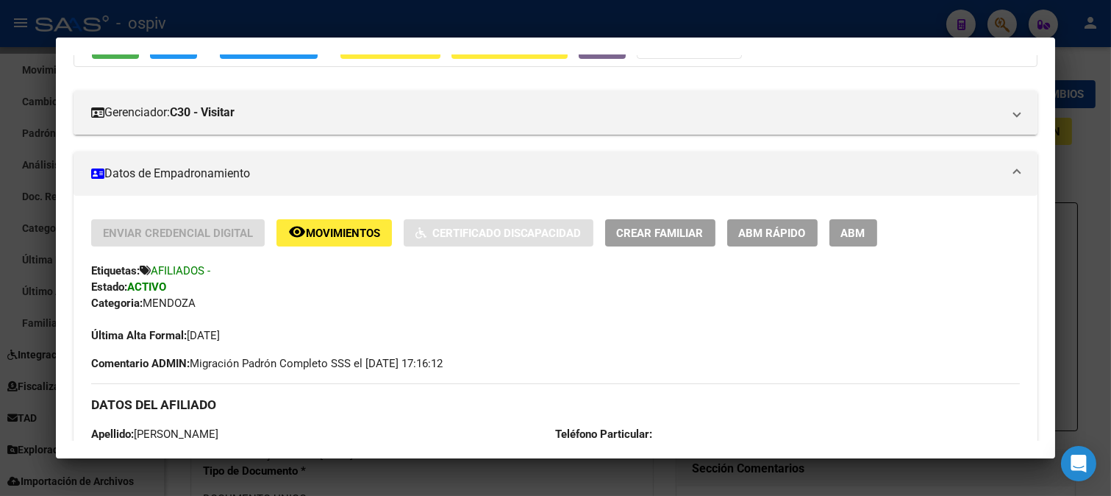
scroll to position [216, 0]
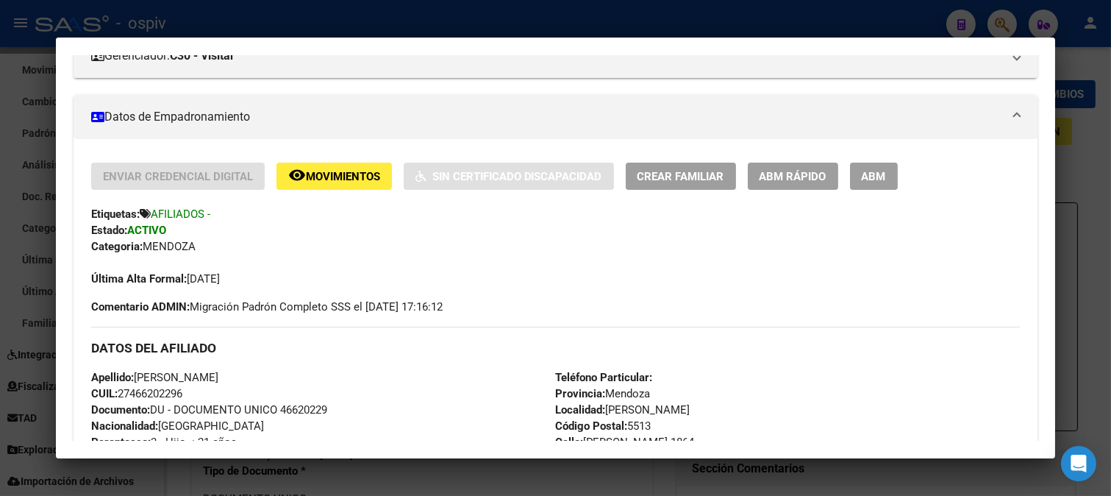
click at [0, 197] on div at bounding box center [555, 248] width 1111 height 496
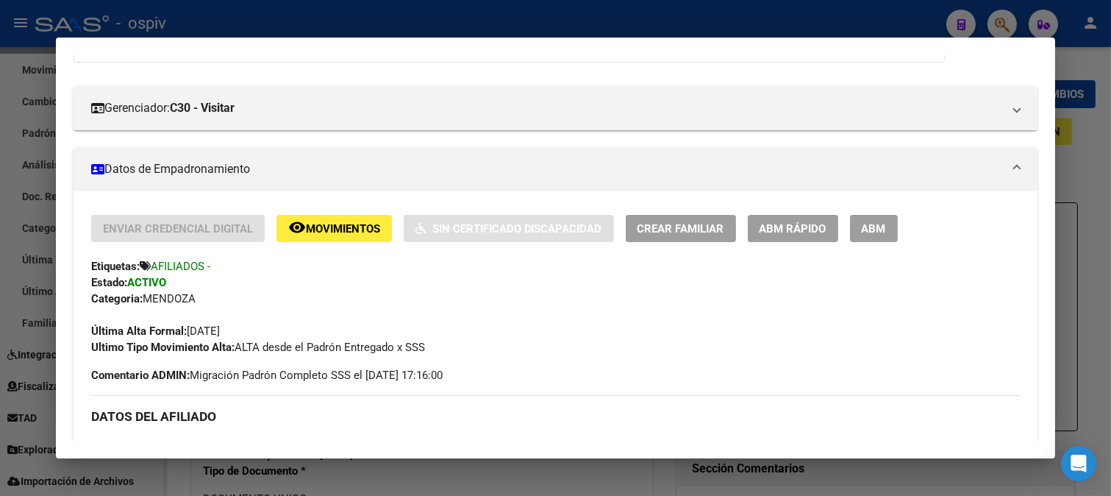
scroll to position [163, 0]
click at [877, 223] on span "ABM" at bounding box center [874, 229] width 24 height 13
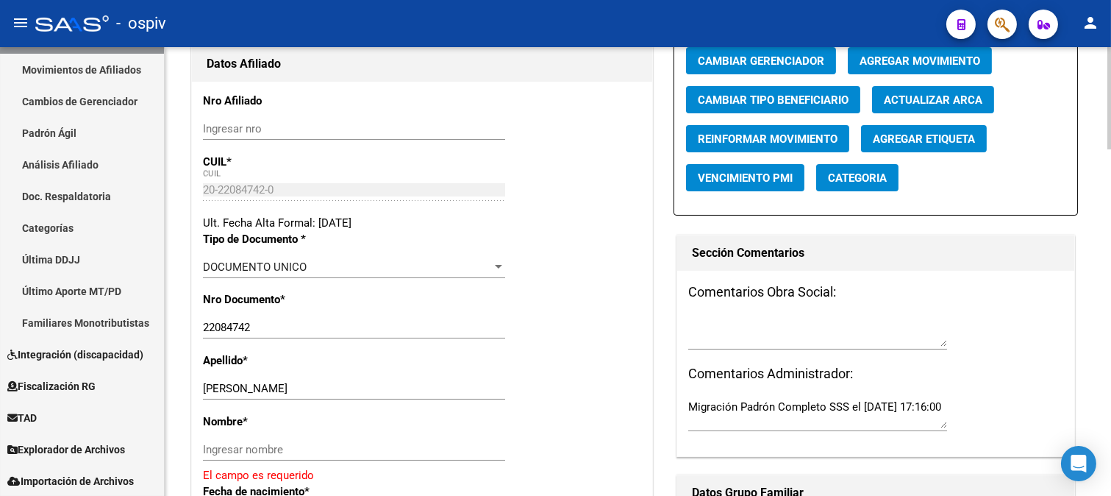
scroll to position [245, 0]
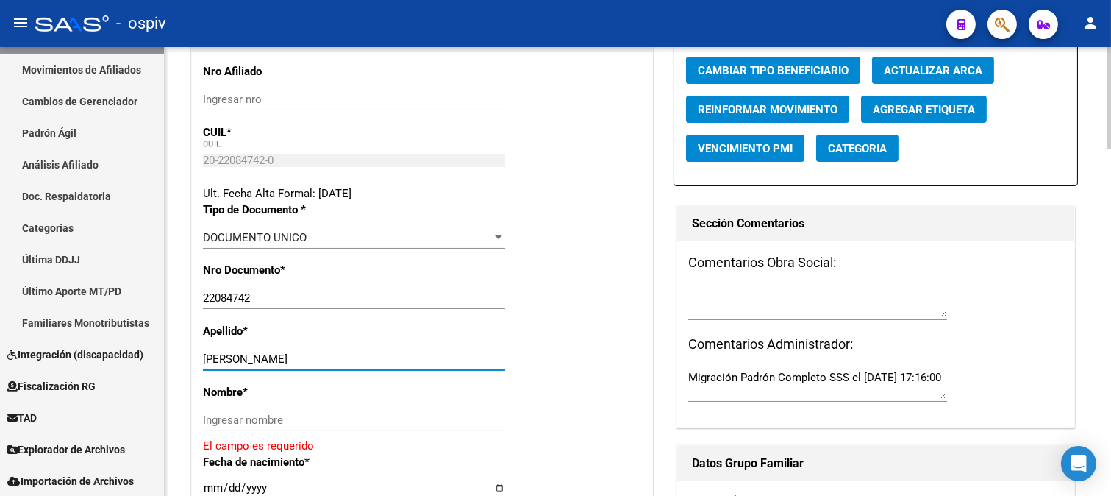
drag, startPoint x: 246, startPoint y: 361, endPoint x: 353, endPoint y: 358, distance: 106.7
click at [353, 358] on input "[PERSON_NAME]" at bounding box center [354, 358] width 302 height 13
type input "BRENOT"
click at [300, 419] on input "Ingresar nombre" at bounding box center [354, 419] width 302 height 13
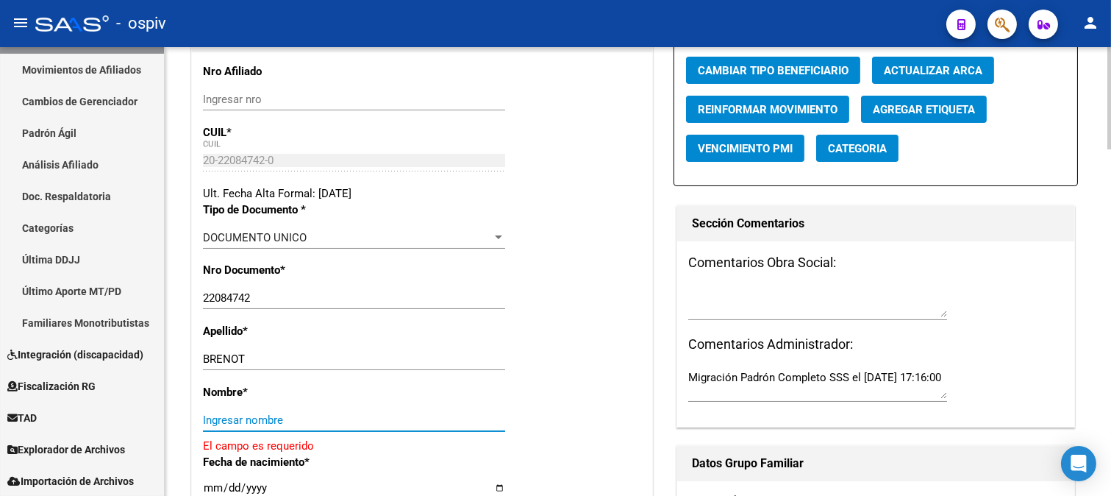
paste input "[PERSON_NAME]"
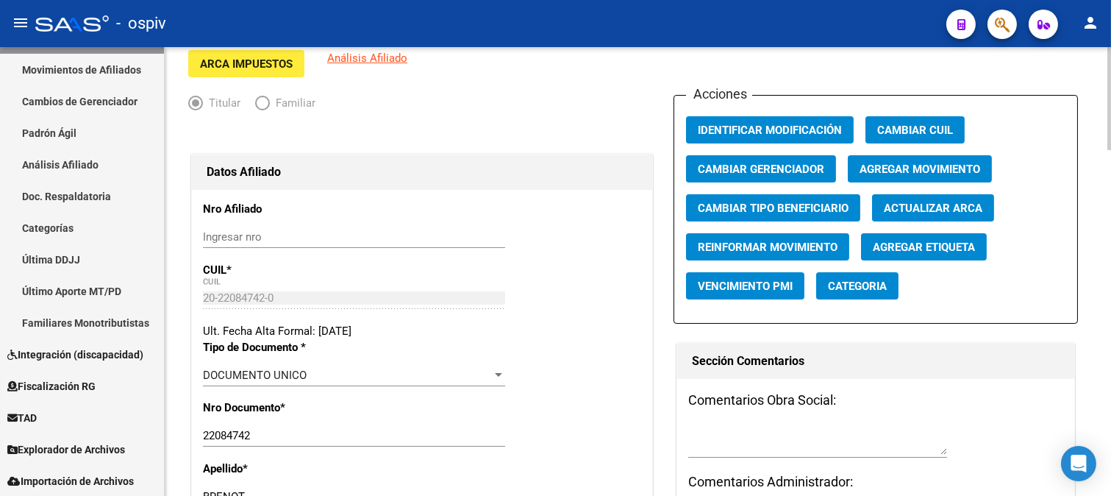
scroll to position [0, 0]
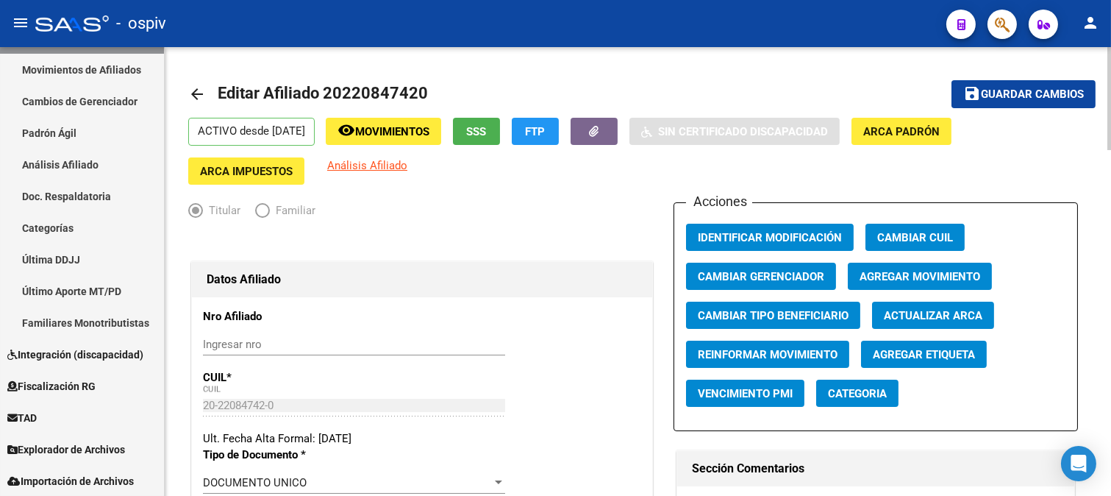
type input "[PERSON_NAME]"
click at [966, 280] on span "Agregar Movimiento" at bounding box center [920, 276] width 121 height 13
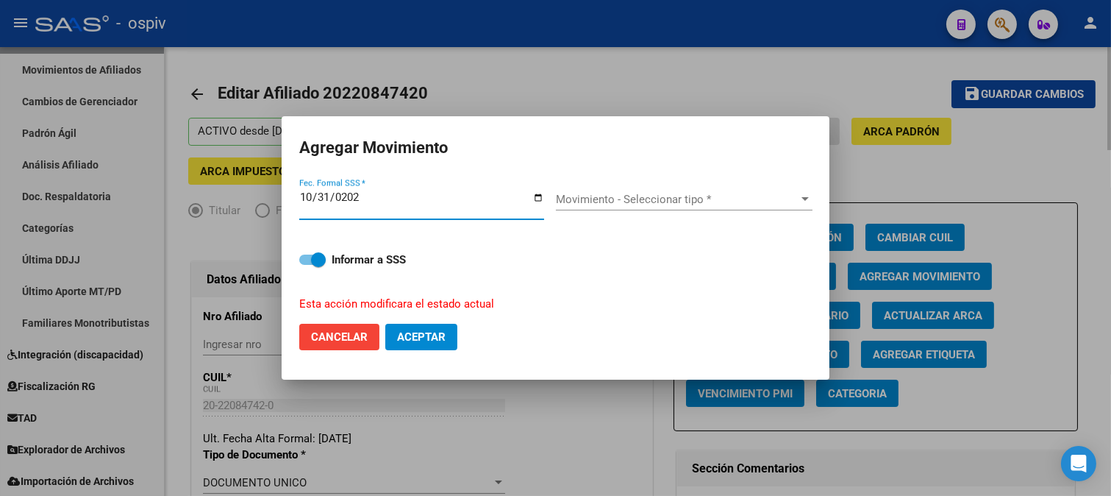
type input "[DATE]"
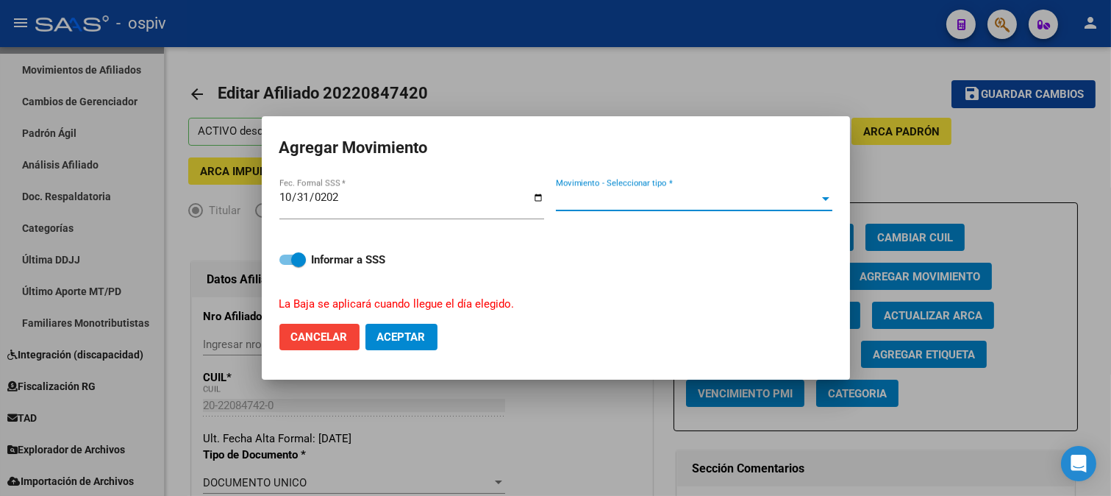
click at [603, 202] on span "Movimiento - Seleccionar tipo *" at bounding box center [687, 199] width 263 height 13
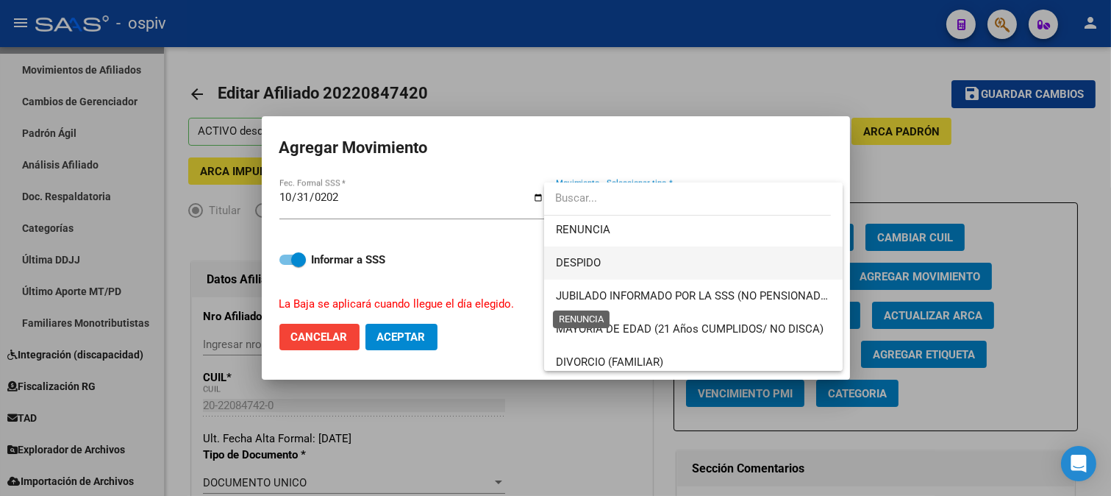
scroll to position [82, 0]
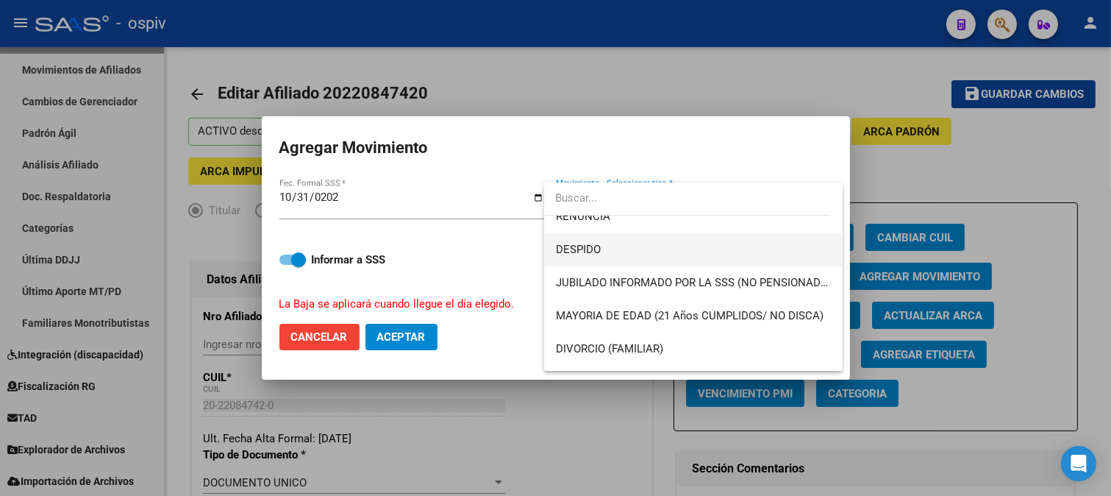
click at [604, 251] on span "DESPIDO" at bounding box center [694, 249] width 276 height 33
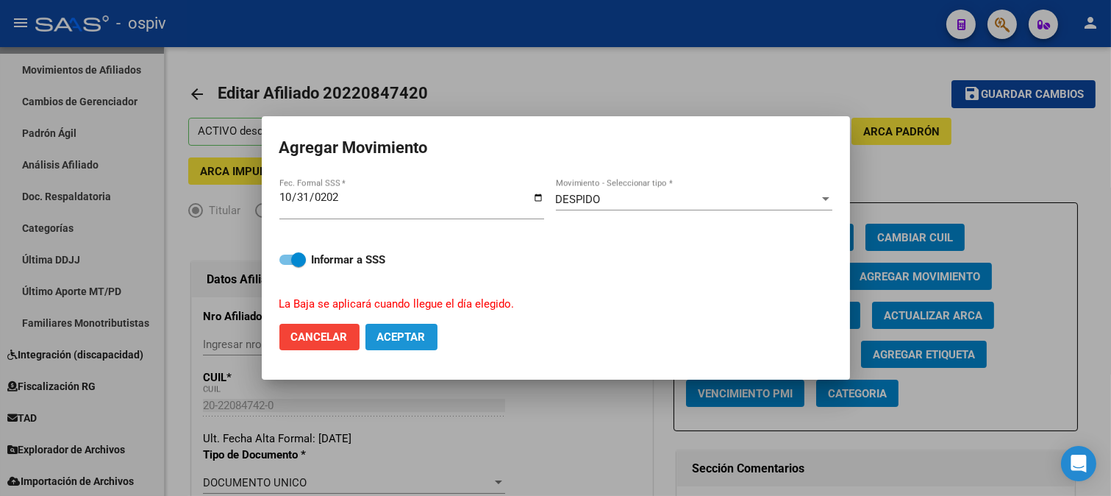
click at [405, 325] on button "Aceptar" at bounding box center [402, 337] width 72 height 26
checkbox input "false"
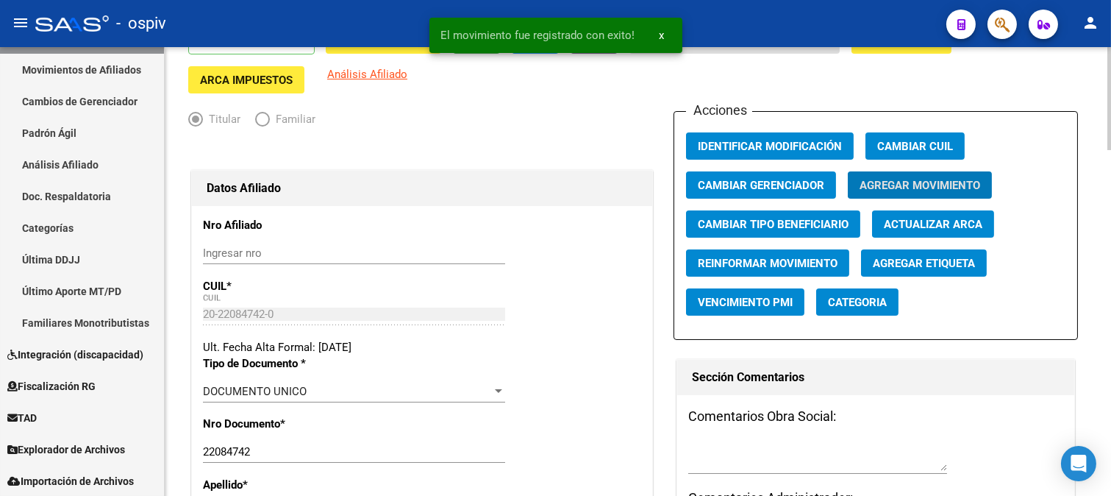
scroll to position [245, 0]
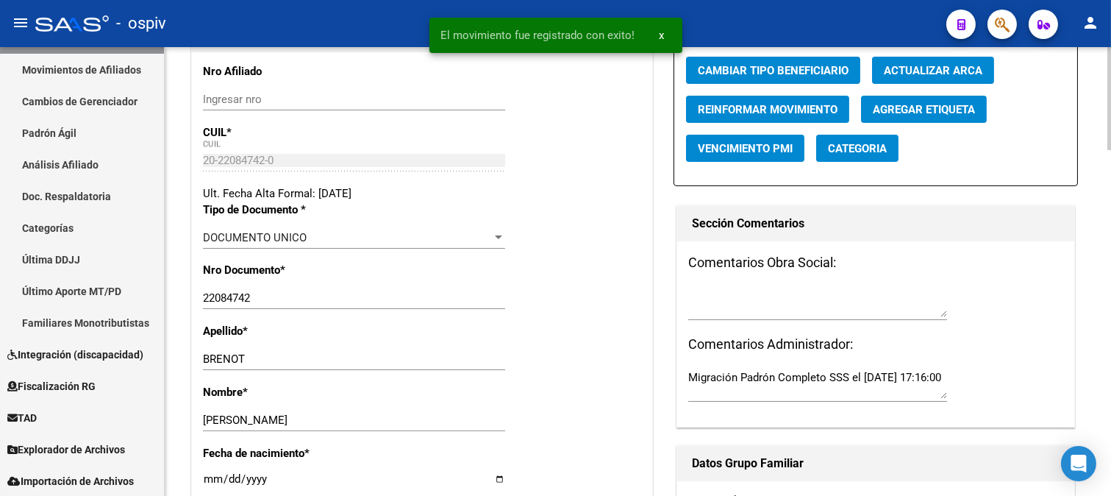
click at [741, 302] on textarea at bounding box center [817, 302] width 259 height 29
type textarea "b"
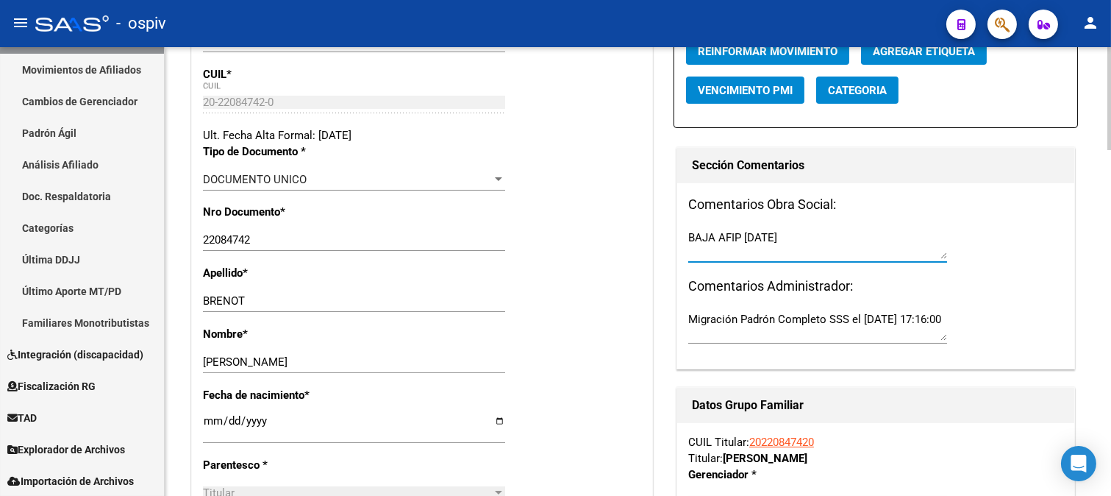
scroll to position [0, 0]
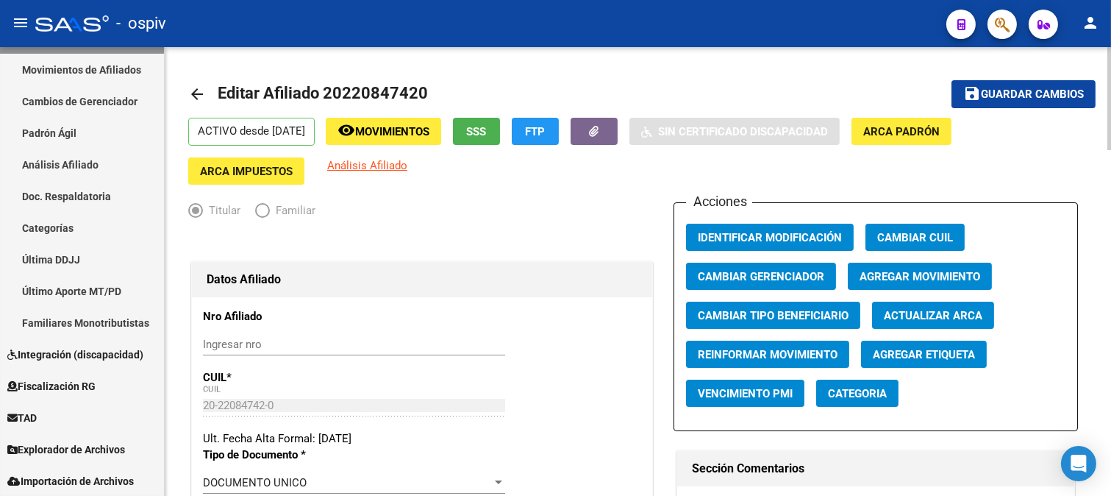
type textarea "BAJA AFIP [DATE]"
click at [1025, 85] on button "save Guardar cambios" at bounding box center [1024, 93] width 144 height 27
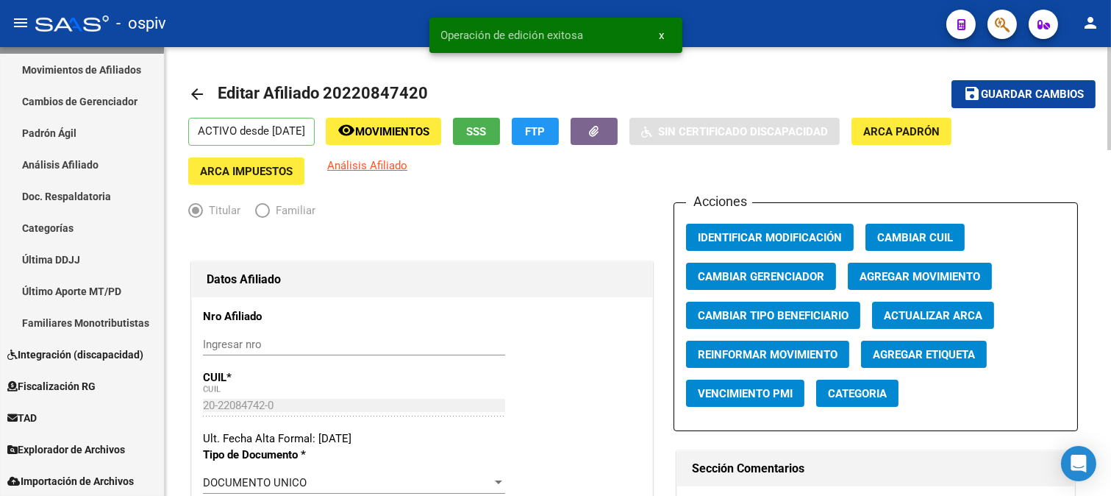
drag, startPoint x: 378, startPoint y: 154, endPoint x: 374, endPoint y: 163, distance: 9.2
click at [376, 156] on div "ACTIVO desde [DATE] remove_red_eye Movimientos SSS FTP Sin Certificado Discapac…" at bounding box center [638, 151] width 900 height 67
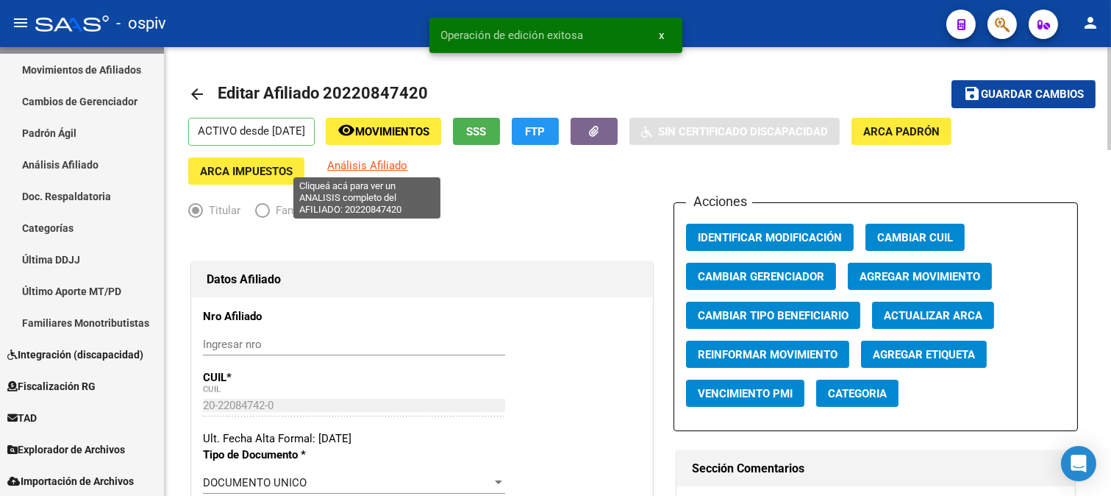
click at [374, 163] on span "Análisis Afiliado" at bounding box center [367, 165] width 80 height 13
copy span "f"
type textarea "20220847420"
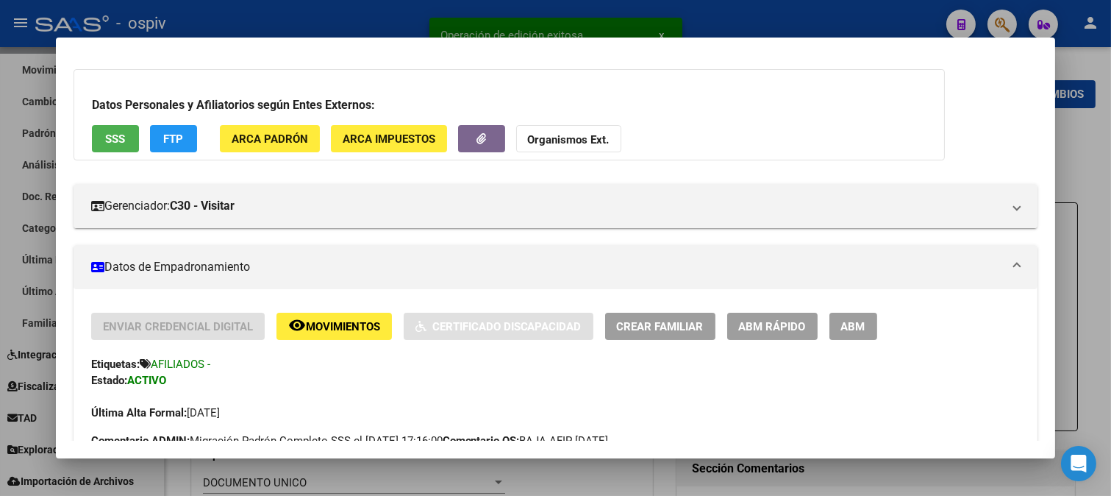
scroll to position [82, 0]
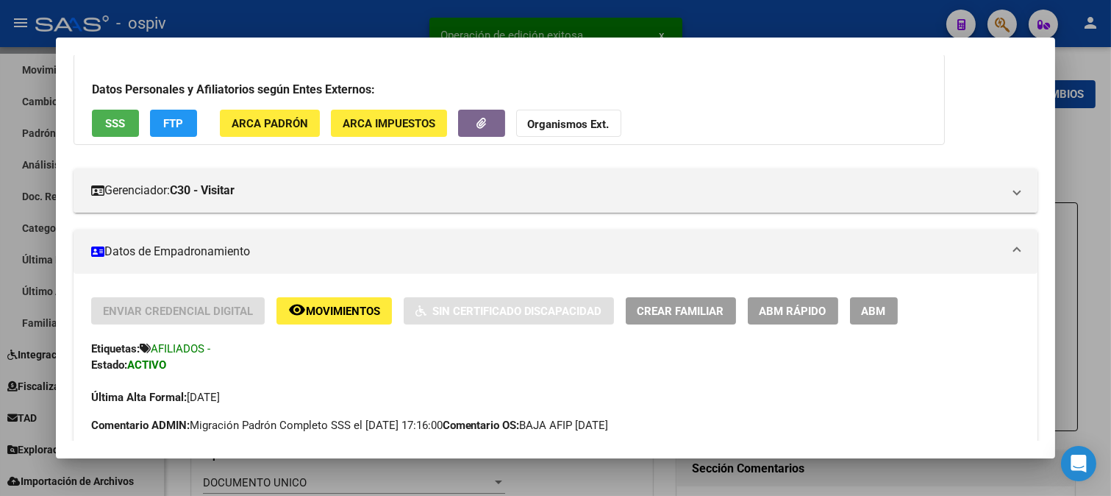
click at [874, 307] on span "ABM" at bounding box center [874, 311] width 24 height 13
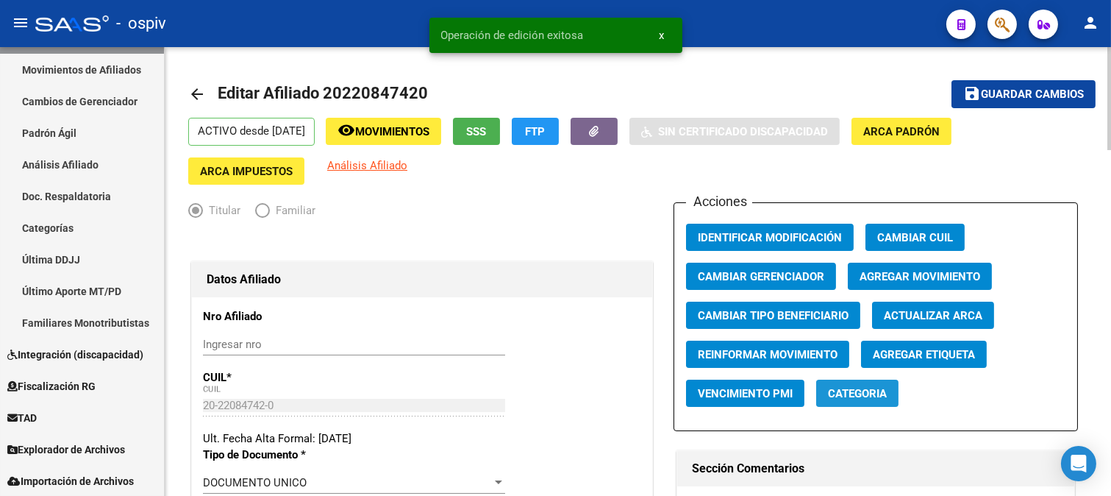
click at [855, 398] on span "Categoria" at bounding box center [857, 393] width 59 height 13
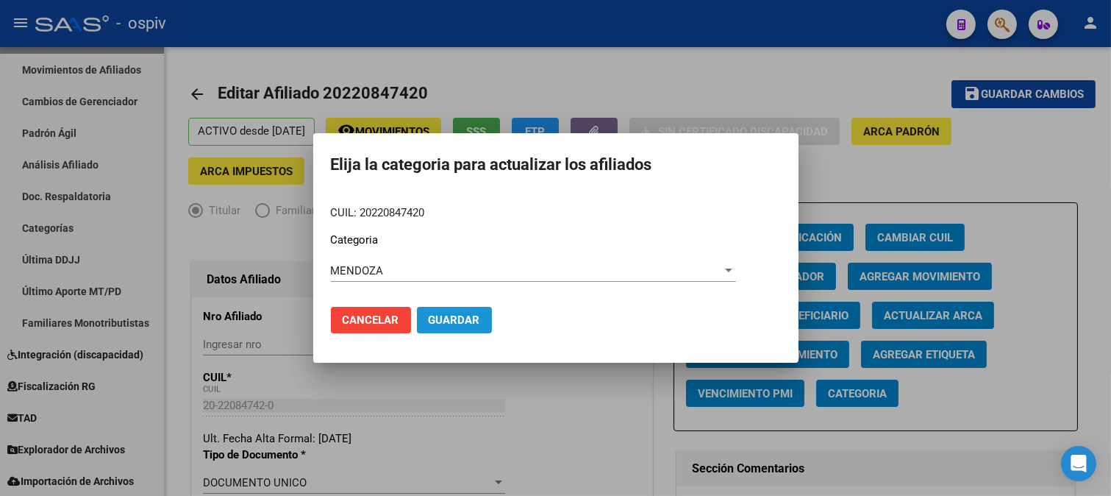
click at [439, 313] on span "Guardar" at bounding box center [454, 319] width 51 height 13
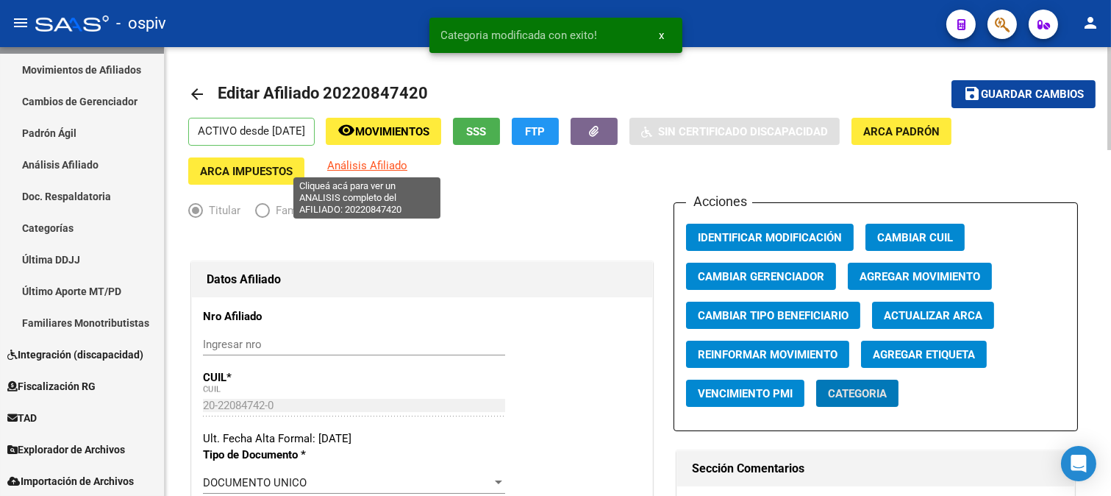
click at [350, 159] on span "Análisis Afiliado" at bounding box center [367, 165] width 80 height 13
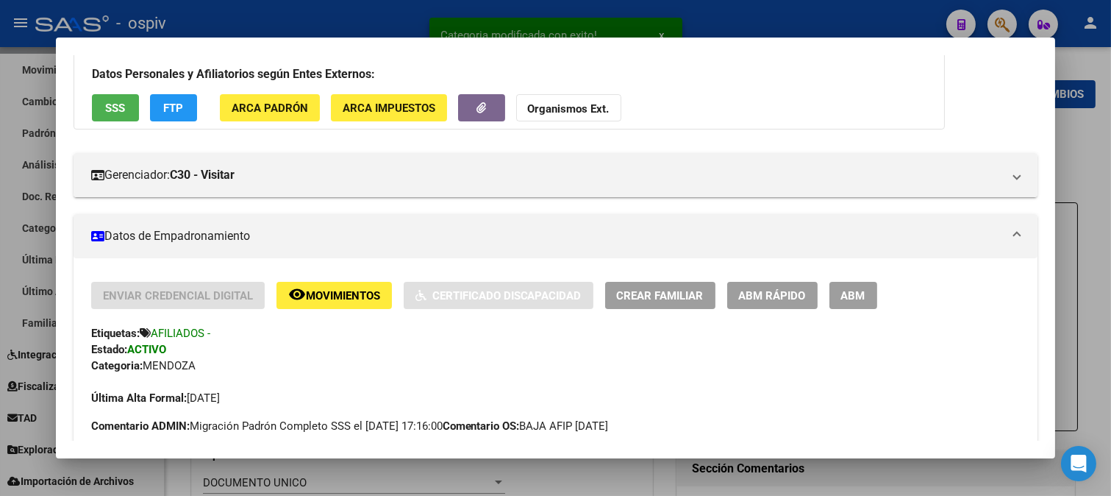
scroll to position [245, 0]
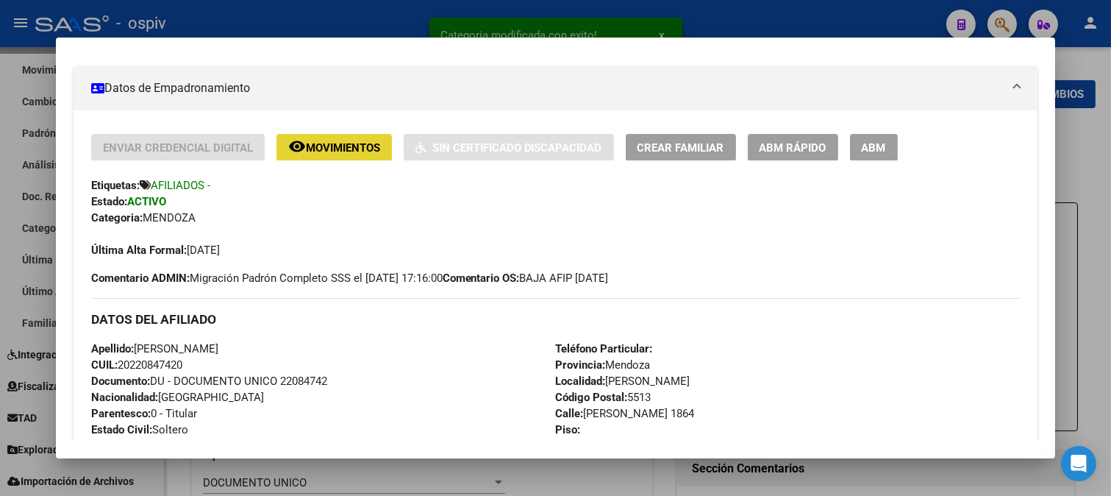
click at [343, 149] on span "Movimientos" at bounding box center [343, 147] width 74 height 13
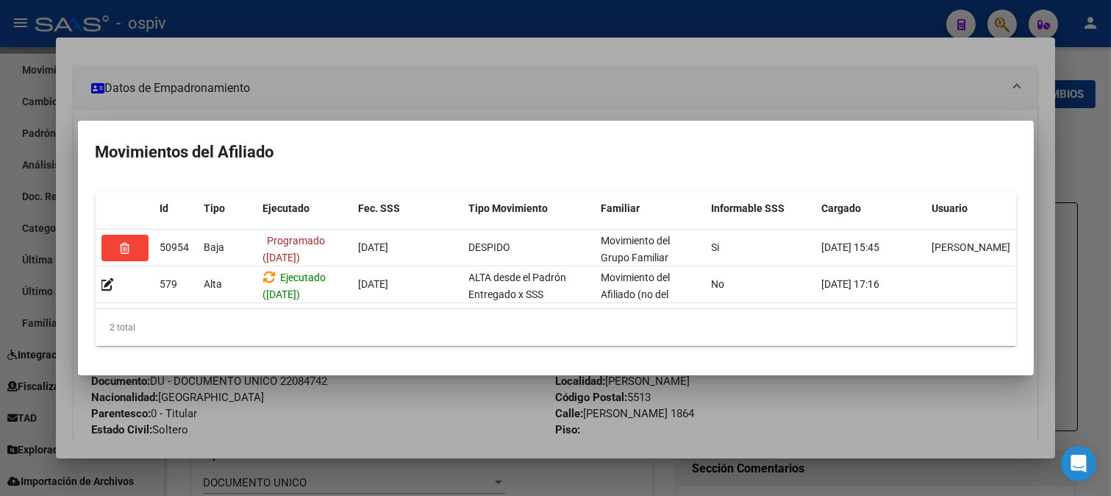
click at [1004, 20] on div at bounding box center [555, 248] width 1111 height 496
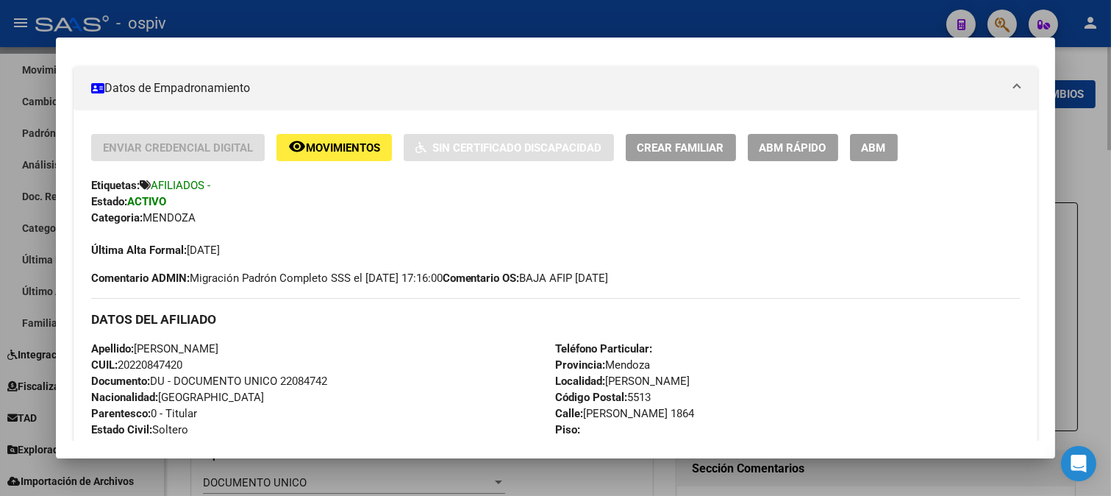
drag, startPoint x: 1003, startPoint y: 20, endPoint x: 214, endPoint y: 133, distance: 796.6
click at [997, 20] on div at bounding box center [555, 248] width 1111 height 496
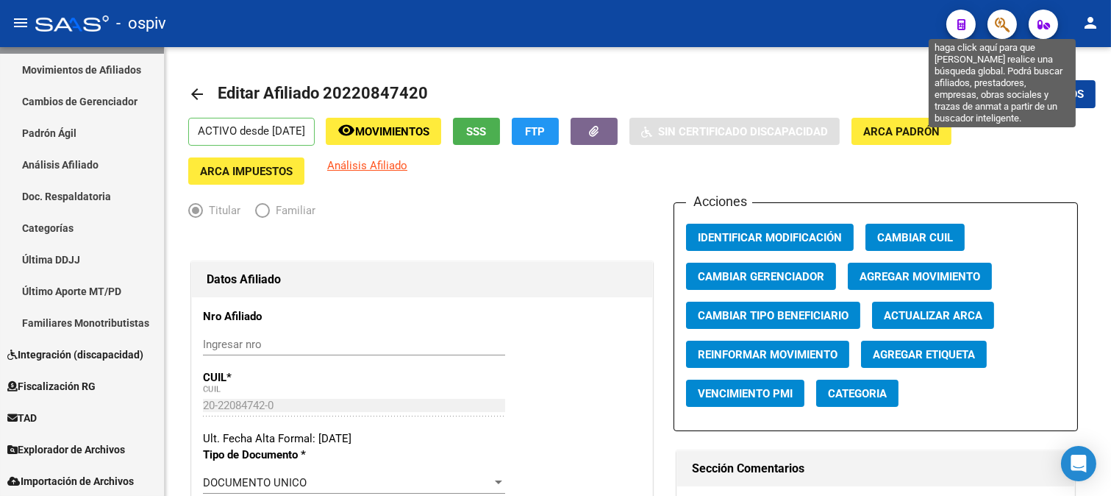
click at [1004, 16] on icon "button" at bounding box center [1002, 24] width 15 height 17
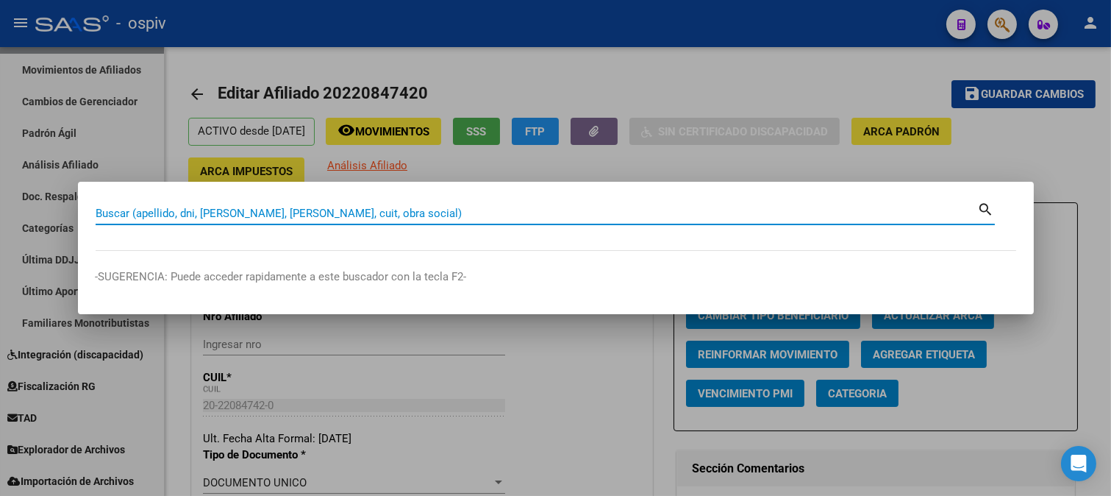
paste input "18223685"
type input "18223685"
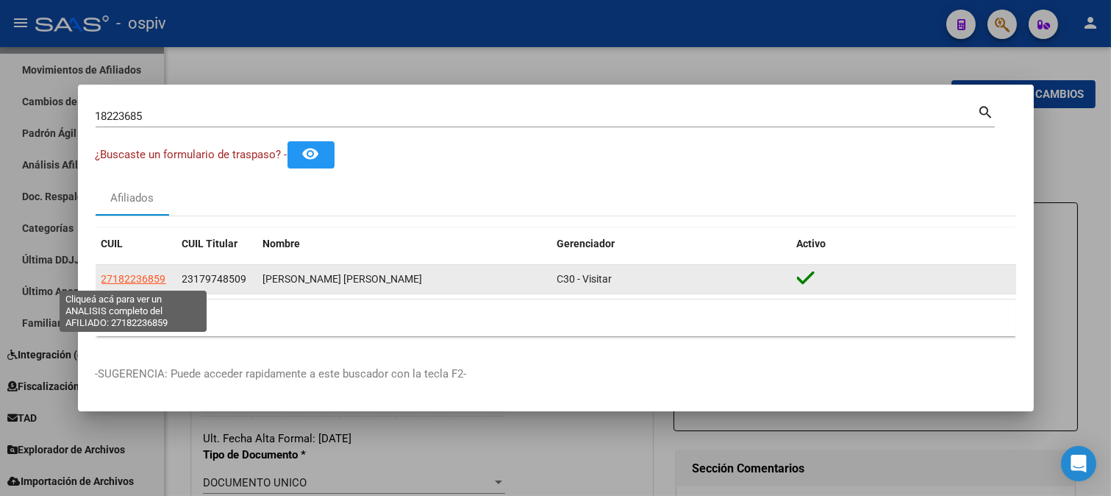
click at [141, 282] on span "27182236859" at bounding box center [134, 279] width 65 height 12
type textarea "27182236859"
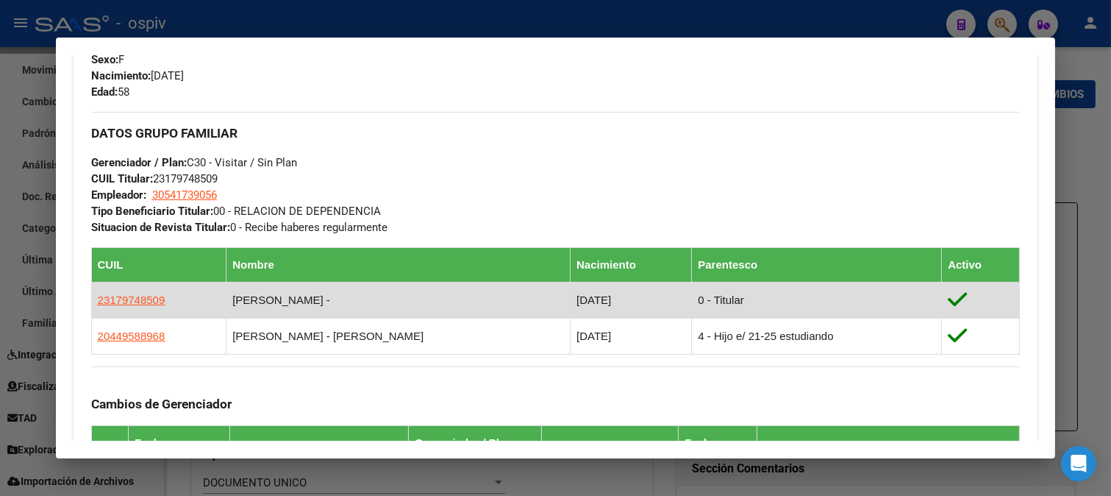
scroll to position [653, 0]
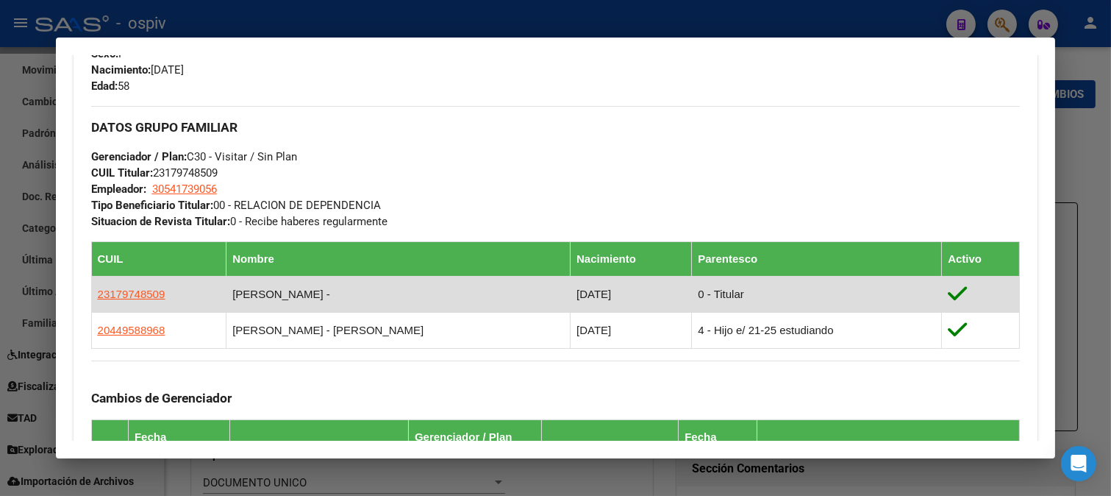
drag, startPoint x: 96, startPoint y: 292, endPoint x: 170, endPoint y: 290, distance: 73.6
click at [170, 290] on td "23179748509" at bounding box center [158, 294] width 135 height 36
copy span "23179748509"
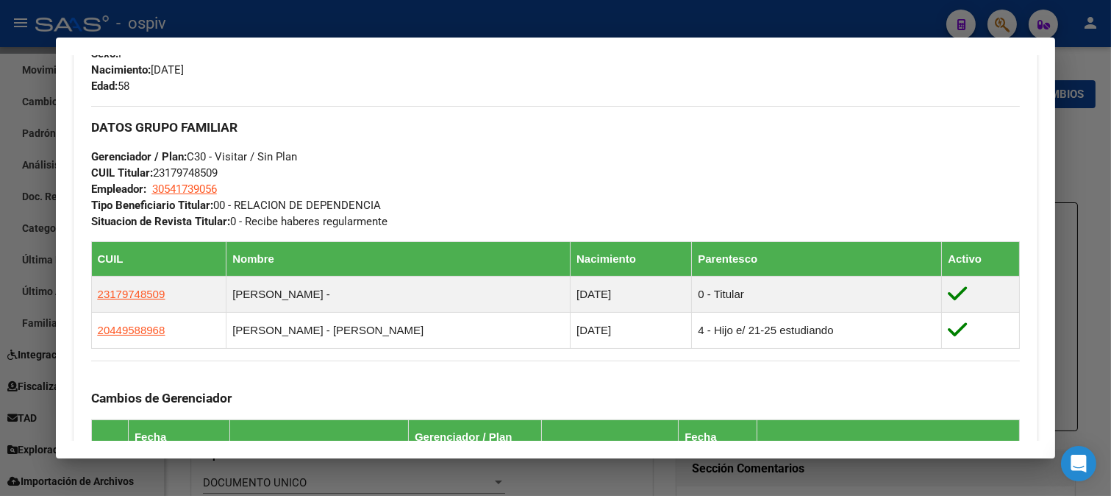
click at [460, 185] on div "DATOS GRUPO FAMILIAR Gerenciador / Plan: C30 - Visitar / Sin Plan CUIL Titular:…" at bounding box center [556, 168] width 930 height 124
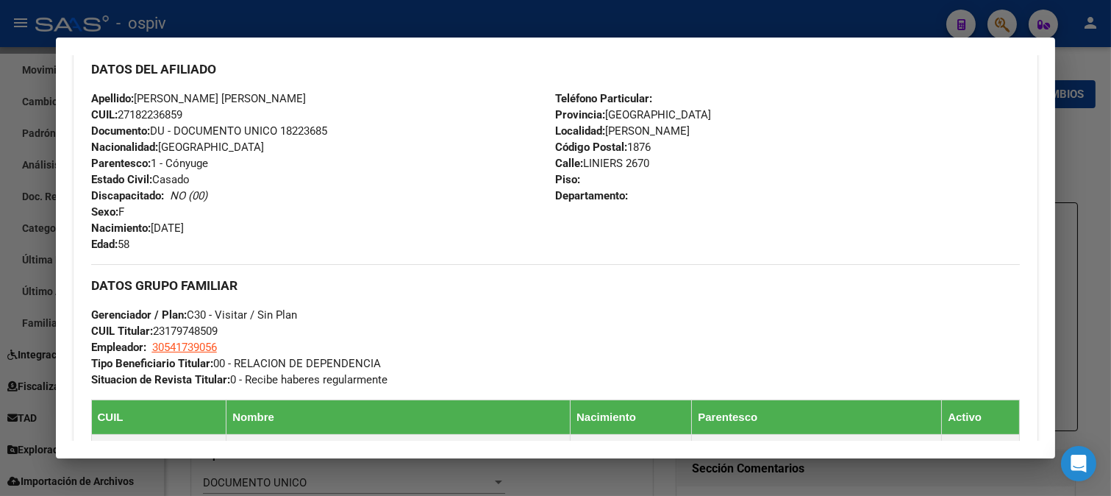
scroll to position [490, 0]
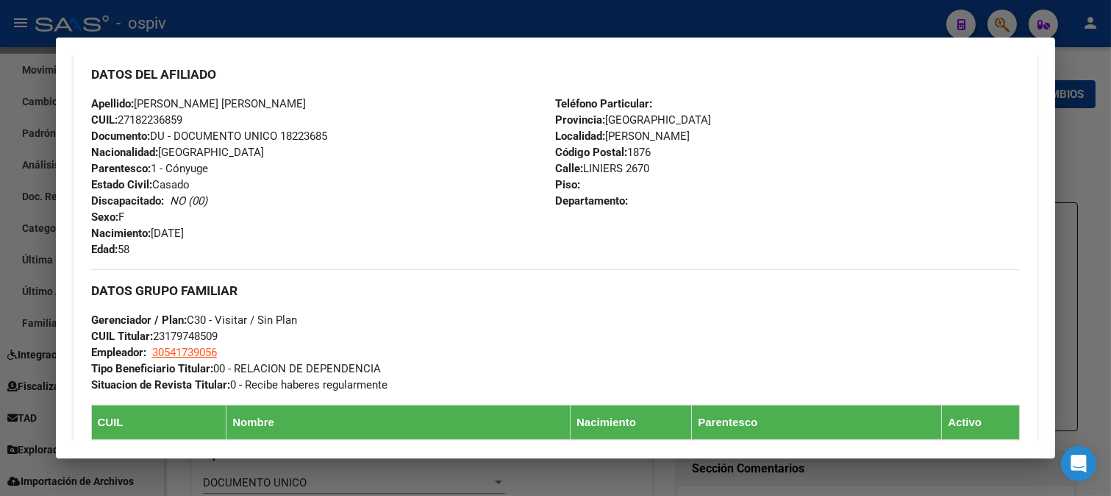
drag, startPoint x: 122, startPoint y: 116, endPoint x: 201, endPoint y: 115, distance: 78.7
click at [201, 115] on div "Apellido: [PERSON_NAME] [PERSON_NAME] CUIL: 27182236859 Documento: DU - DOCUMEN…" at bounding box center [323, 177] width 465 height 162
click at [238, 167] on div "Apellido: [PERSON_NAME] [PERSON_NAME] CUIL: 27182236859 Documento: DU - DOCUMEN…" at bounding box center [323, 177] width 465 height 162
drag, startPoint x: 137, startPoint y: 100, endPoint x: 259, endPoint y: 102, distance: 122.1
click at [259, 102] on div "Apellido: [PERSON_NAME] [PERSON_NAME] CUIL: 27182236859 Documento: DU - DOCUMEN…" at bounding box center [323, 177] width 465 height 162
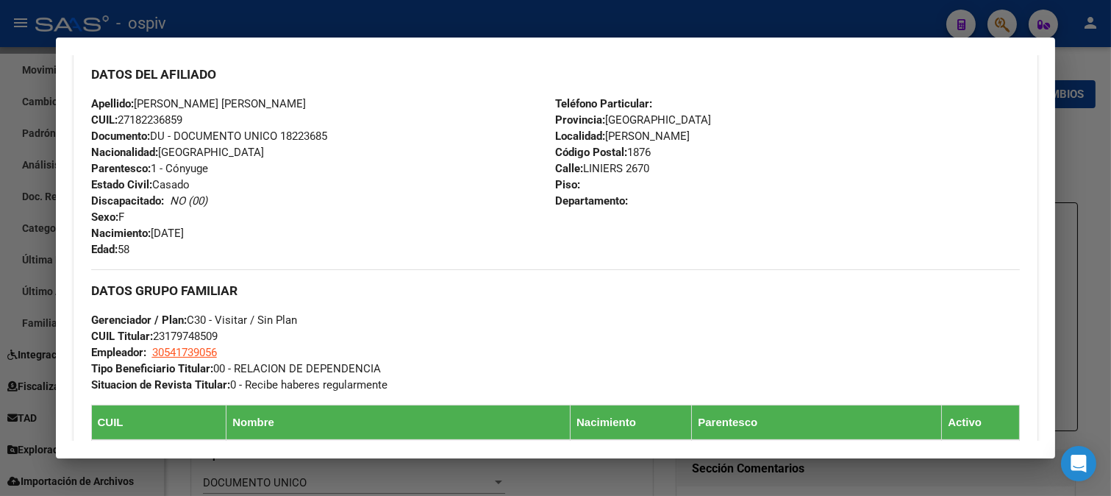
click at [231, 184] on div "Apellido: [PERSON_NAME] [PERSON_NAME] CUIL: 27182236859 Documento: DU - DOCUMEN…" at bounding box center [323, 177] width 465 height 162
drag, startPoint x: 133, startPoint y: 120, endPoint x: 182, endPoint y: 121, distance: 48.6
click at [182, 121] on span "CUIL: 27182236859" at bounding box center [136, 119] width 91 height 13
click at [282, 151] on div "Apellido: [PERSON_NAME] [PERSON_NAME] CUIL: 27182236859 Documento: DU - DOCUMEN…" at bounding box center [323, 177] width 465 height 162
drag, startPoint x: 136, startPoint y: 104, endPoint x: 260, endPoint y: 104, distance: 124.3
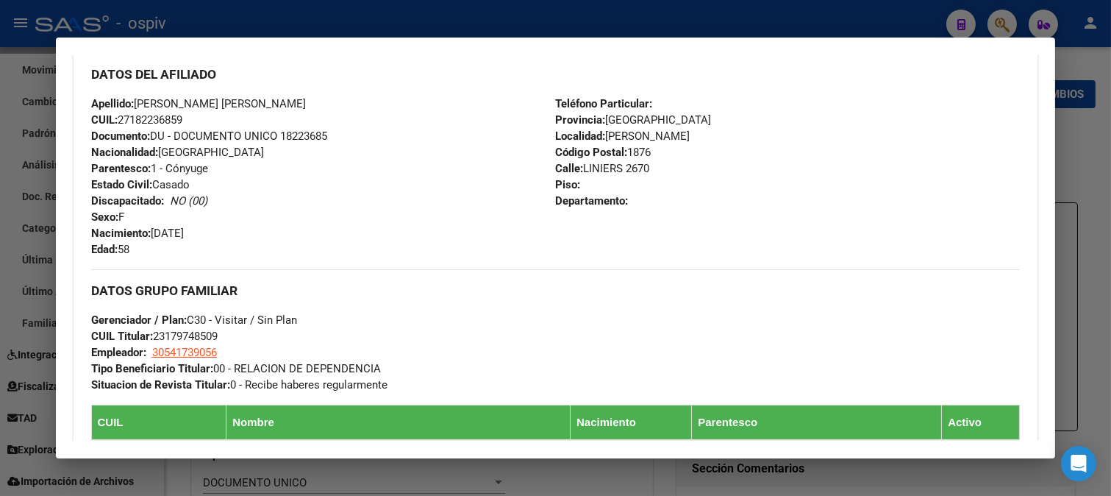
click at [260, 104] on div "Apellido: [PERSON_NAME] [PERSON_NAME] CUIL: 27182236859 Documento: DU - DOCUMEN…" at bounding box center [323, 177] width 465 height 162
click at [88, 196] on div "Enviar Credencial Digital remove_red_eye Movimientos Sin Certificado Discapacid…" at bounding box center [556, 296] width 965 height 814
drag, startPoint x: 135, startPoint y: 118, endPoint x: 181, endPoint y: 116, distance: 46.4
click at [181, 116] on span "CUIL: 27182236859" at bounding box center [136, 119] width 91 height 13
click at [1003, 18] on div at bounding box center [555, 248] width 1111 height 496
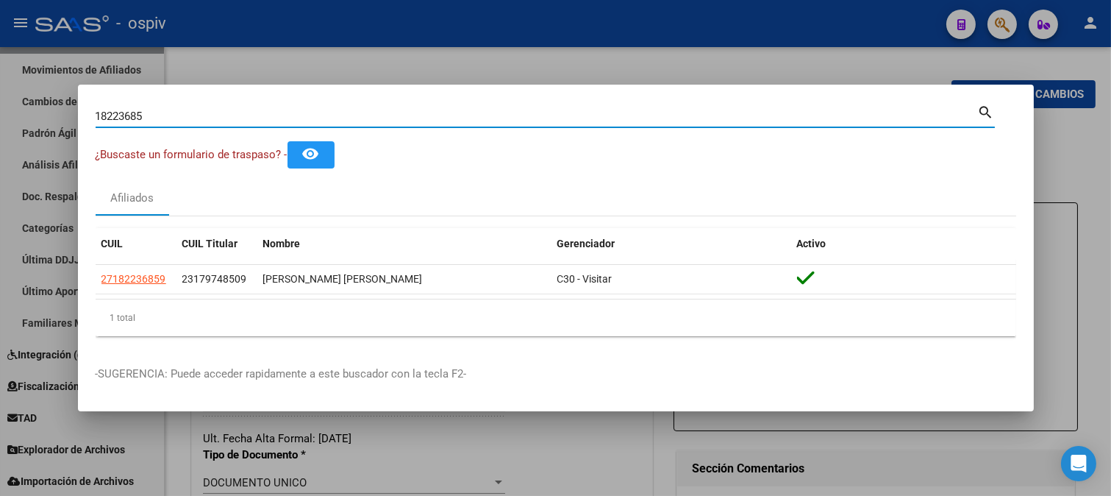
drag, startPoint x: 227, startPoint y: 122, endPoint x: 0, endPoint y: 75, distance: 231.4
click at [0, 75] on div "18223685 Buscar (apellido, dni, cuil, nro traspaso, cuit, obra social) search ¿…" at bounding box center [555, 248] width 1111 height 496
paste input "28307252"
type input "28307252"
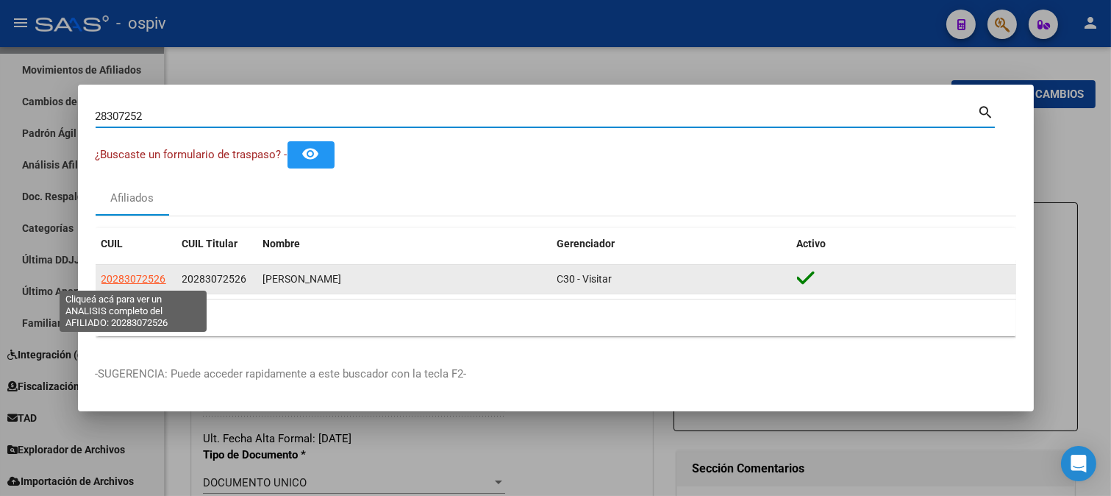
click at [132, 277] on span "20283072526" at bounding box center [134, 279] width 65 height 12
type textarea "20283072526"
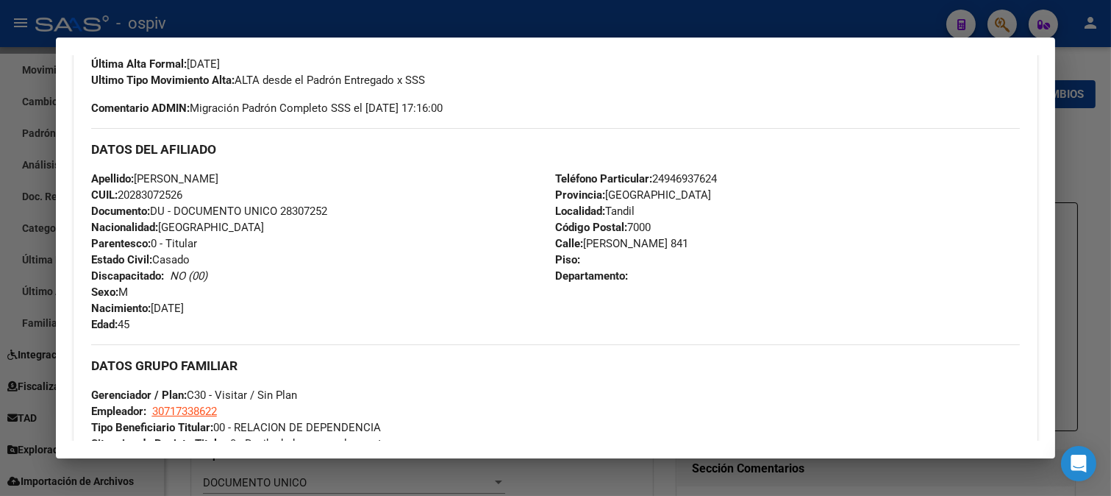
scroll to position [408, 0]
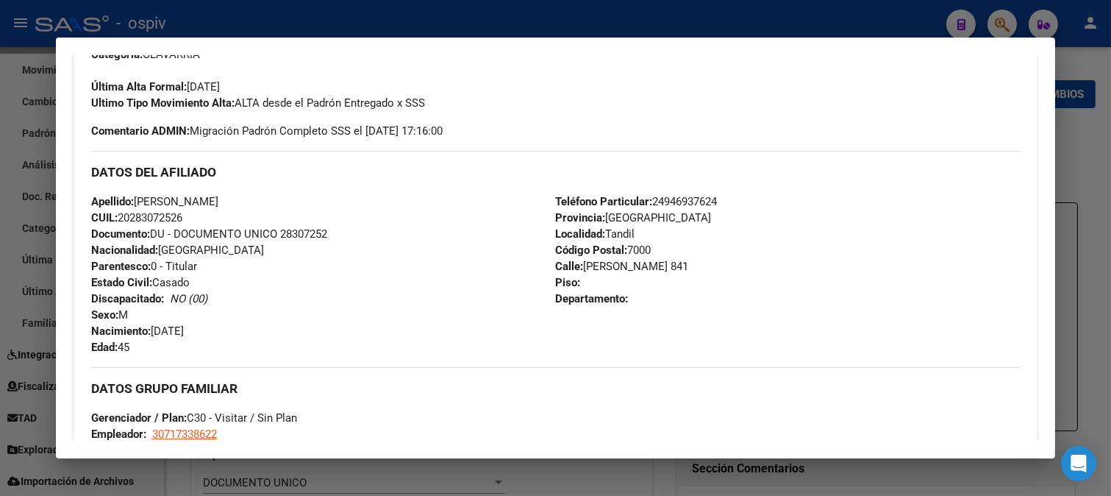
click at [1010, 19] on div at bounding box center [555, 248] width 1111 height 496
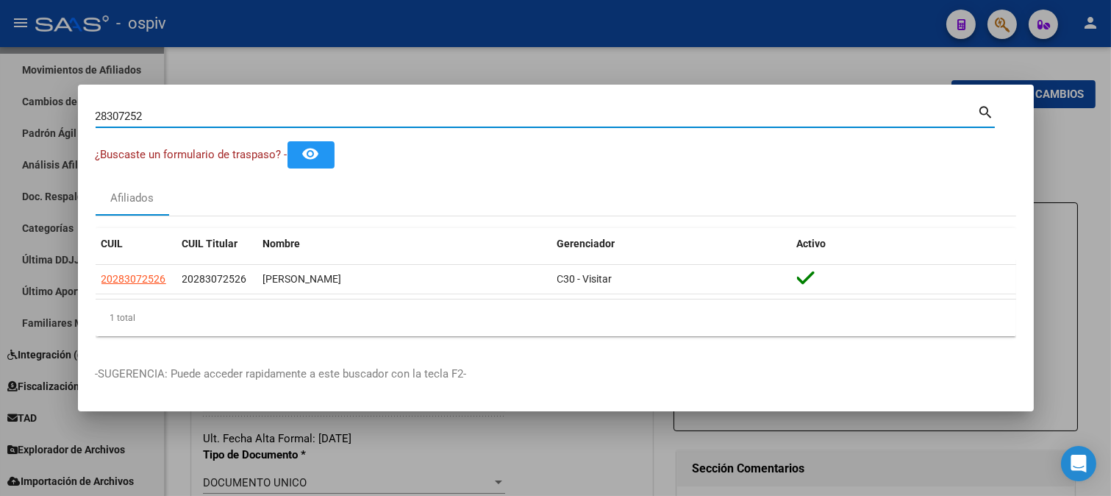
drag, startPoint x: 265, startPoint y: 121, endPoint x: 0, endPoint y: 102, distance: 265.5
click at [0, 102] on div "28307252 Buscar (apellido, dni, cuil, nro traspaso, cuit, obra social) search ¿…" at bounding box center [555, 248] width 1111 height 496
paste input "7192270"
type input "27192270"
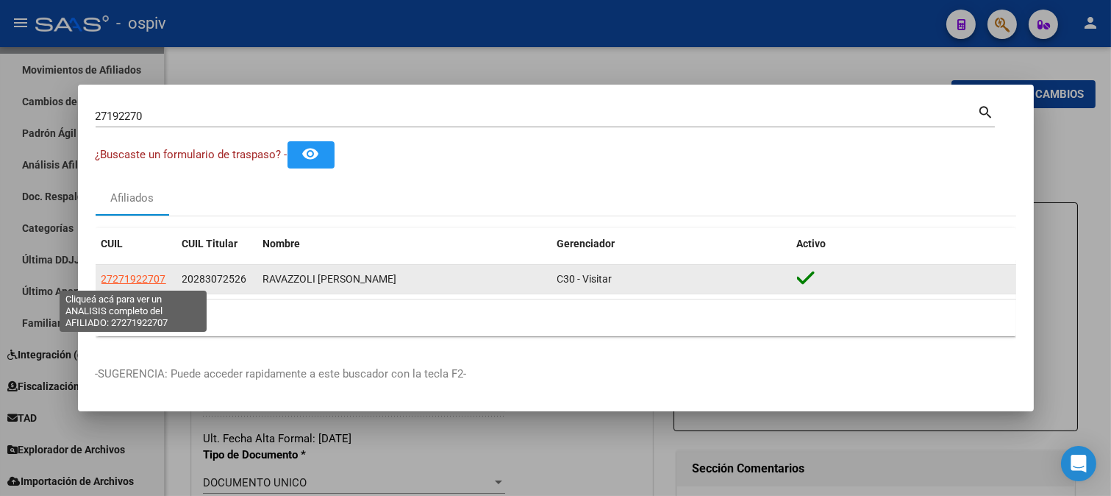
click at [130, 280] on span "27271922707" at bounding box center [134, 279] width 65 height 12
type textarea "27271922707"
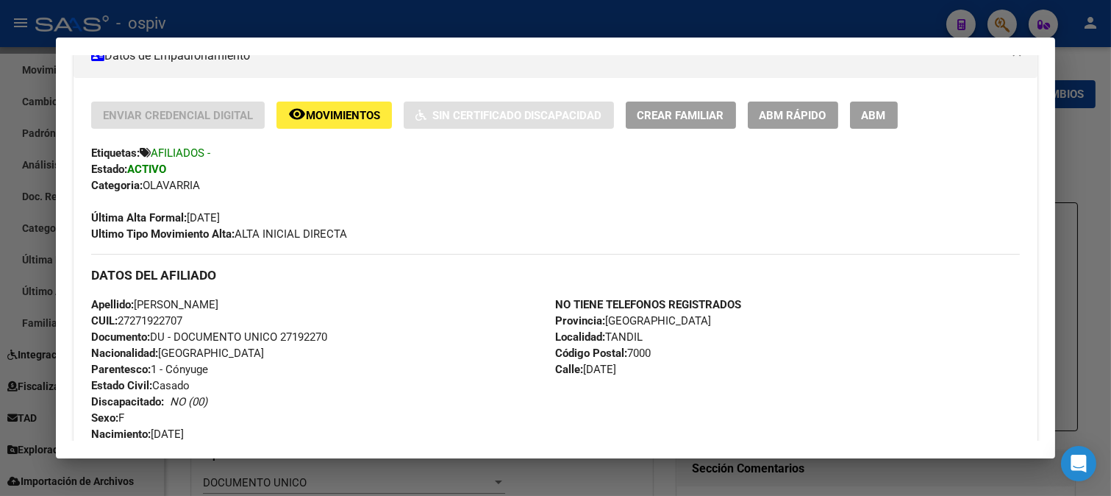
scroll to position [327, 0]
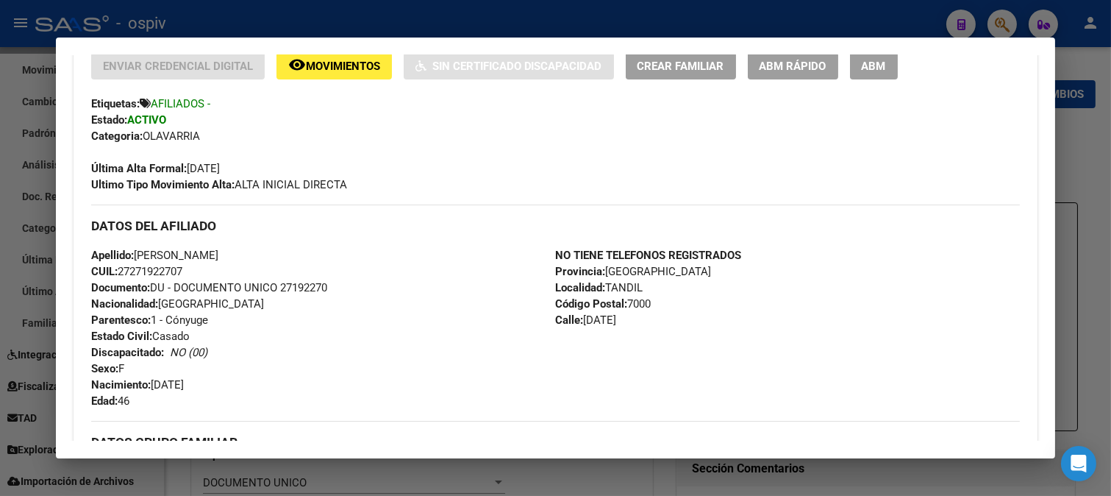
click at [140, 255] on span "Apellido: [PERSON_NAME]" at bounding box center [154, 255] width 127 height 13
click at [136, 254] on span "Apellido: [PERSON_NAME]" at bounding box center [154, 255] width 127 height 13
click at [327, 63] on span "Movimientos" at bounding box center [343, 66] width 74 height 13
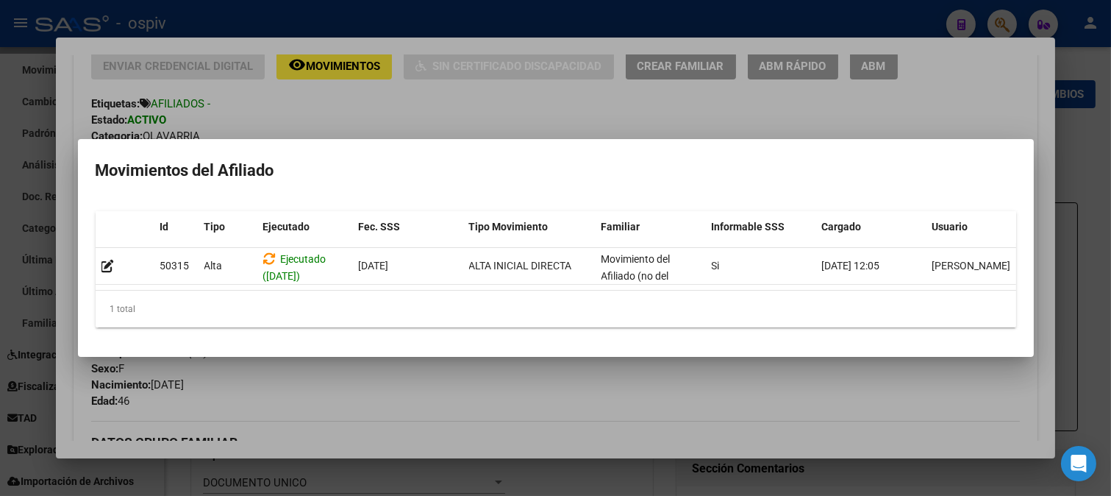
click at [358, 116] on div at bounding box center [555, 248] width 1111 height 496
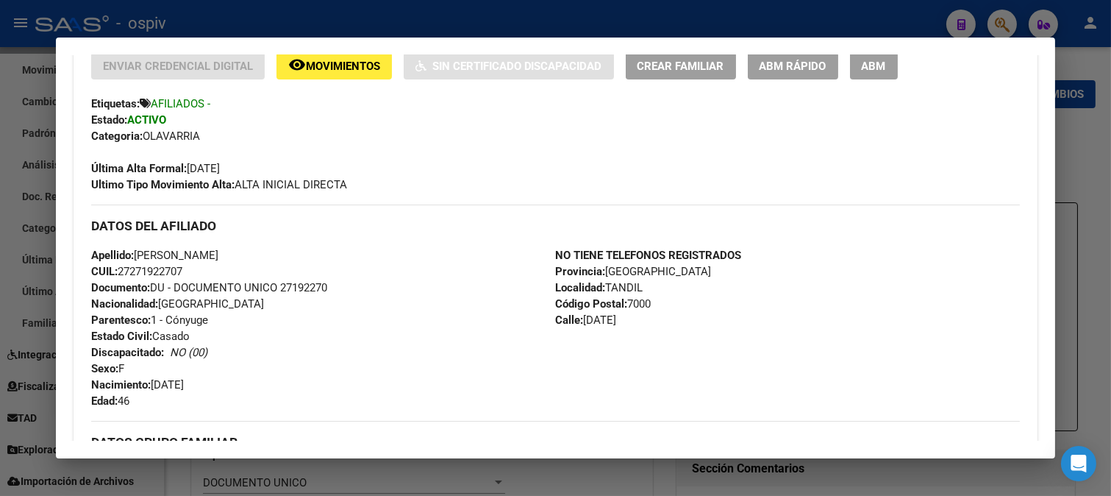
scroll to position [324, 0]
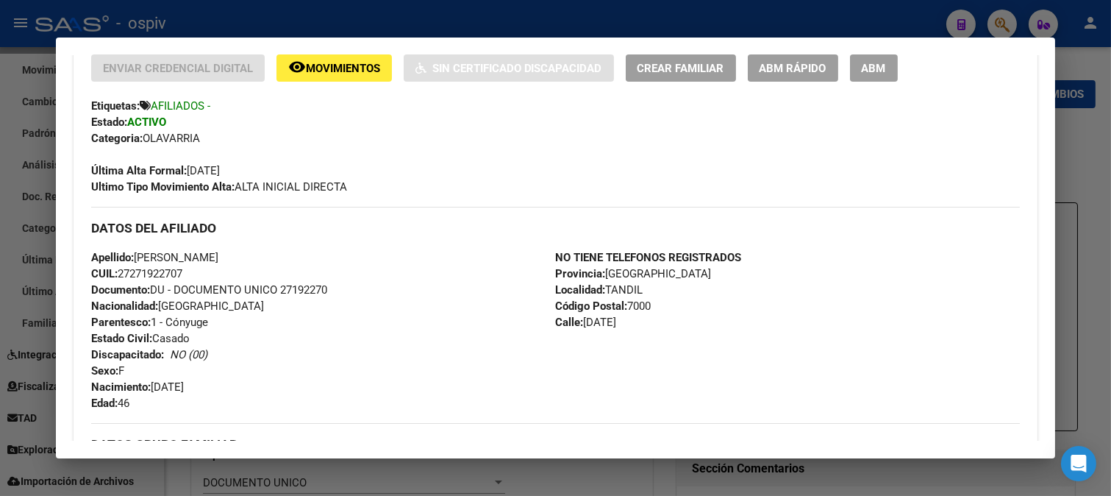
drag, startPoint x: 137, startPoint y: 255, endPoint x: 321, endPoint y: 257, distance: 184.6
click at [321, 257] on div "Apellido: [PERSON_NAME] CUIL: 27271922707 Documento: DU - DOCUMENTO UNICO 27192…" at bounding box center [323, 330] width 465 height 162
drag, startPoint x: 120, startPoint y: 274, endPoint x: 190, endPoint y: 274, distance: 69.9
click at [190, 274] on div "Apellido: [PERSON_NAME] CUIL: 27271922707 Documento: DU - DOCUMENTO UNICO 27192…" at bounding box center [323, 330] width 465 height 162
click at [175, 291] on span "Documento: DU - DOCUMENTO UNICO 27192270" at bounding box center [209, 289] width 236 height 13
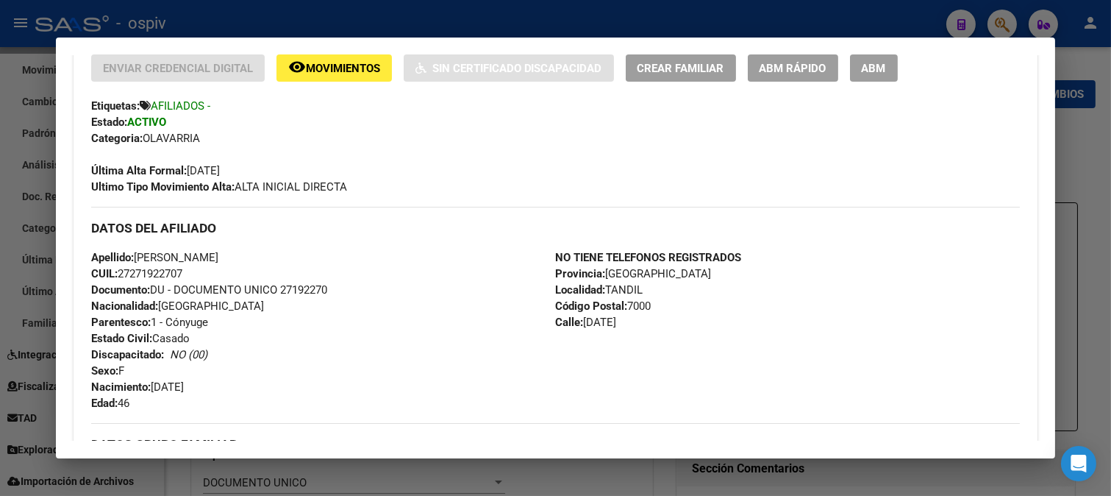
drag, startPoint x: 130, startPoint y: 275, endPoint x: 179, endPoint y: 277, distance: 49.3
click at [179, 277] on span "CUIL: 27271922707" at bounding box center [136, 273] width 91 height 13
click at [341, 270] on div "Apellido: [PERSON_NAME] CUIL: 27271922707 Documento: DU - DOCUMENTO UNICO 27192…" at bounding box center [323, 330] width 465 height 162
drag, startPoint x: 131, startPoint y: 275, endPoint x: 182, endPoint y: 275, distance: 50.8
click at [182, 275] on span "CUIL: 27271922707" at bounding box center [136, 273] width 91 height 13
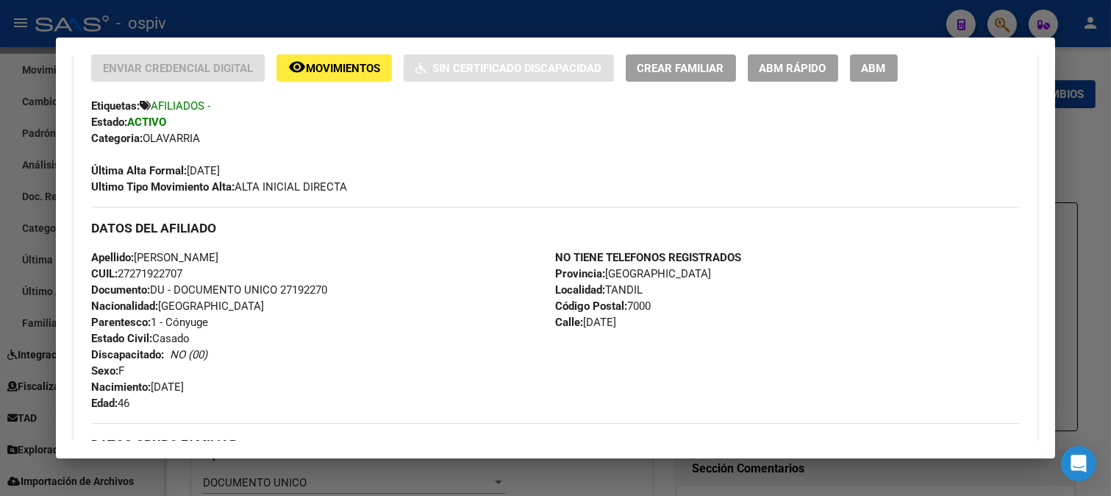
click at [322, 299] on div "Apellido: [PERSON_NAME] CUIL: 27271922707 Documento: DU - DOCUMENTO UNICO 27192…" at bounding box center [323, 330] width 465 height 162
drag, startPoint x: 138, startPoint y: 263, endPoint x: 334, endPoint y: 261, distance: 196.4
click at [334, 261] on div "Apellido: [PERSON_NAME] CUIL: 27271922707 Documento: DU - DOCUMENTO UNICO 27192…" at bounding box center [323, 330] width 465 height 162
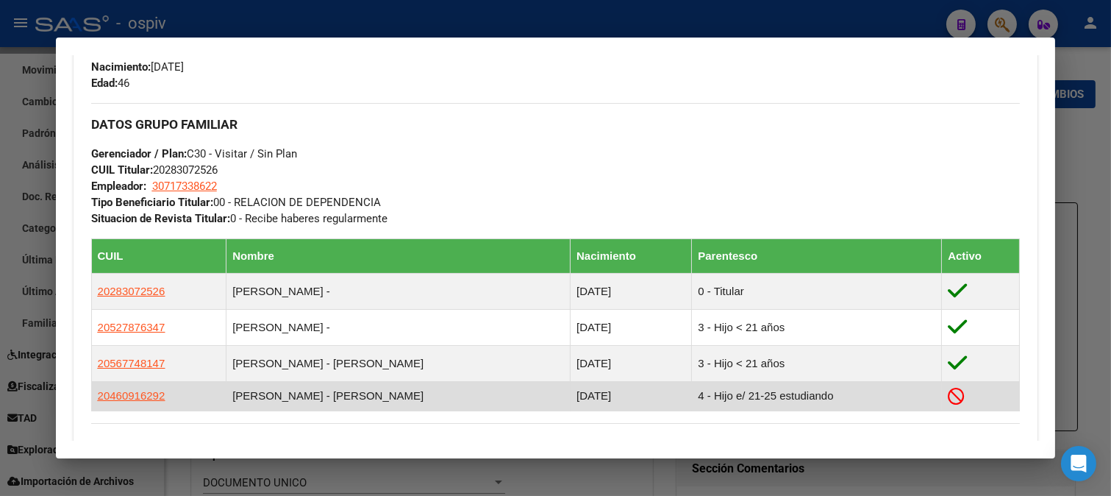
scroll to position [651, 0]
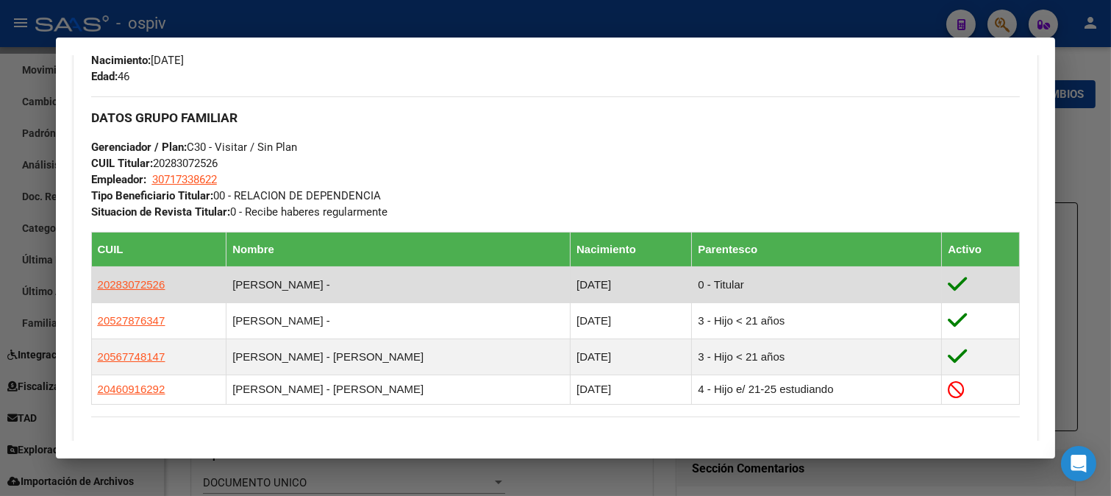
drag, startPoint x: 93, startPoint y: 288, endPoint x: 170, endPoint y: 287, distance: 77.2
click at [170, 287] on td "20283072526" at bounding box center [158, 284] width 135 height 36
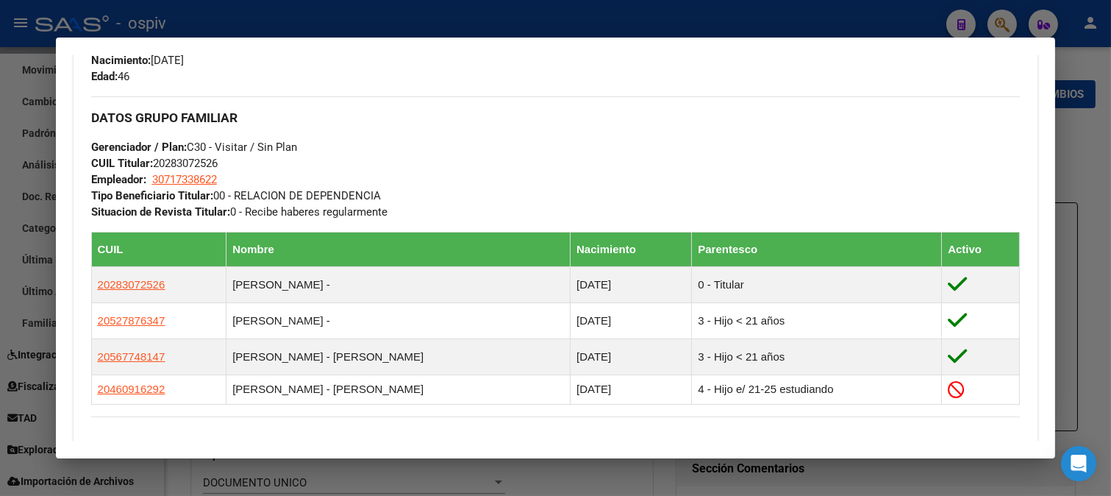
click at [1001, 17] on div at bounding box center [555, 248] width 1111 height 496
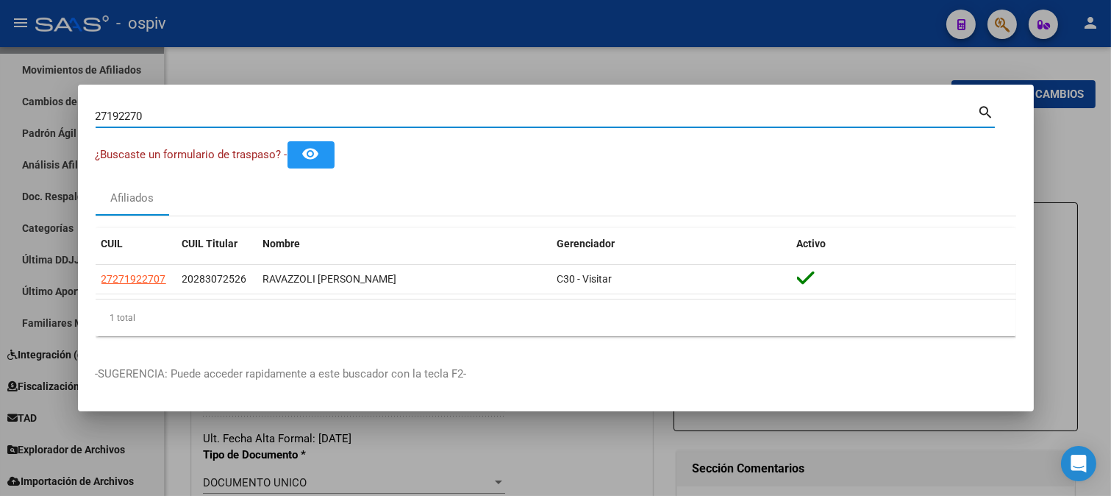
drag, startPoint x: 165, startPoint y: 113, endPoint x: 63, endPoint y: 96, distance: 104.4
click at [63, 96] on div "27192270 Buscar (apellido, dni, cuil, nro traspaso, cuit, obra social) search ¿…" at bounding box center [555, 248] width 1111 height 496
type input "20027563"
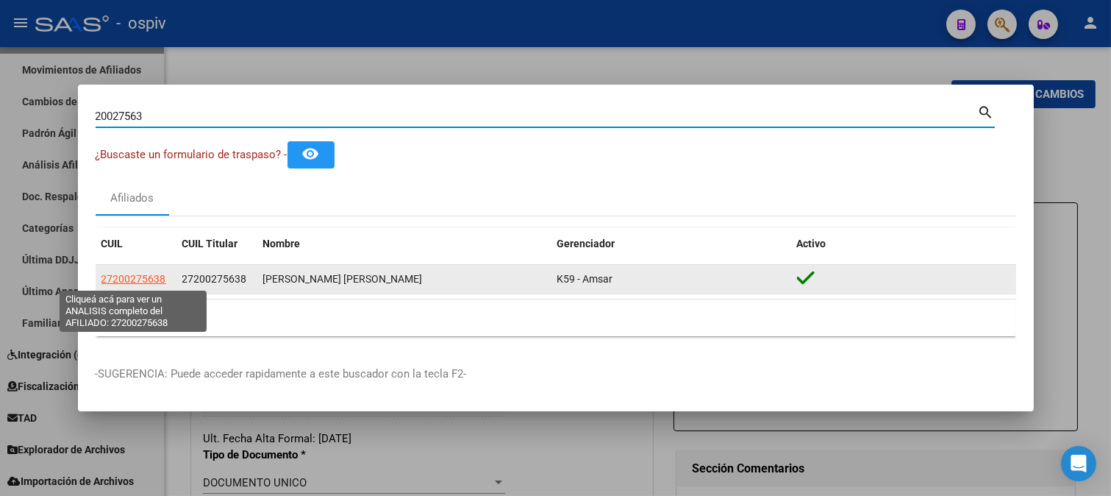
click at [151, 280] on span "27200275638" at bounding box center [134, 279] width 65 height 12
type textarea "27200275638"
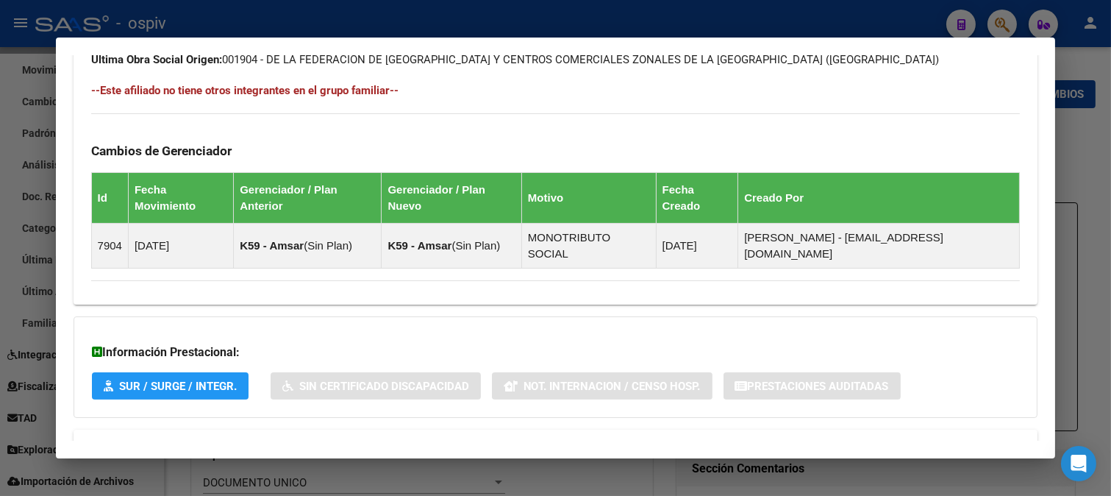
scroll to position [840, 0]
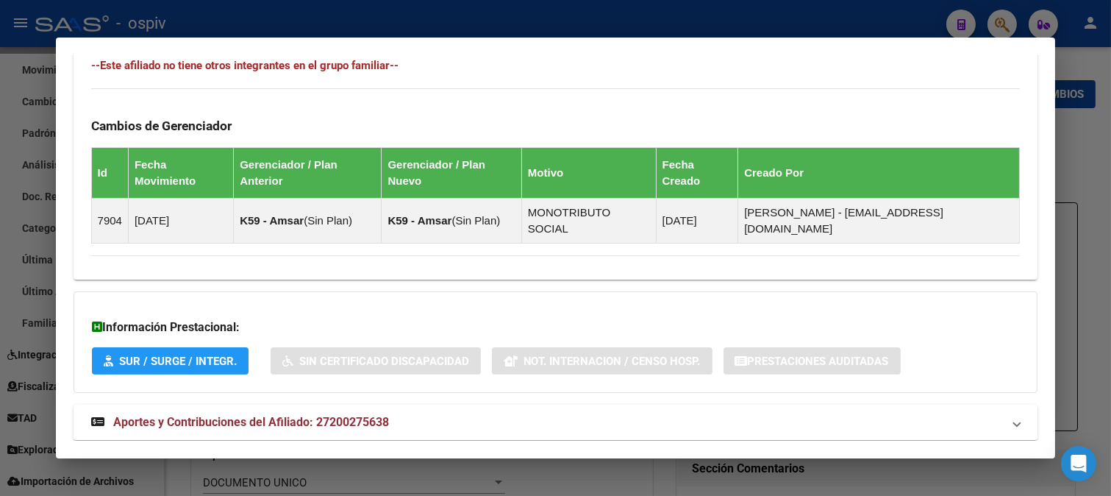
click at [373, 415] on span "Aportes y Contribuciones del Afiliado: 27200275638" at bounding box center [251, 422] width 276 height 14
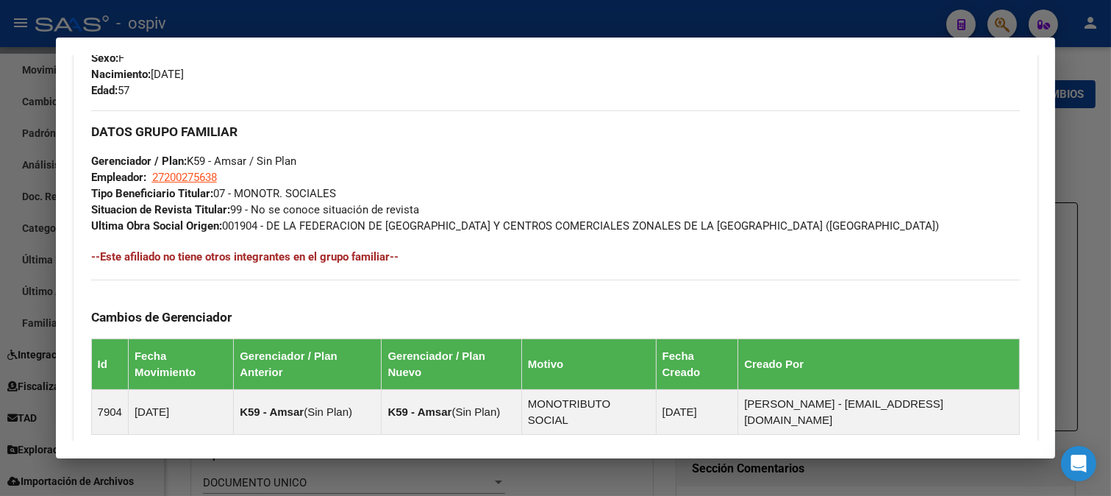
scroll to position [496, 0]
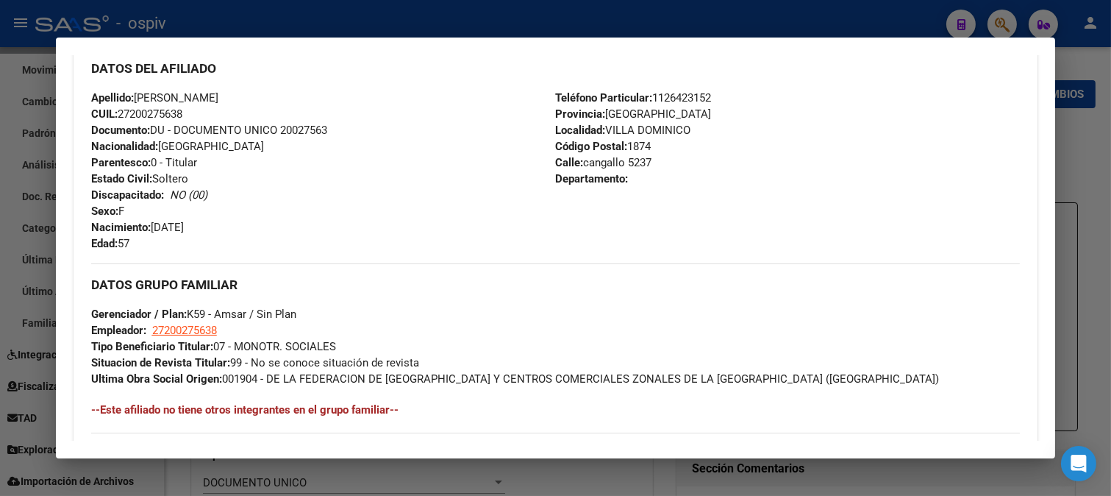
click at [1008, 24] on div at bounding box center [555, 248] width 1111 height 496
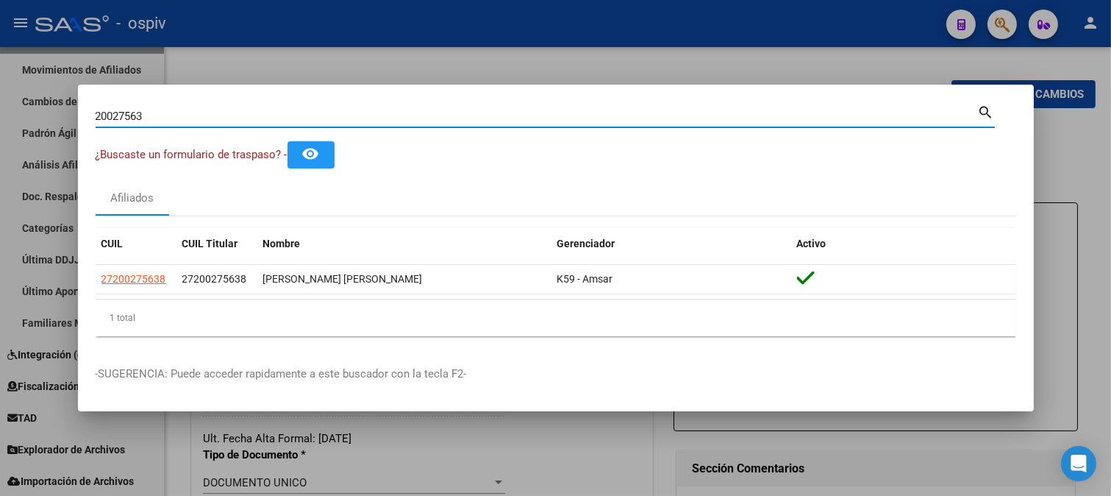
drag, startPoint x: 118, startPoint y: 115, endPoint x: 67, endPoint y: 115, distance: 50.8
click at [67, 115] on div "20027563 Buscar (apellido, dni, cuil, nro traspaso, cuit, obra social) search ¿…" at bounding box center [555, 248] width 1111 height 496
type input "30247922"
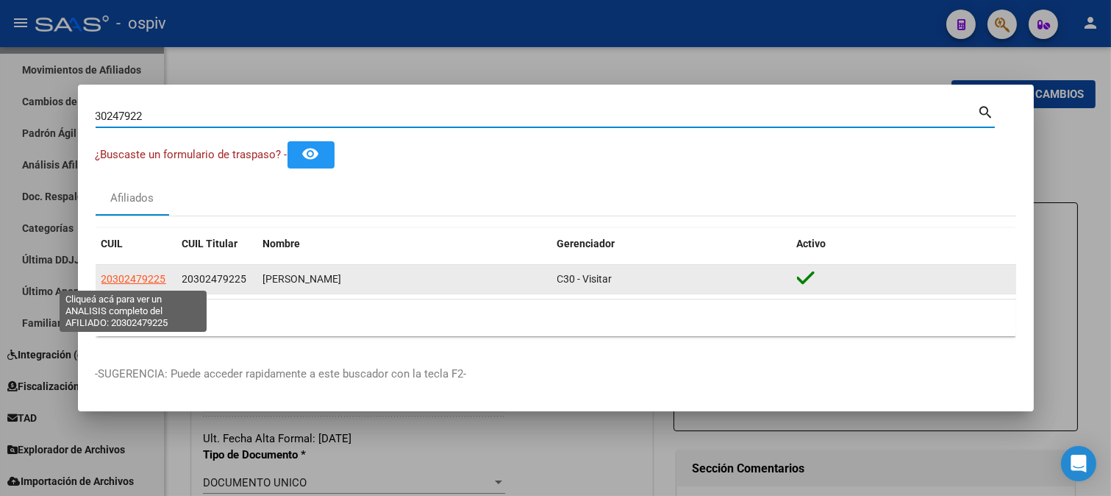
click at [132, 284] on span "20302479225" at bounding box center [134, 279] width 65 height 12
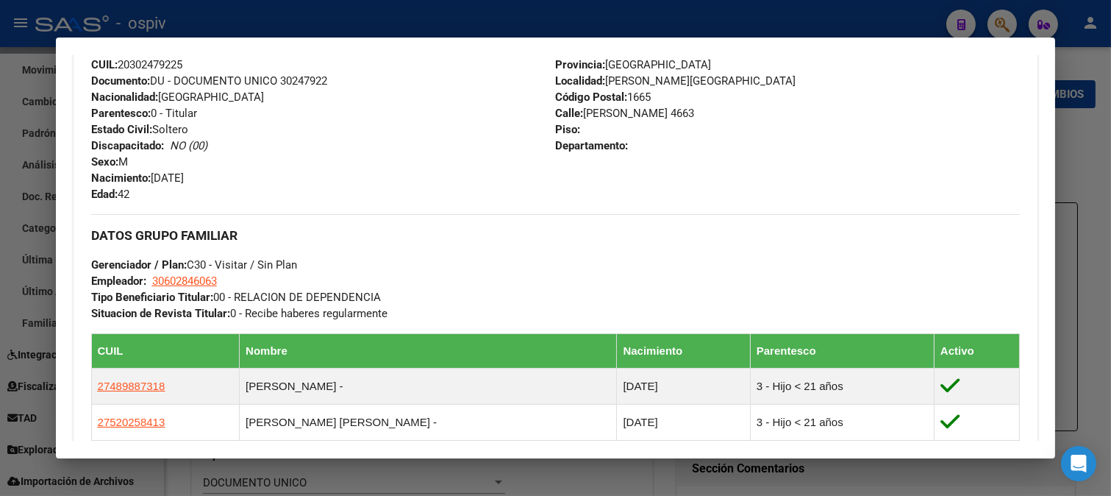
scroll to position [590, 0]
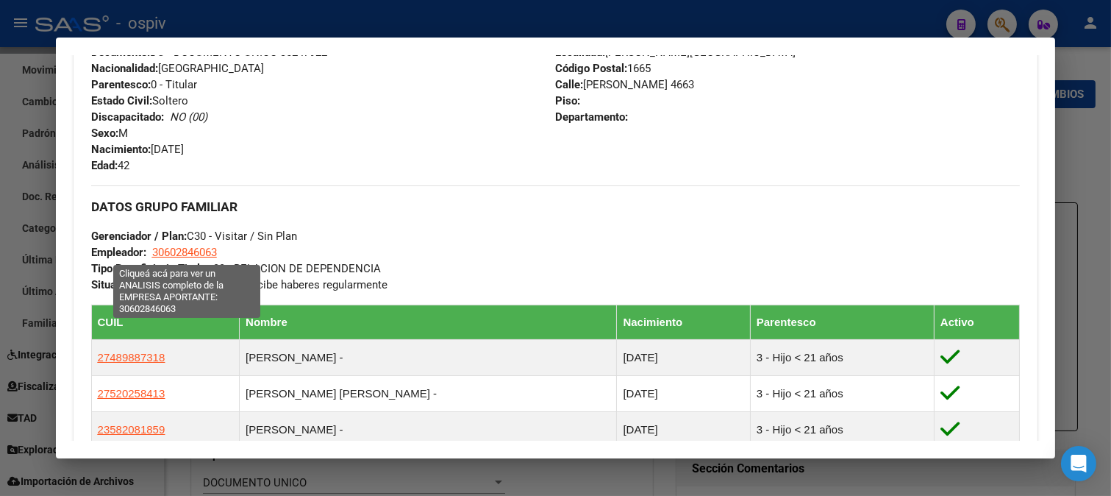
click at [184, 247] on span "30602846063" at bounding box center [184, 252] width 65 height 13
type textarea "30602846063"
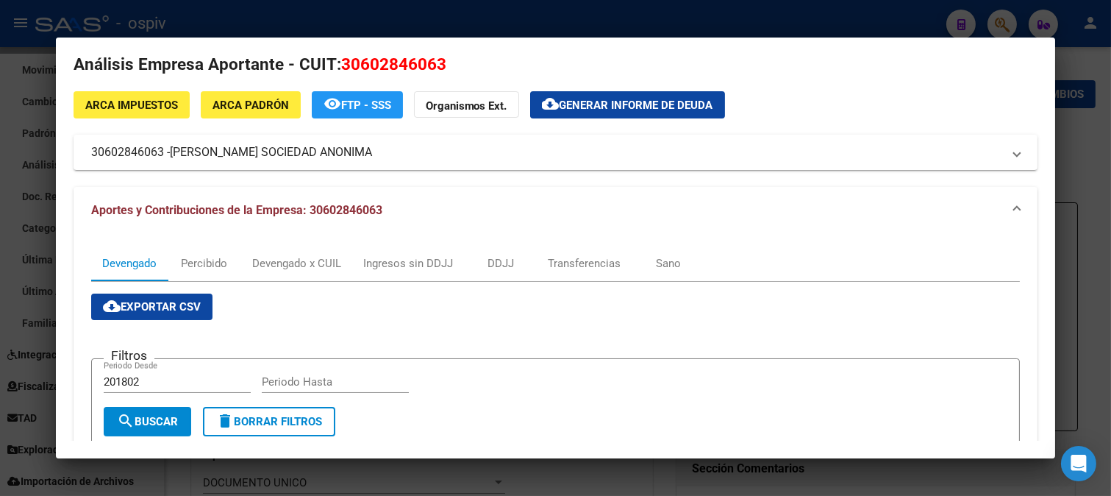
scroll to position [0, 0]
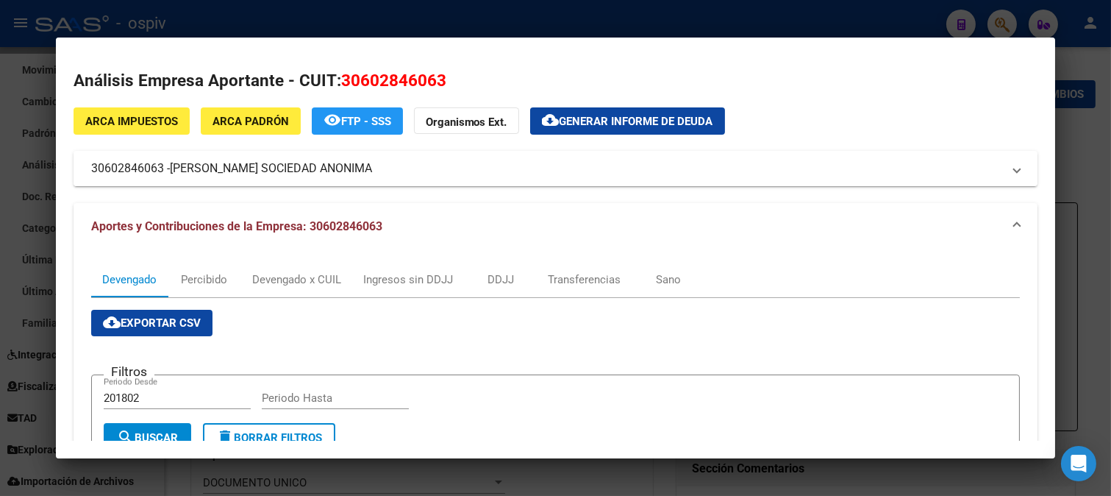
click at [164, 173] on mat-panel-title "30602846063 - [PERSON_NAME] SOCIEDAD ANONIMA" at bounding box center [547, 169] width 912 height 18
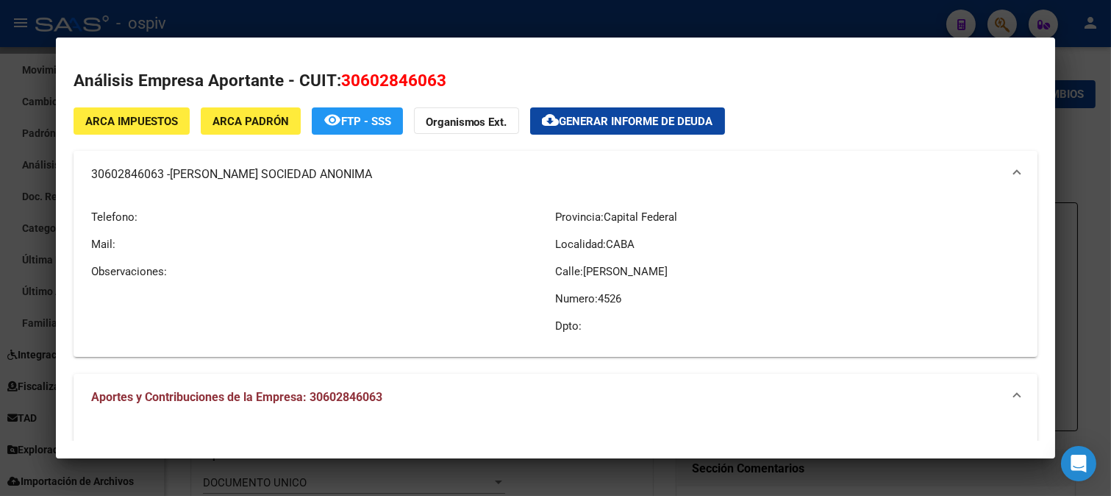
drag, startPoint x: 89, startPoint y: 175, endPoint x: 163, endPoint y: 174, distance: 74.3
click at [163, 174] on mat-expansion-panel-header "30602846063 - [PERSON_NAME] SOCIEDAD ANONIMA" at bounding box center [556, 174] width 965 height 47
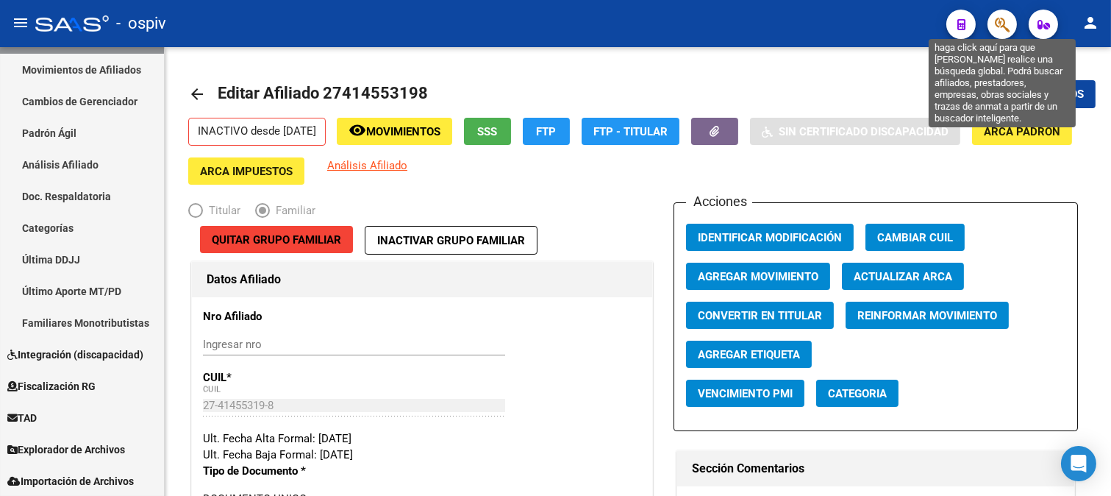
click at [997, 18] on icon "button" at bounding box center [1002, 24] width 15 height 17
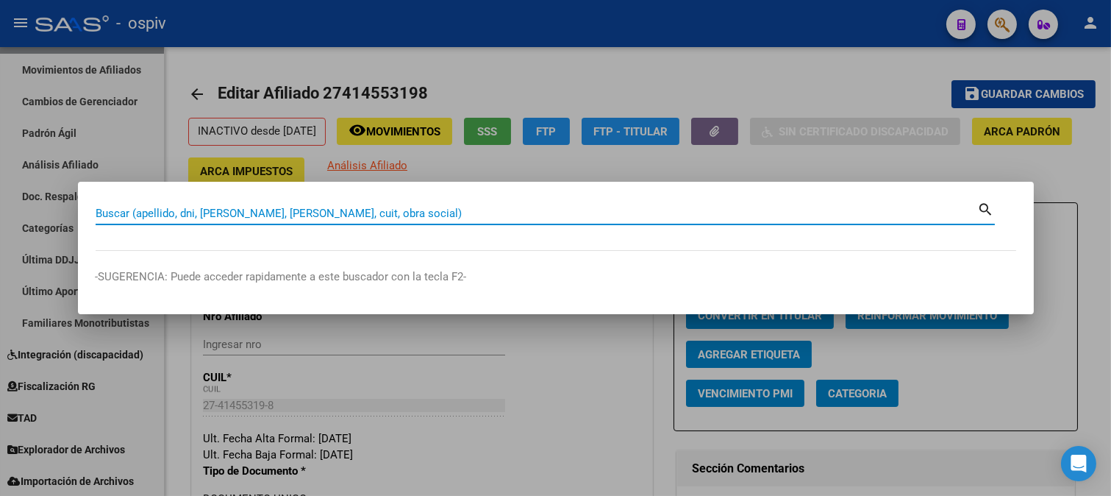
paste input "27192270"
type input "27192270"
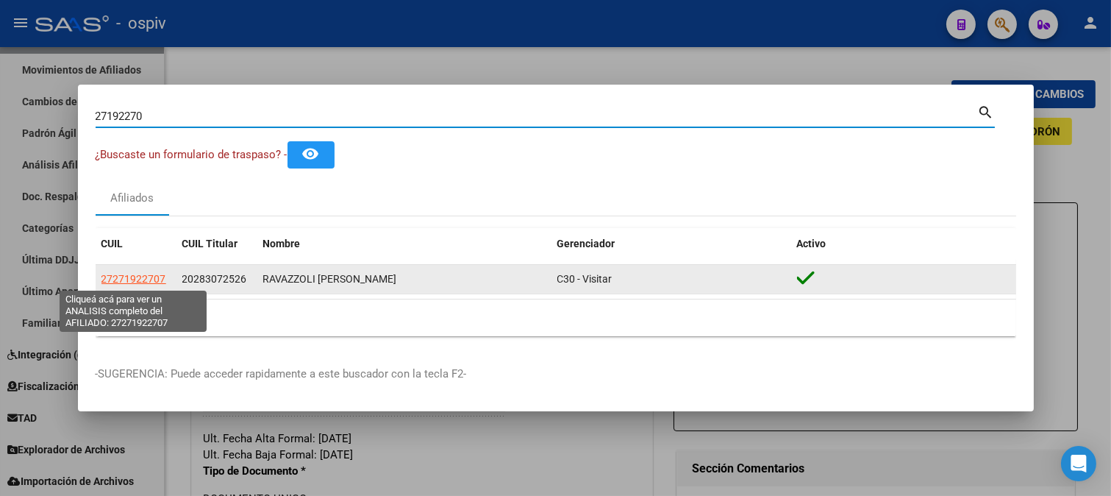
click at [129, 271] on app-link-go-to "27271922707" at bounding box center [134, 279] width 65 height 17
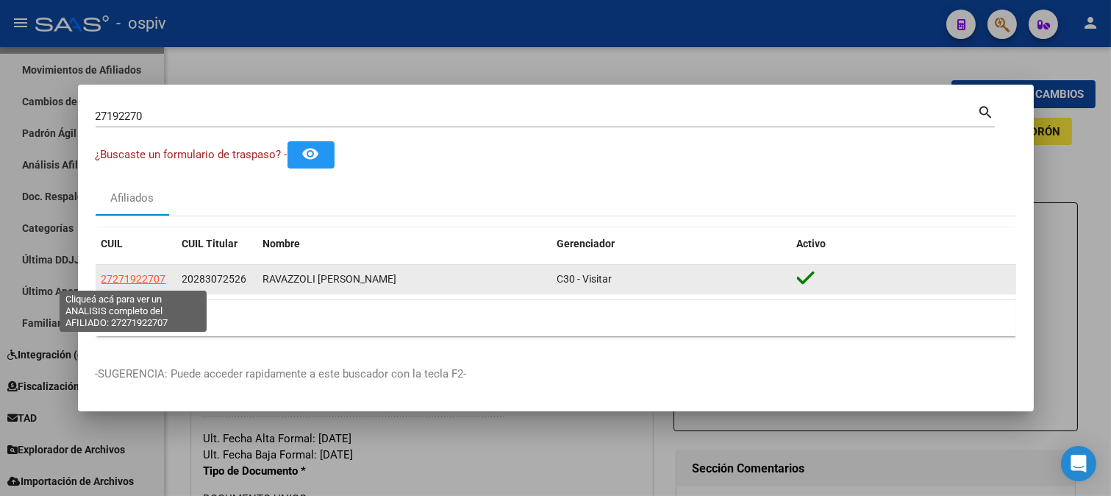
click at [146, 280] on span "27271922707" at bounding box center [134, 279] width 65 height 12
type textarea "27271922707"
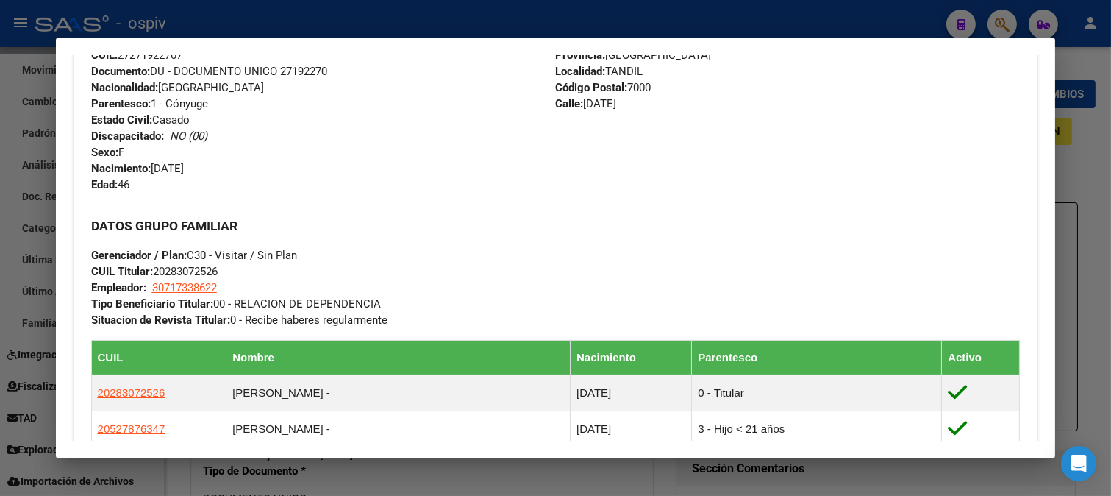
scroll to position [572, 0]
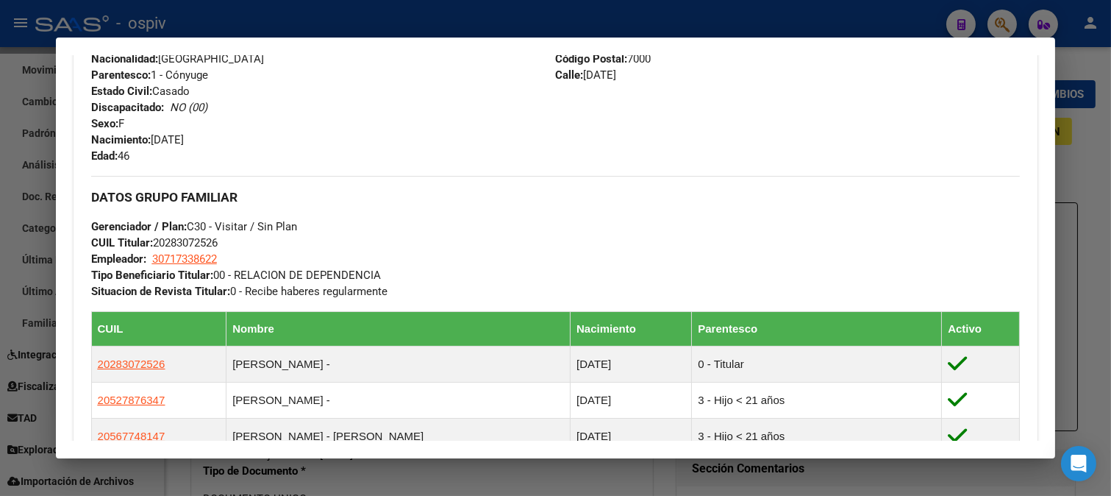
click at [1006, 24] on div at bounding box center [555, 248] width 1111 height 496
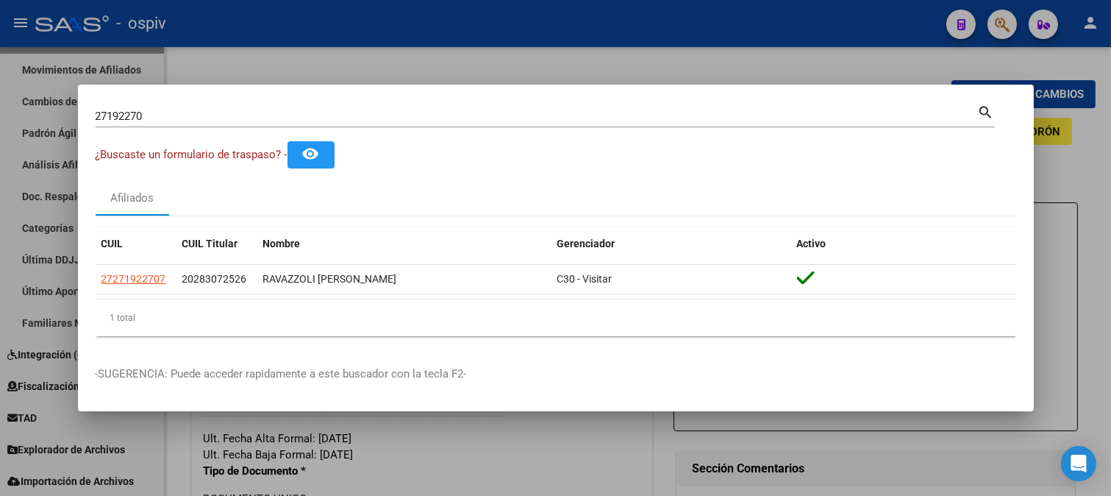
drag, startPoint x: 203, startPoint y: 134, endPoint x: 26, endPoint y: 112, distance: 177.9
click at [26, 112] on div "27192270 Buscar (apellido, dni, cuil, nro traspaso, cuit, obra social) search ¿…" at bounding box center [555, 248] width 1111 height 496
click at [174, 122] on input "27192270" at bounding box center [537, 116] width 883 height 13
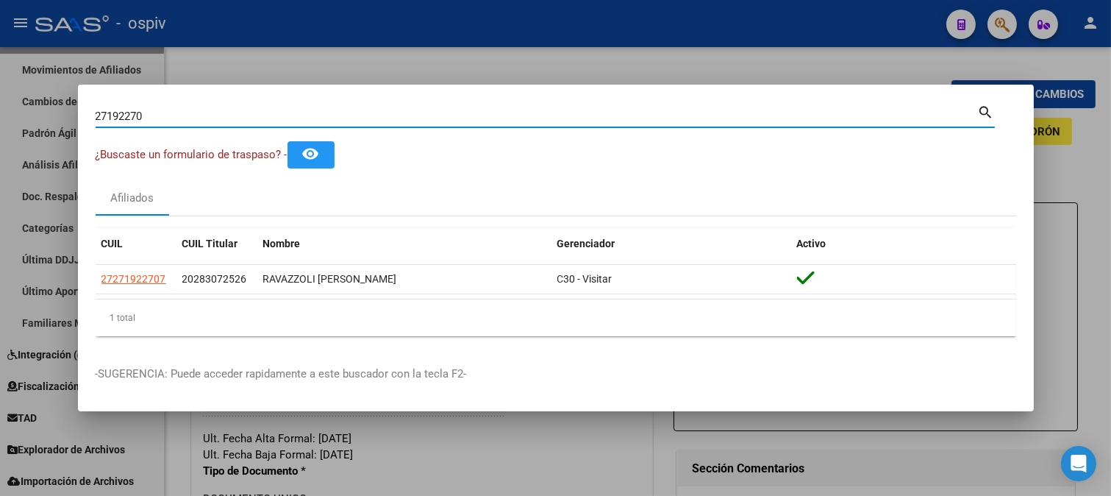
click at [0, 100] on div "27192270 Buscar (apellido, dni, cuil, nro traspaso, cuit, obra social) search ¿…" at bounding box center [555, 248] width 1111 height 496
type input "35952267"
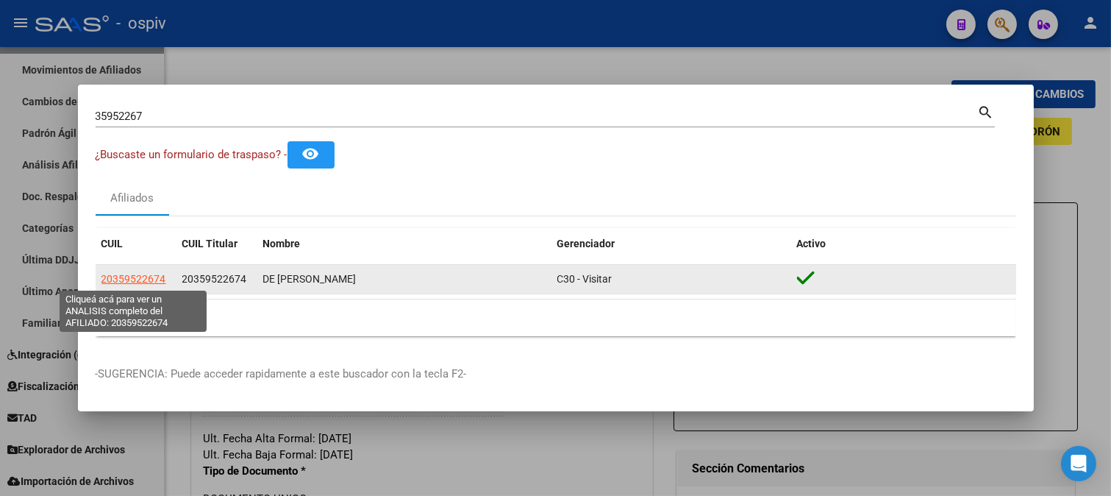
click at [138, 276] on span "20359522674" at bounding box center [134, 279] width 65 height 12
type textarea "20359522674"
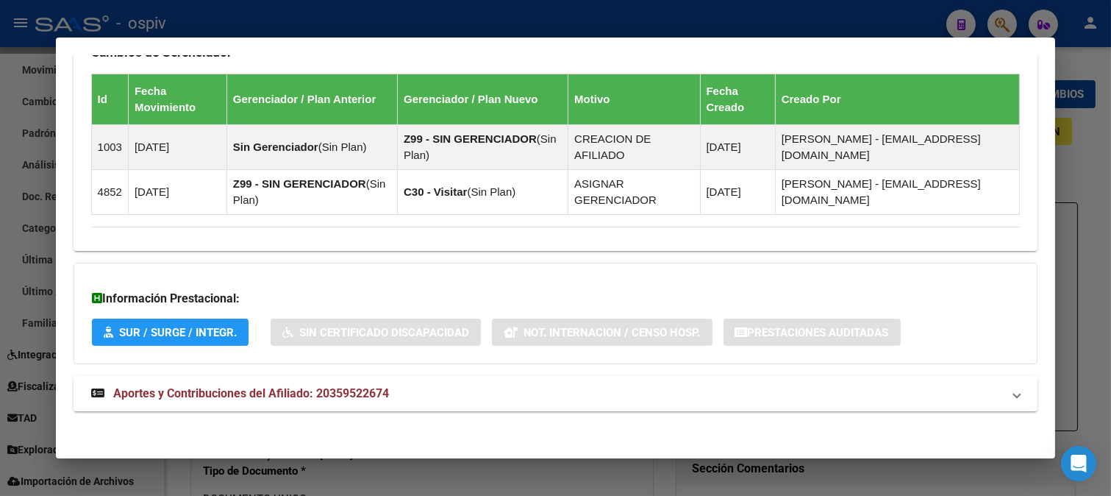
scroll to position [890, 0]
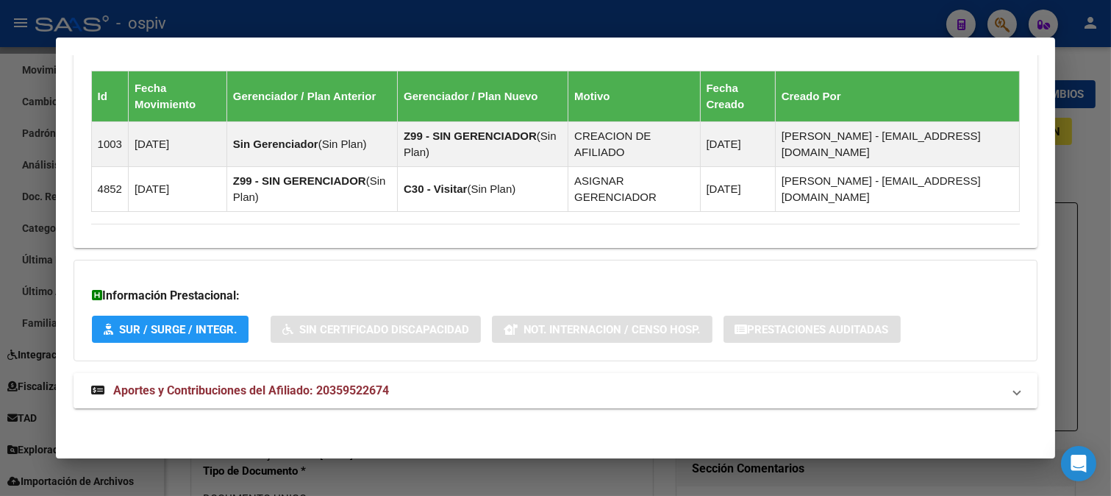
drag, startPoint x: 357, startPoint y: 394, endPoint x: 442, endPoint y: 371, distance: 88.3
click at [357, 394] on span "Aportes y Contribuciones del Afiliado: 20359522674" at bounding box center [251, 390] width 276 height 14
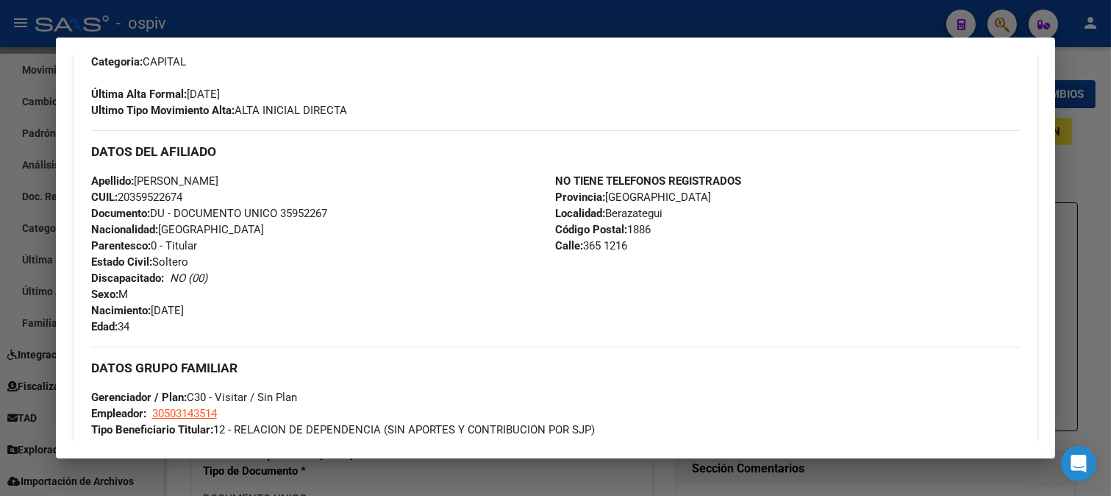
scroll to position [236, 0]
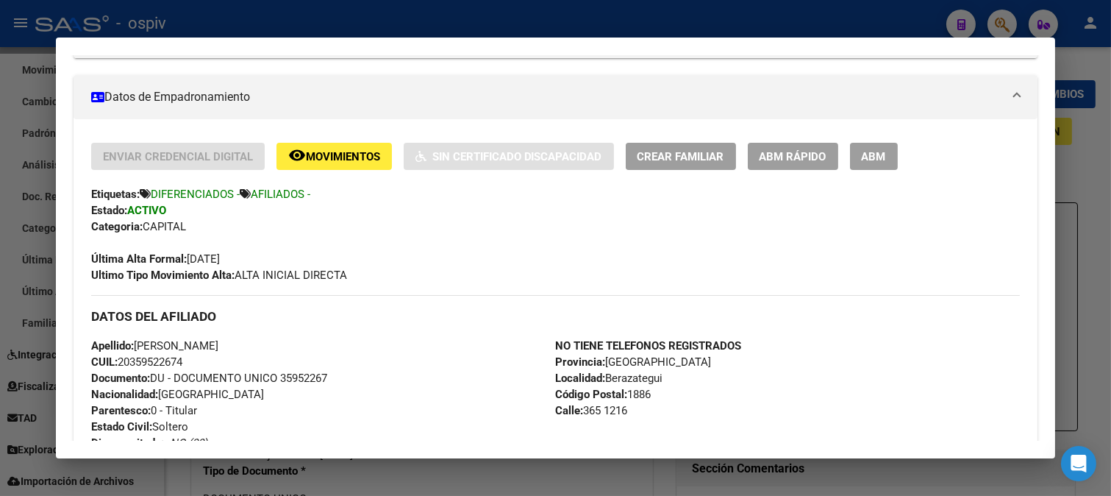
click at [485, 34] on div at bounding box center [555, 248] width 1111 height 496
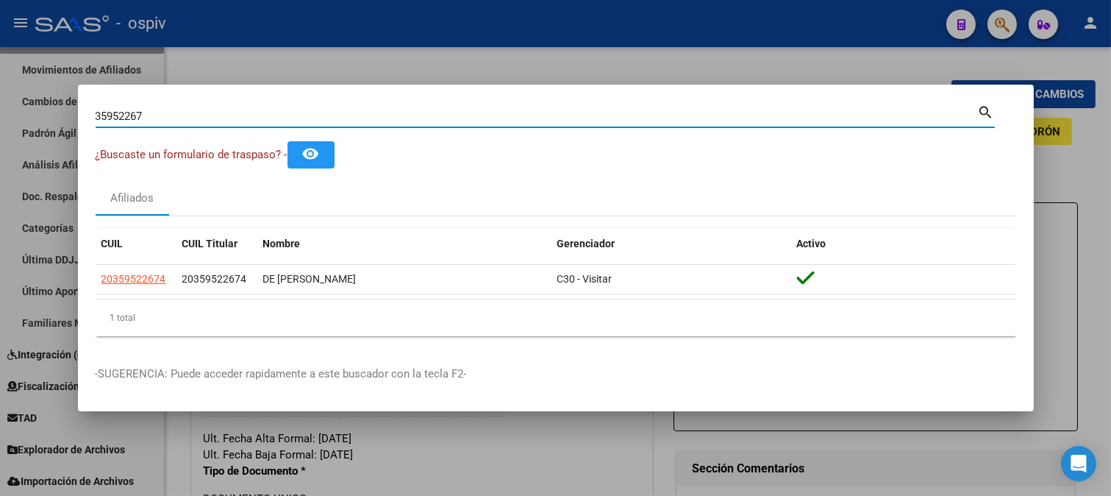
drag, startPoint x: 151, startPoint y: 122, endPoint x: 37, endPoint y: 97, distance: 116.7
click at [37, 97] on div "35952267 Buscar (apellido, dni, cuil, nro traspaso, cuit, obra social) search ¿…" at bounding box center [555, 248] width 1111 height 496
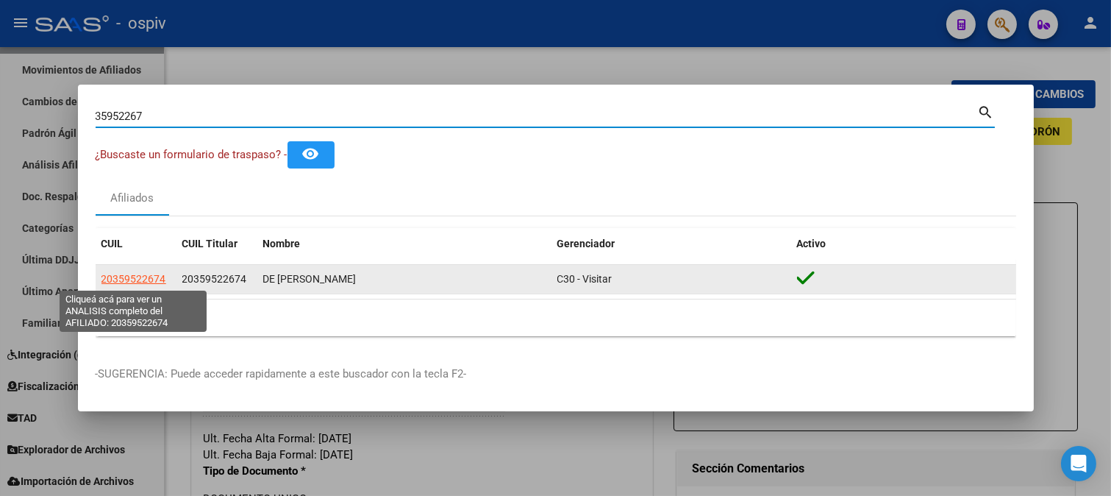
click at [131, 282] on span "20359522674" at bounding box center [134, 279] width 65 height 12
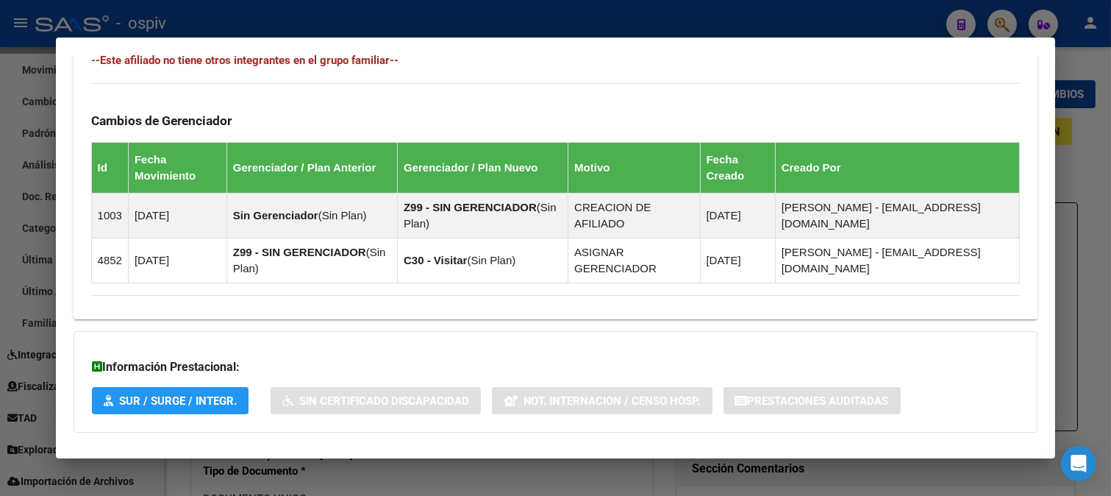
scroll to position [890, 0]
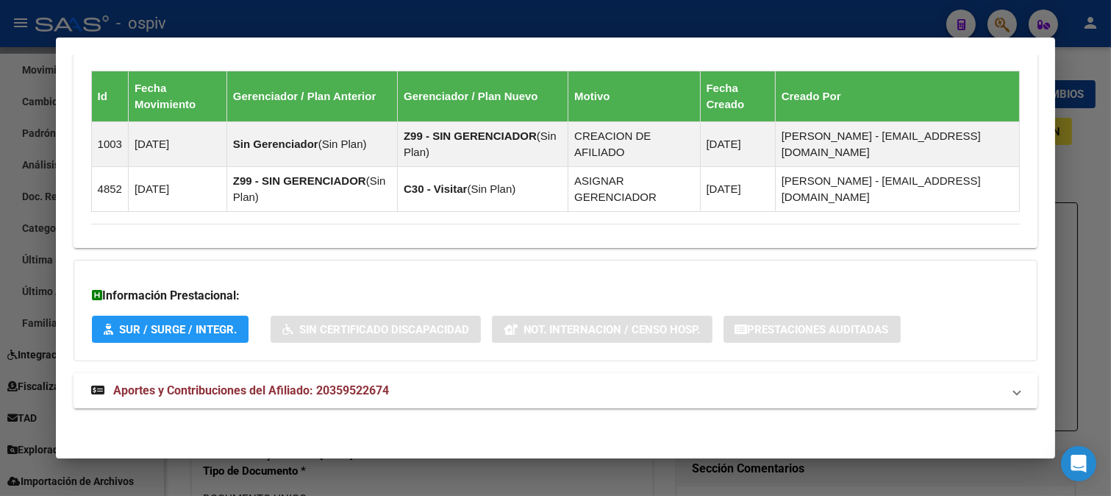
drag, startPoint x: 300, startPoint y: 388, endPoint x: 471, endPoint y: 388, distance: 171.4
click at [304, 388] on span "Aportes y Contribuciones del Afiliado: 20359522674" at bounding box center [251, 390] width 276 height 14
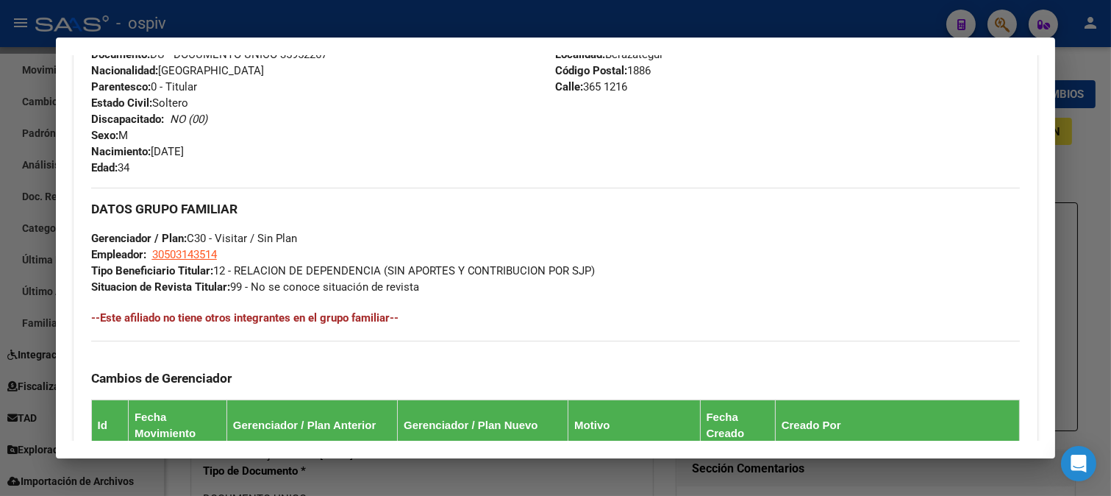
scroll to position [293, 0]
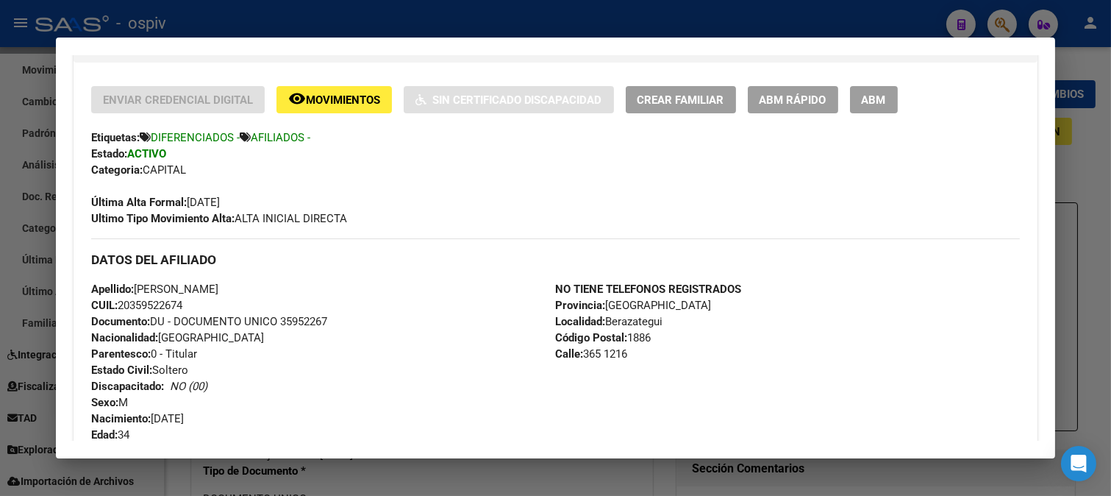
drag, startPoint x: 135, startPoint y: 285, endPoint x: 281, endPoint y: 290, distance: 145.7
click at [281, 290] on div "Apellido: [PERSON_NAME]: 20359522674 Documento: DU - DOCUMENTO UNICO 35952267 N…" at bounding box center [323, 362] width 465 height 162
click at [351, 179] on div "Última Alta Formal: [DATE]" at bounding box center [556, 194] width 930 height 32
drag, startPoint x: 132, startPoint y: 303, endPoint x: 247, endPoint y: 318, distance: 115.7
click at [188, 312] on div "Apellido: [PERSON_NAME]: 20359522674 Documento: DU - DOCUMENTO UNICO 35952267 N…" at bounding box center [323, 362] width 465 height 162
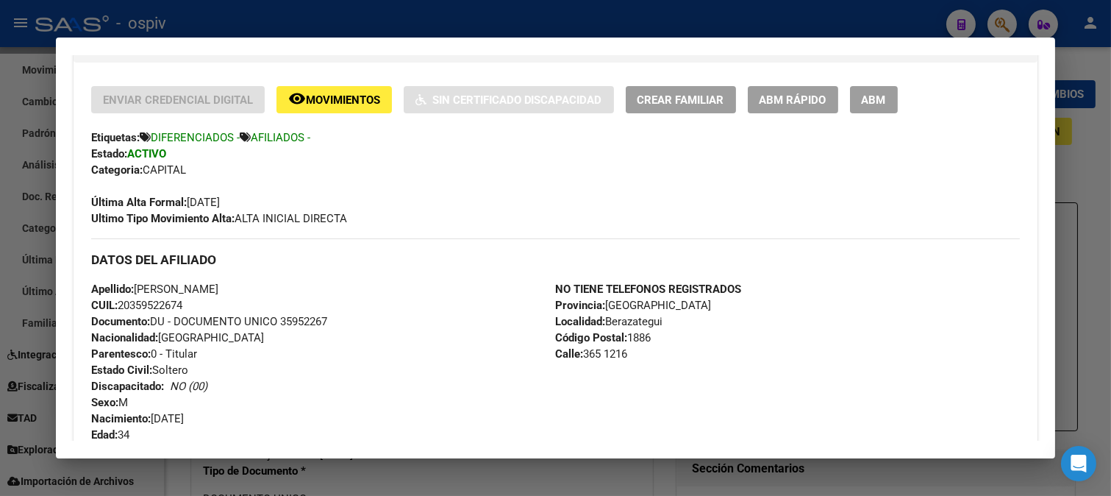
click at [233, 297] on div "Apellido: [PERSON_NAME]: 20359522674 Documento: DU - DOCUMENTO UNICO 35952267 N…" at bounding box center [323, 362] width 465 height 162
drag, startPoint x: 134, startPoint y: 305, endPoint x: 179, endPoint y: 302, distance: 45.7
click at [179, 302] on span "CUIL: 20359522674" at bounding box center [136, 305] width 91 height 13
click at [289, 284] on div "Apellido: [PERSON_NAME]: 20359522674 Documento: DU - DOCUMENTO UNICO 35952267 N…" at bounding box center [323, 362] width 465 height 162
drag, startPoint x: 119, startPoint y: 304, endPoint x: 199, endPoint y: 307, distance: 79.5
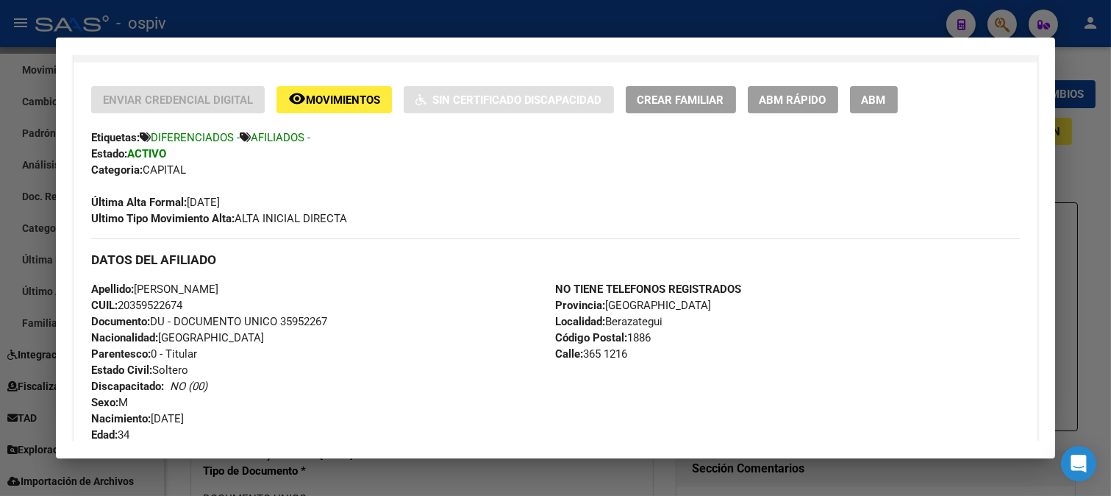
click at [199, 307] on div "Apellido: [PERSON_NAME]: 20359522674 Documento: DU - DOCUMENTO UNICO 35952267 N…" at bounding box center [323, 362] width 465 height 162
click at [1003, 18] on div at bounding box center [555, 248] width 1111 height 496
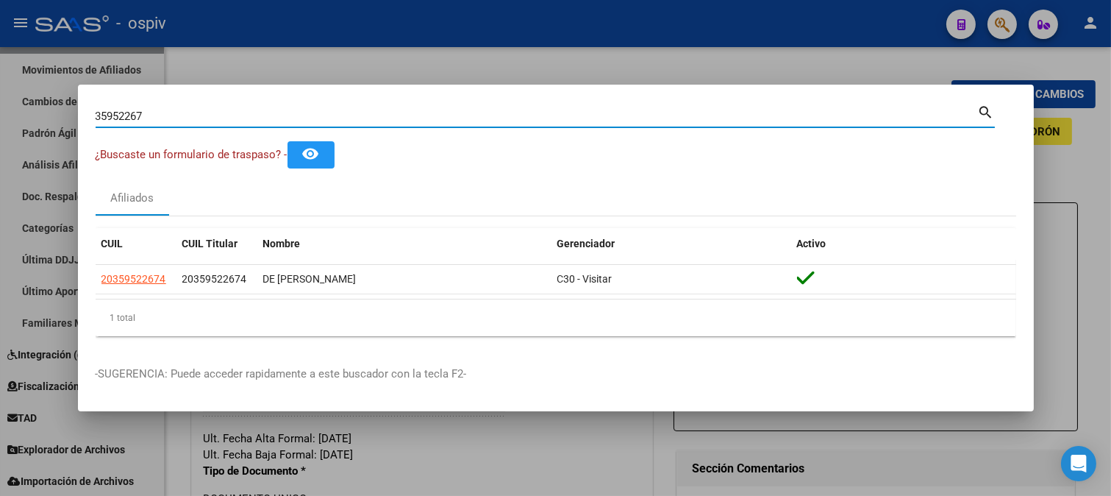
drag, startPoint x: 146, startPoint y: 116, endPoint x: 60, endPoint y: 106, distance: 85.9
click at [60, 106] on div "35952267 Buscar (apellido, dni, cuil, nro traspaso, cuit, obra social) search ¿…" at bounding box center [555, 248] width 1111 height 496
type input "93187490"
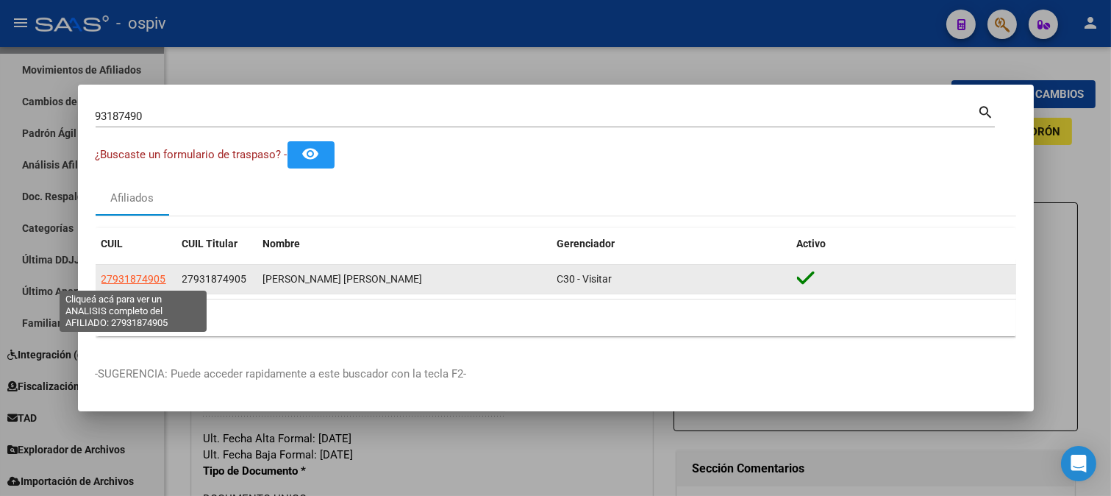
click at [133, 280] on span "27931874905" at bounding box center [134, 279] width 65 height 12
type textarea "27931874905"
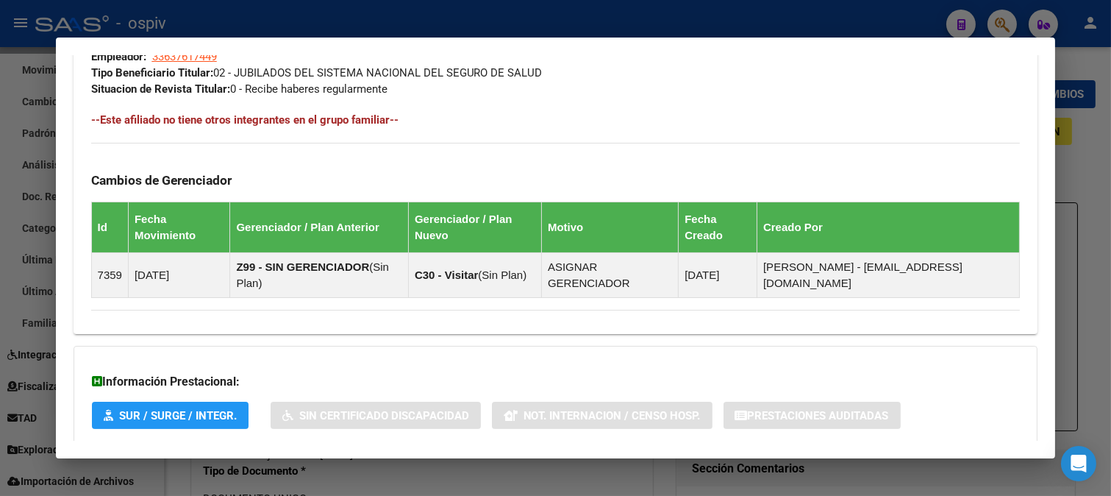
scroll to position [872, 0]
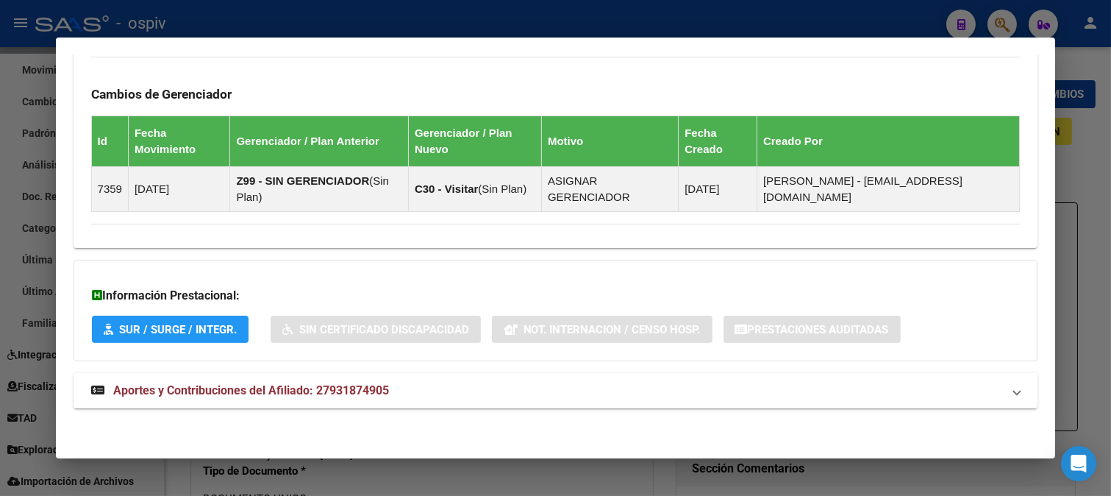
click at [328, 397] on span "Aportes y Contribuciones del Afiliado: 27931874905" at bounding box center [251, 390] width 276 height 14
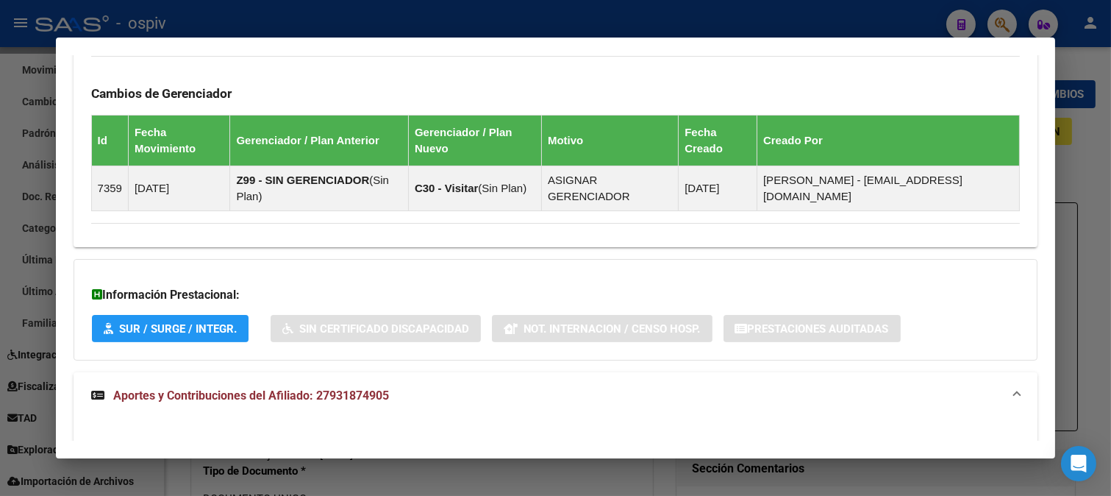
scroll to position [1036, 0]
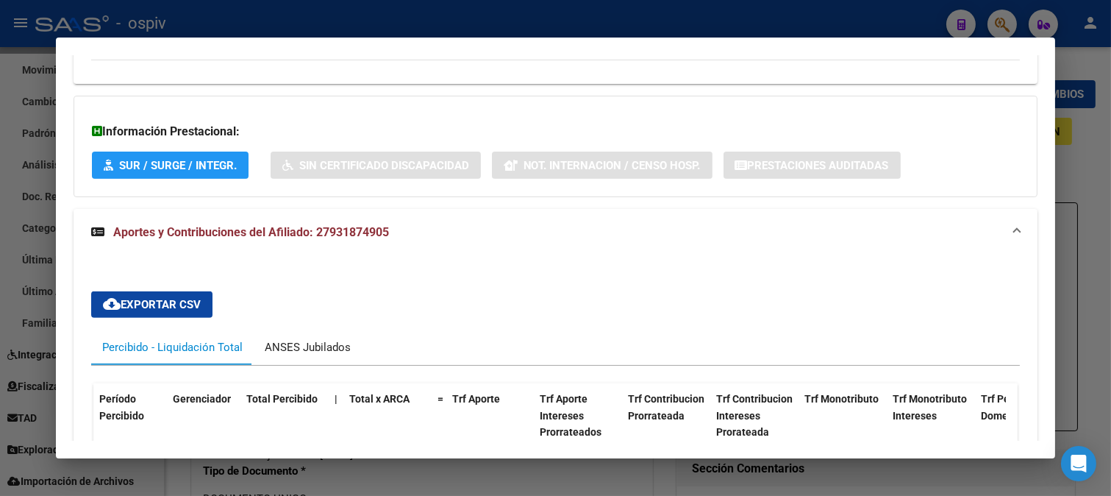
click at [342, 349] on div "ANSES Jubilados" at bounding box center [308, 347] width 86 height 16
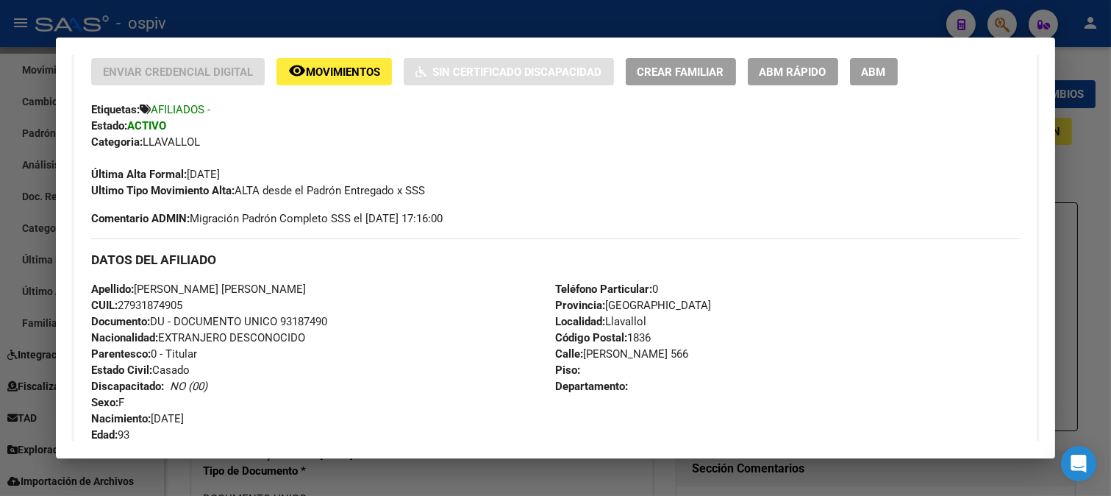
scroll to position [327, 0]
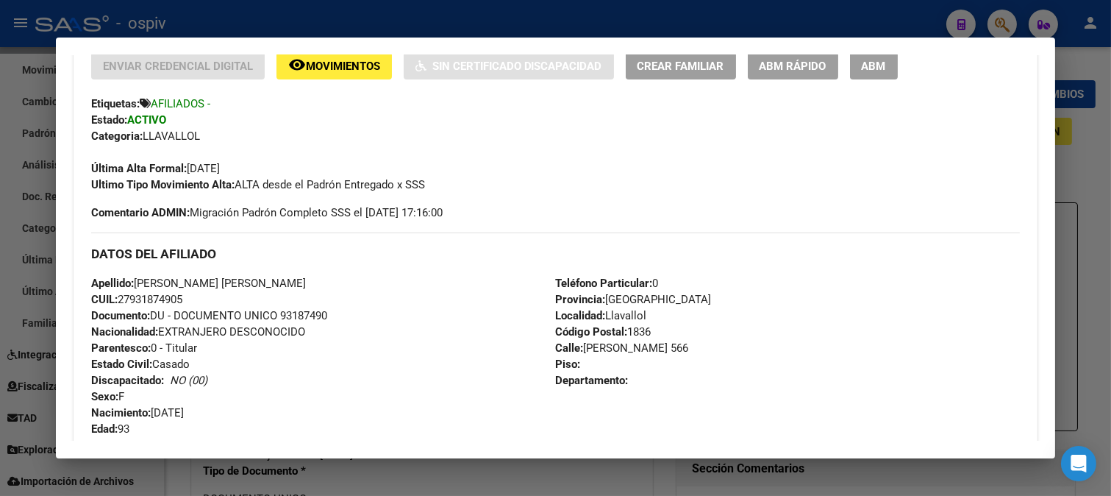
drag, startPoint x: 137, startPoint y: 280, endPoint x: 325, endPoint y: 291, distance: 188.6
click at [288, 280] on div "Apellido: [PERSON_NAME] [PERSON_NAME] CUIL: 27931874905 Documento: DU - DOCUMEN…" at bounding box center [323, 356] width 465 height 162
click at [197, 289] on div "Apellido: [PERSON_NAME] [PERSON_NAME] CUIL: 27931874905 Documento: DU - DOCUMEN…" at bounding box center [323, 356] width 465 height 162
drag, startPoint x: 120, startPoint y: 302, endPoint x: 207, endPoint y: 302, distance: 87.5
click at [207, 302] on div "Apellido: [PERSON_NAME] [PERSON_NAME] CUIL: 27931874905 Documento: DU - DOCUMEN…" at bounding box center [323, 356] width 465 height 162
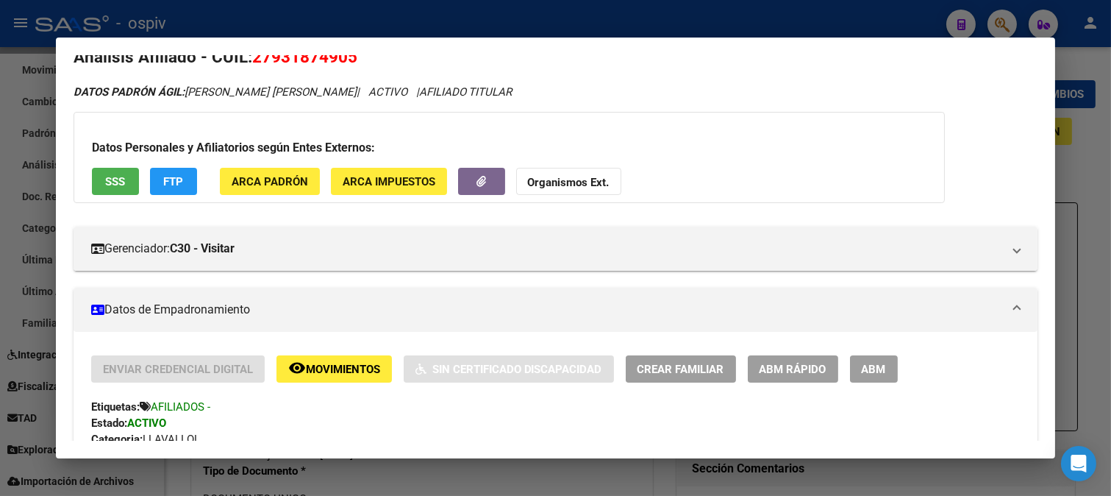
scroll to position [0, 0]
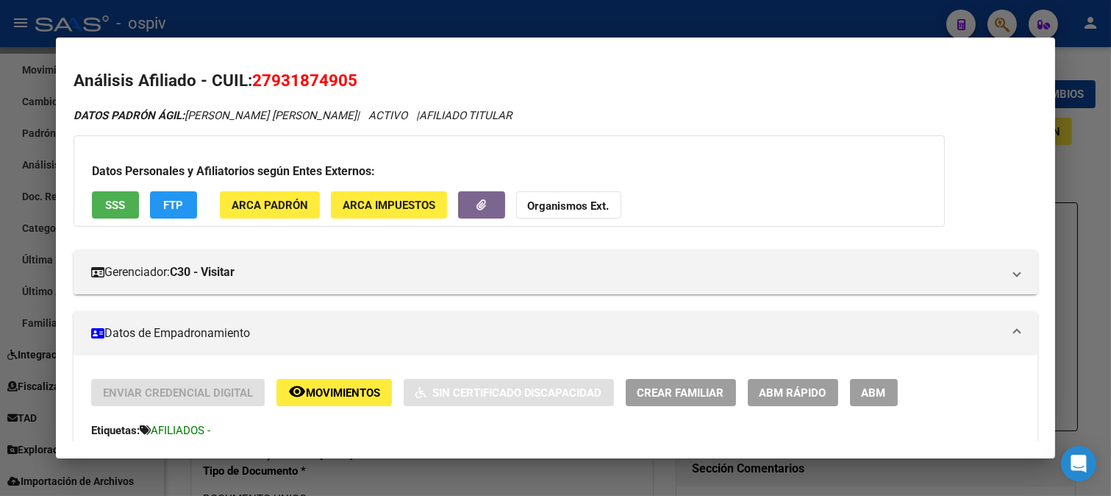
click at [730, 157] on div "Datos Personales y Afiliatorios según Entes Externos: SSS FTP ARCA Padrón ARCA …" at bounding box center [510, 180] width 872 height 91
drag, startPoint x: 999, startPoint y: 21, endPoint x: 212, endPoint y: 35, distance: 787.2
click at [979, 21] on div at bounding box center [555, 248] width 1111 height 496
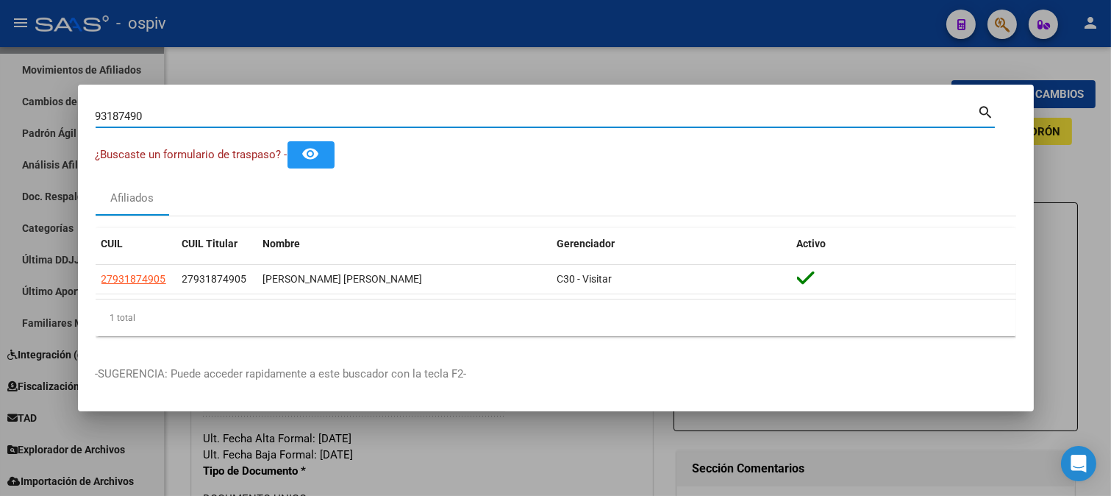
drag, startPoint x: 177, startPoint y: 116, endPoint x: 0, endPoint y: 90, distance: 178.5
click at [0, 90] on div "93187490 Buscar (apellido, dni, cuil, nro traspaso, cuit, obra social) search ¿…" at bounding box center [555, 248] width 1111 height 496
type input "7791081"
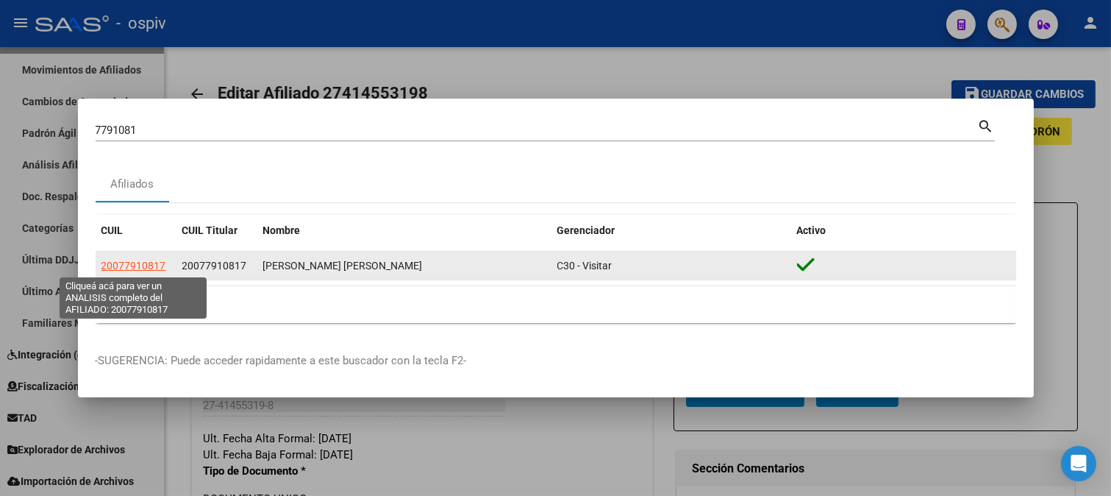
click at [148, 266] on span "20077910817" at bounding box center [134, 266] width 65 height 12
type textarea "20077910817"
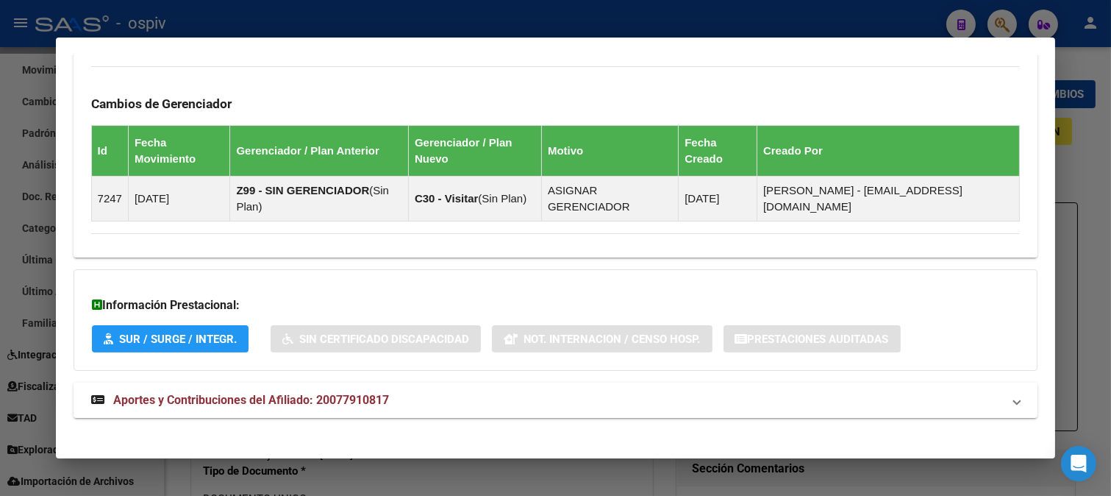
scroll to position [872, 0]
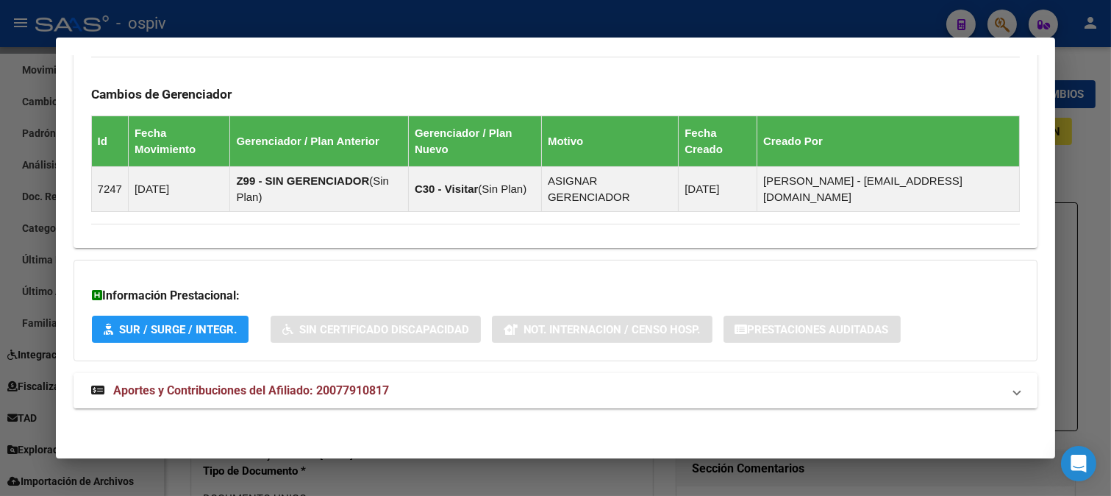
click at [327, 386] on span "Aportes y Contribuciones del Afiliado: 20077910817" at bounding box center [251, 390] width 276 height 14
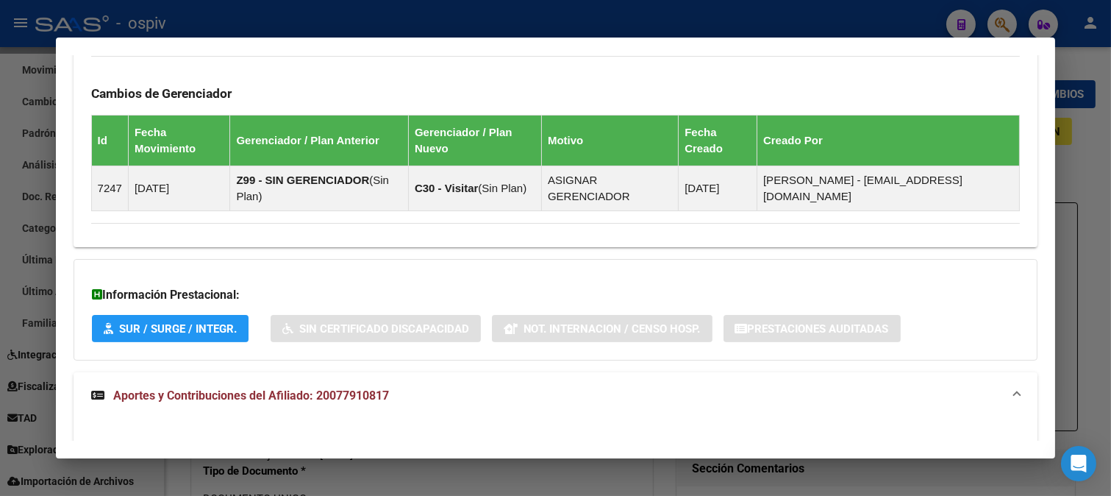
scroll to position [1036, 0]
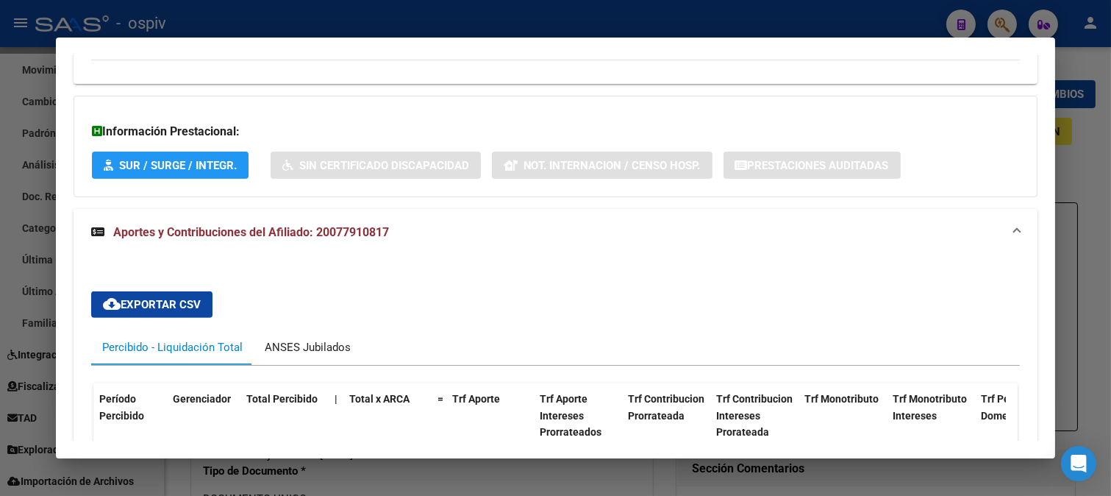
click at [310, 354] on div "ANSES Jubilados" at bounding box center [308, 347] width 86 height 16
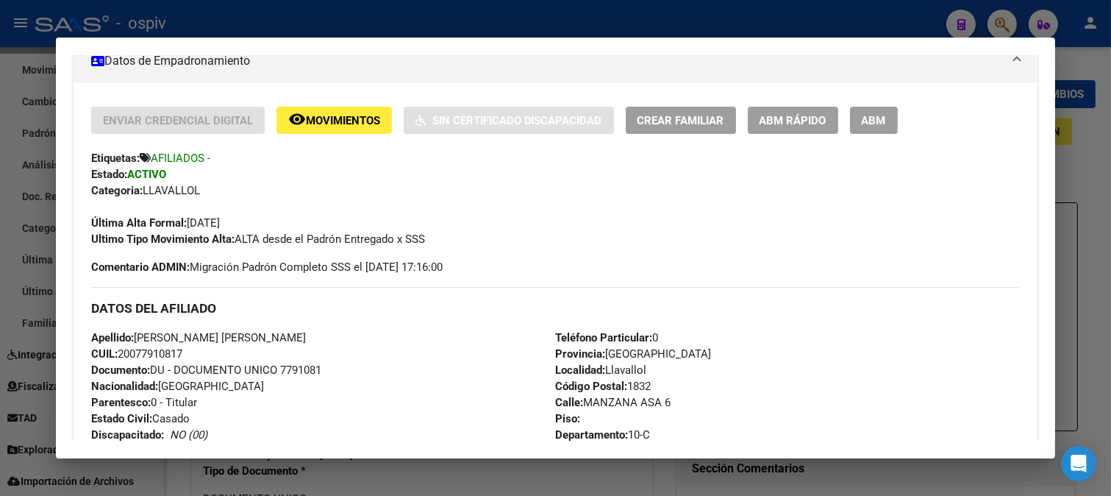
scroll to position [300, 0]
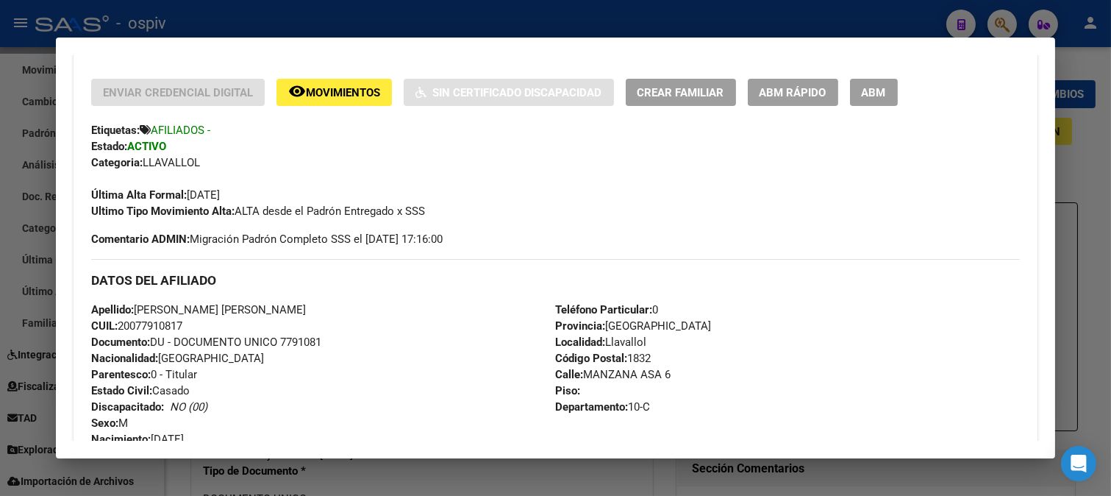
drag, startPoint x: 140, startPoint y: 307, endPoint x: 237, endPoint y: 317, distance: 97.6
click at [237, 317] on div "Apellido: [PERSON_NAME] [PERSON_NAME]: 20077910817 Documento: DU - DOCUMENTO UN…" at bounding box center [323, 383] width 465 height 162
drag, startPoint x: 270, startPoint y: 297, endPoint x: 253, endPoint y: 307, distance: 19.4
click at [270, 298] on div "DATOS DEL AFILIADO" at bounding box center [556, 280] width 930 height 43
drag, startPoint x: 121, startPoint y: 324, endPoint x: 195, endPoint y: 322, distance: 74.3
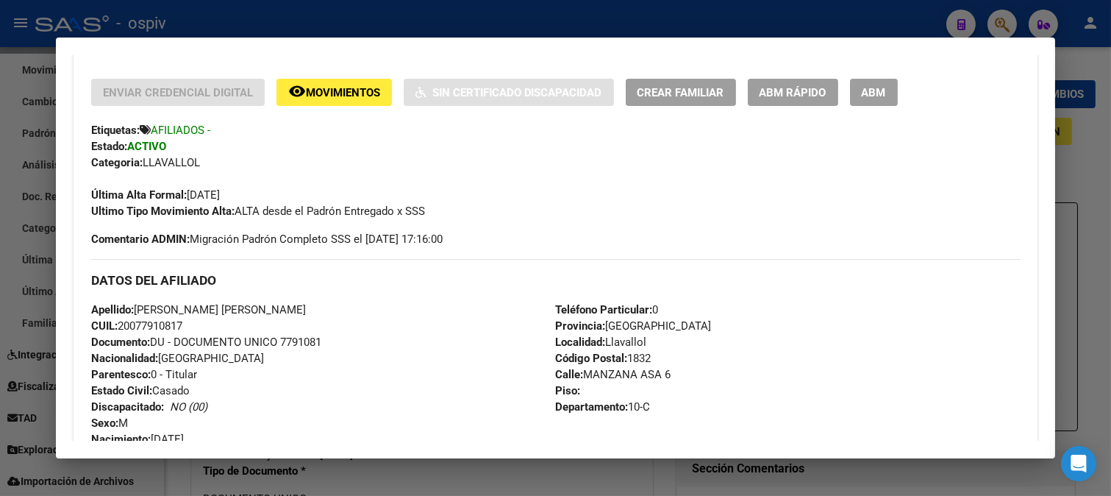
click at [195, 322] on div "Apellido: [PERSON_NAME] [PERSON_NAME]: 20077910817 Documento: DU - DOCUMENTO UN…" at bounding box center [323, 383] width 465 height 162
click at [253, 357] on div "Apellido: [PERSON_NAME] [PERSON_NAME]: 20077910817 Documento: DU - DOCUMENTO UN…" at bounding box center [323, 383] width 465 height 162
drag, startPoint x: 131, startPoint y: 327, endPoint x: 181, endPoint y: 327, distance: 50.0
click at [181, 327] on span "CUIL: 20077910817" at bounding box center [136, 325] width 91 height 13
